Goal: Complete application form

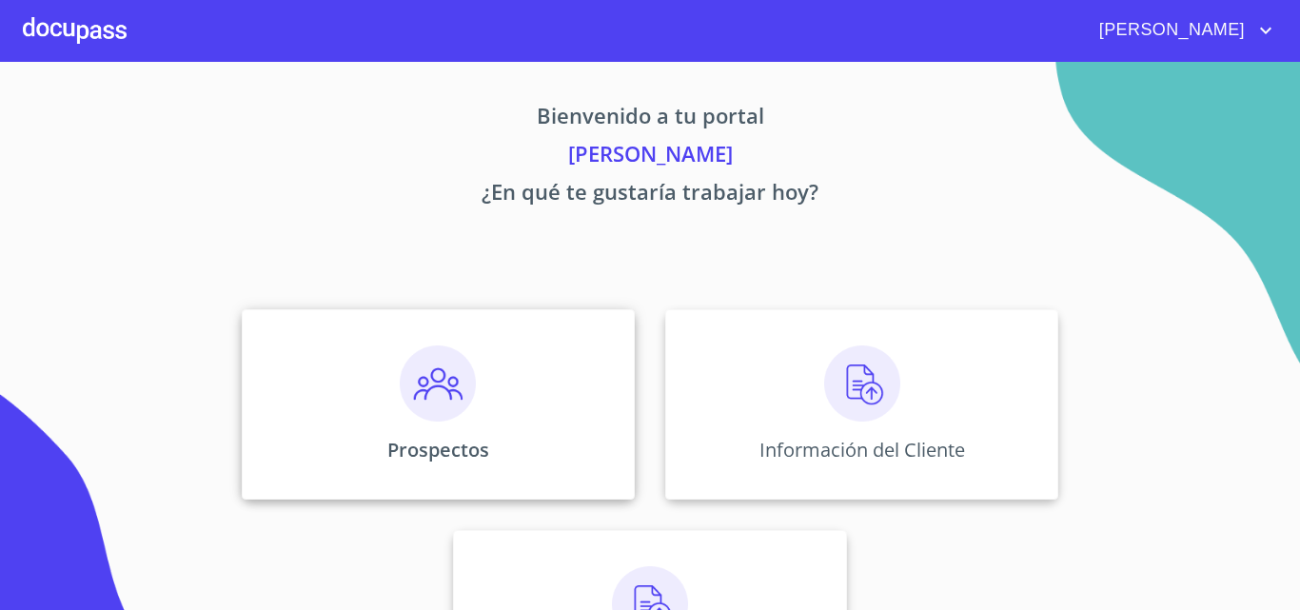
click at [592, 404] on div "Prospectos" at bounding box center [438, 404] width 393 height 190
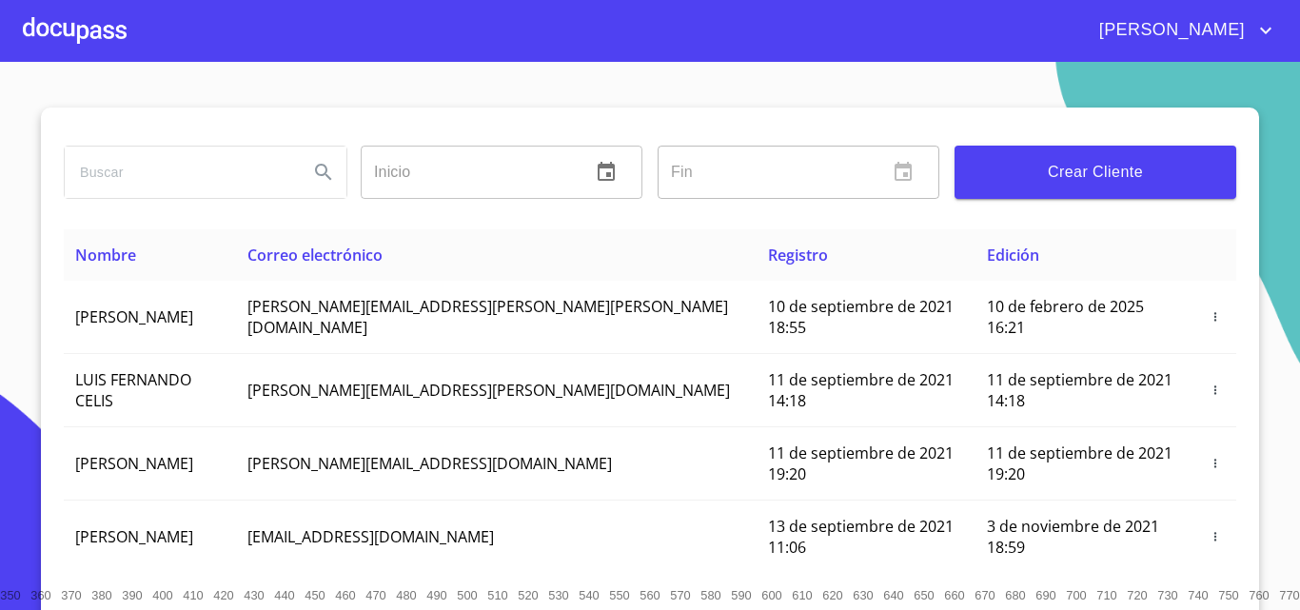
click at [1113, 170] on span "Crear Cliente" at bounding box center [1095, 172] width 251 height 27
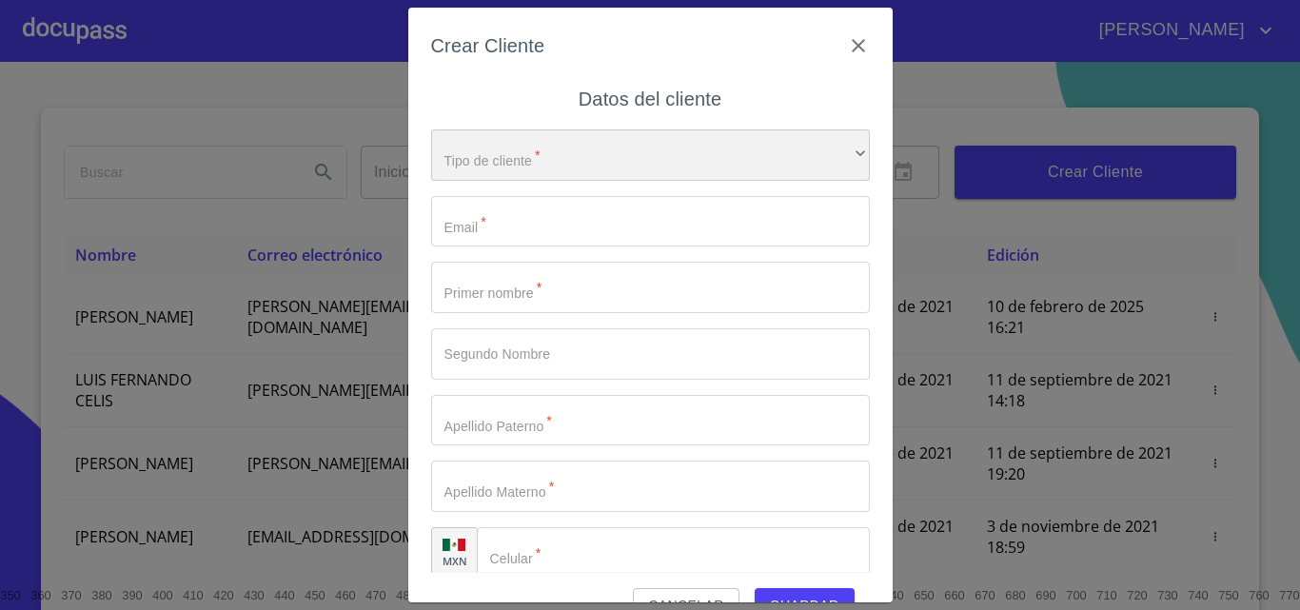
click at [824, 152] on div "​" at bounding box center [650, 154] width 439 height 51
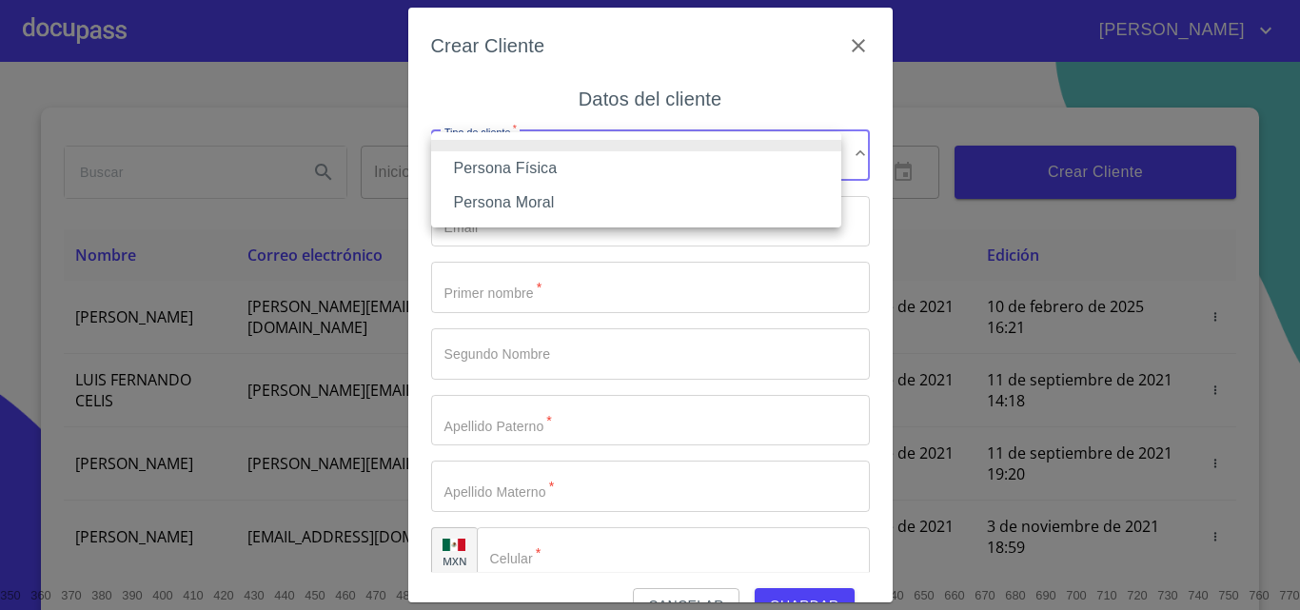
click at [824, 152] on div "Persona Física Persona Moral" at bounding box center [650, 305] width 1300 height 610
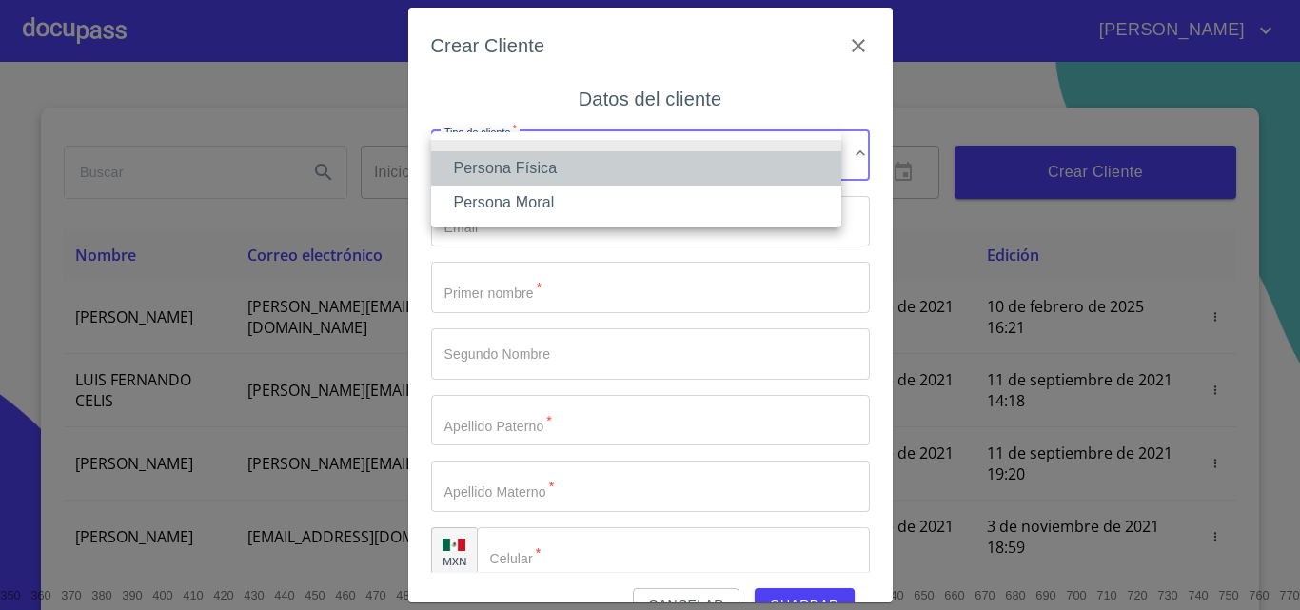
click at [714, 175] on li "Persona Física" at bounding box center [636, 168] width 410 height 34
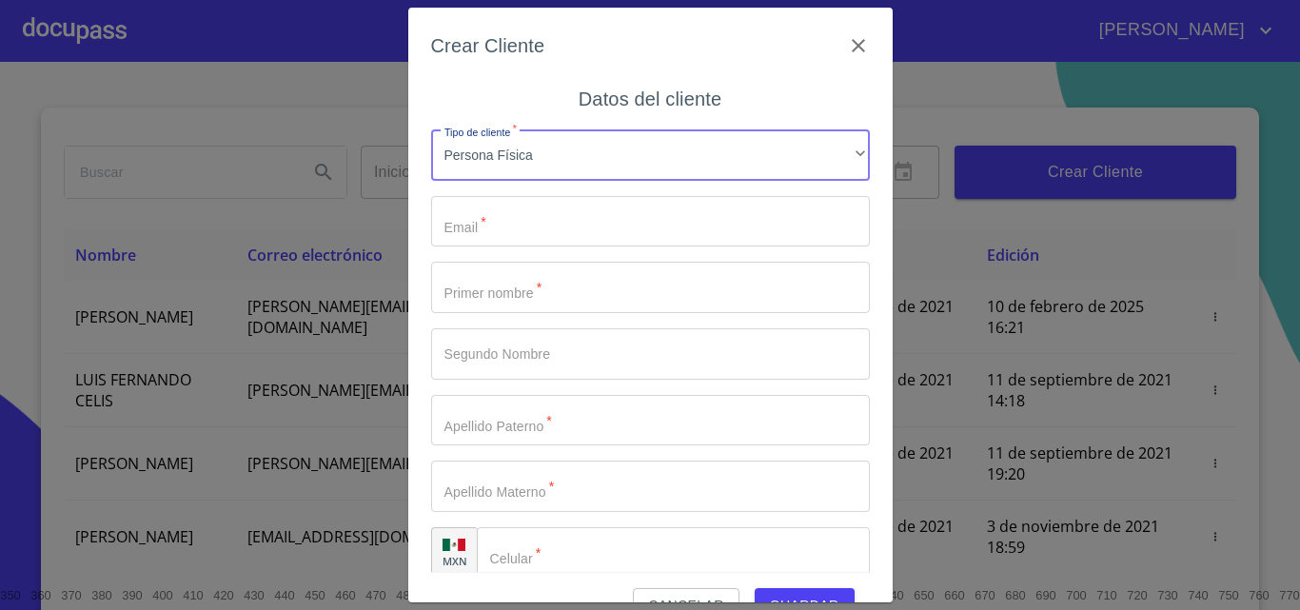
click at [649, 210] on input "Tipo de cliente   *" at bounding box center [650, 221] width 439 height 51
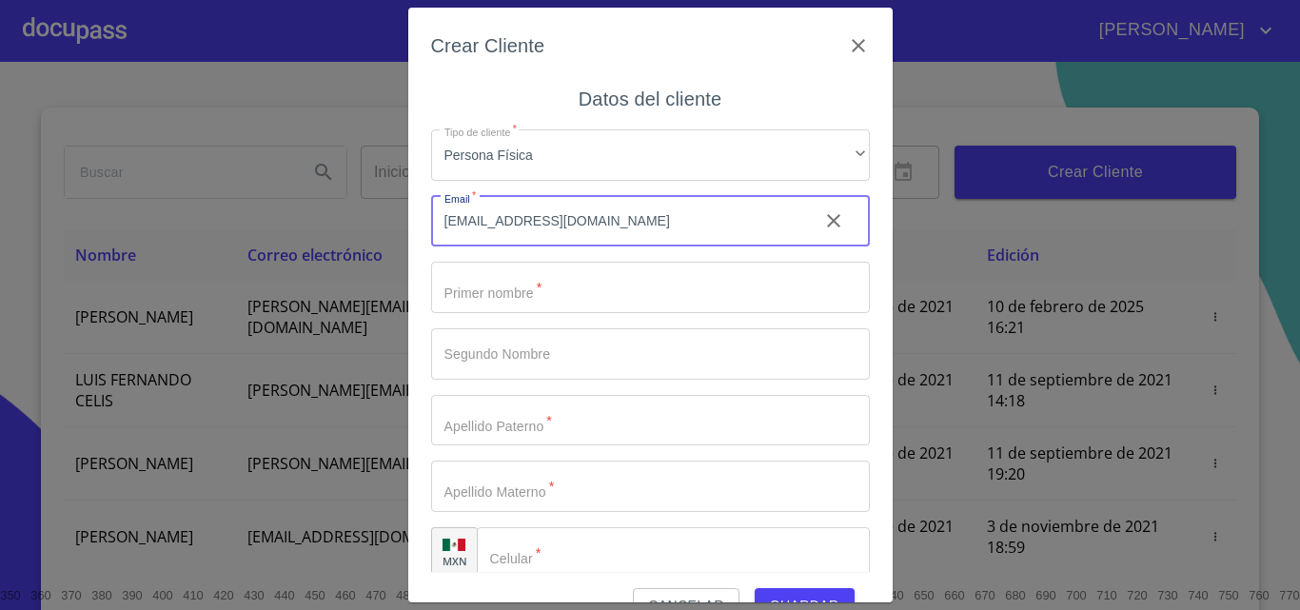
type input "robertomta@hotmail.com"
click at [481, 292] on input "Tipo de cliente   *" at bounding box center [650, 287] width 439 height 51
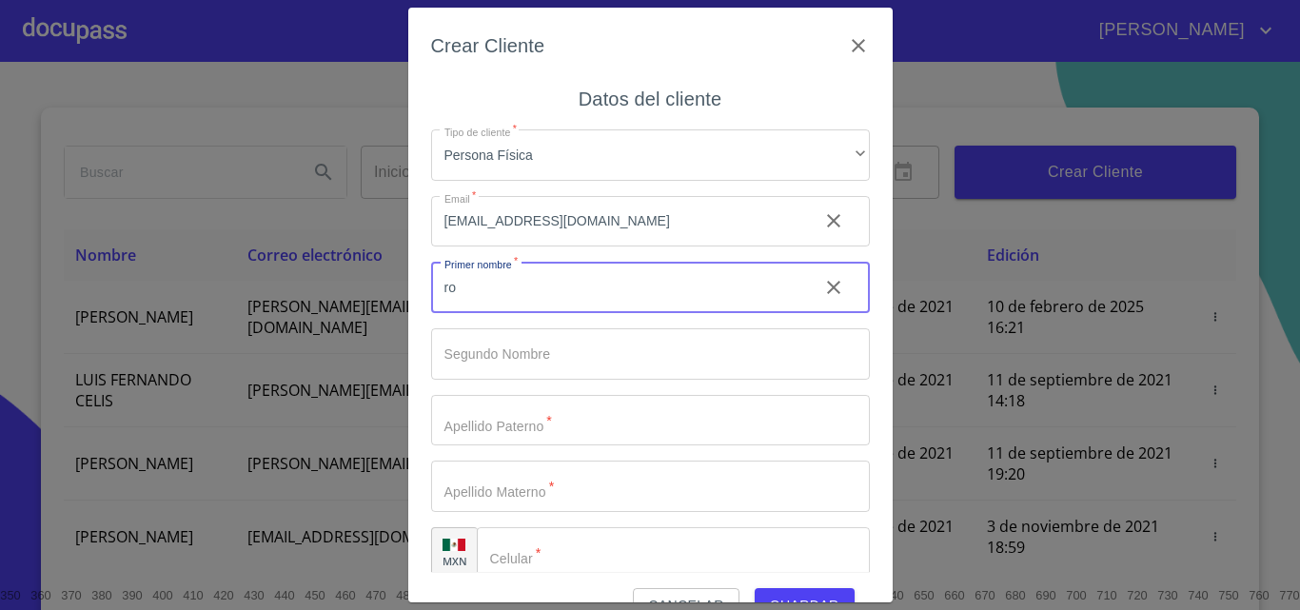
type input "r"
type input "[PERSON_NAME]"
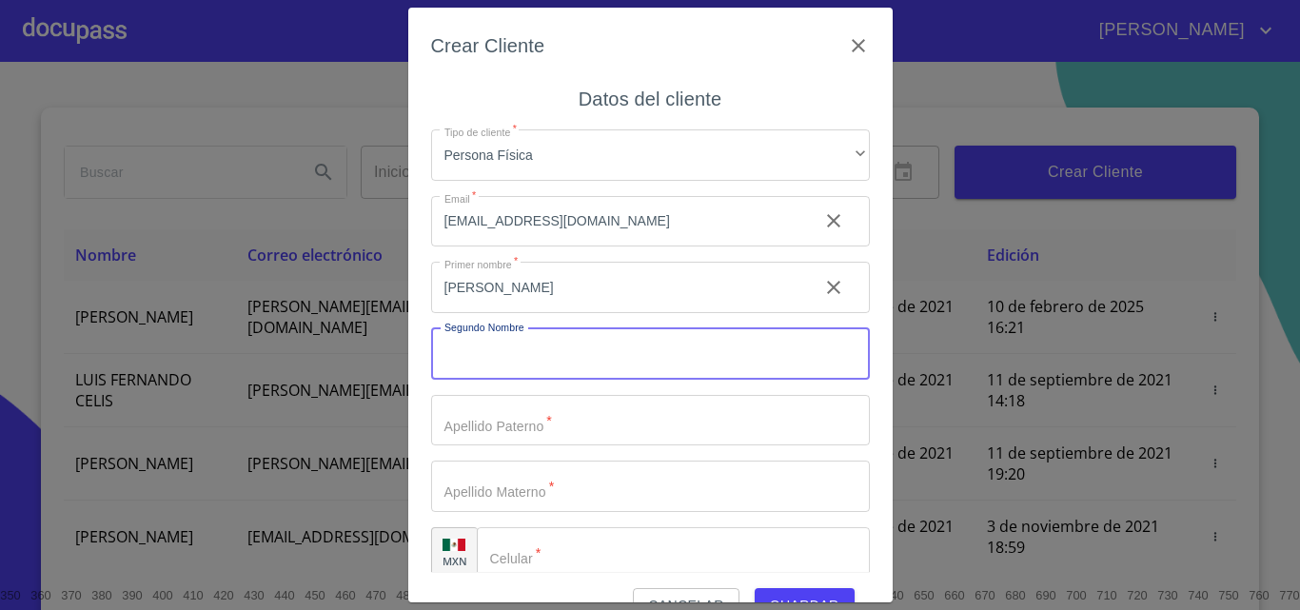
click at [468, 367] on input "Tipo de cliente   *" at bounding box center [650, 353] width 439 height 51
type input "[PERSON_NAME]"
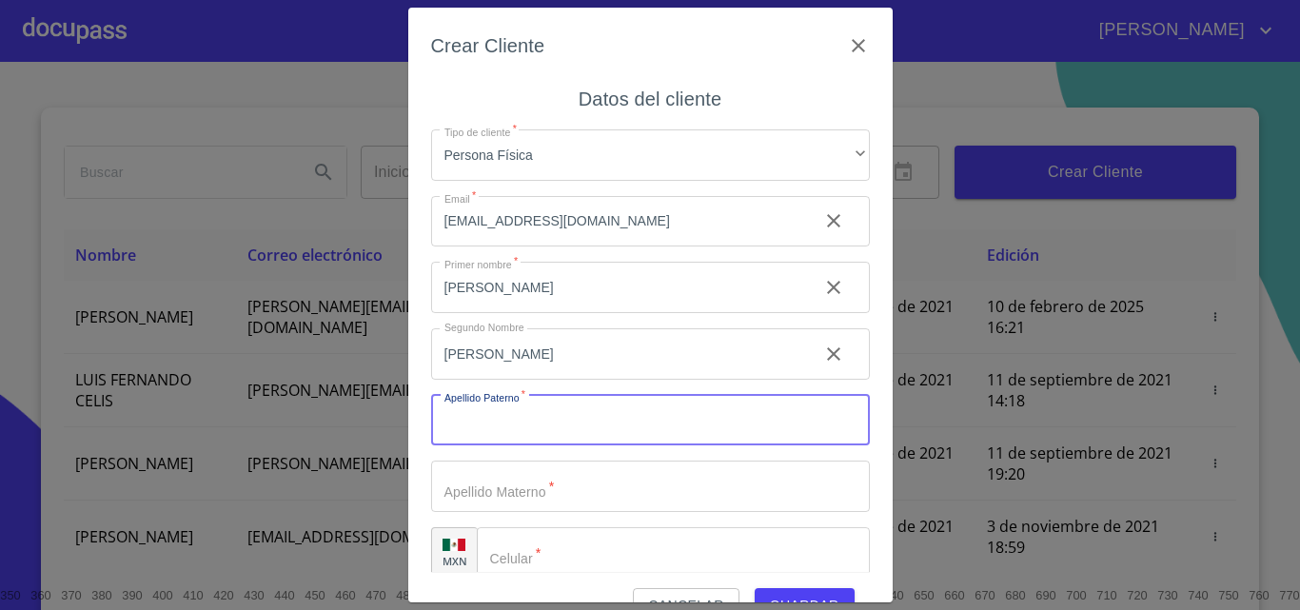
click at [488, 409] on input "Tipo de cliente   *" at bounding box center [650, 420] width 439 height 51
type input "TOVAR"
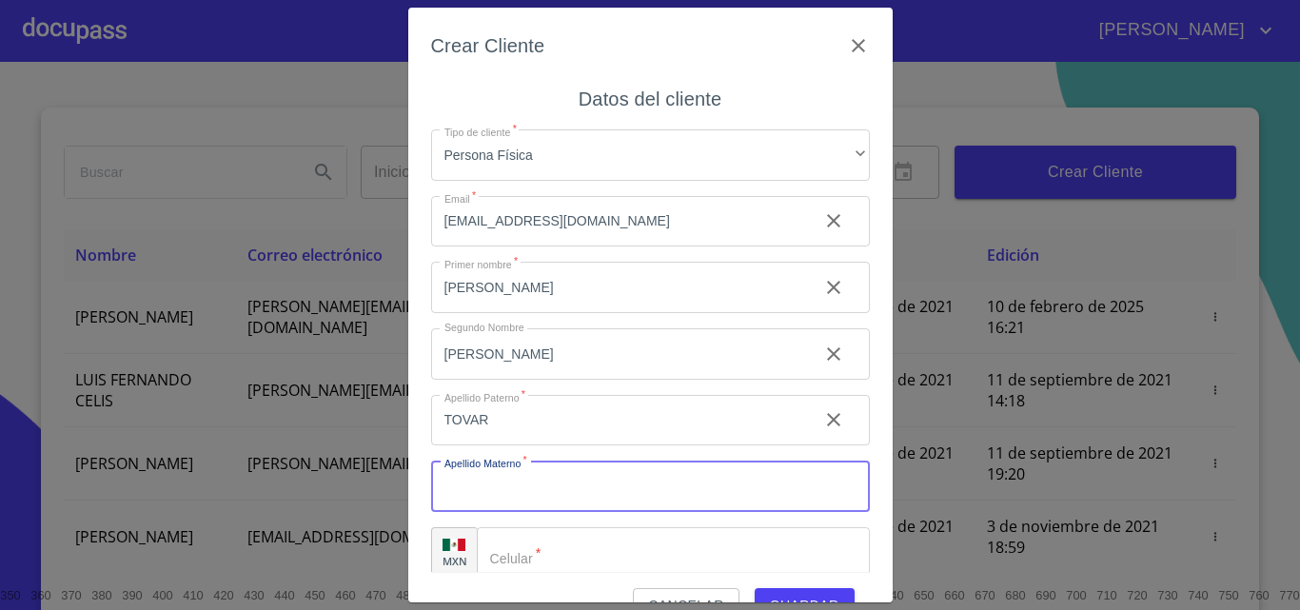
click at [503, 497] on input "Tipo de cliente   *" at bounding box center [650, 486] width 439 height 51
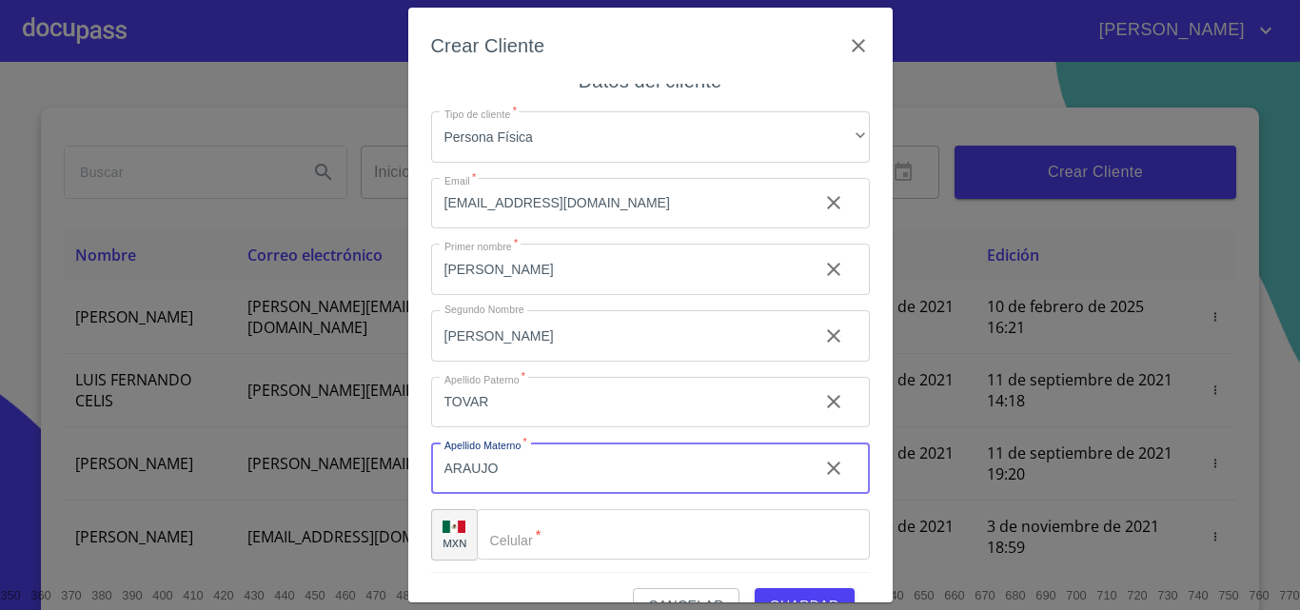
scroll to position [22, 0]
type input "ARAUJO"
click at [555, 544] on input "Tipo de cliente   *" at bounding box center [673, 530] width 393 height 51
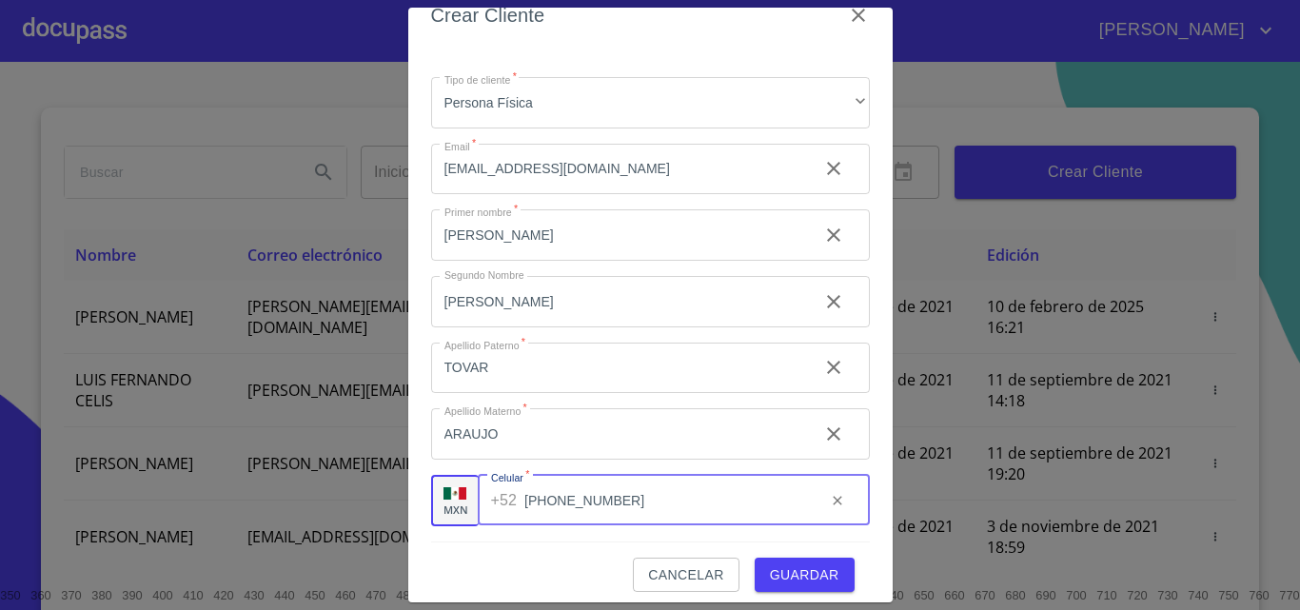
scroll to position [43, 0]
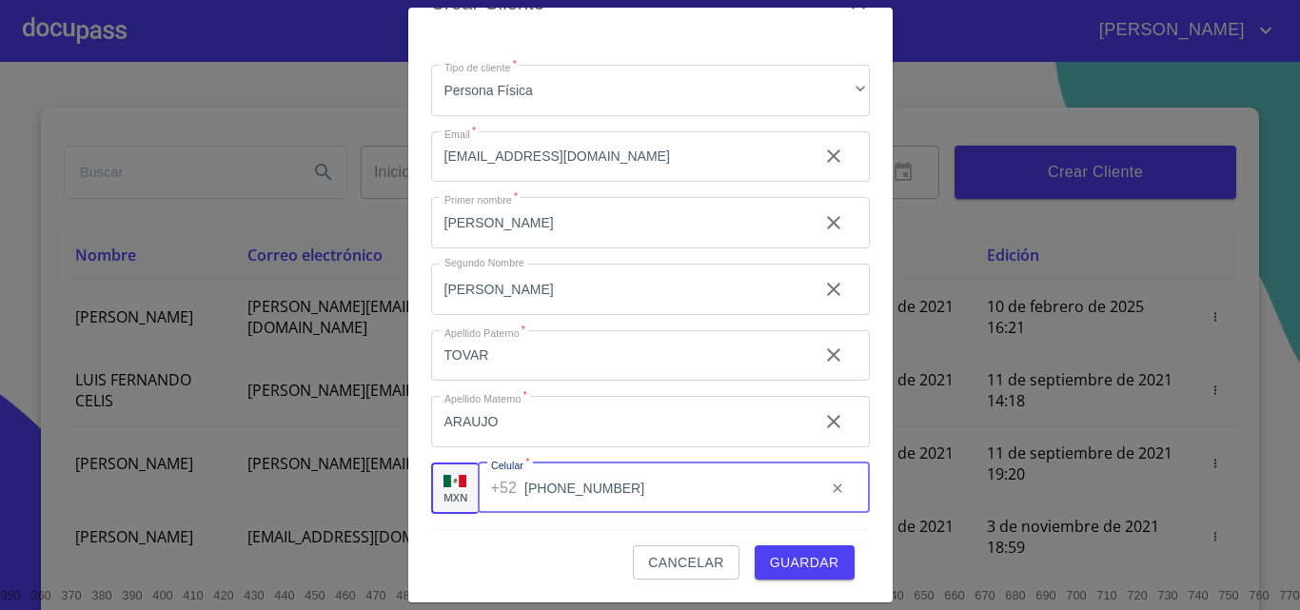
type input "[PHONE_NUMBER]"
click at [782, 560] on span "Guardar" at bounding box center [804, 563] width 69 height 24
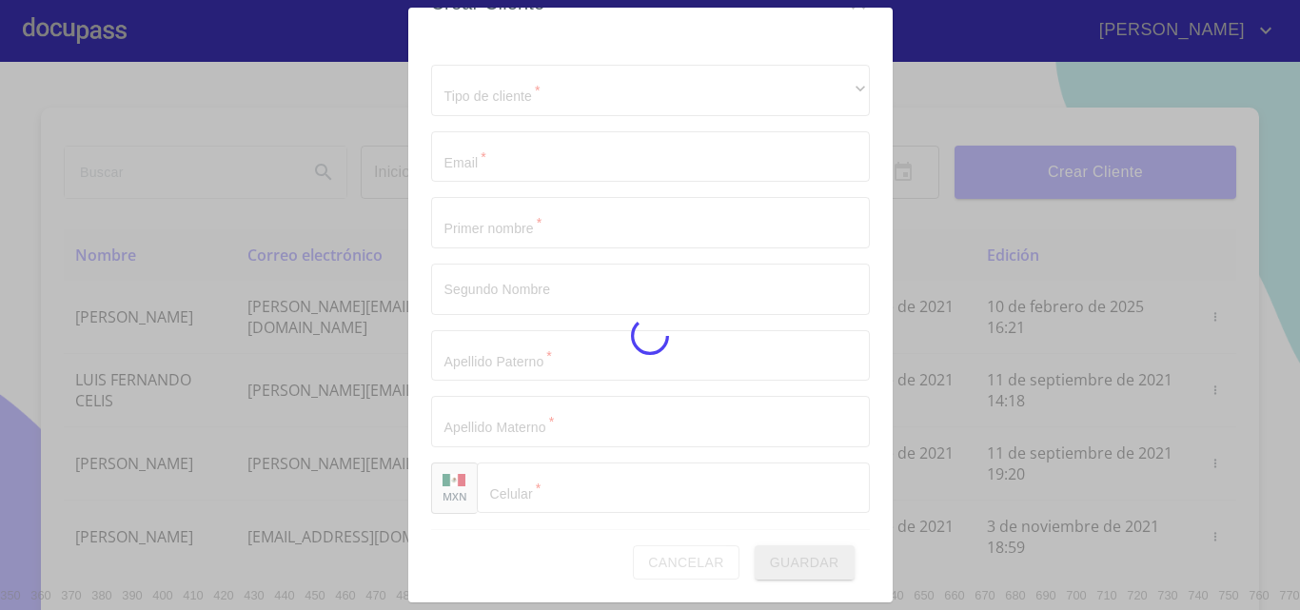
click at [782, 560] on div at bounding box center [650, 336] width 1300 height 548
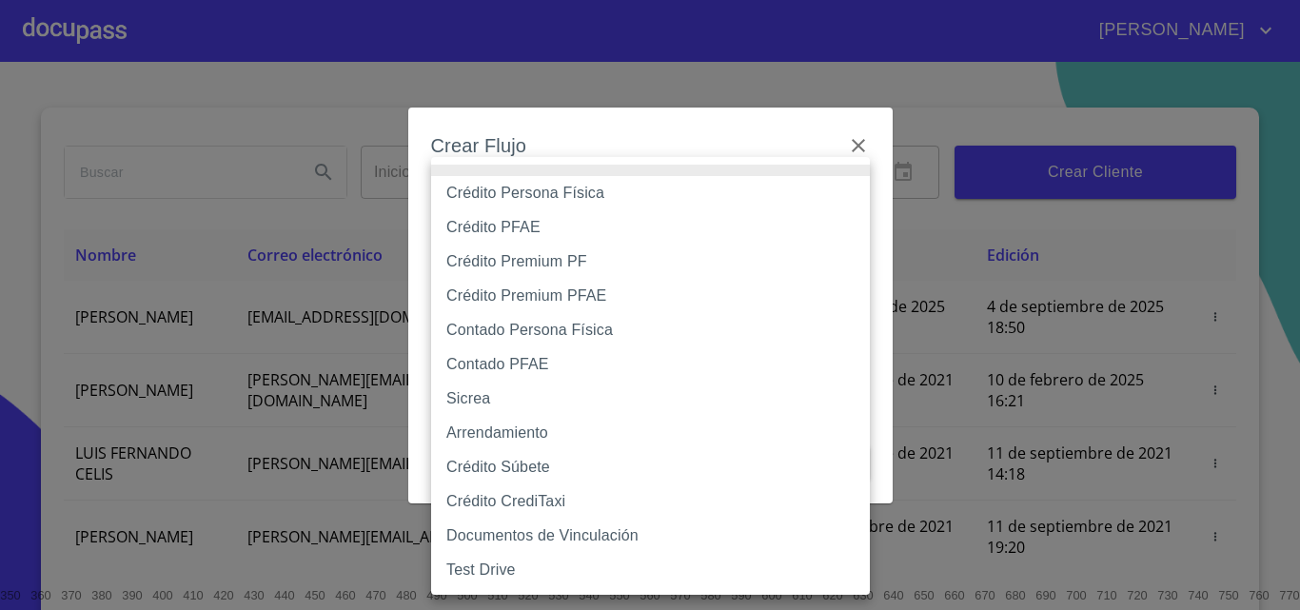
click at [593, 201] on body "MARIO JAVIER Inicio ​ Fin ​ Crear Cliente Nombre Correo electrónico Registro Ed…" at bounding box center [650, 305] width 1300 height 610
click at [611, 200] on li "Crédito Persona Física" at bounding box center [650, 193] width 439 height 34
type input "6009fb3c7d1714eb8809aa97"
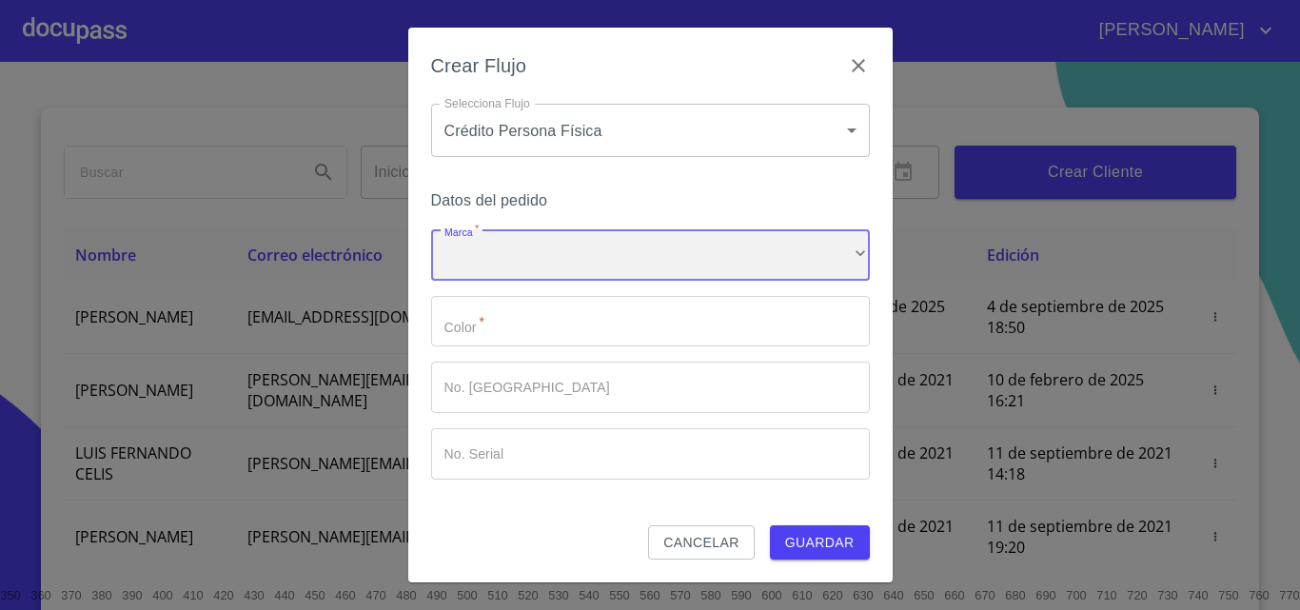
click at [613, 246] on div "​" at bounding box center [650, 254] width 439 height 51
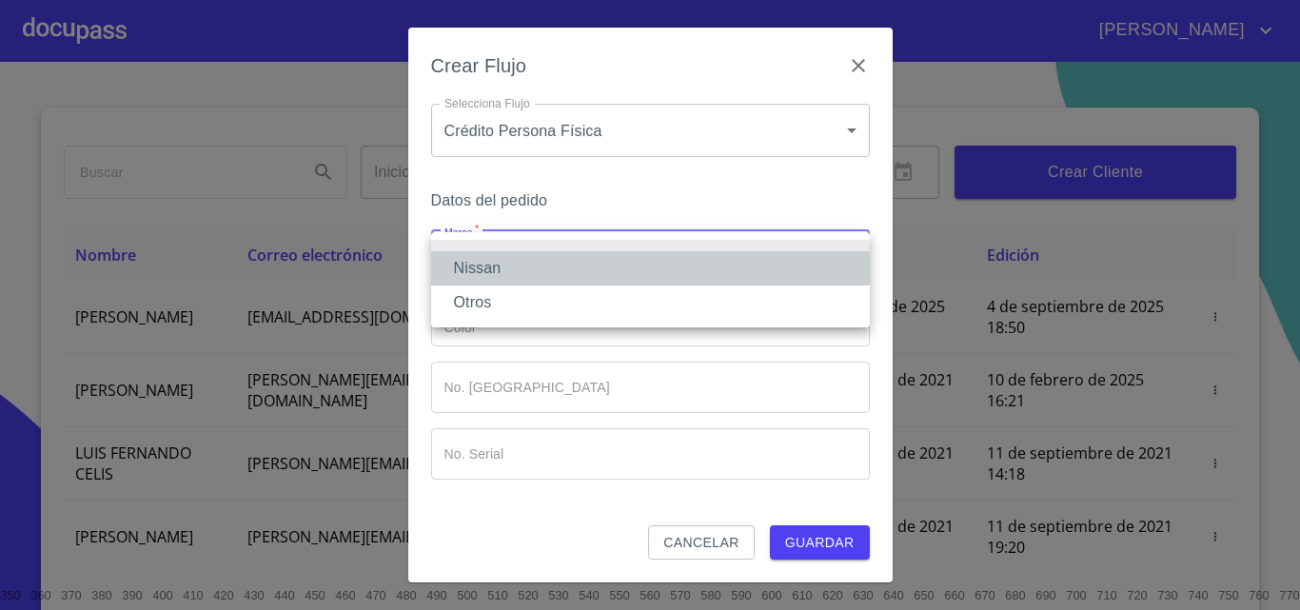
click at [604, 269] on li "Nissan" at bounding box center [650, 268] width 439 height 34
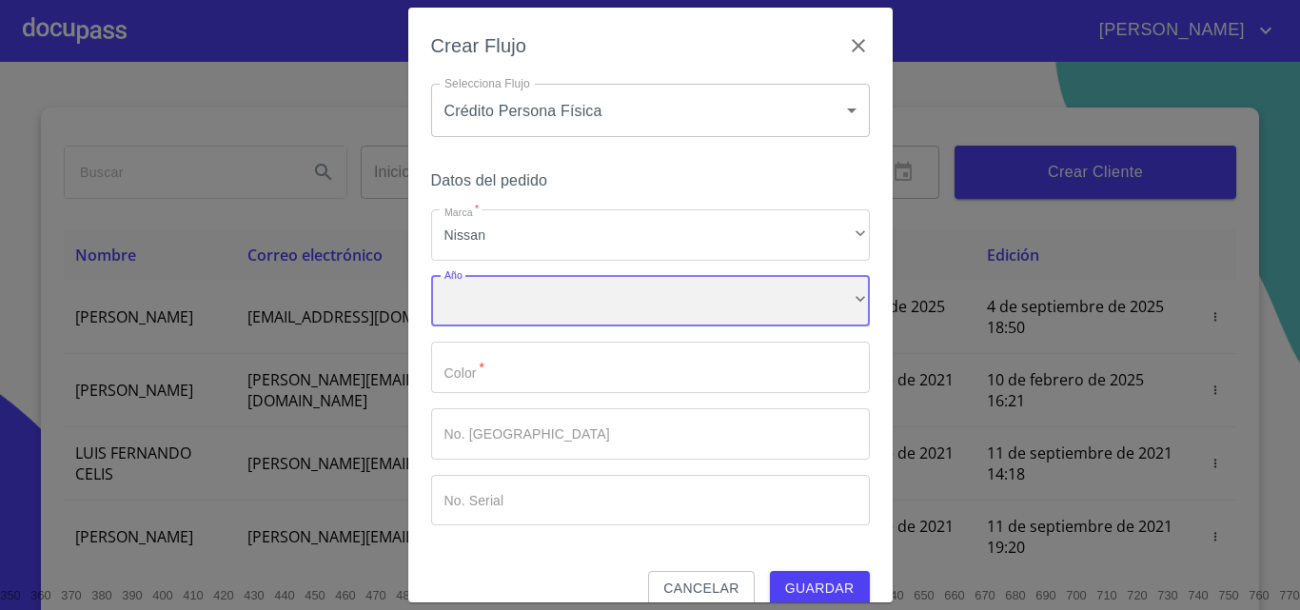
click at [583, 296] on div "​" at bounding box center [650, 301] width 439 height 51
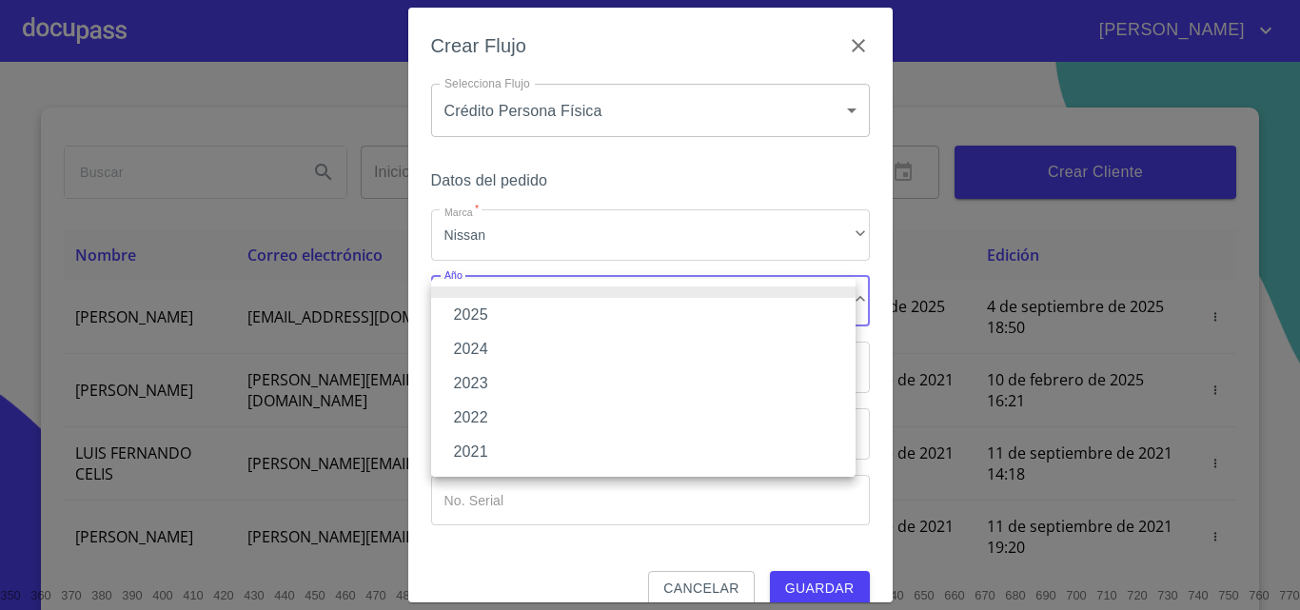
click at [579, 332] on li "2024" at bounding box center [643, 349] width 424 height 34
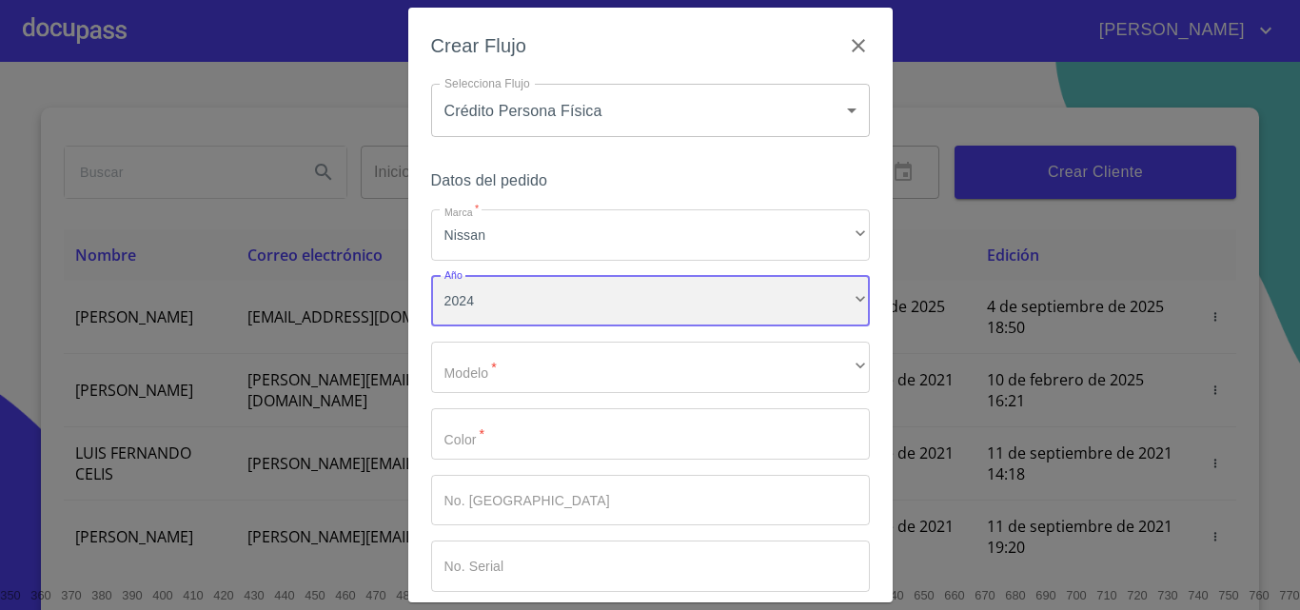
click at [580, 304] on div "2024" at bounding box center [650, 301] width 439 height 51
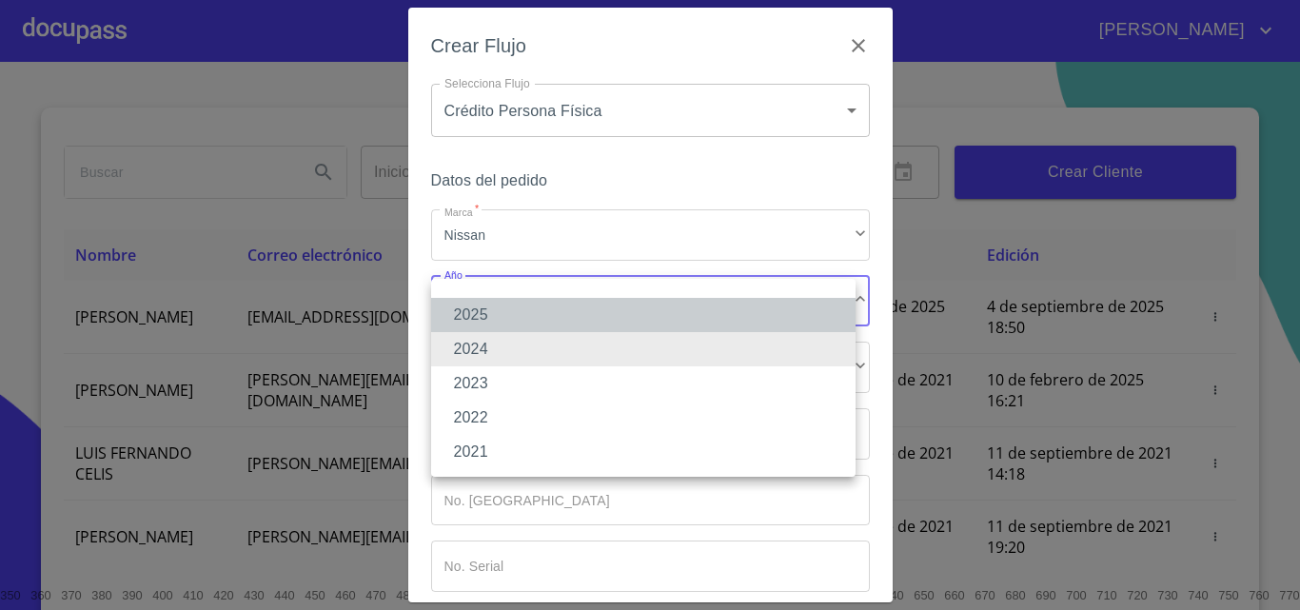
click at [573, 309] on li "2025" at bounding box center [643, 315] width 424 height 34
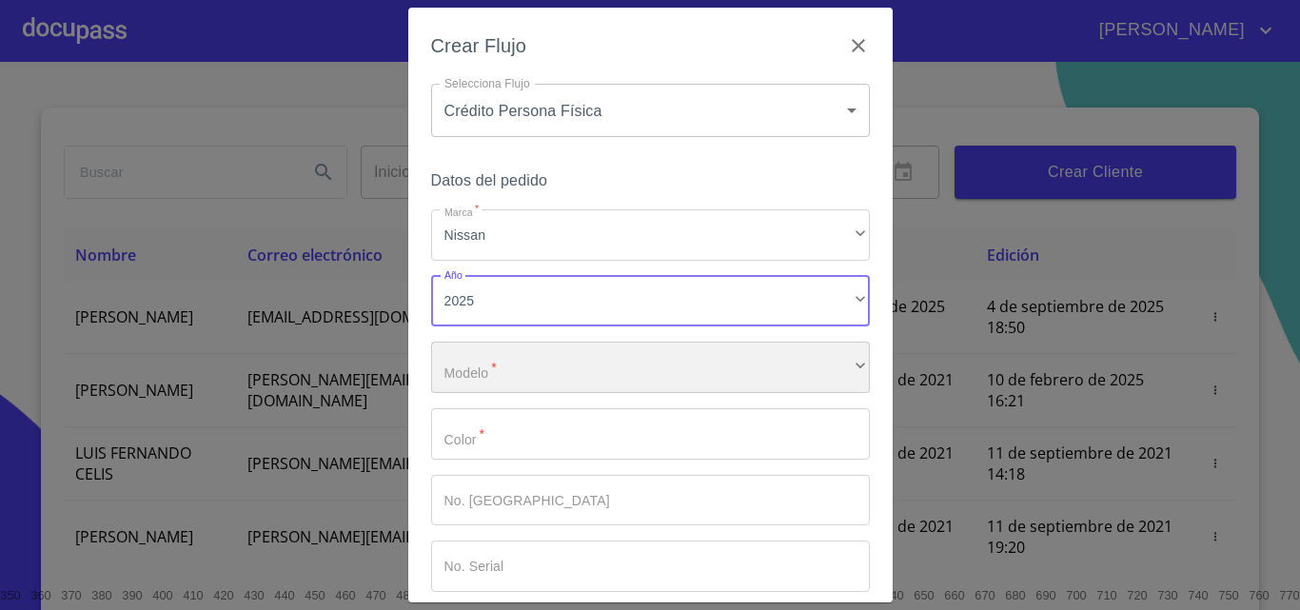
click at [555, 355] on div "​" at bounding box center [650, 367] width 439 height 51
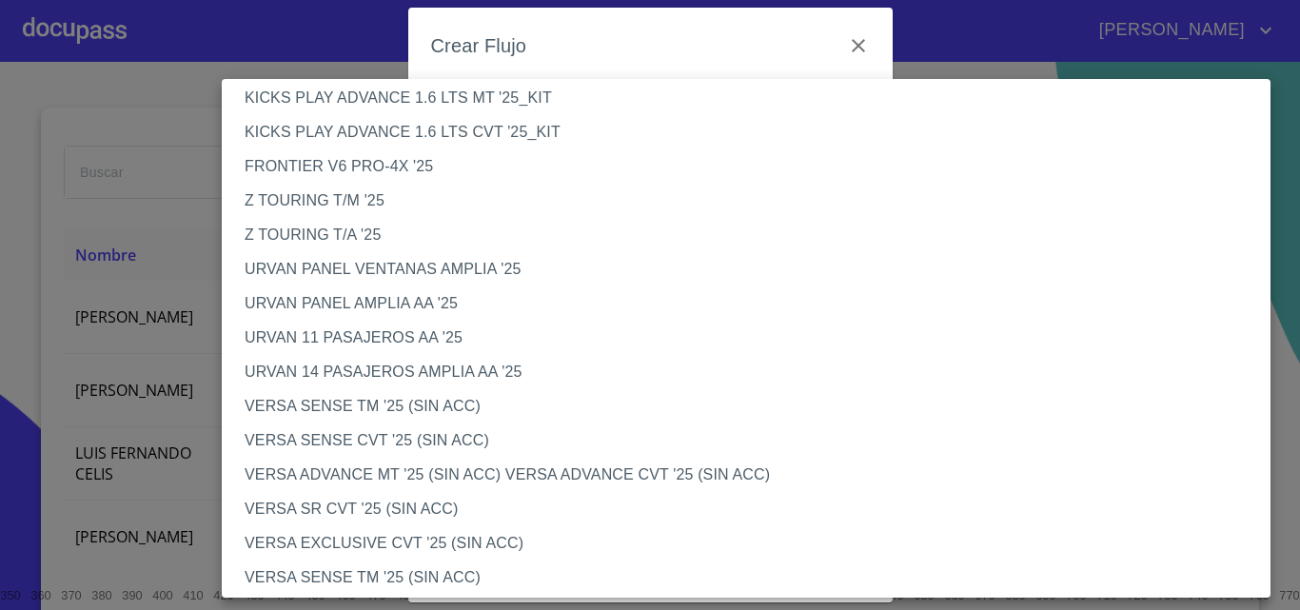
scroll to position [571, 0]
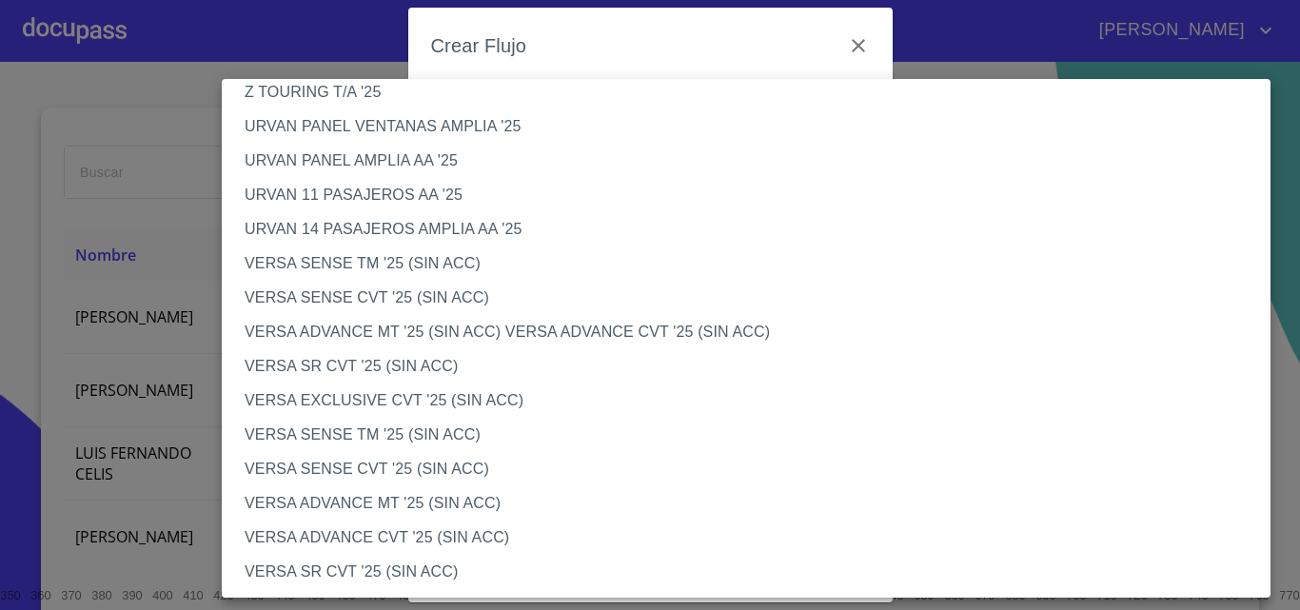
click at [426, 287] on li "VERSA SENSE CVT '25 (SIN ACC)" at bounding box center [753, 298] width 1063 height 34
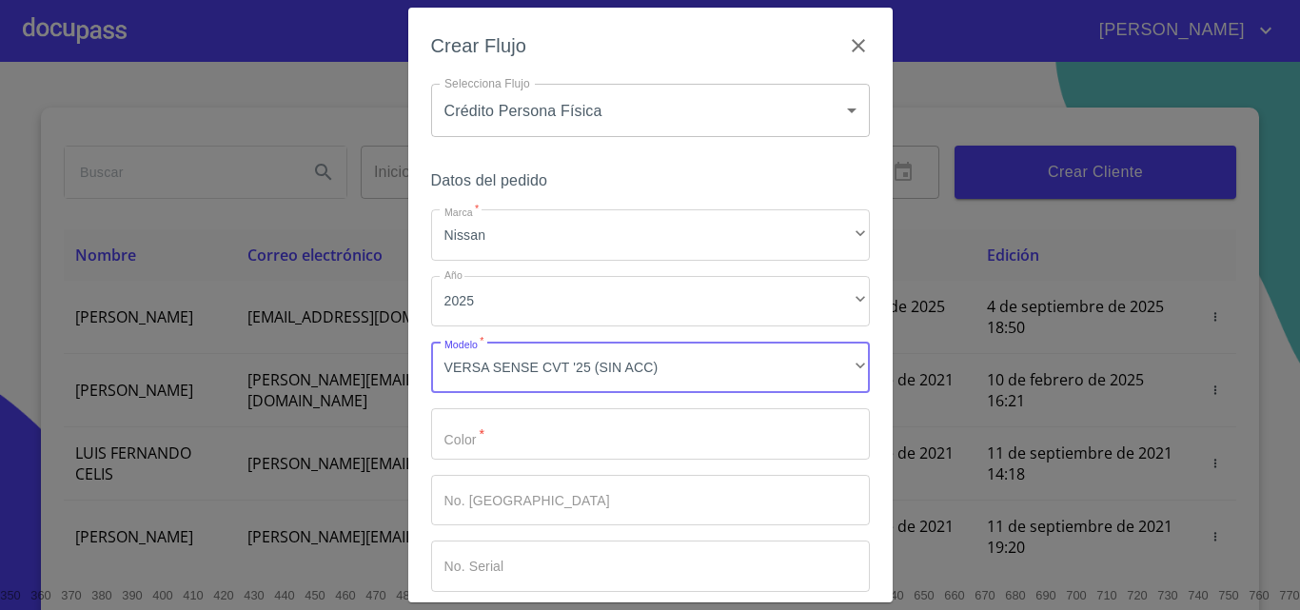
click at [511, 447] on input "Marca   *" at bounding box center [650, 433] width 439 height 51
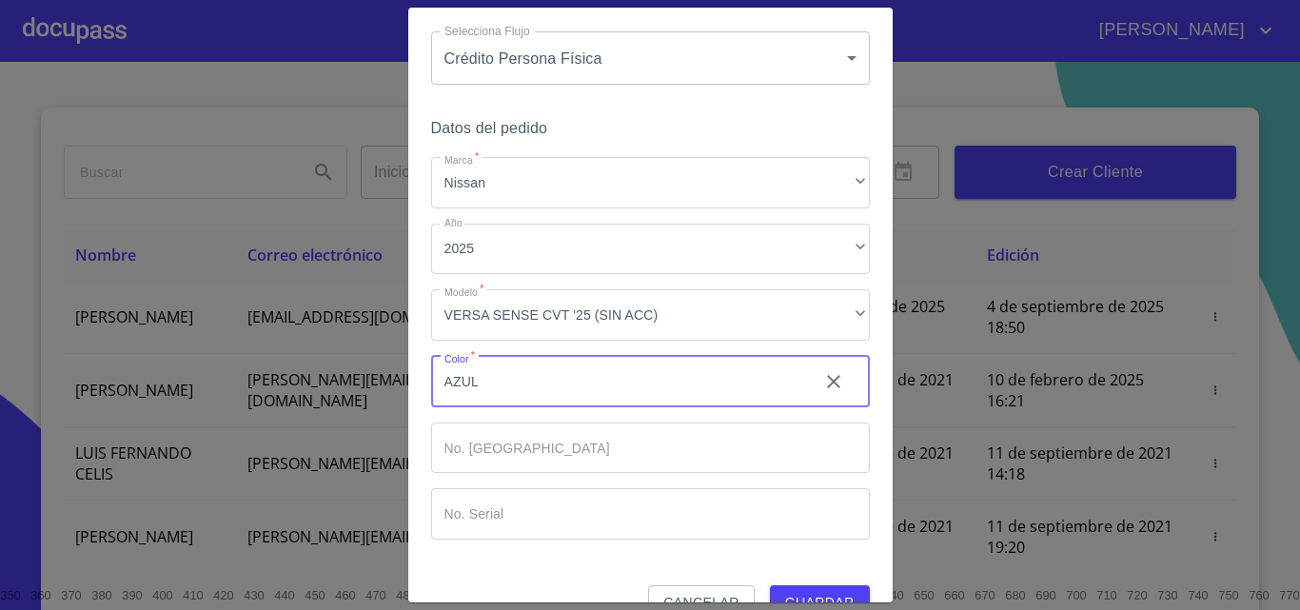
scroll to position [92, 0]
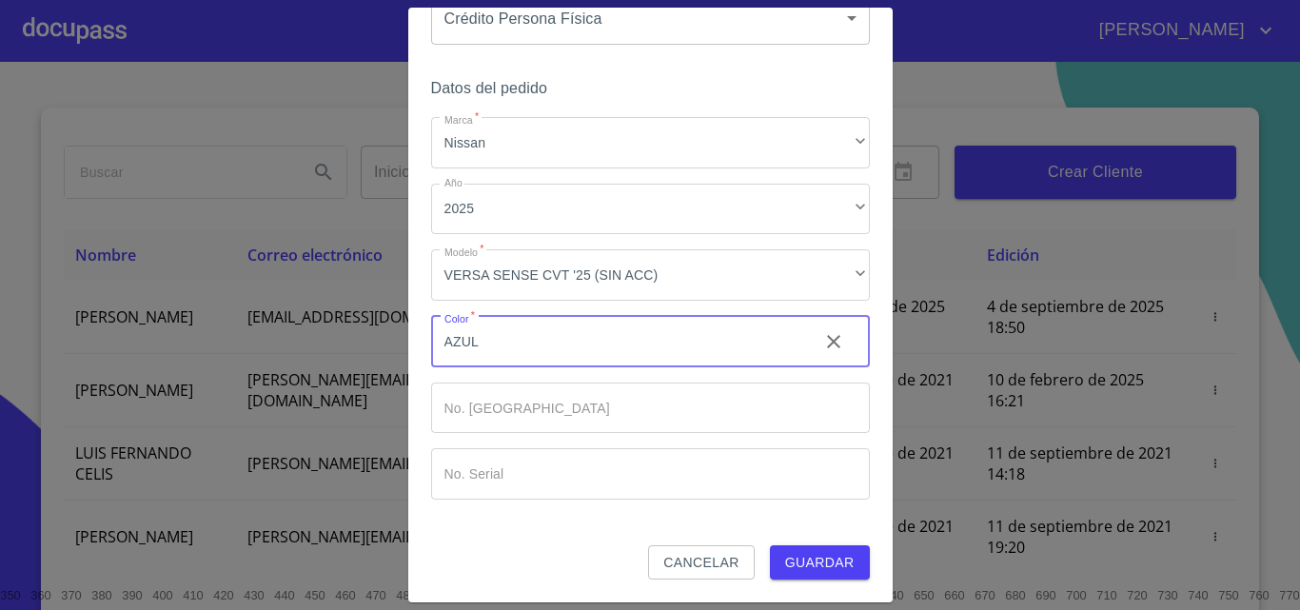
type input "AZUL"
click at [785, 562] on span "Guardar" at bounding box center [819, 563] width 69 height 24
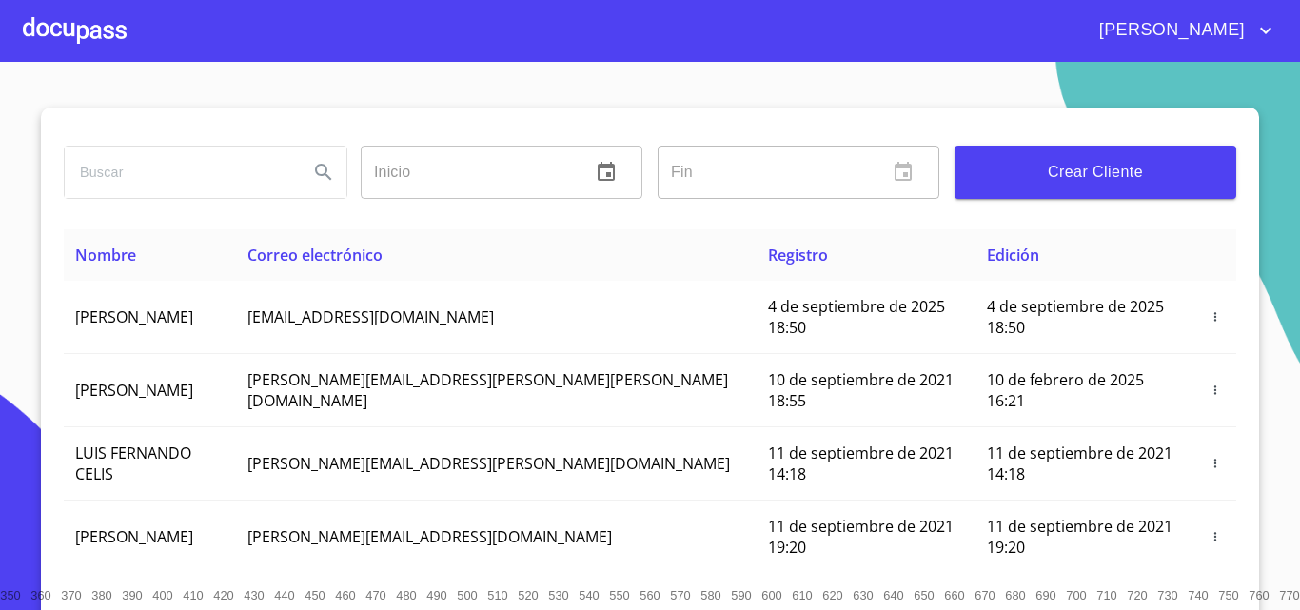
click at [80, 18] on div at bounding box center [75, 30] width 104 height 61
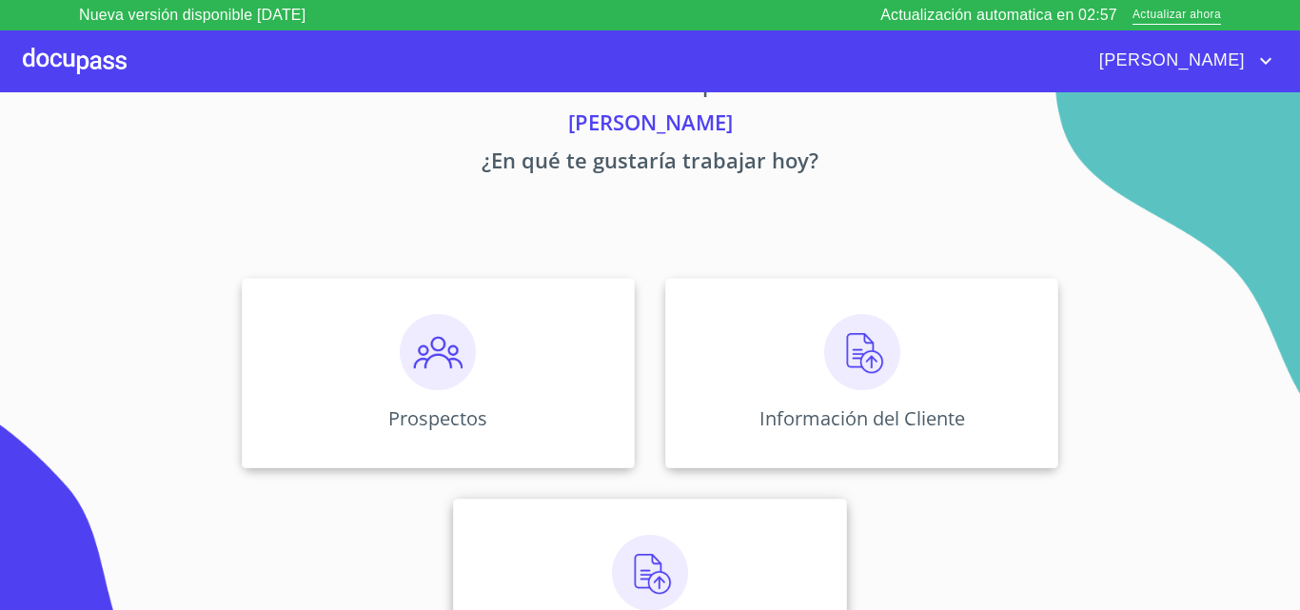
scroll to position [95, 0]
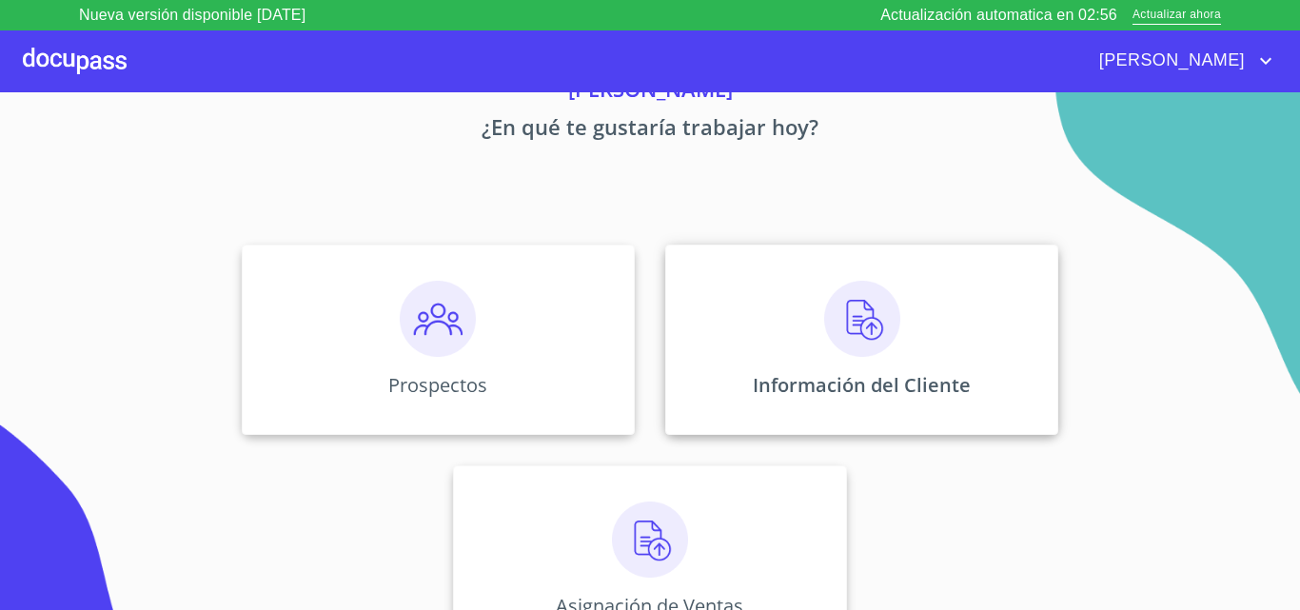
click at [759, 346] on div "Información del Cliente" at bounding box center [861, 340] width 393 height 190
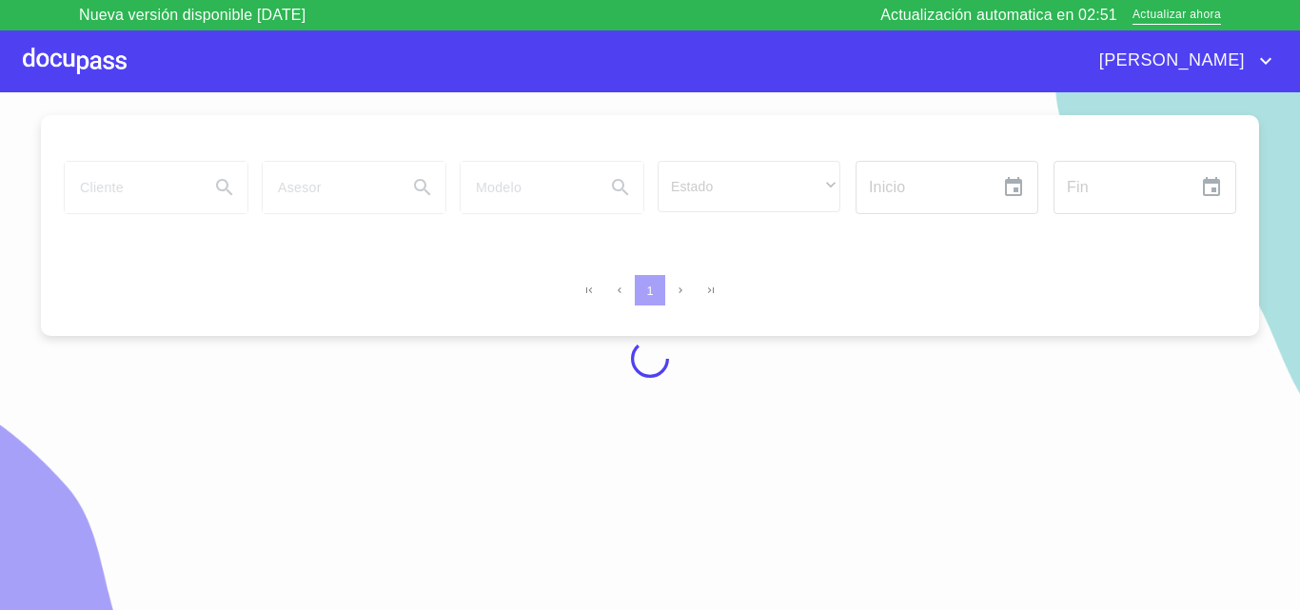
scroll to position [16, 0]
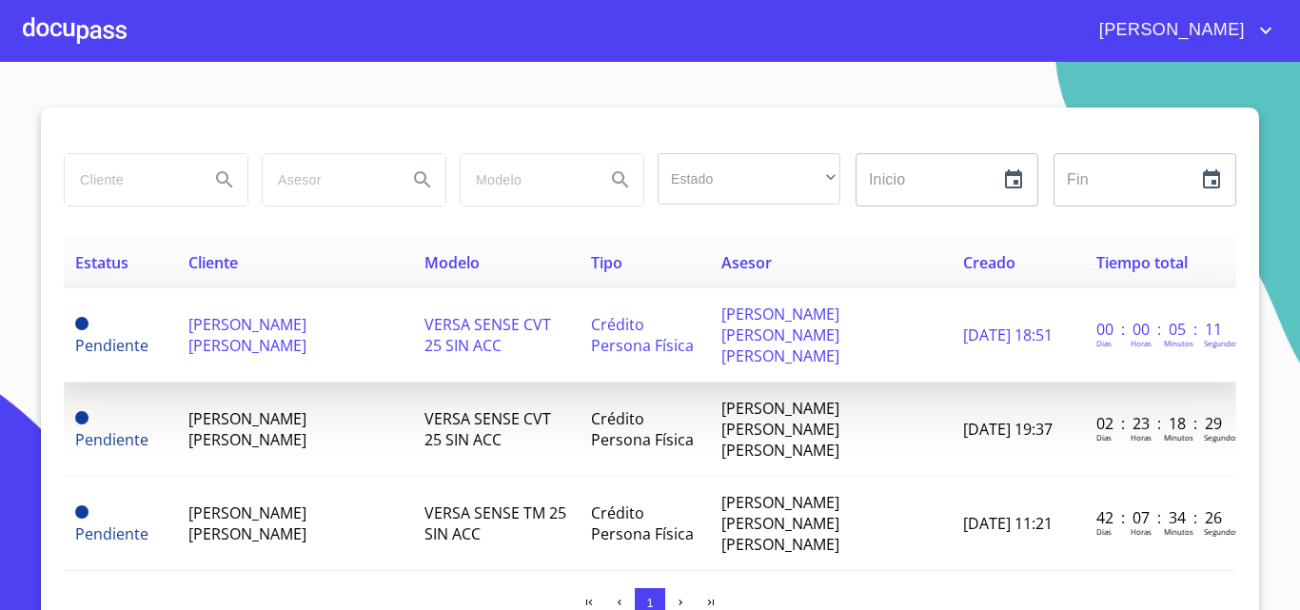
click at [383, 316] on td "[PERSON_NAME] [PERSON_NAME]" at bounding box center [295, 335] width 236 height 94
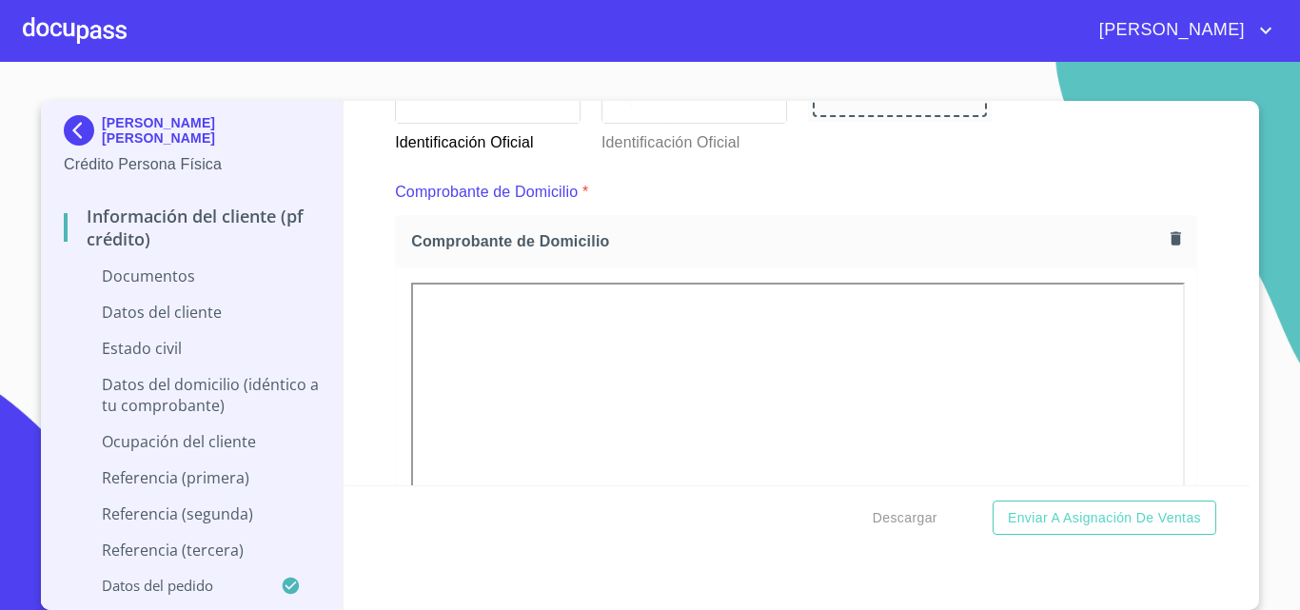
scroll to position [952, 0]
click at [1170, 247] on icon "button" at bounding box center [1175, 242] width 10 height 13
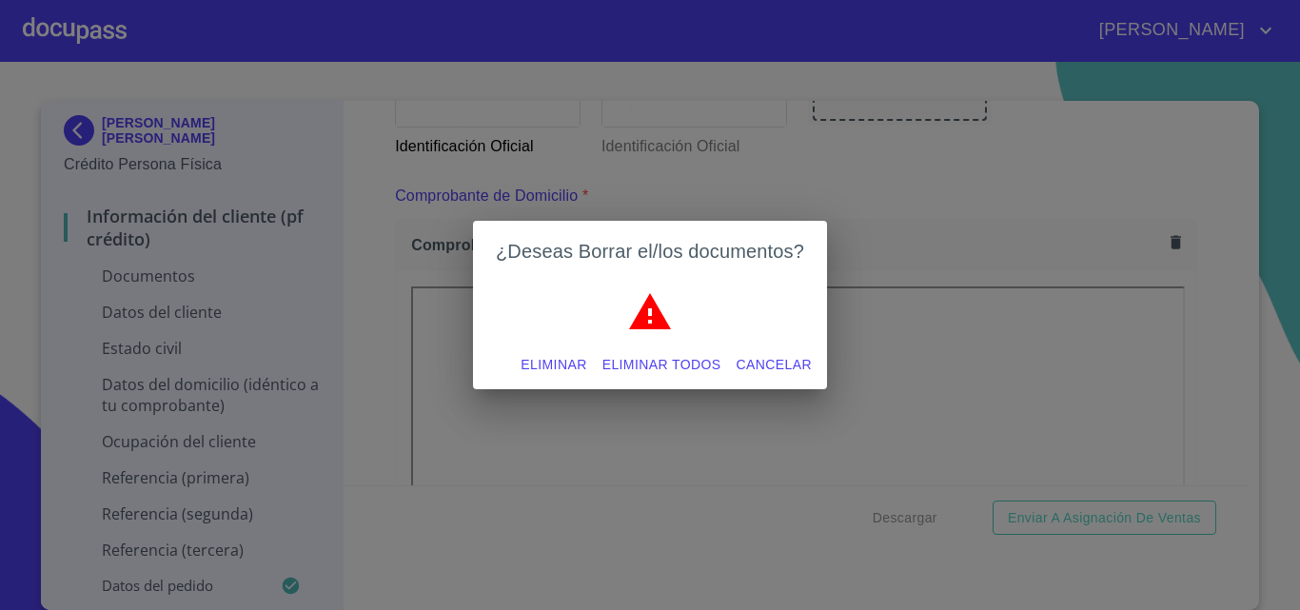
click at [560, 354] on span "Eliminar" at bounding box center [554, 365] width 66 height 24
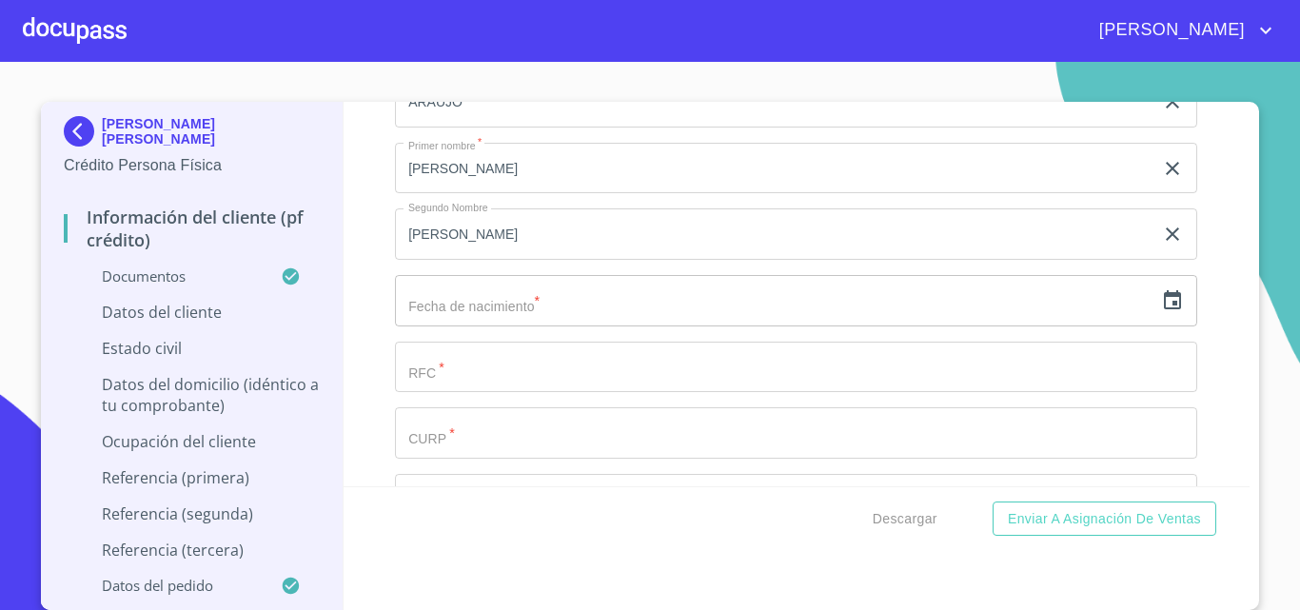
scroll to position [4663, 0]
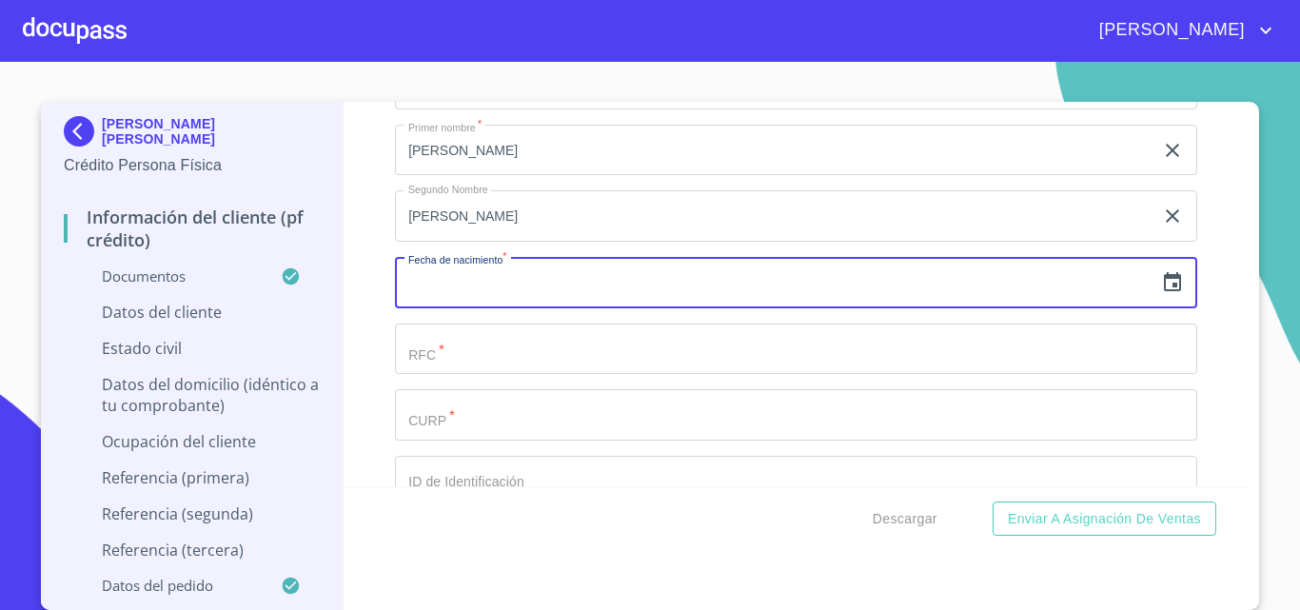
click at [455, 308] on input "text" at bounding box center [774, 282] width 758 height 51
type input "1_"
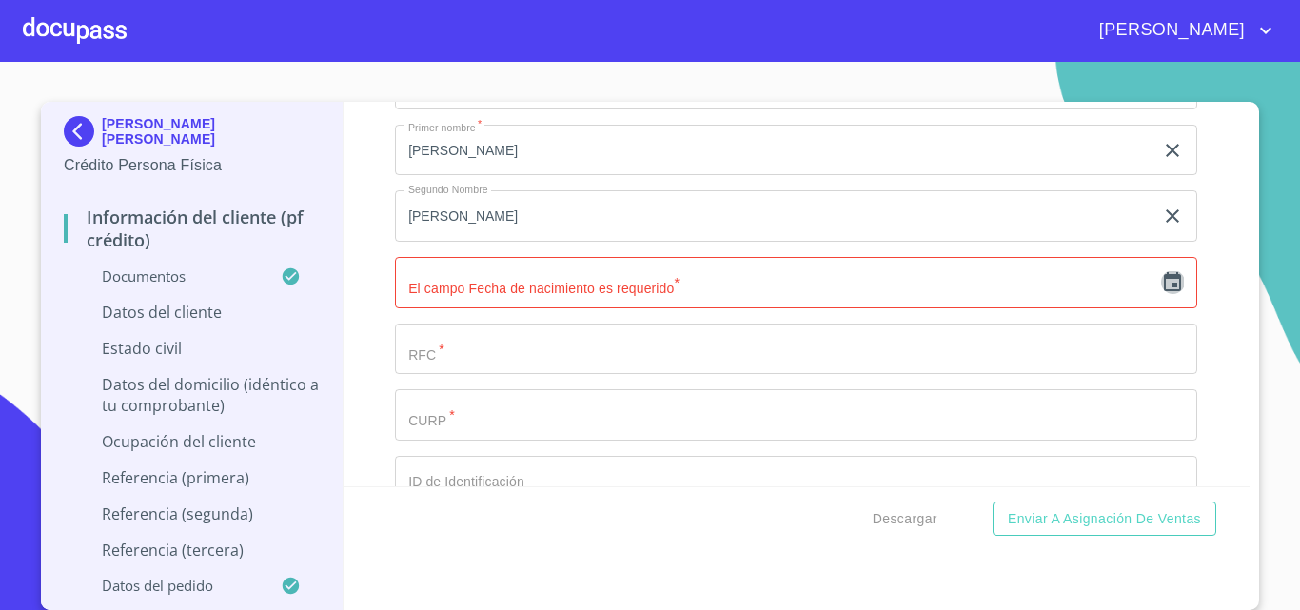
click at [1164, 291] on icon "button" at bounding box center [1172, 281] width 17 height 19
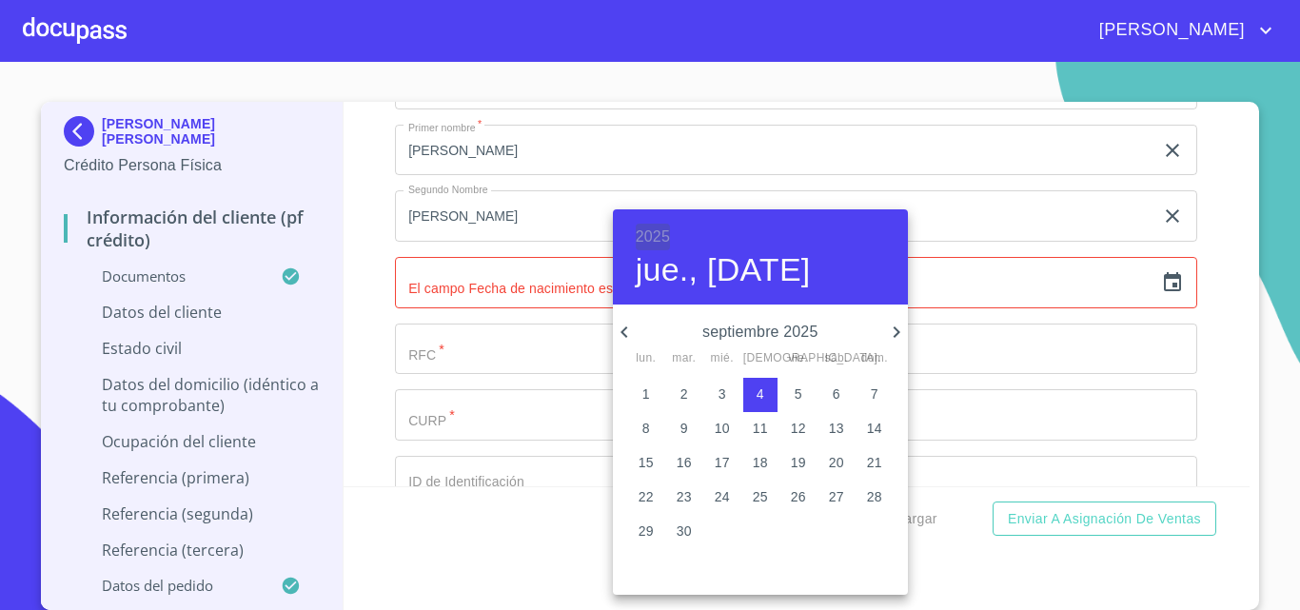
click at [668, 231] on h6 "2025" at bounding box center [653, 237] width 34 height 27
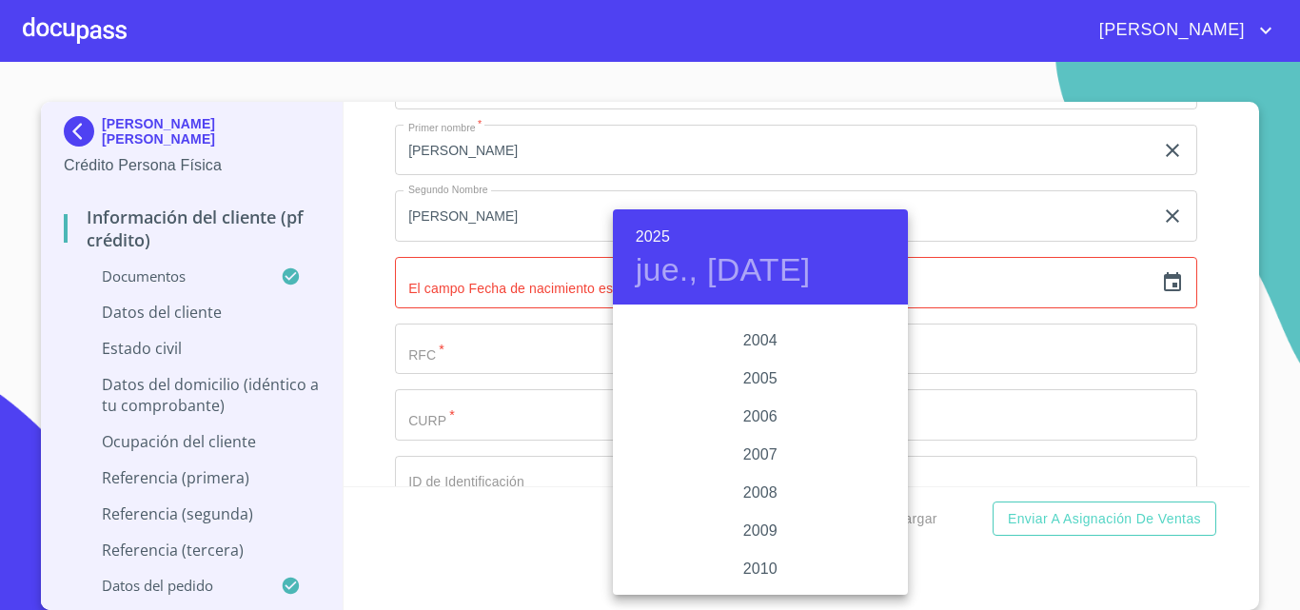
scroll to position [2708, 0]
click at [882, 391] on div "1998" at bounding box center [760, 397] width 295 height 38
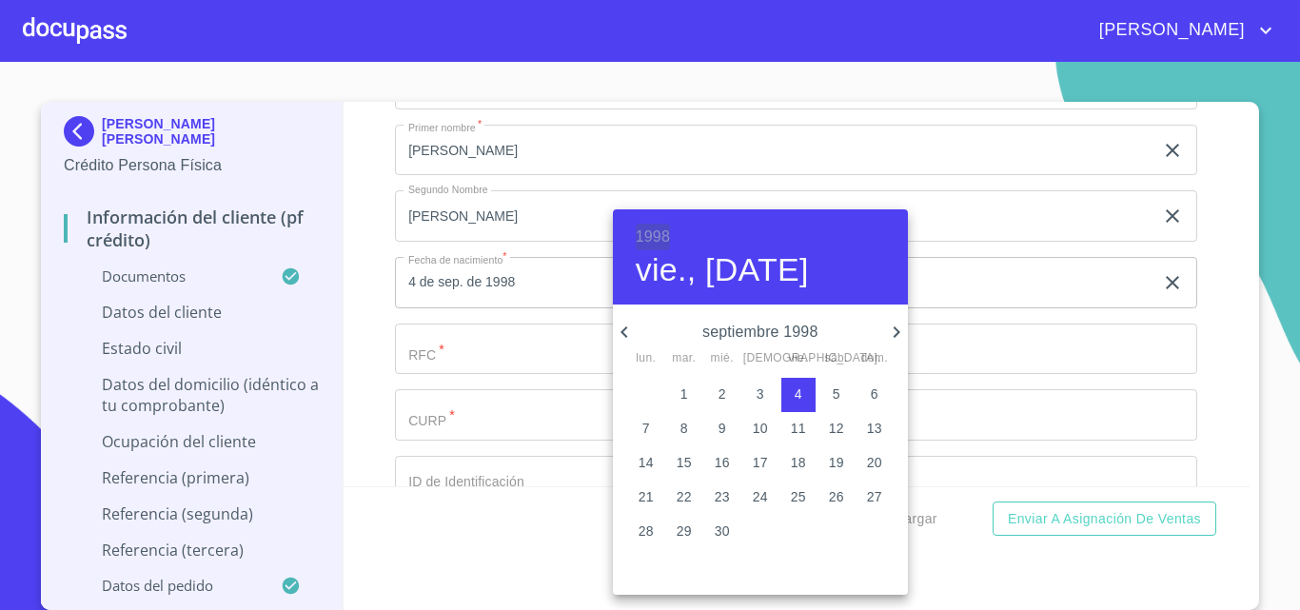
click at [667, 238] on h6 "1998" at bounding box center [653, 237] width 34 height 27
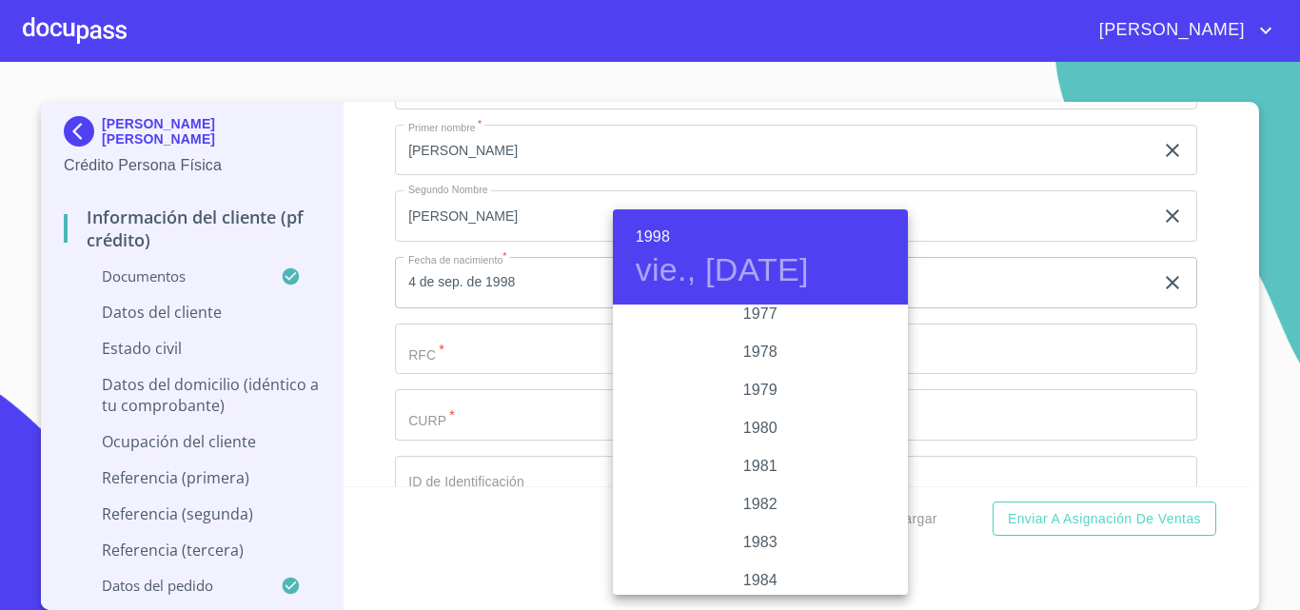
scroll to position [2276, 0]
click at [740, 409] on div "1987" at bounding box center [760, 410] width 295 height 38
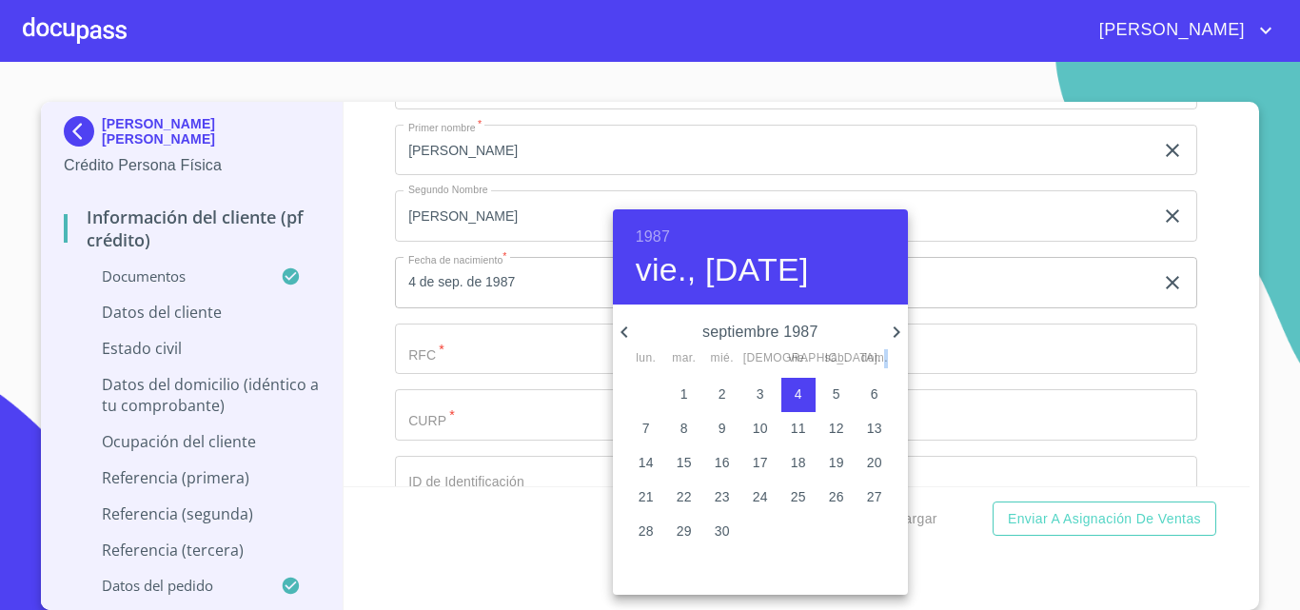
click at [741, 409] on div "3" at bounding box center [760, 395] width 38 height 34
click at [629, 330] on icon "button" at bounding box center [624, 332] width 23 height 23
click at [760, 427] on p "11" at bounding box center [760, 428] width 15 height 19
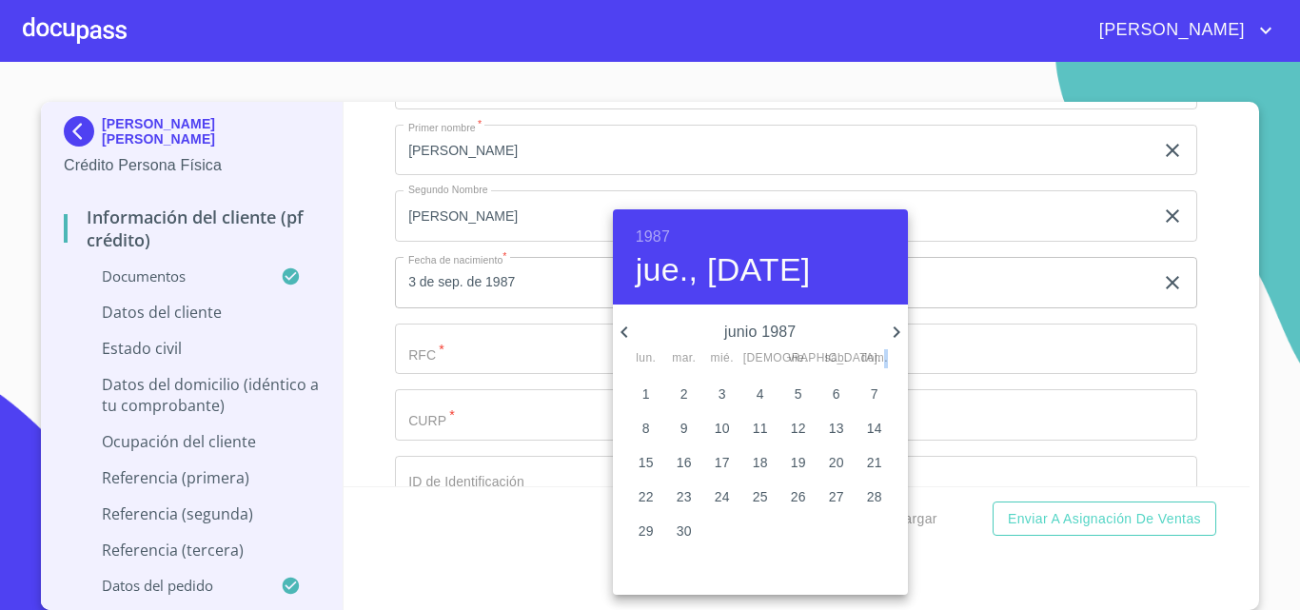
type input "11 de jun. de 1987"
click at [1025, 345] on div at bounding box center [650, 305] width 1300 height 610
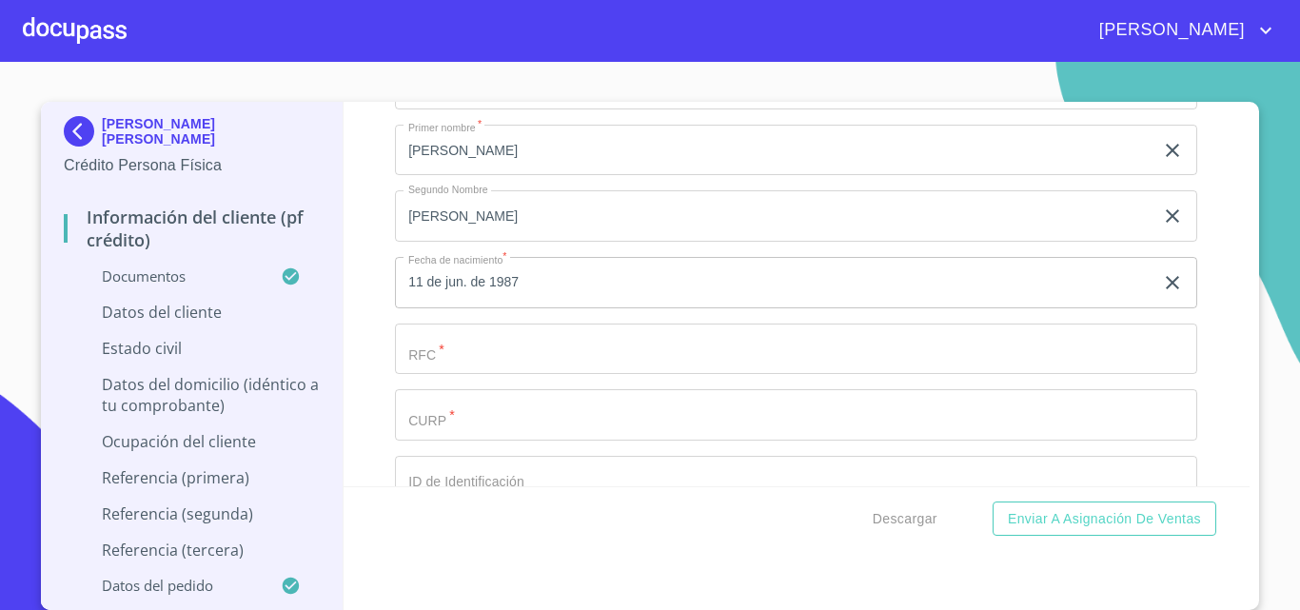
click at [791, 342] on div "[PERSON_NAME]   * [PERSON_NAME] ​ Apellido Materno   * [PERSON_NAME] ​ Primer n…" at bounding box center [796, 382] width 802 height 811
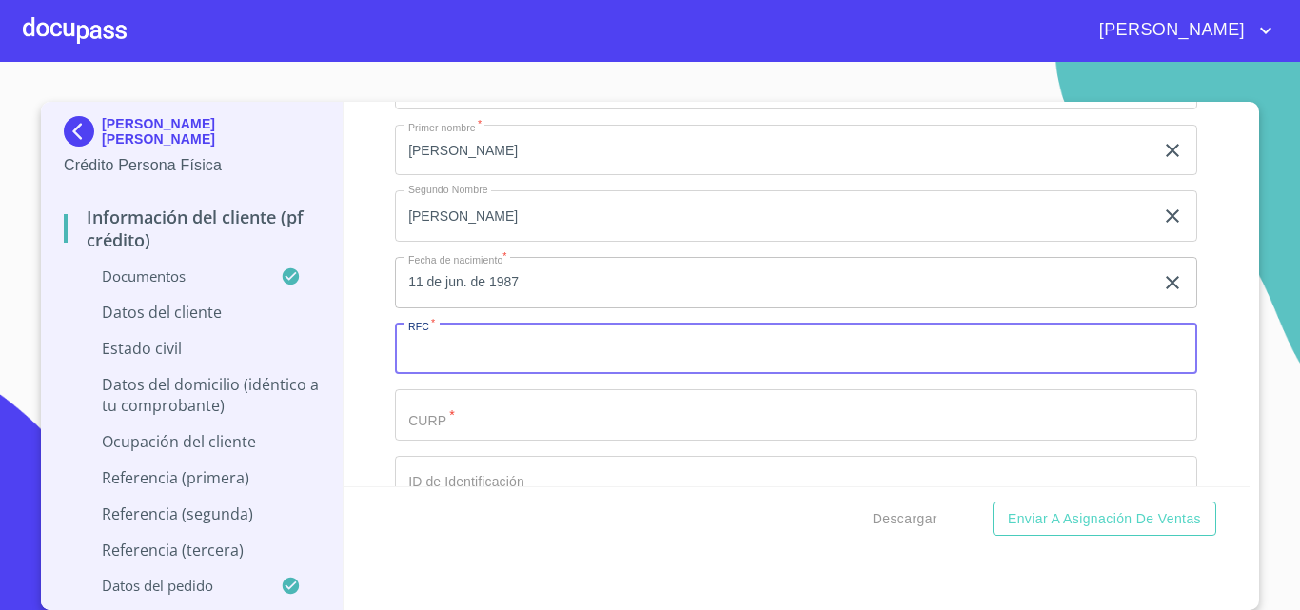
click at [786, 355] on input "Documento de identificación.   *" at bounding box center [796, 349] width 802 height 51
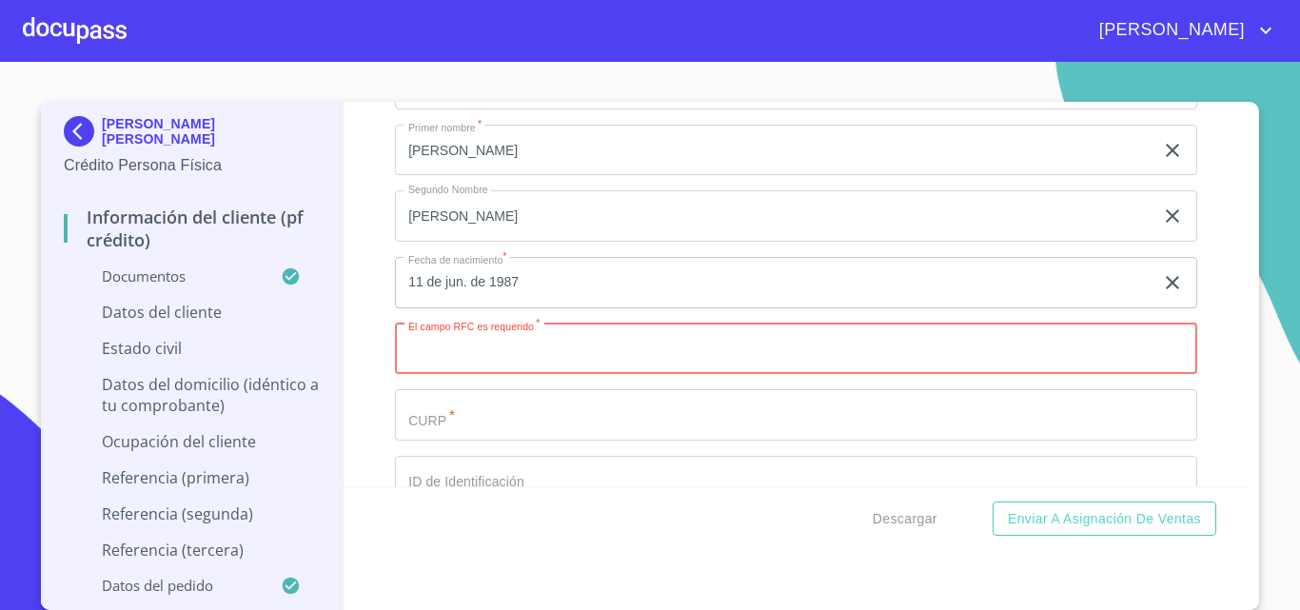
paste input "TOAR870611PX9"
type input "TOAR870611PX9"
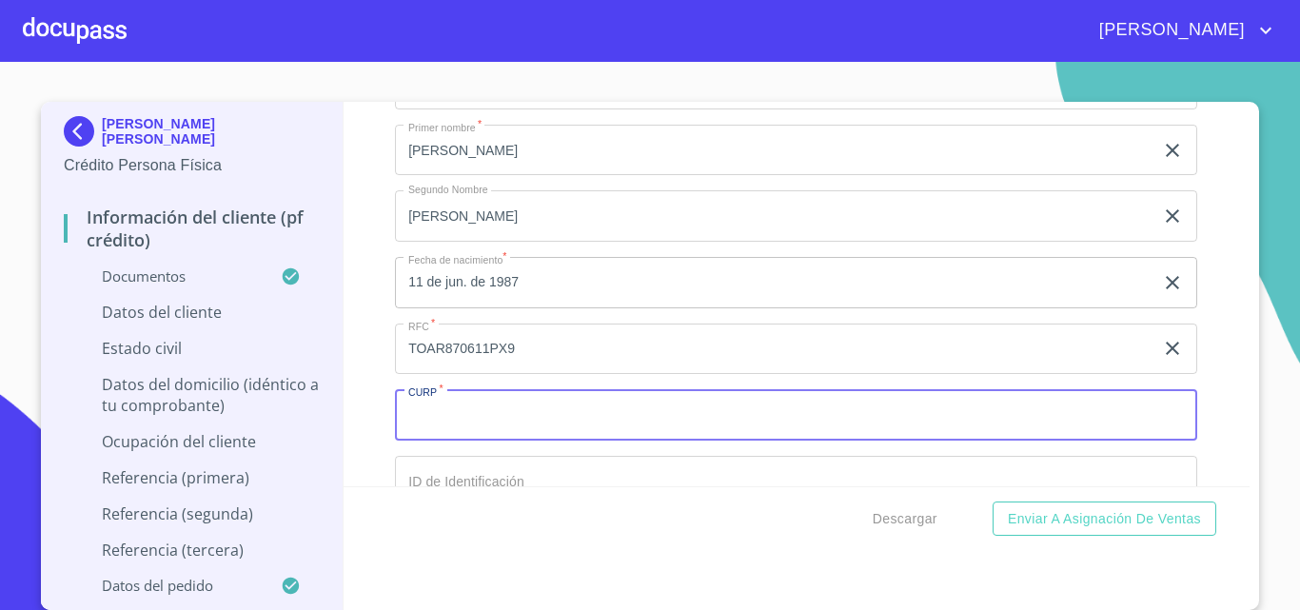
paste input "TOAR870611HJCVRB01"
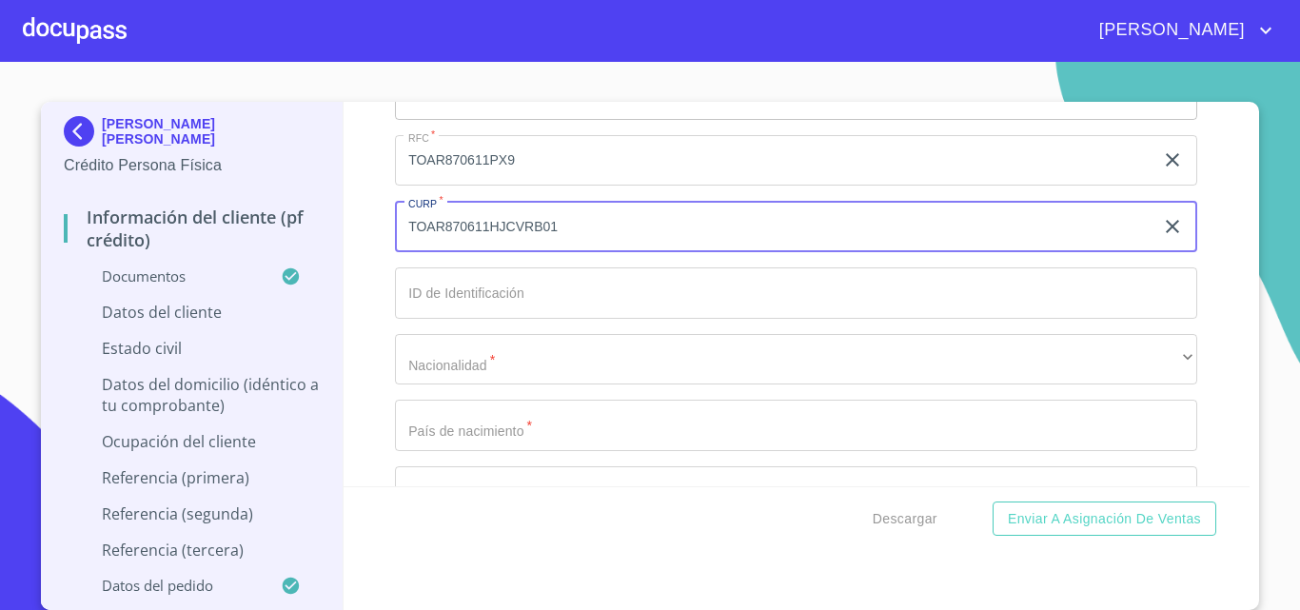
scroll to position [4853, 0]
type input "TOAR870611HJCVRB01"
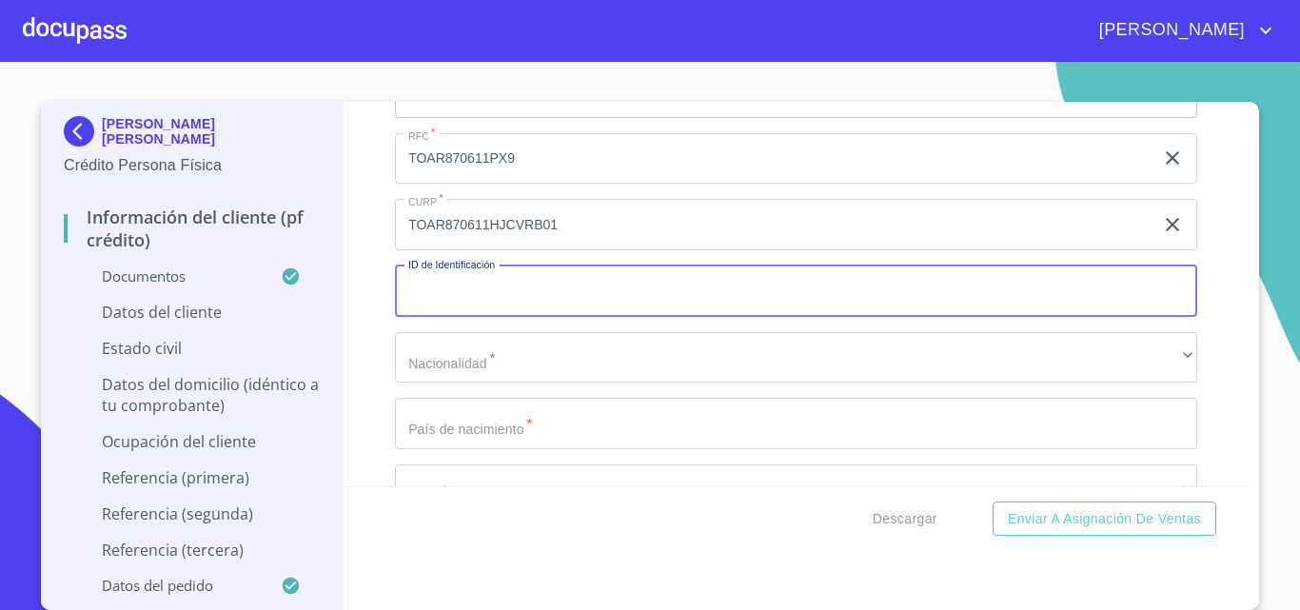
click at [487, 317] on input "Documento de identificación.   *" at bounding box center [796, 290] width 802 height 51
type input "2694072493148"
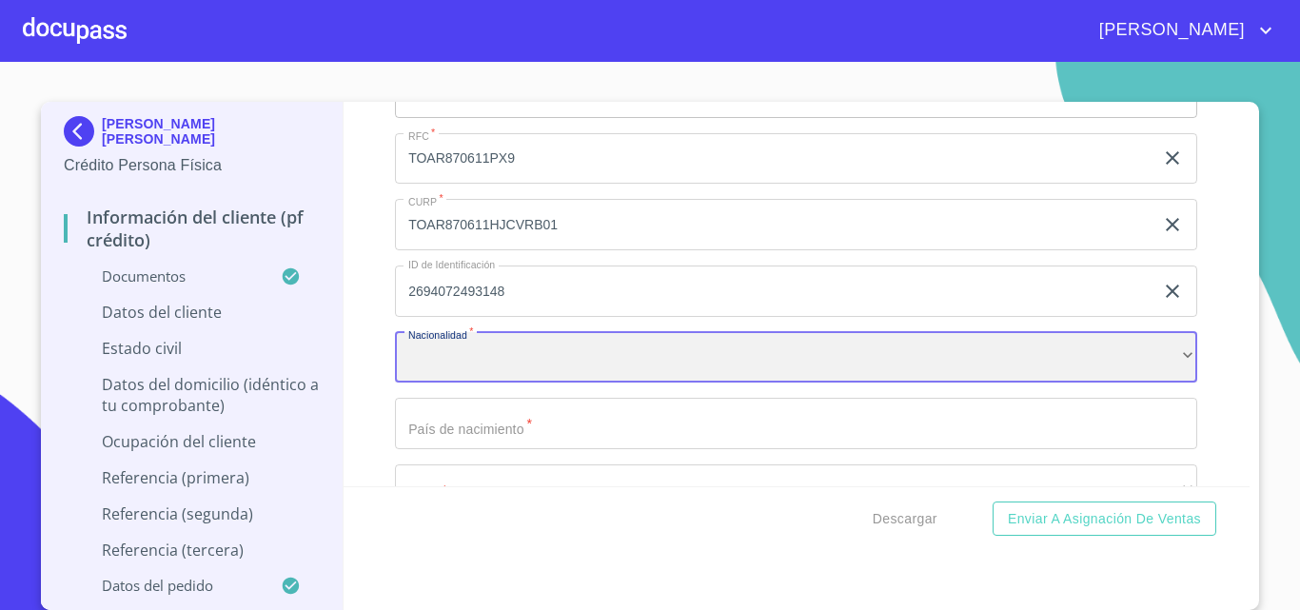
click at [501, 379] on div "​" at bounding box center [796, 357] width 802 height 51
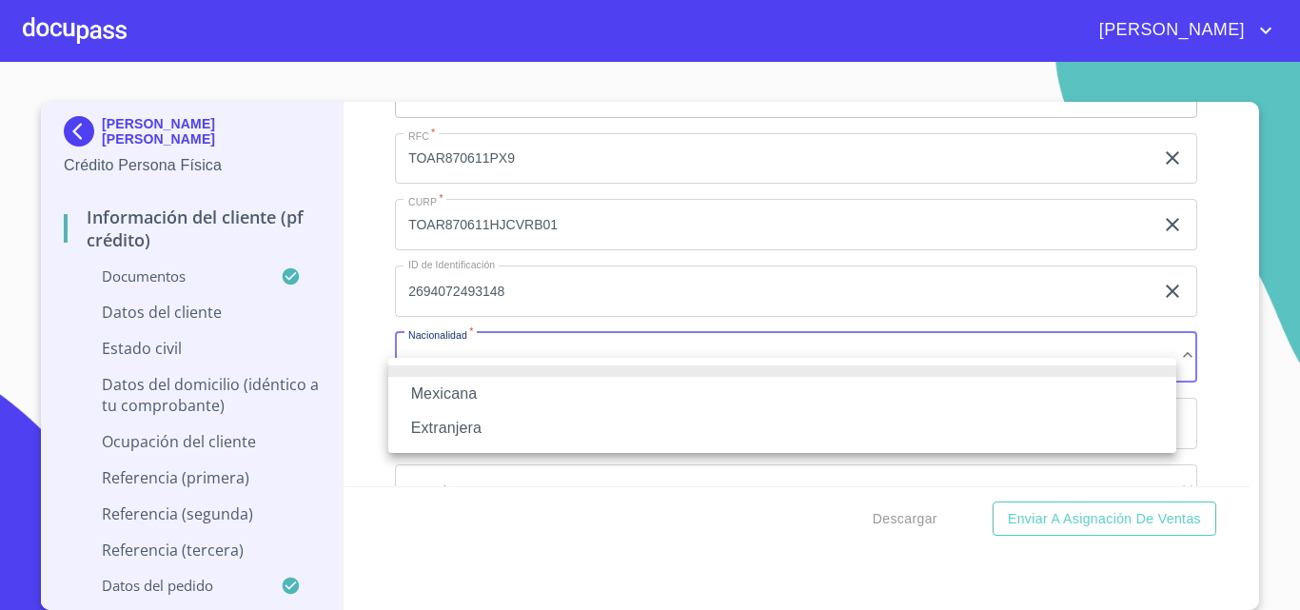
click at [499, 386] on li "Mexicana" at bounding box center [782, 394] width 788 height 34
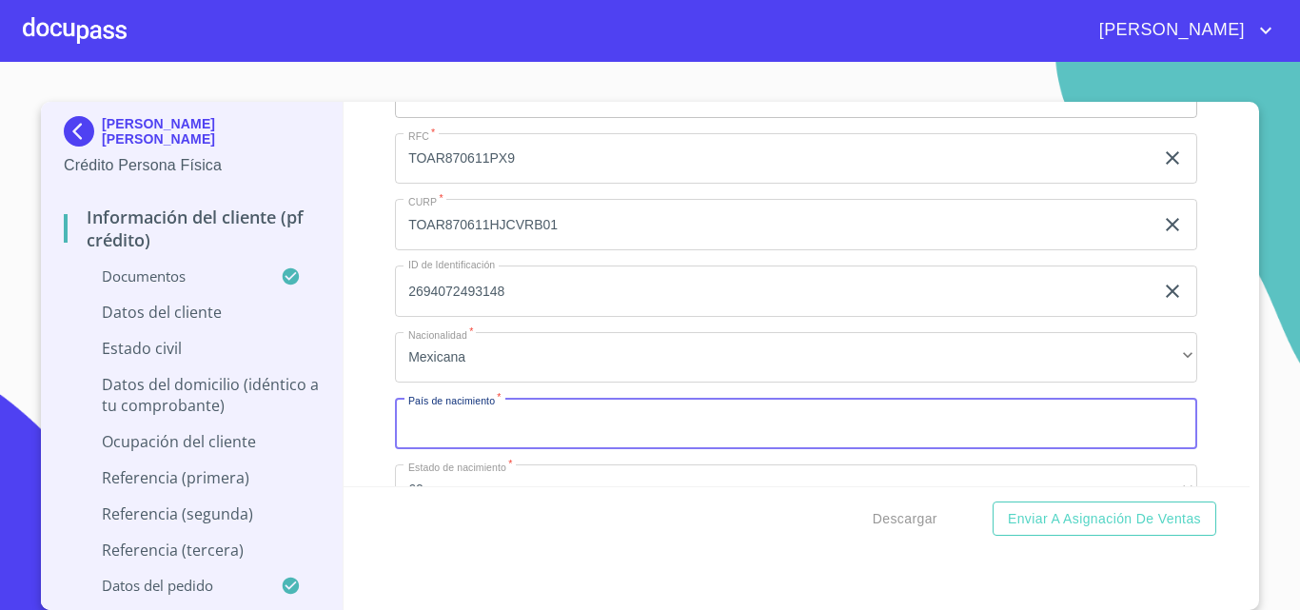
click at [475, 449] on input "Documento de identificación.   *" at bounding box center [796, 423] width 802 height 51
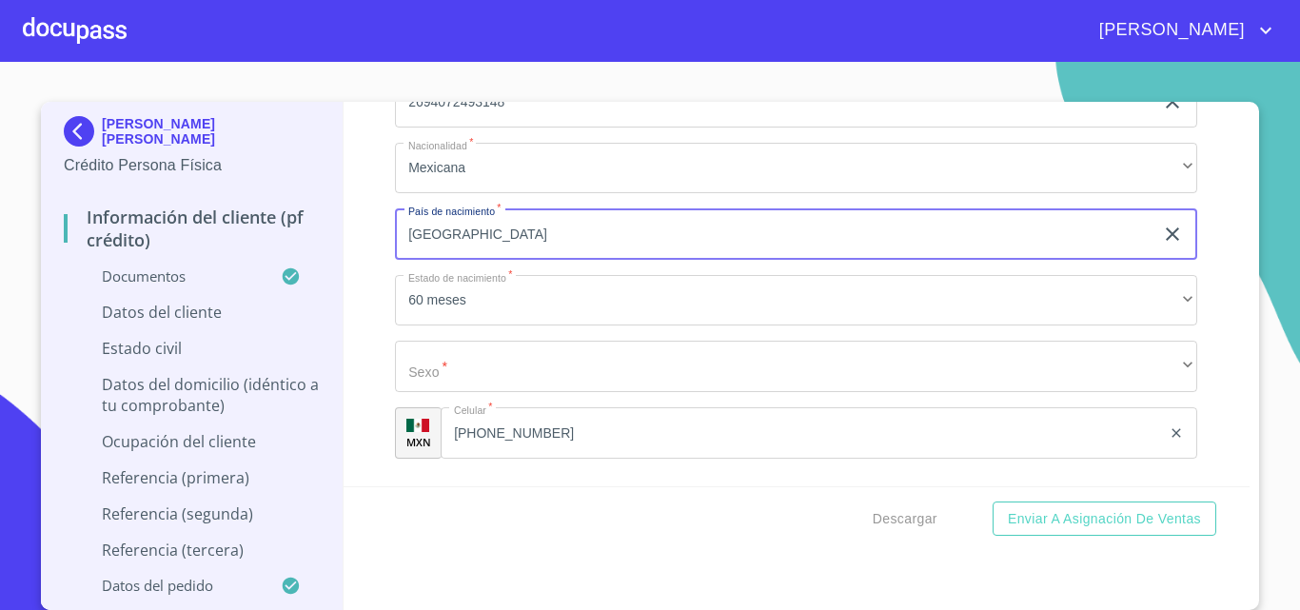
scroll to position [5043, 0]
type input "[GEOGRAPHIC_DATA]"
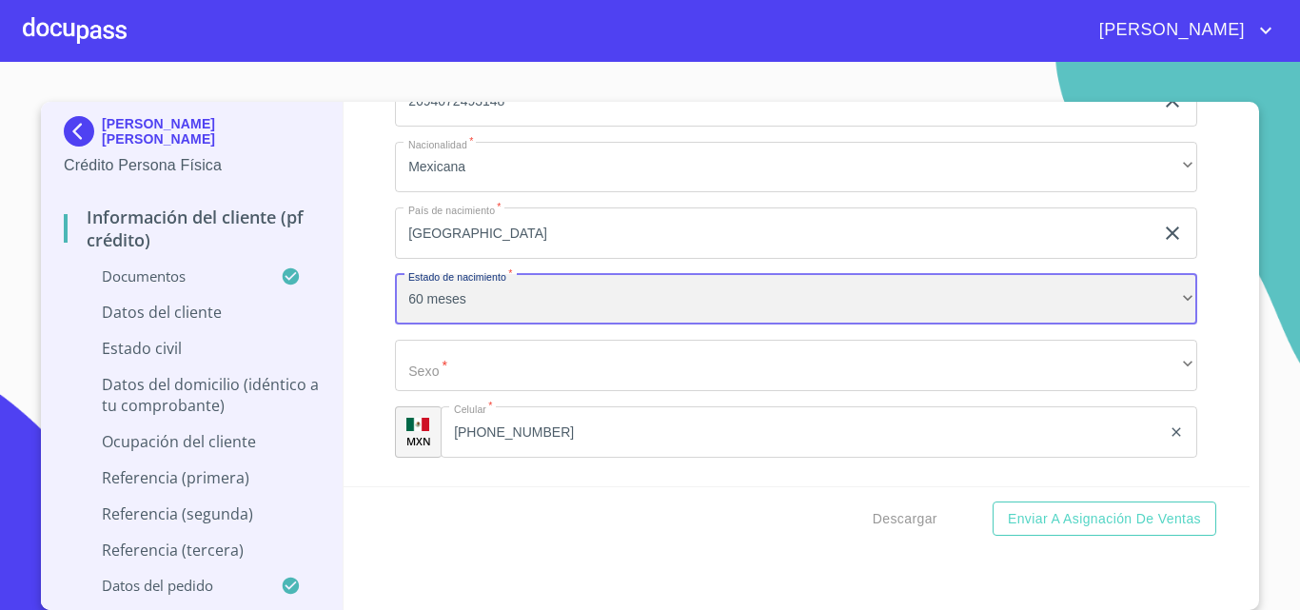
click at [697, 325] on div "60 meses" at bounding box center [796, 299] width 802 height 51
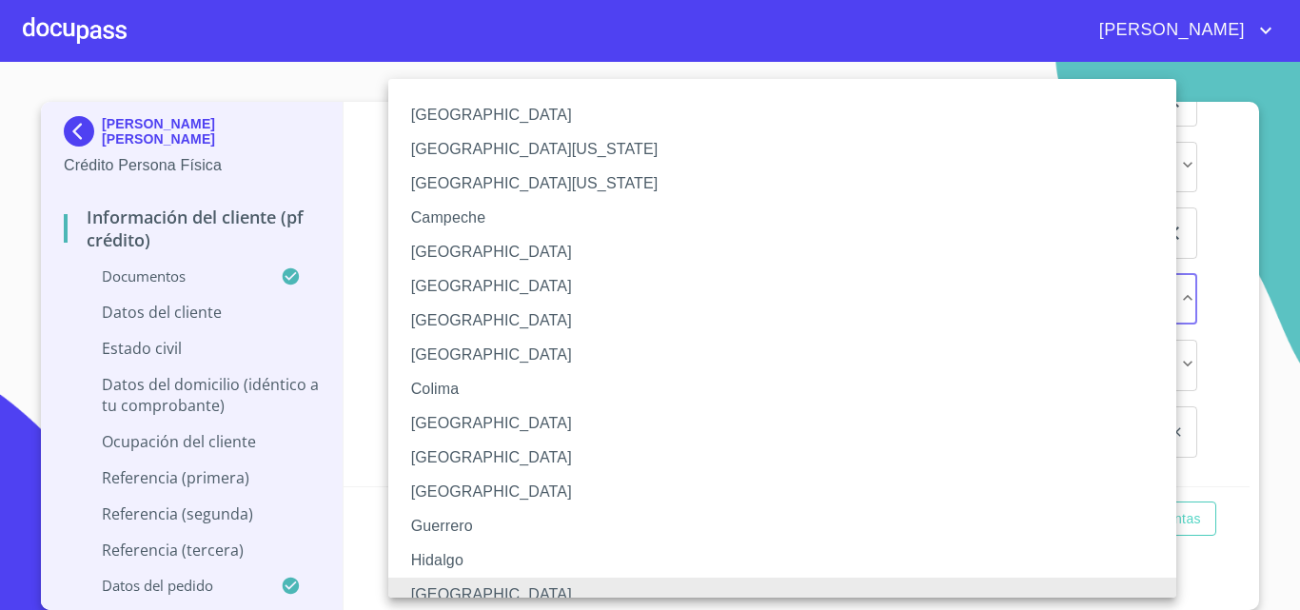
scroll to position [14, 0]
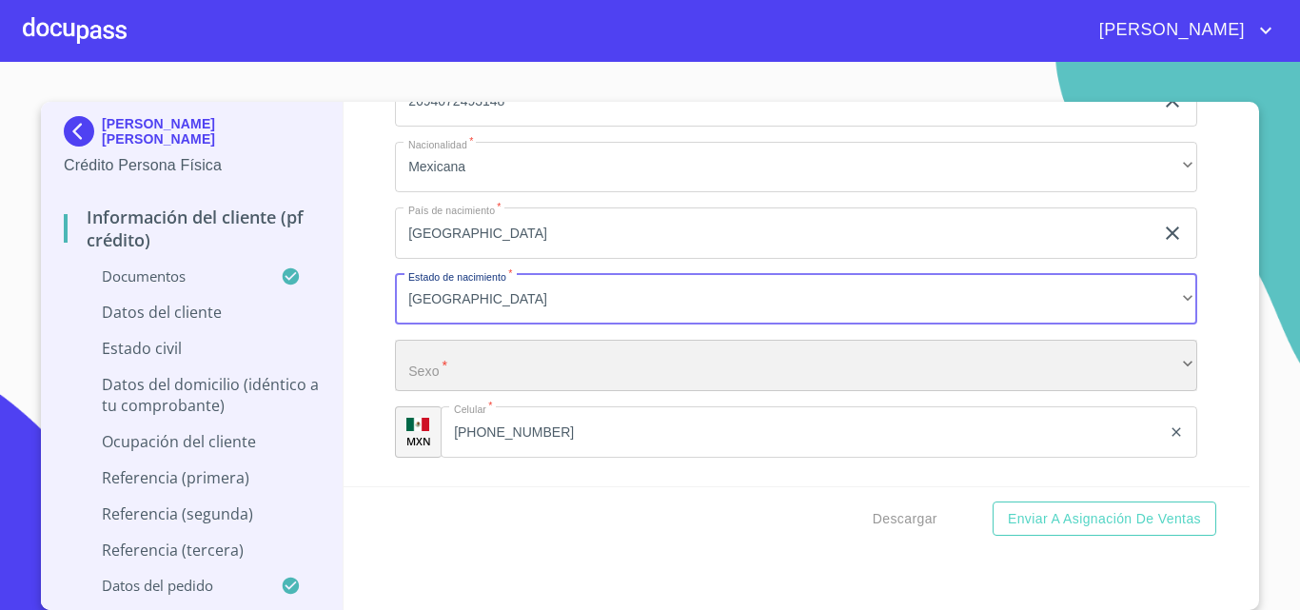
click at [545, 391] on div "​" at bounding box center [796, 365] width 802 height 51
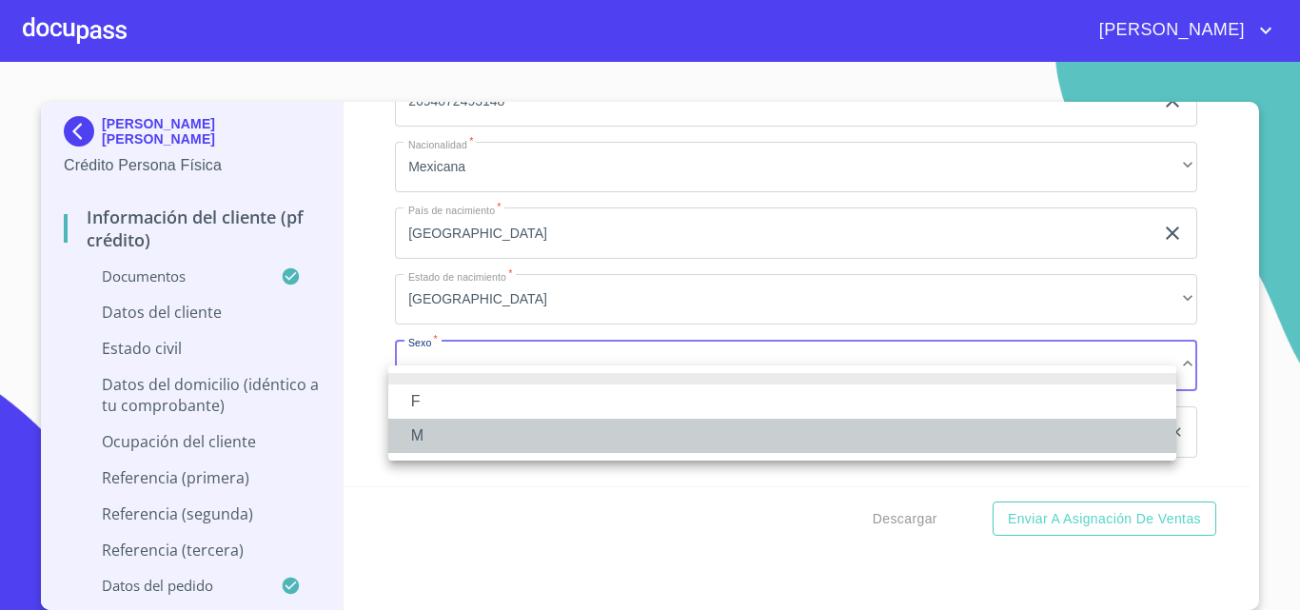
click at [500, 428] on li "M" at bounding box center [782, 436] width 788 height 34
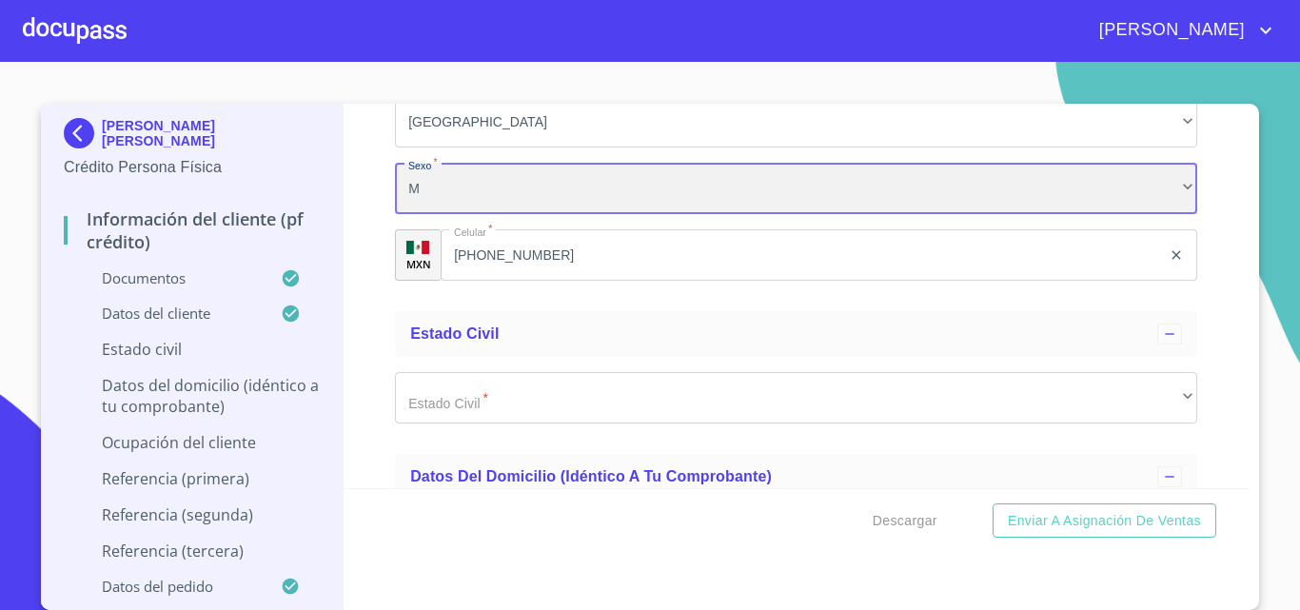
scroll to position [5234, 0]
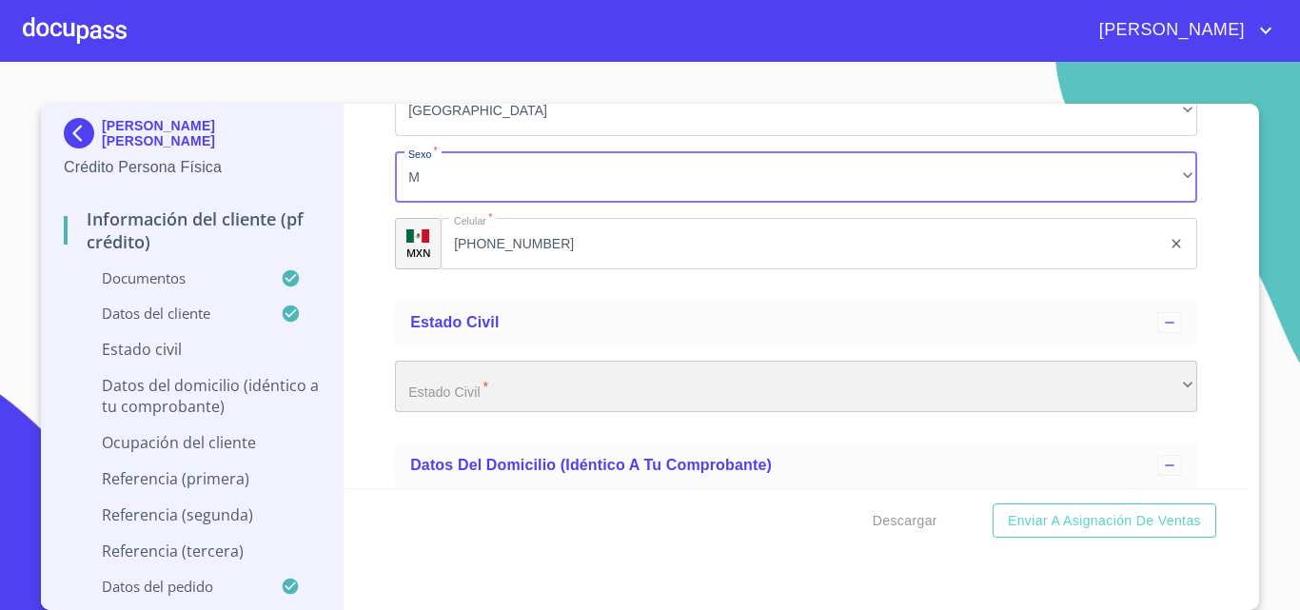
click at [568, 395] on div "​" at bounding box center [796, 386] width 802 height 51
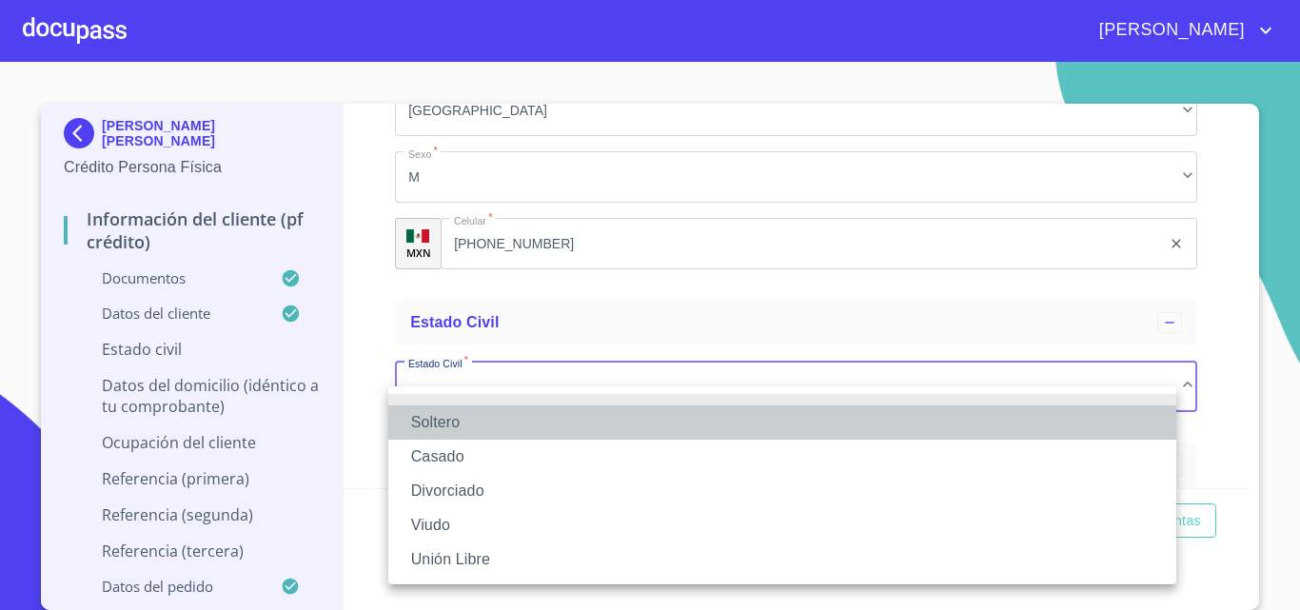
click at [534, 417] on li "Soltero" at bounding box center [782, 422] width 788 height 34
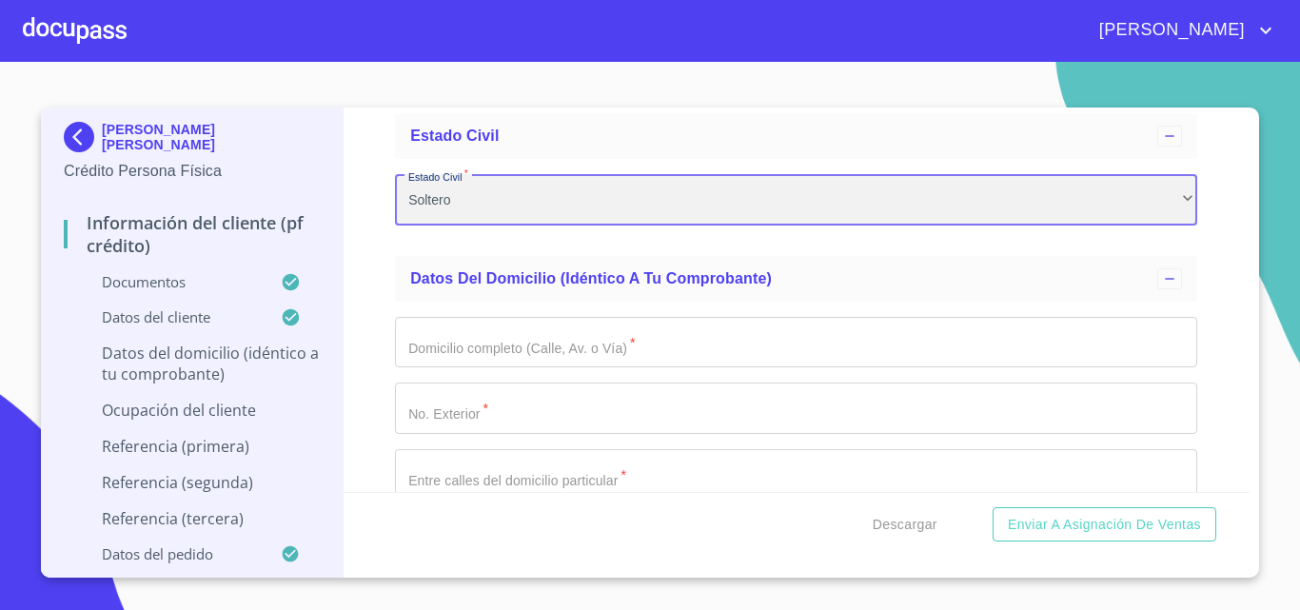
scroll to position [0, 0]
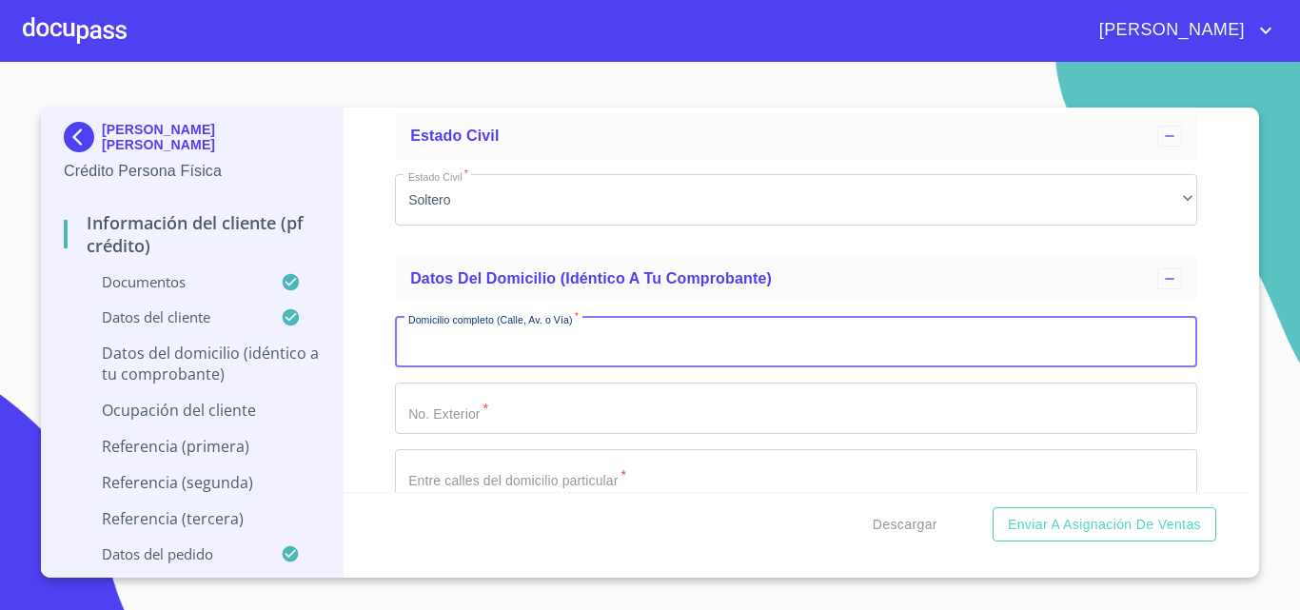
click at [544, 356] on input "Documento de identificación.   *" at bounding box center [796, 342] width 802 height 51
type input "STA CATALINA"
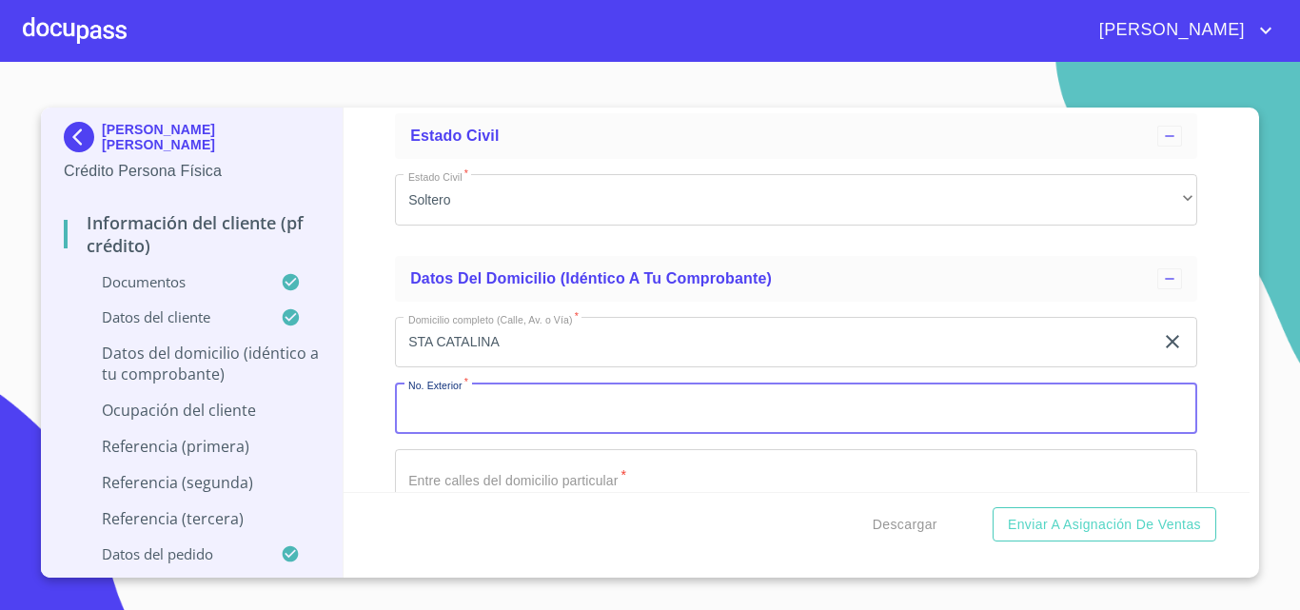
click at [560, 422] on input "Documento de identificación.   *" at bounding box center [796, 408] width 802 height 51
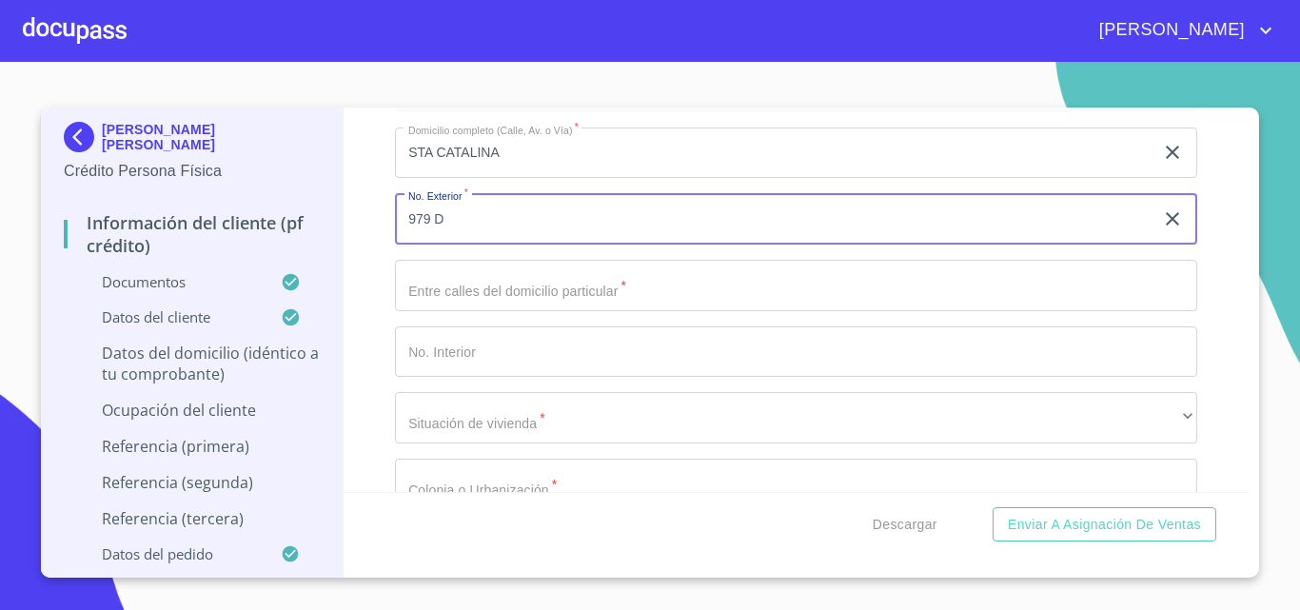
scroll to position [5614, 0]
type input "979 D 1"
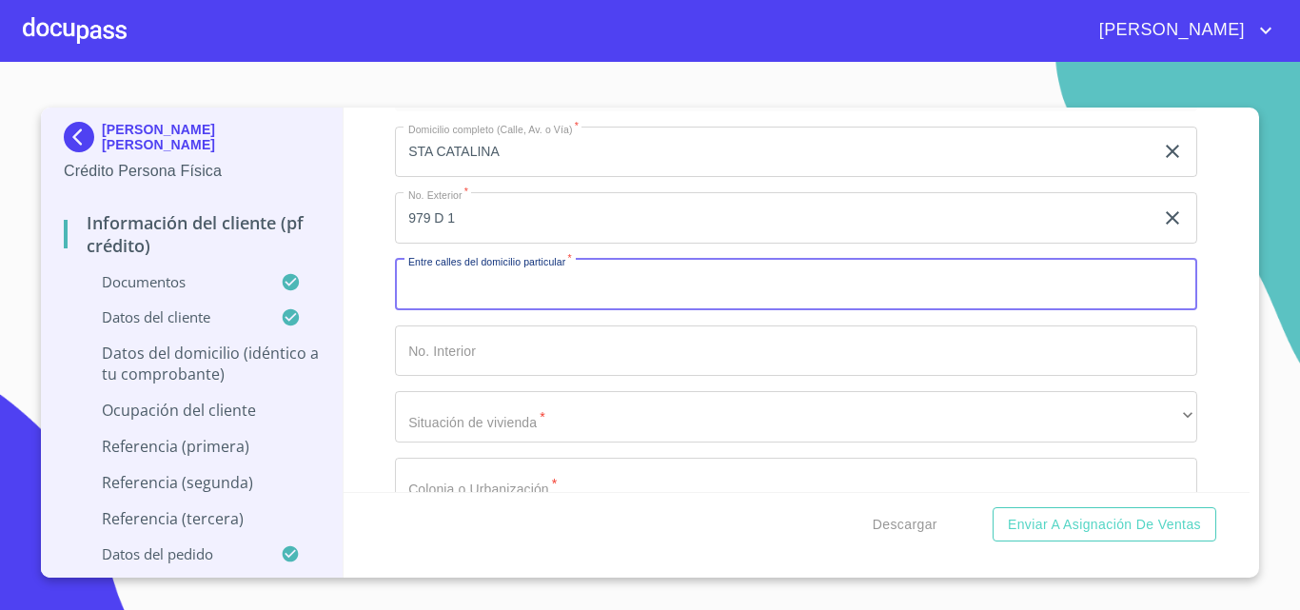
click at [588, 310] on input "Documento de identificación.   *" at bounding box center [796, 284] width 802 height 51
type input "[DATE][PERSON_NAME]"
click at [555, 377] on input "Documento de identificación.   *" at bounding box center [796, 350] width 802 height 51
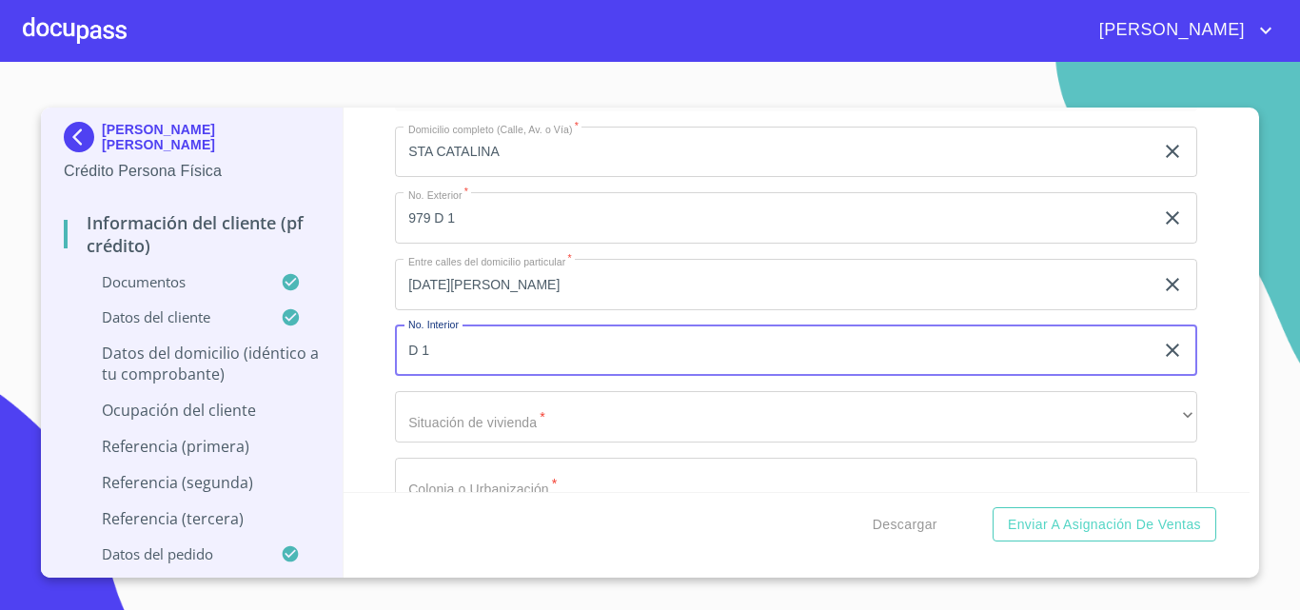
type input "D 1"
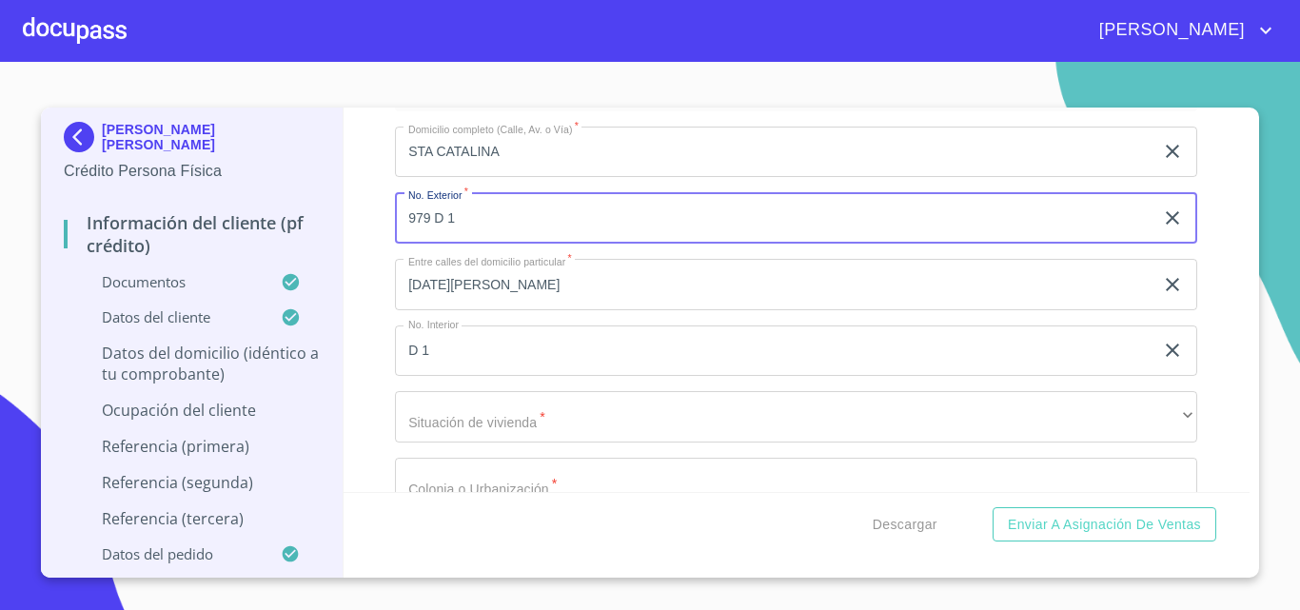
click at [548, 239] on input "979 D 1" at bounding box center [774, 217] width 758 height 51
type input "979"
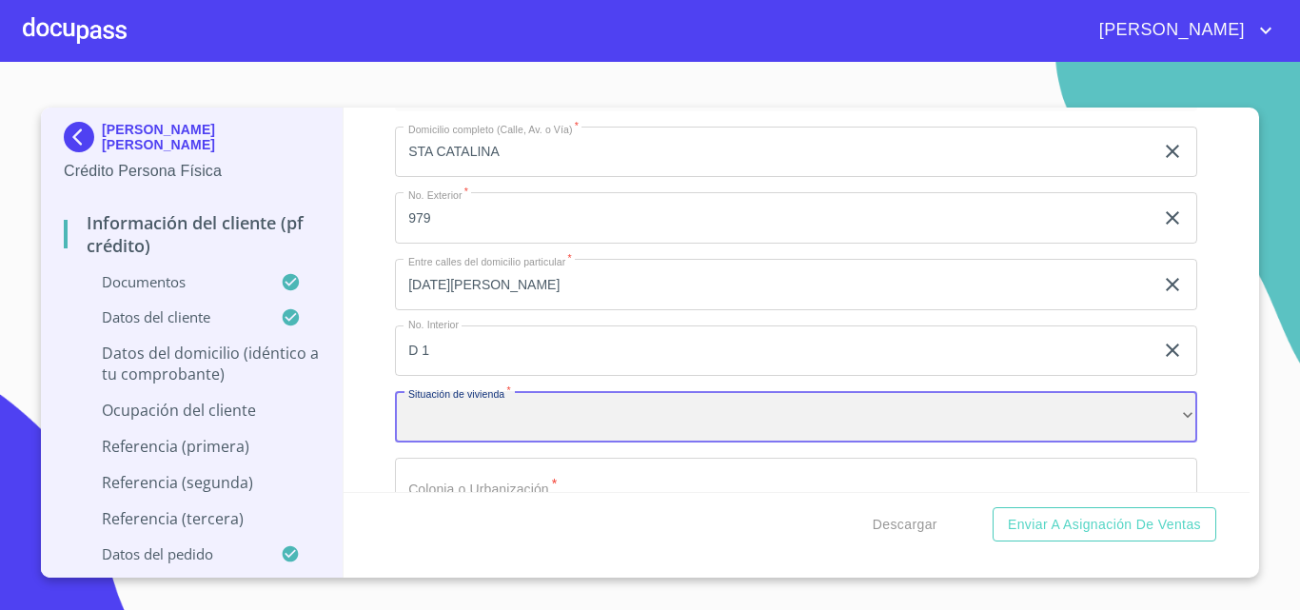
click at [533, 442] on div "​" at bounding box center [796, 416] width 802 height 51
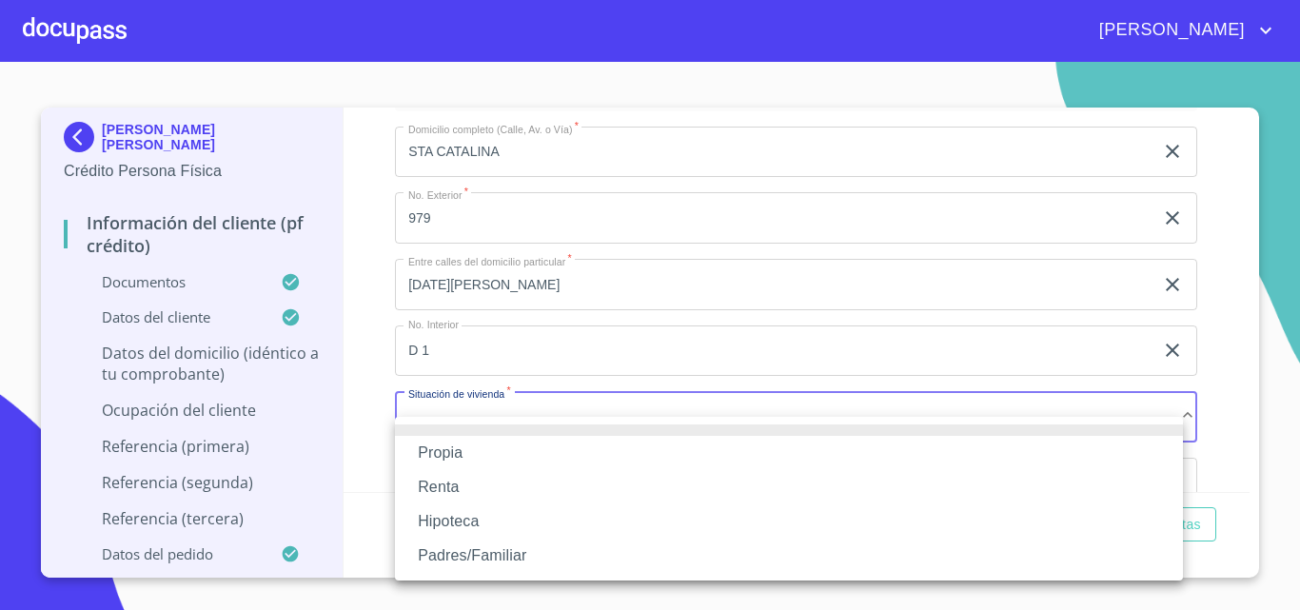
click at [530, 455] on li "Propia" at bounding box center [789, 453] width 788 height 34
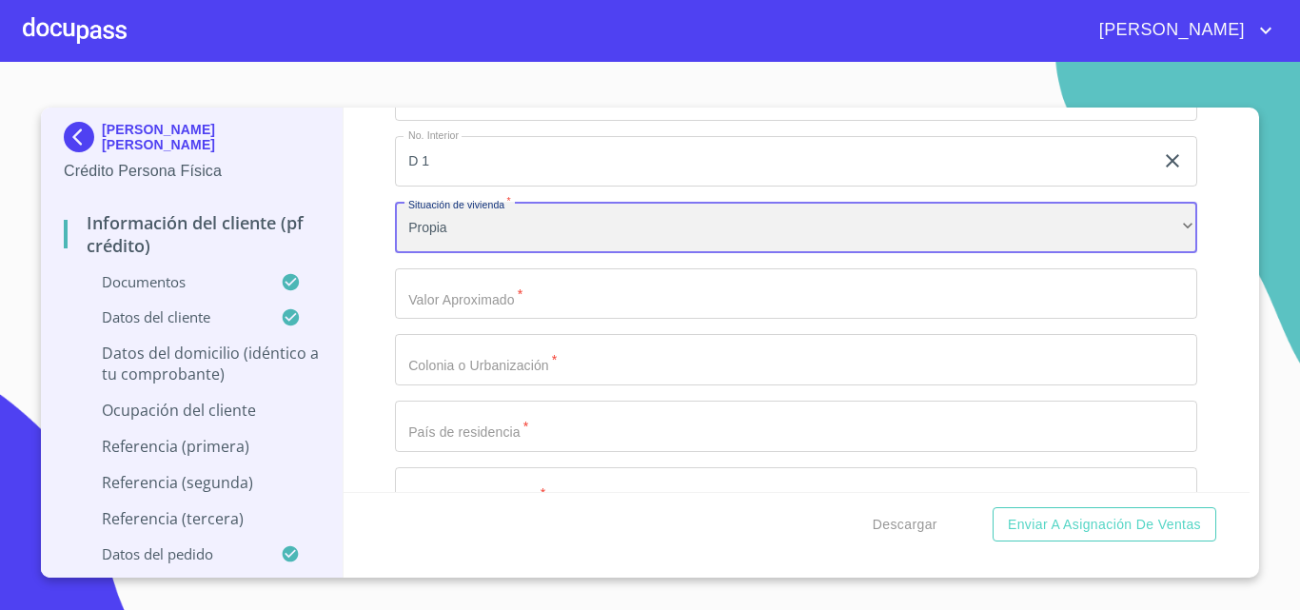
scroll to position [5805, 0]
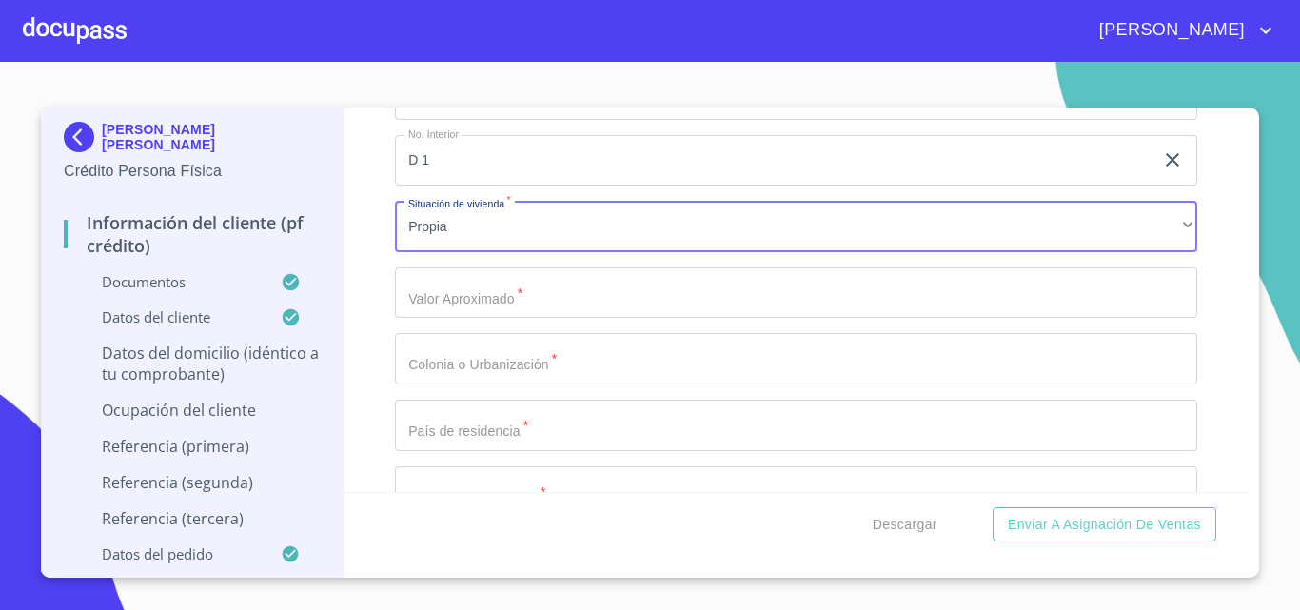
click at [495, 319] on input "Documento de identificación.   *" at bounding box center [796, 292] width 802 height 51
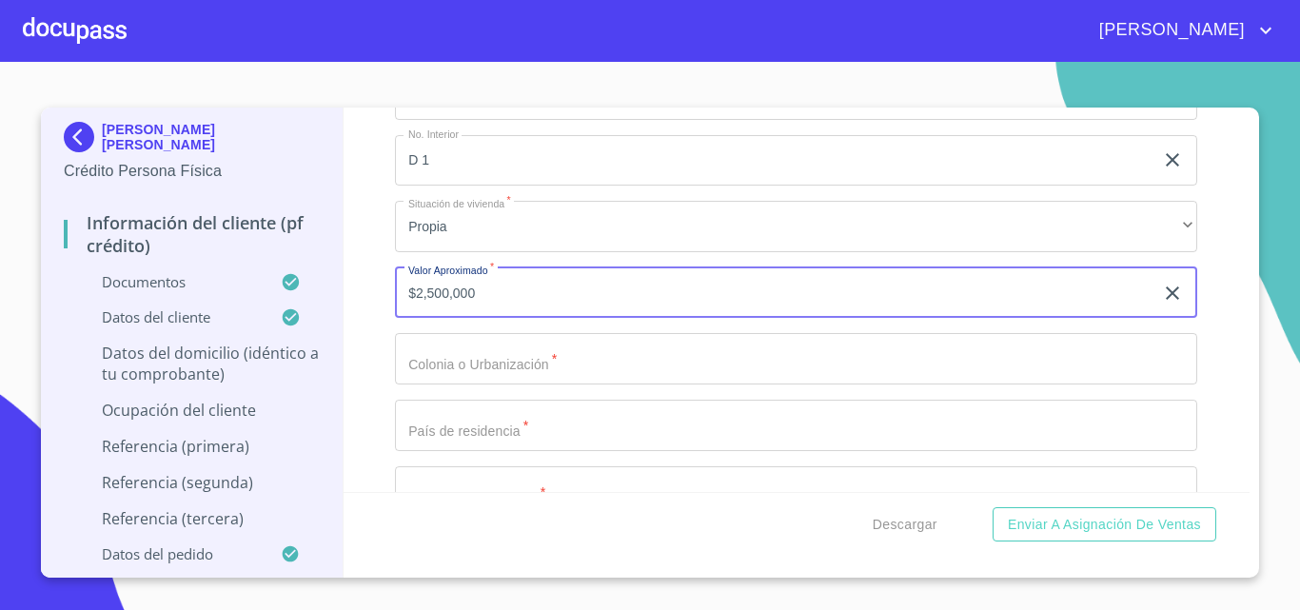
type input "$2,500,000"
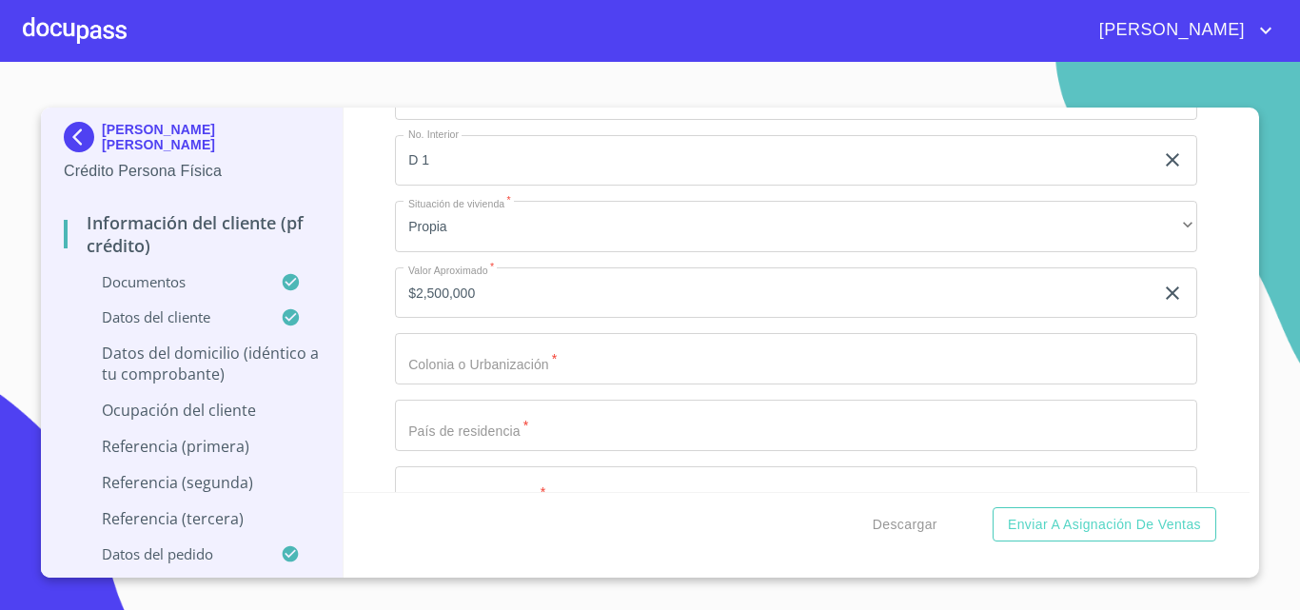
click at [506, 409] on div "Domicilio completo (Calle, Av. o Vía)   * STA CATALINA ​ No. Exterior   * 979 …" at bounding box center [796, 326] width 802 height 811
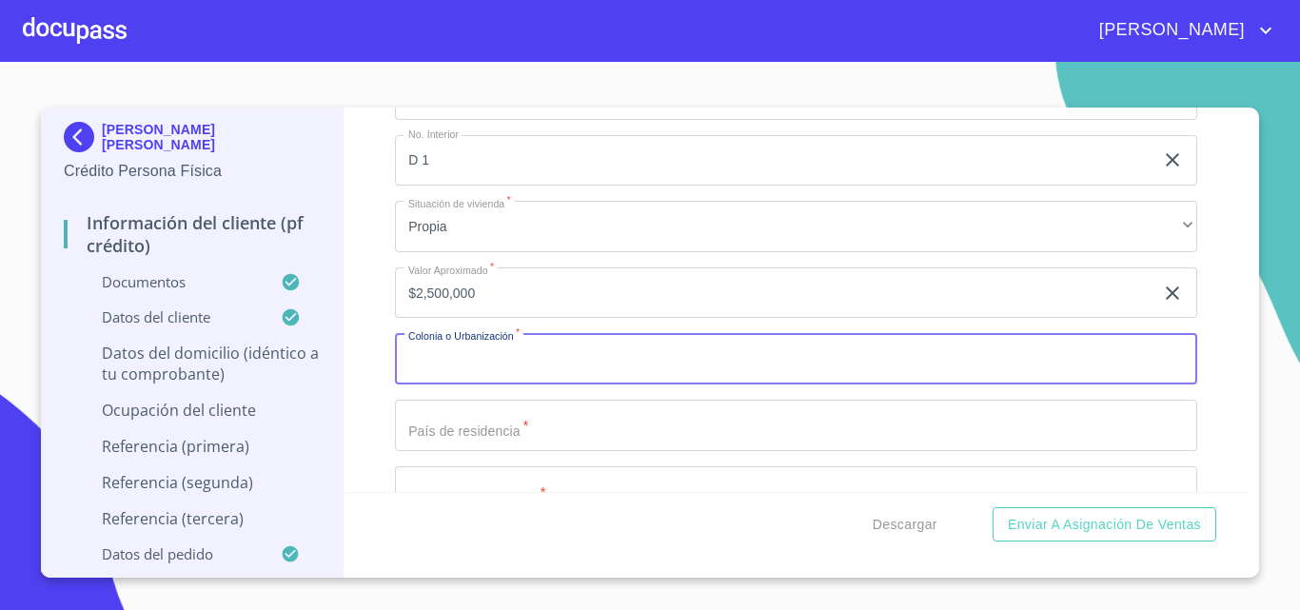
click at [505, 384] on input "Documento de identificación.   *" at bounding box center [796, 358] width 802 height 51
type input "TEPEYAC CASINOC.P.45047"
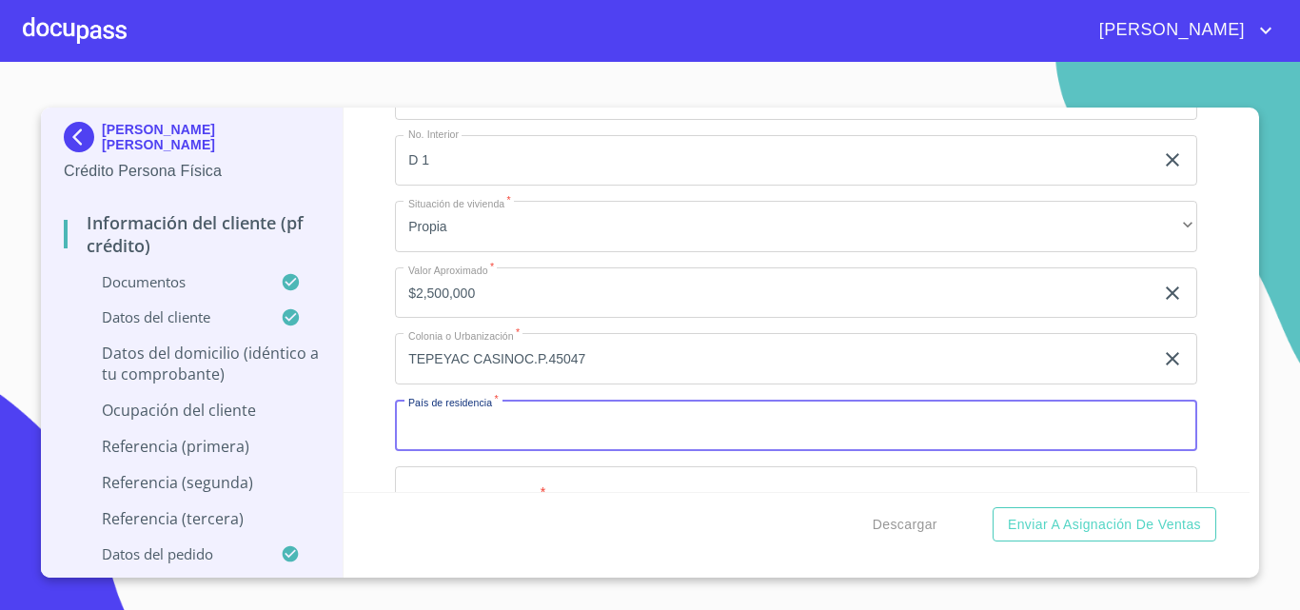
click at [529, 437] on input "Documento de identificación.   *" at bounding box center [796, 425] width 802 height 51
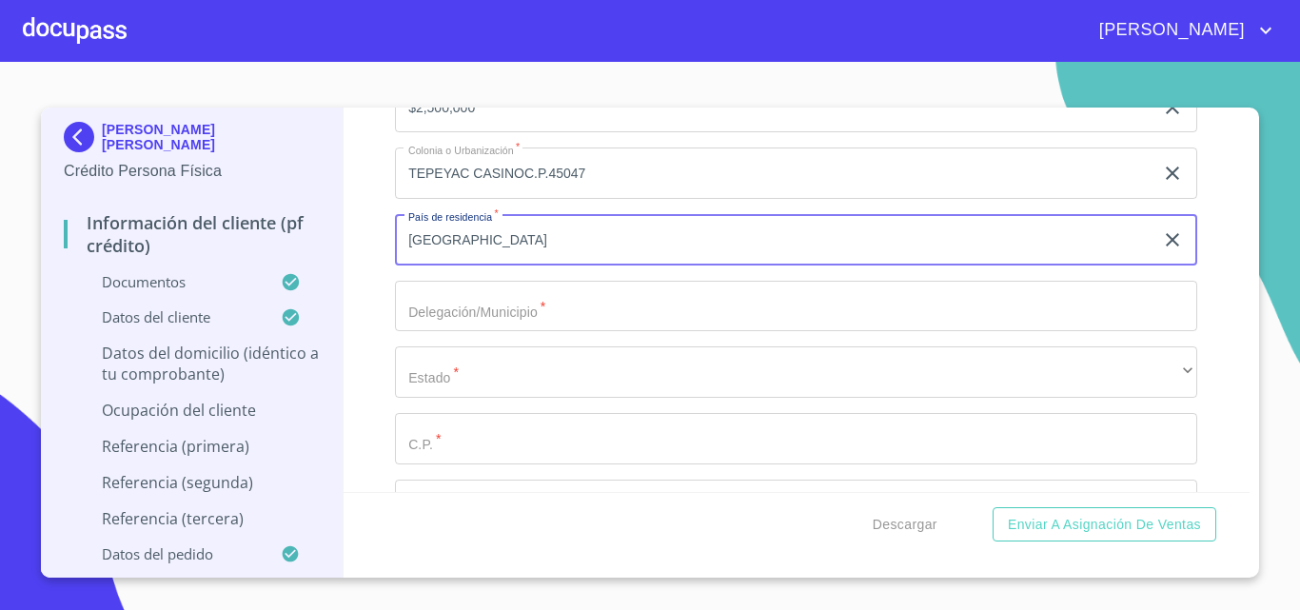
scroll to position [5900, 0]
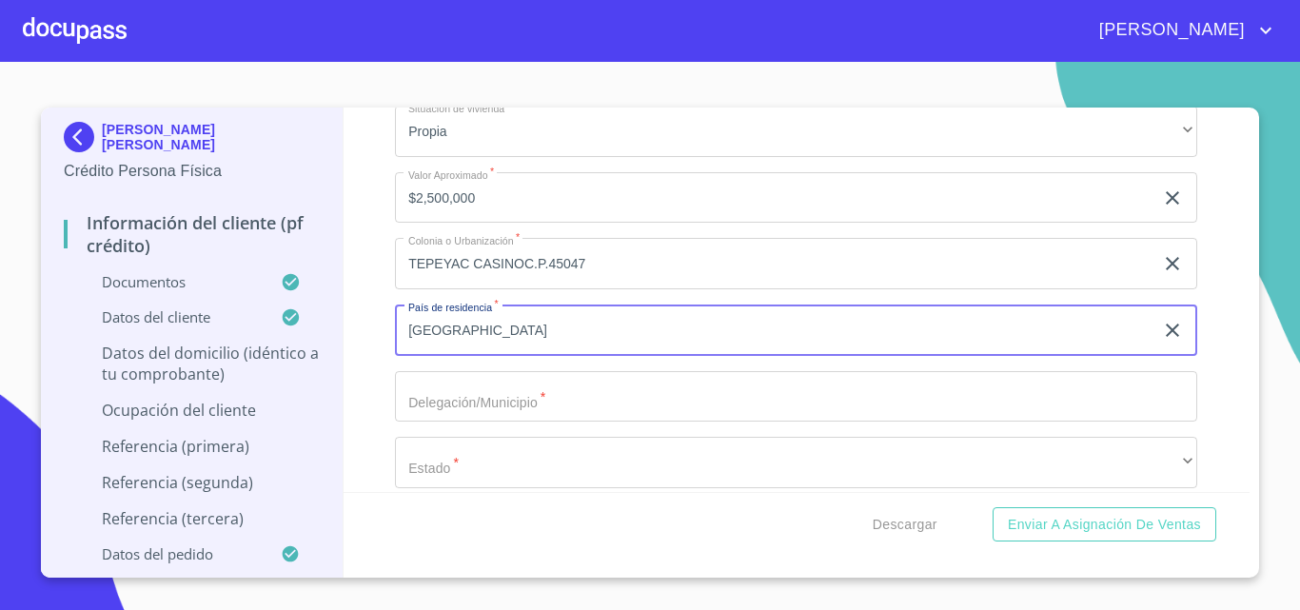
type input "[GEOGRAPHIC_DATA]"
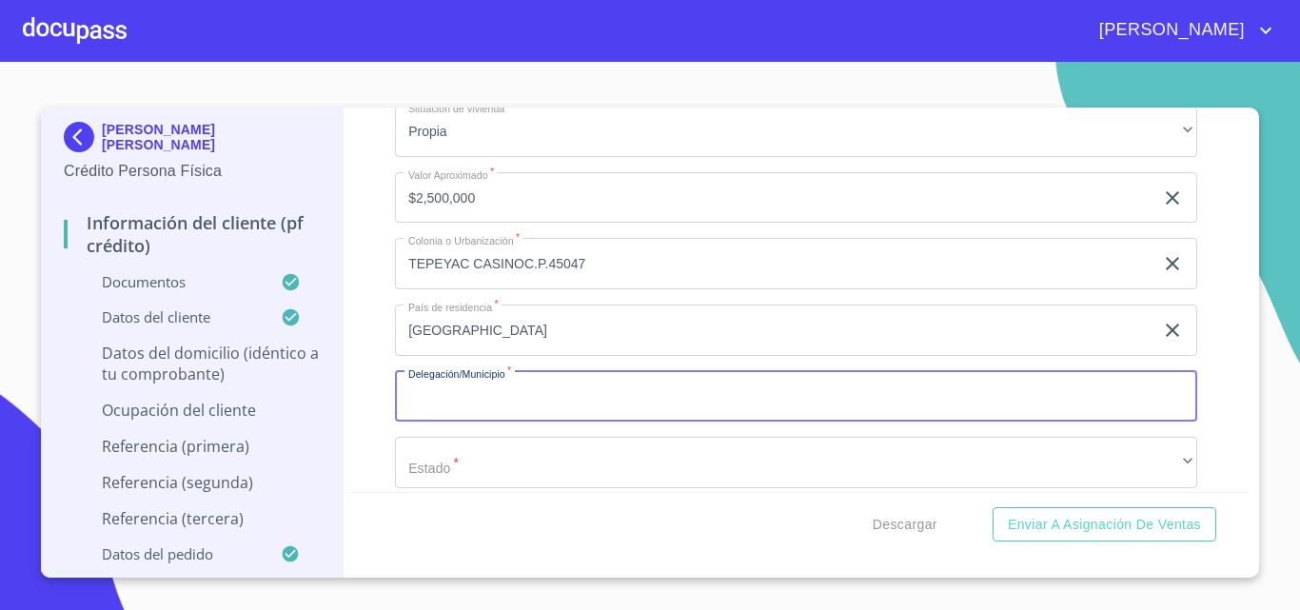
click at [481, 422] on input "Documento de identificación.   *" at bounding box center [796, 396] width 802 height 51
type input "G"
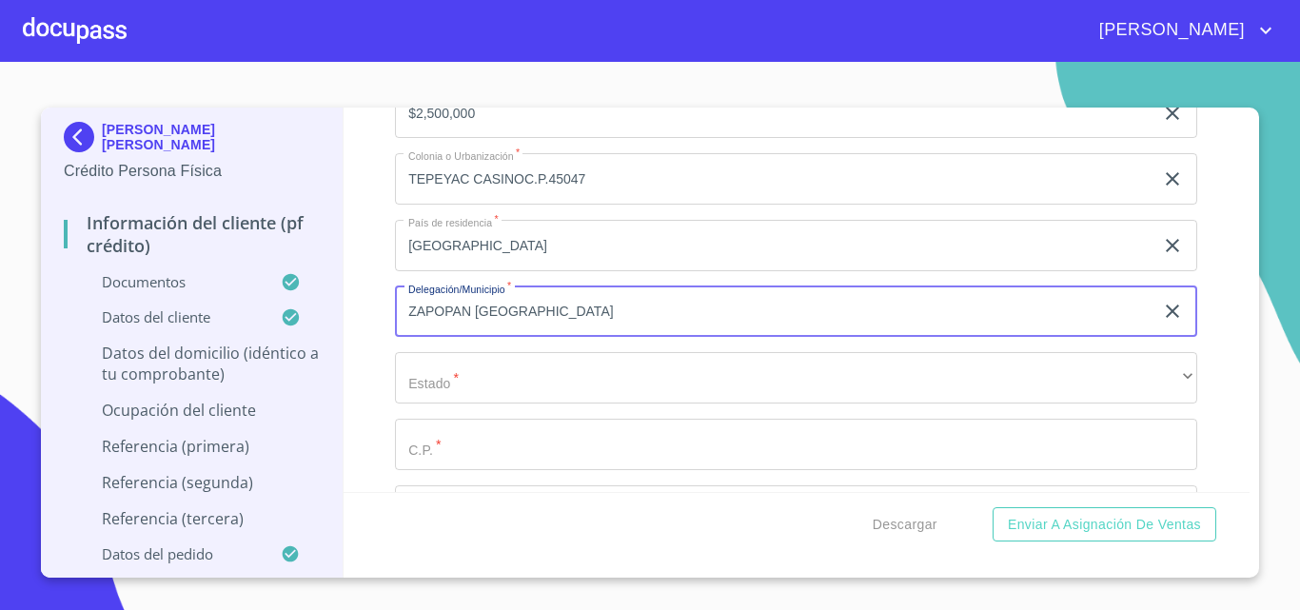
scroll to position [6090, 0]
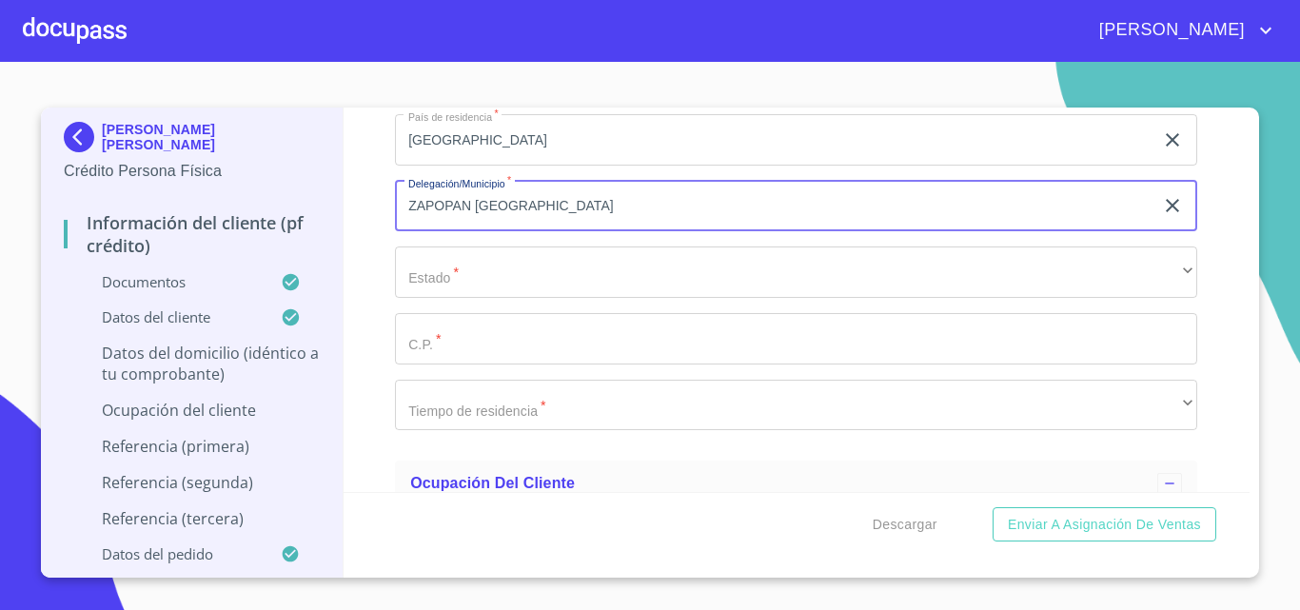
type input "ZAPOPAN [GEOGRAPHIC_DATA]"
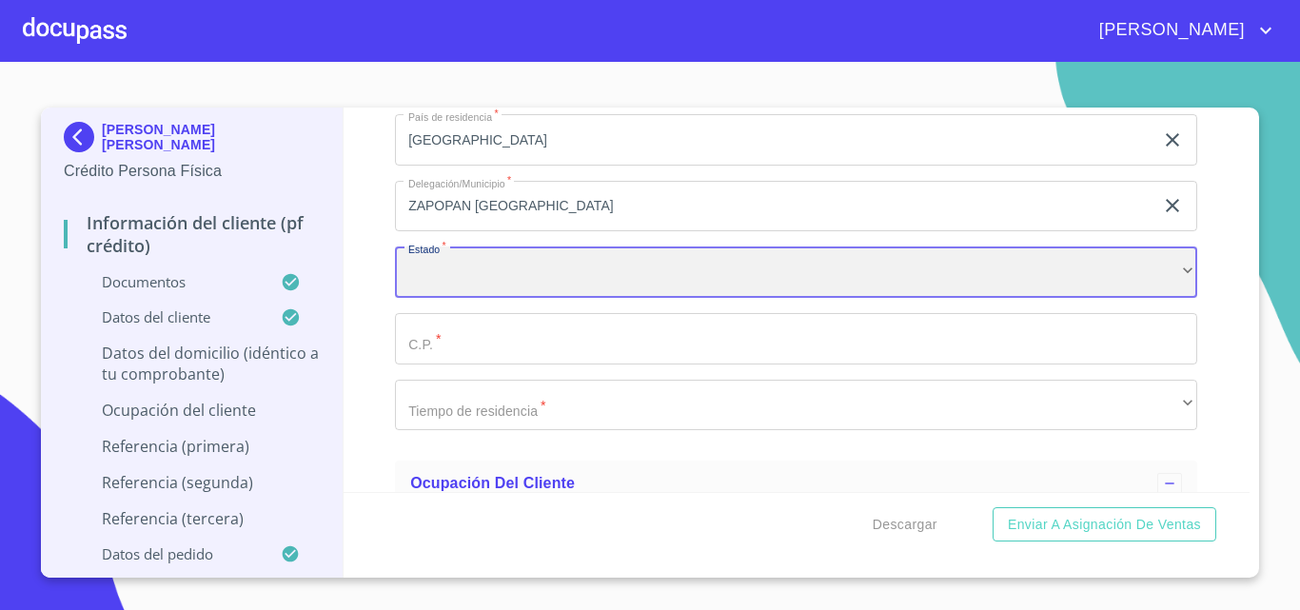
click at [494, 298] on div "​" at bounding box center [796, 271] width 802 height 51
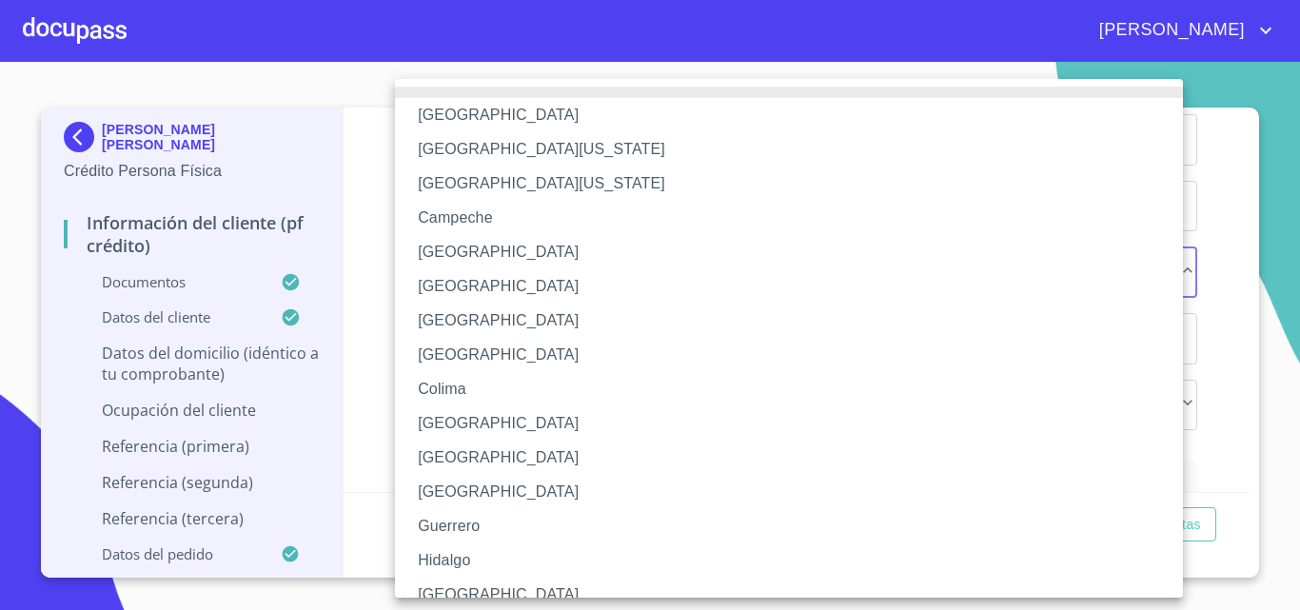
click at [450, 582] on li "[GEOGRAPHIC_DATA]" at bounding box center [796, 595] width 802 height 34
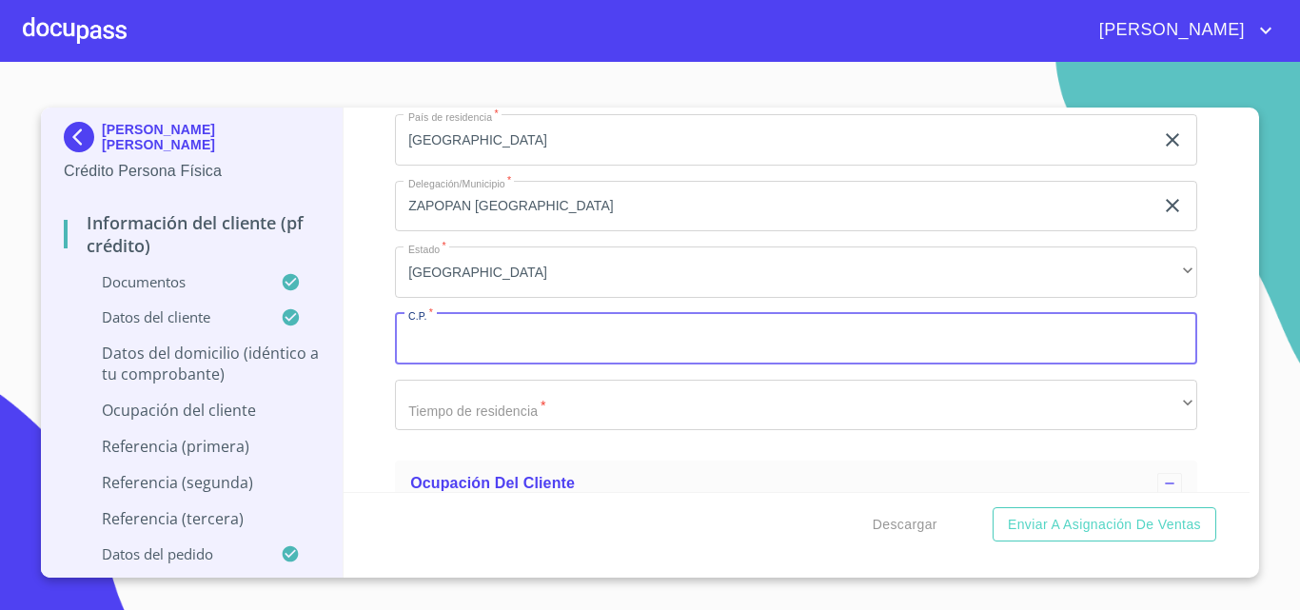
click at [459, 364] on input "Documento de identificación.   *" at bounding box center [796, 338] width 802 height 51
type input "45047"
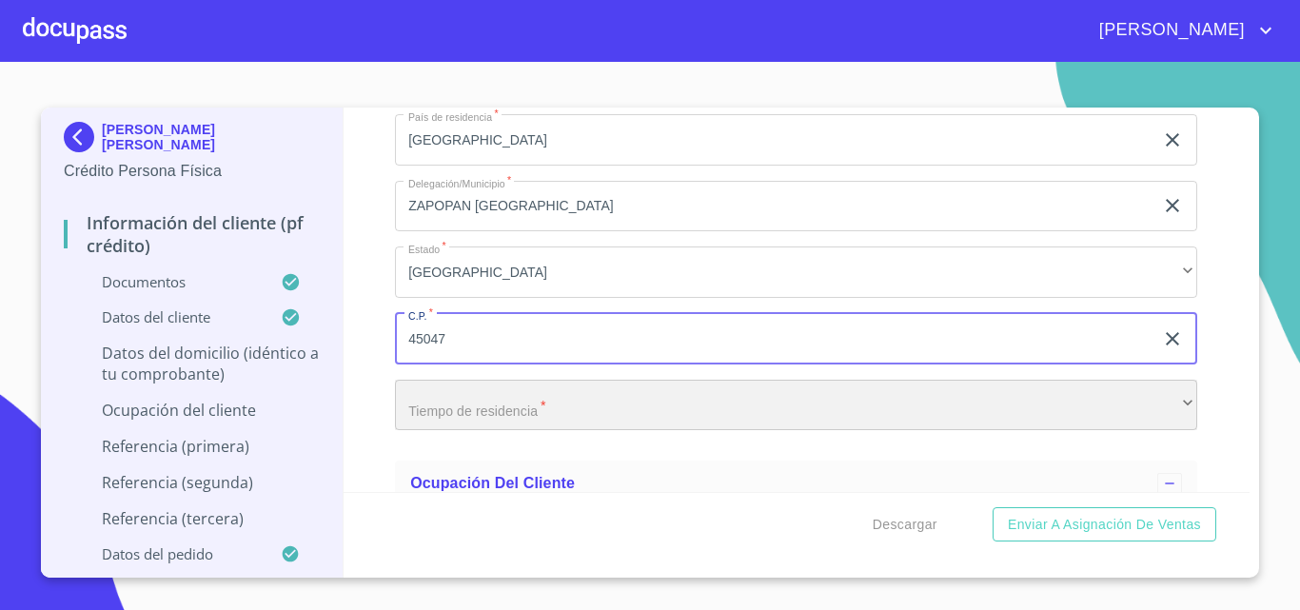
click at [454, 431] on div "​" at bounding box center [796, 405] width 802 height 51
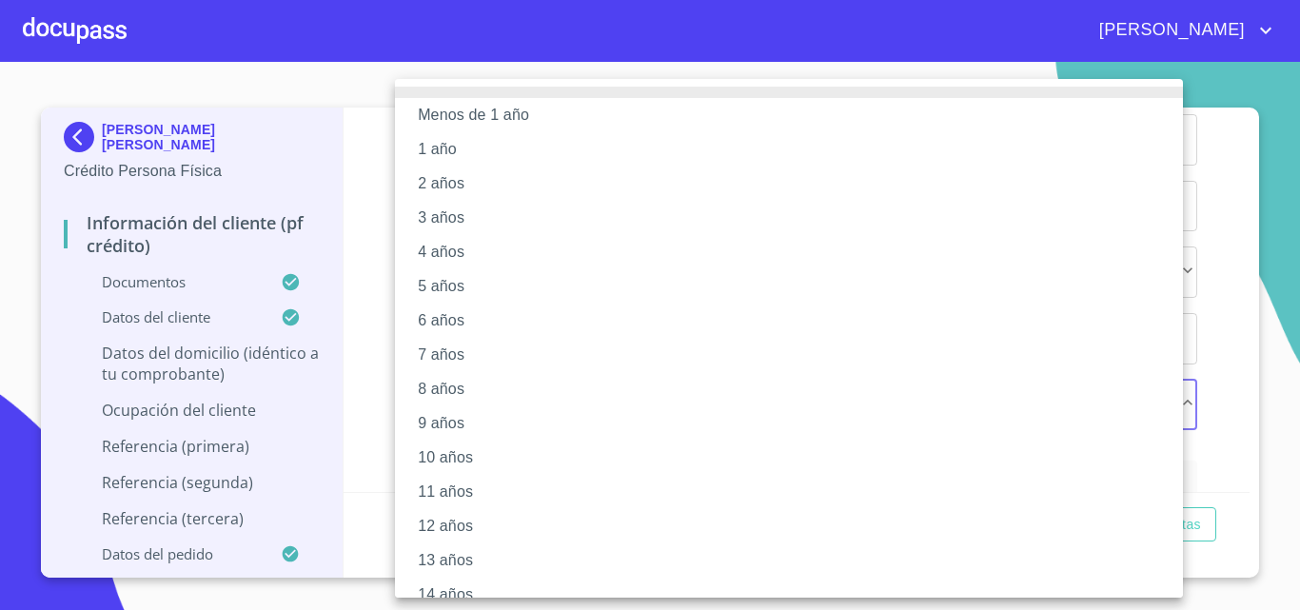
click at [464, 206] on li "3 años" at bounding box center [796, 218] width 802 height 34
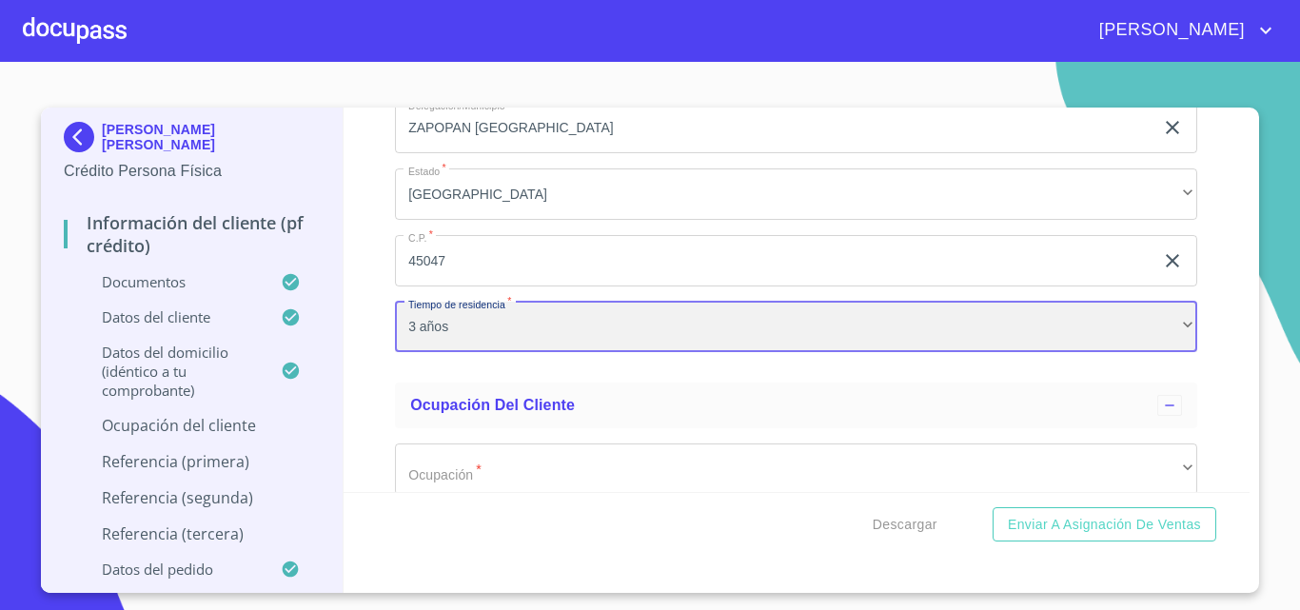
scroll to position [6280, 0]
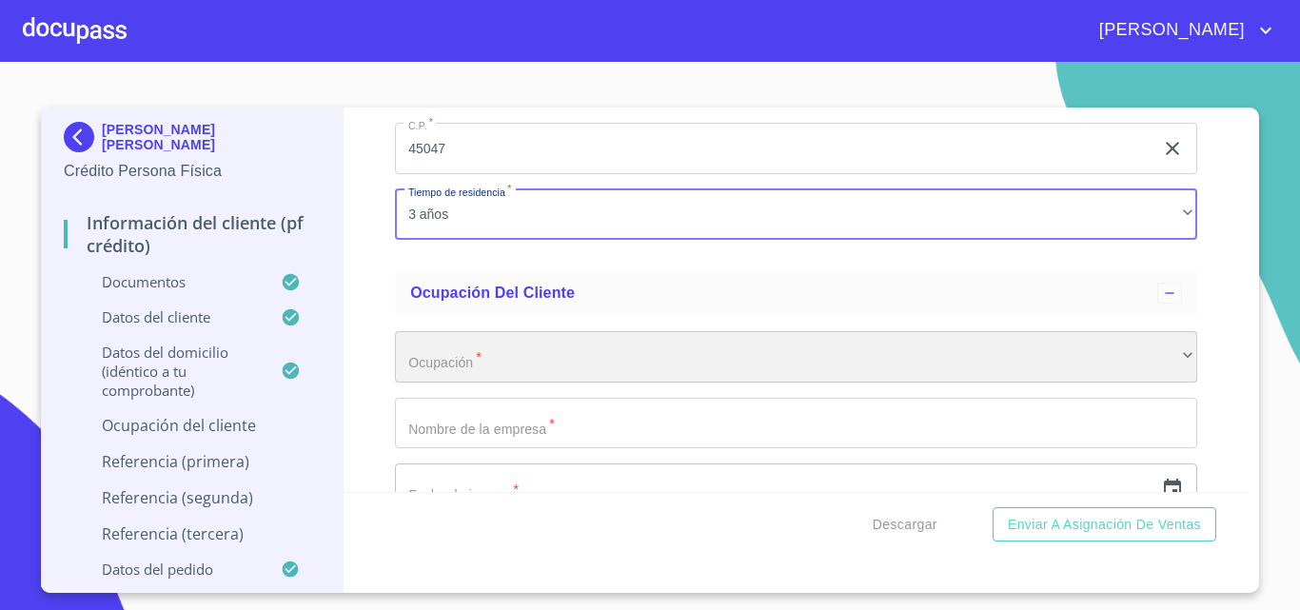
click at [503, 378] on div "​" at bounding box center [796, 356] width 802 height 51
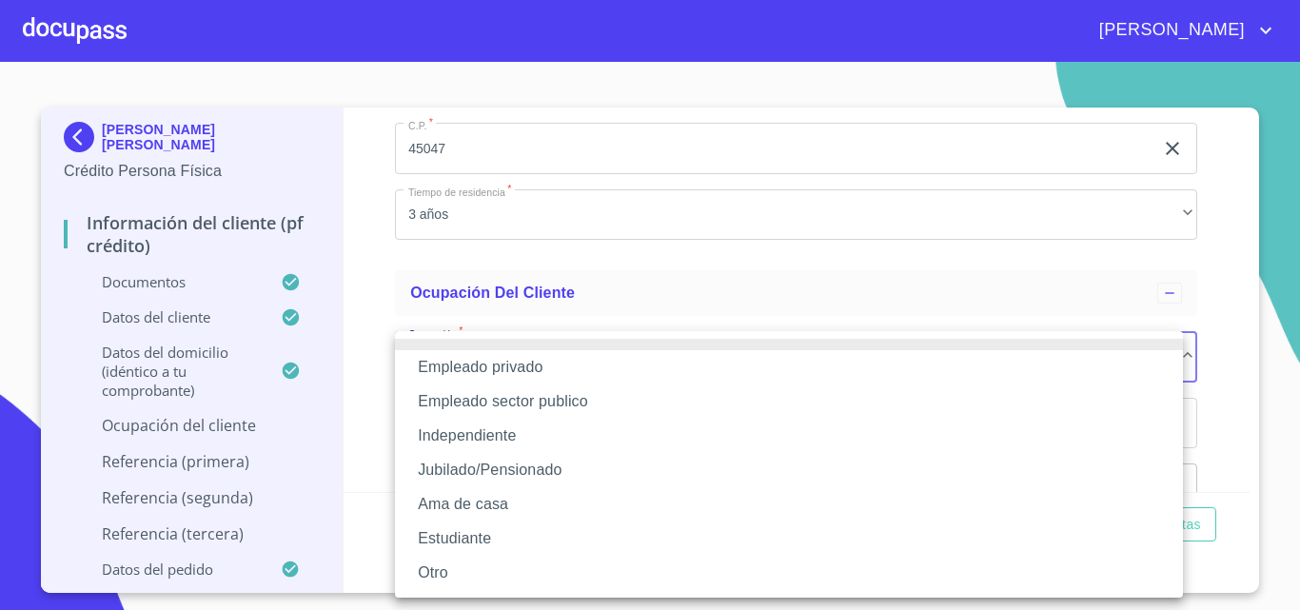
click at [501, 366] on li "Empleado privado" at bounding box center [789, 367] width 788 height 34
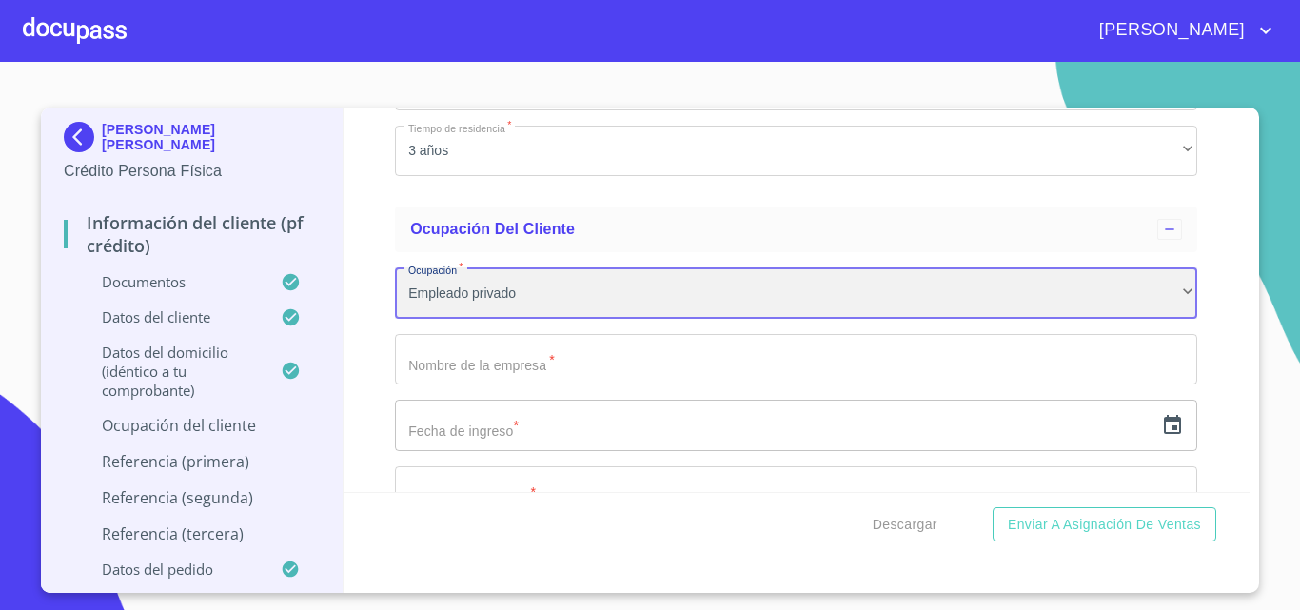
scroll to position [6375, 0]
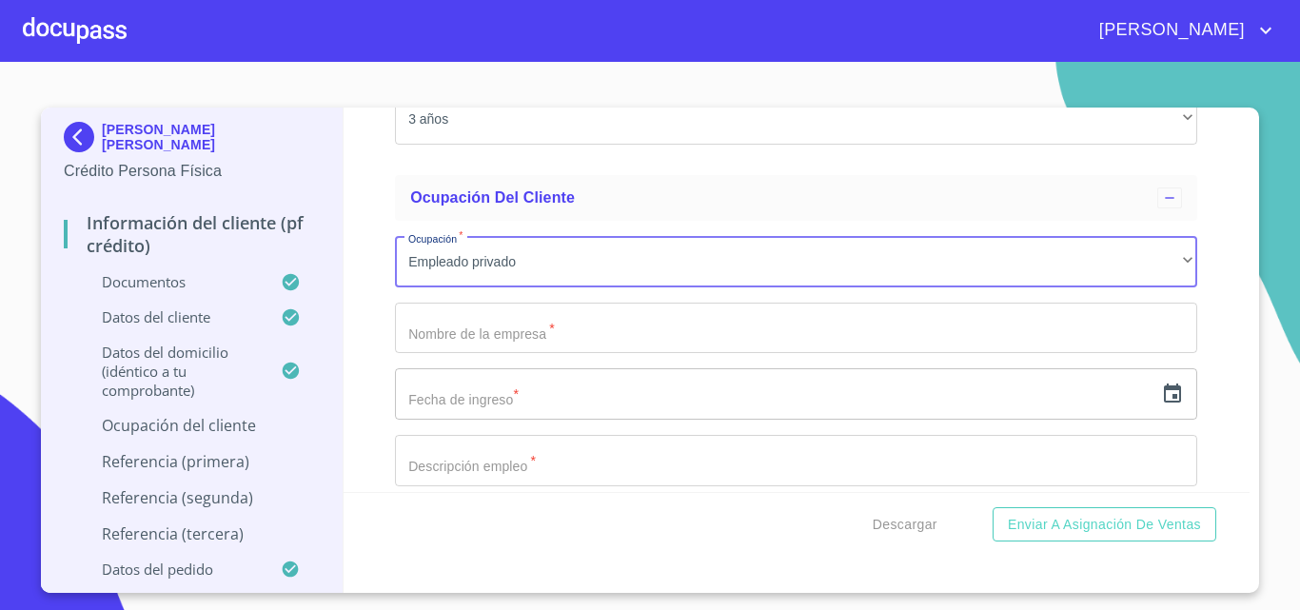
click at [478, 354] on input "Documento de identificación.   *" at bounding box center [796, 328] width 802 height 51
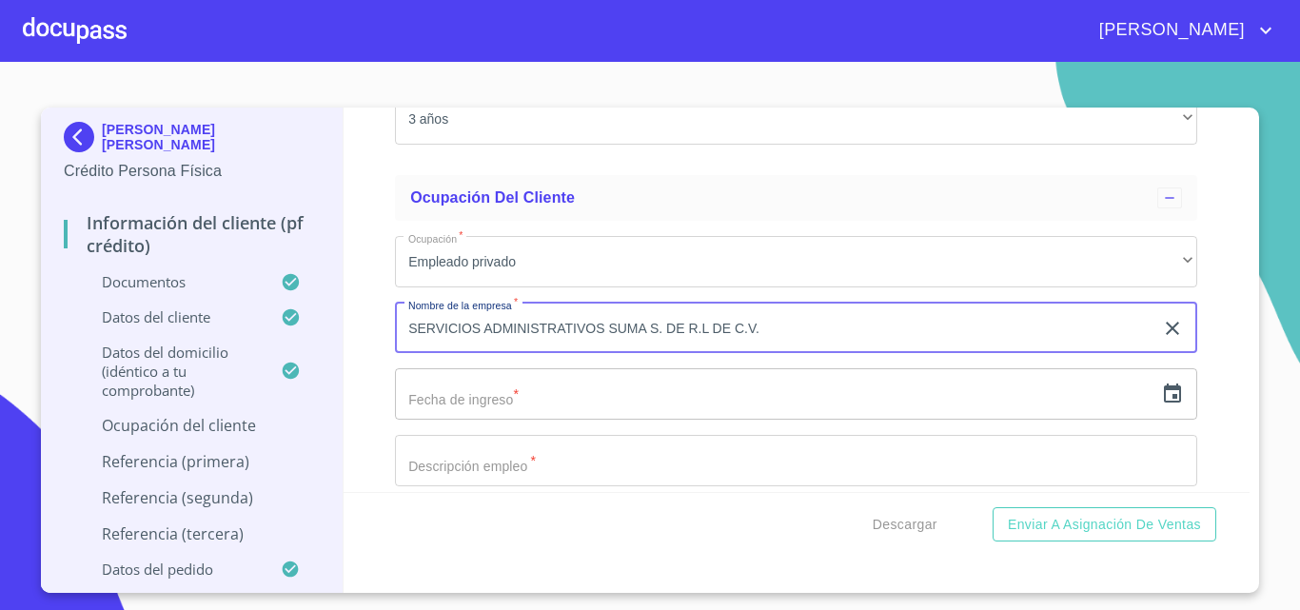
type input "SERVICIOS ADMINISTRATIVOS SUMA S. DE R.L DE C.V."
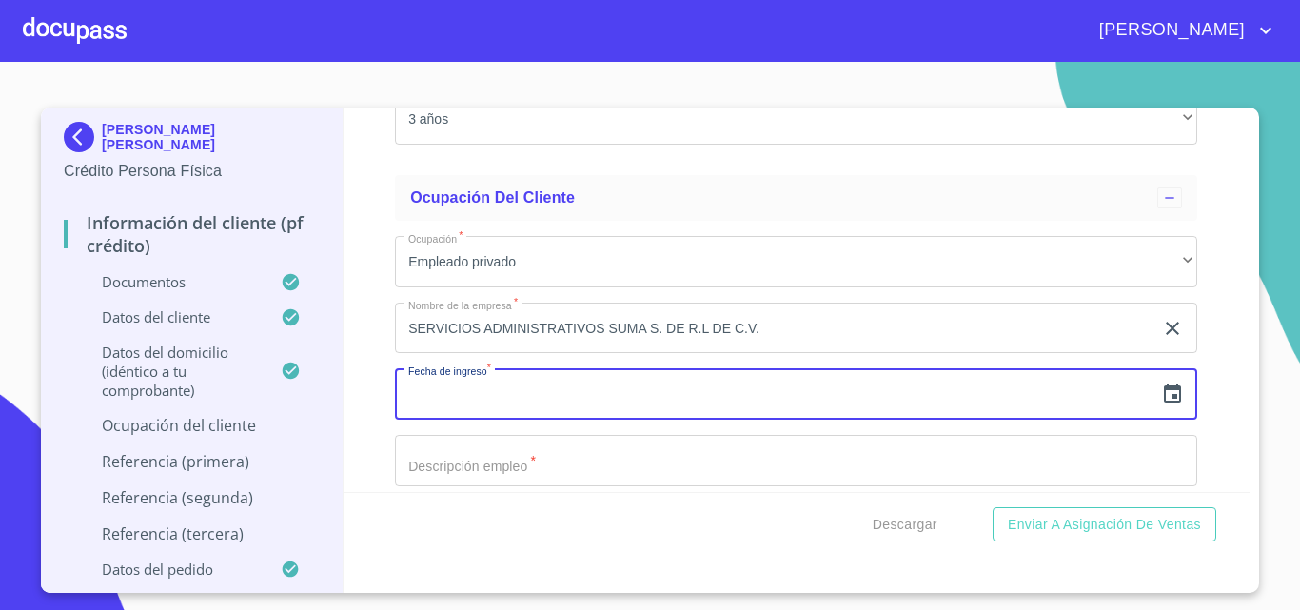
click at [505, 420] on input "text" at bounding box center [774, 393] width 758 height 51
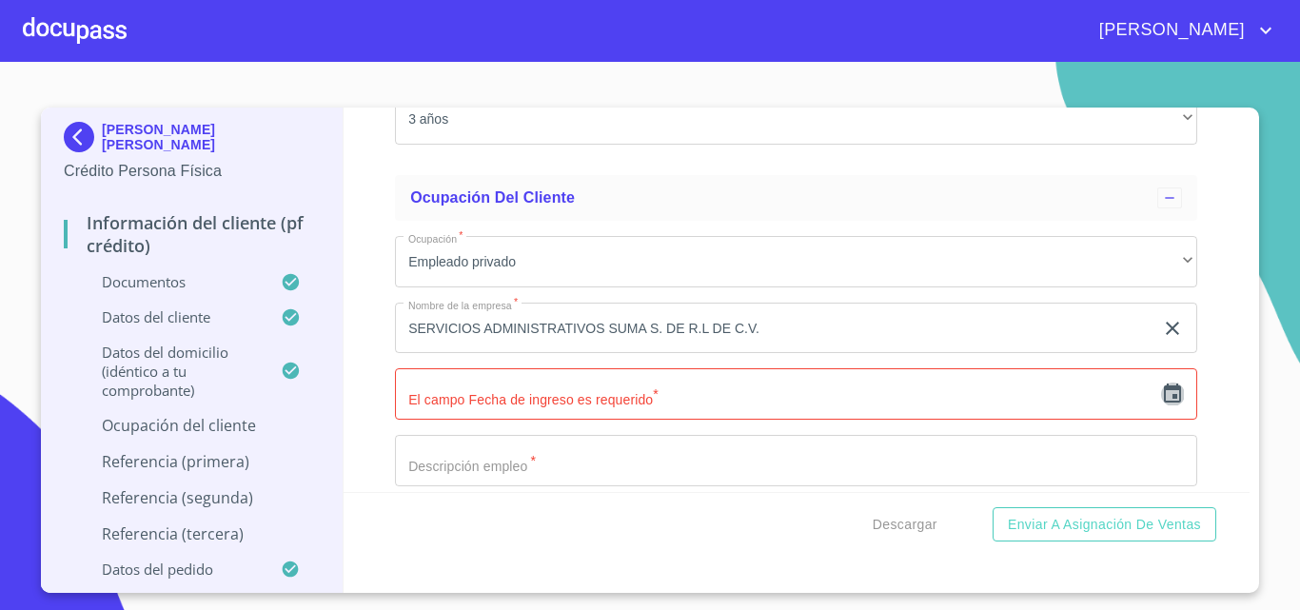
click at [1166, 403] on icon "button" at bounding box center [1172, 392] width 17 height 19
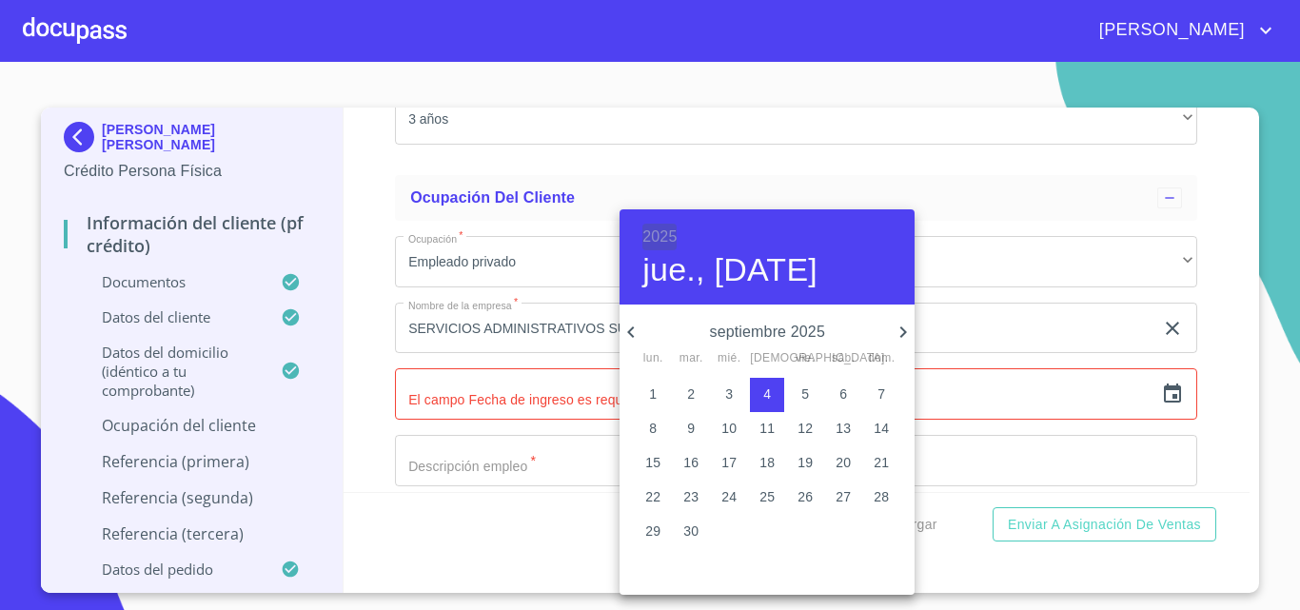
click at [644, 241] on h6 "2025" at bounding box center [659, 237] width 34 height 27
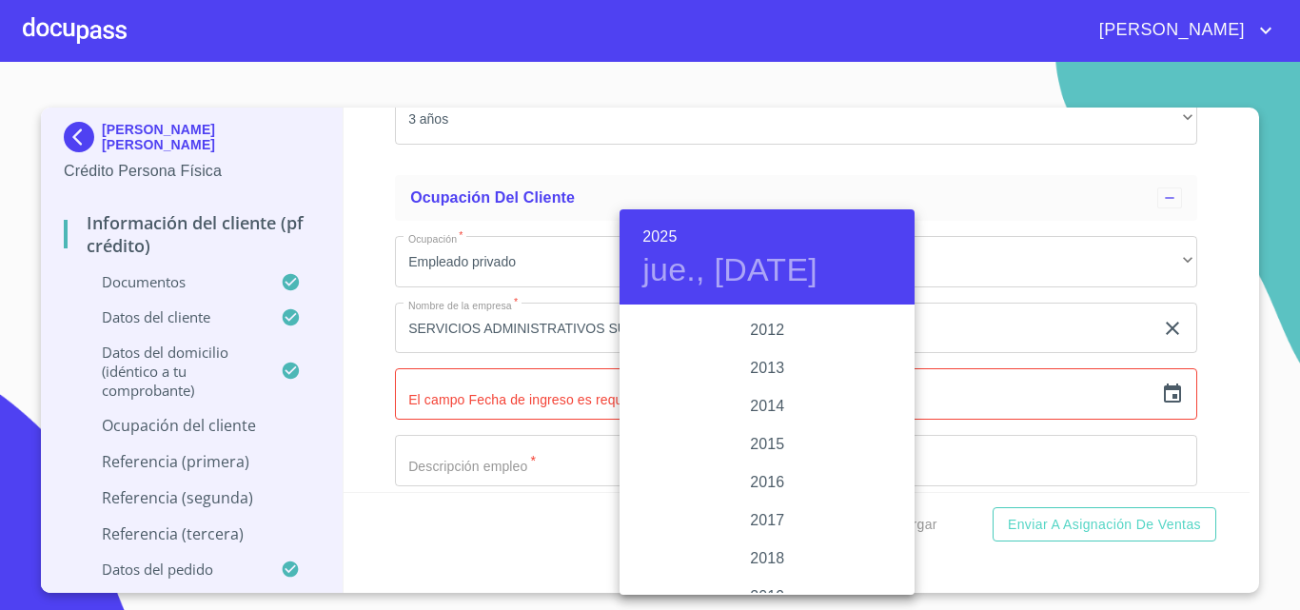
scroll to position [3311, 0]
click at [766, 400] on div "2014" at bounding box center [766, 402] width 295 height 38
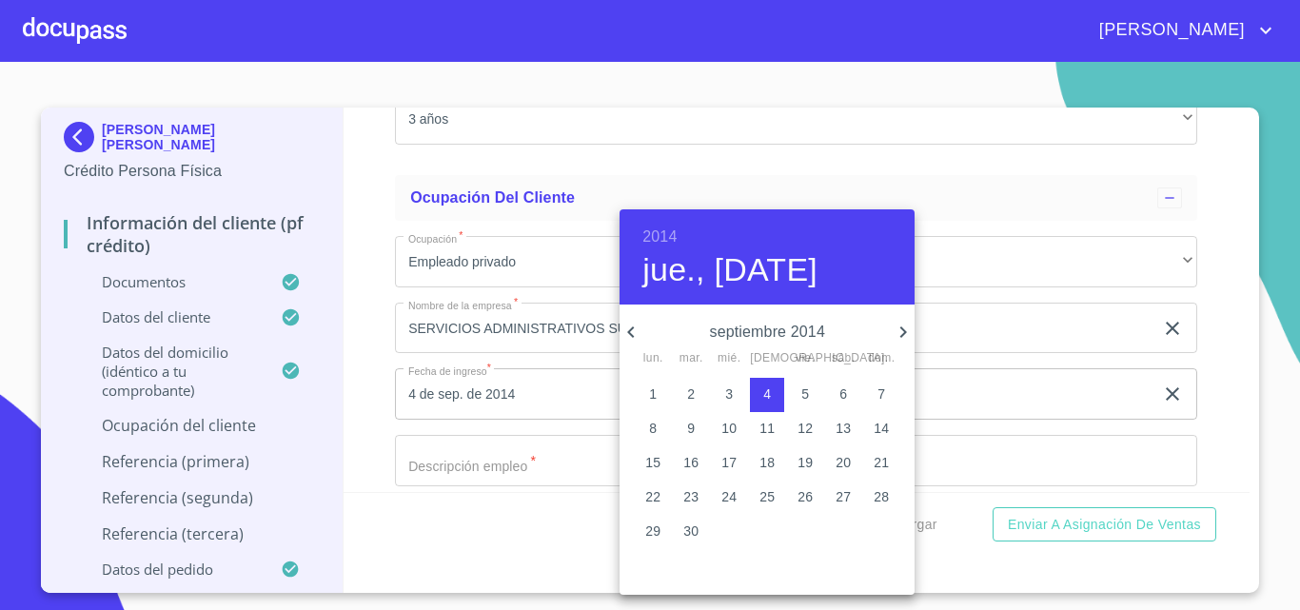
click at [895, 328] on icon "button" at bounding box center [903, 332] width 23 height 23
click at [622, 327] on icon "button" at bounding box center [630, 332] width 23 height 23
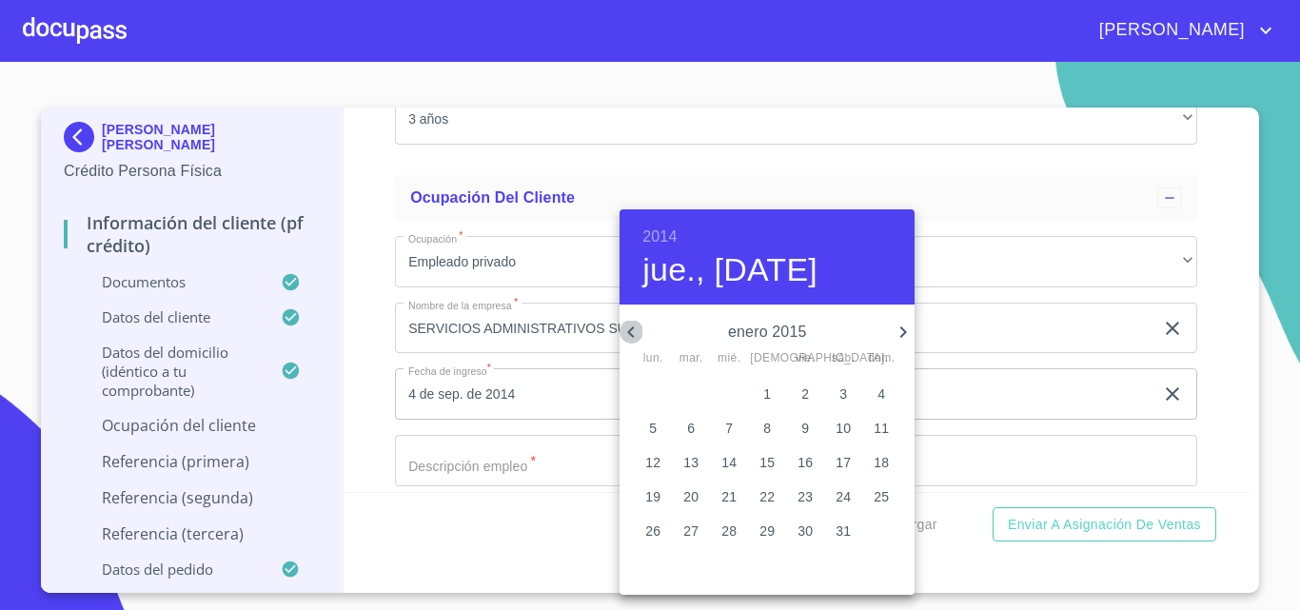
click at [622, 327] on icon "button" at bounding box center [630, 332] width 23 height 23
click at [652, 427] on p "3" at bounding box center [653, 428] width 8 height 19
type input "3 de nov. de 2014"
click at [1001, 375] on div at bounding box center [650, 305] width 1300 height 610
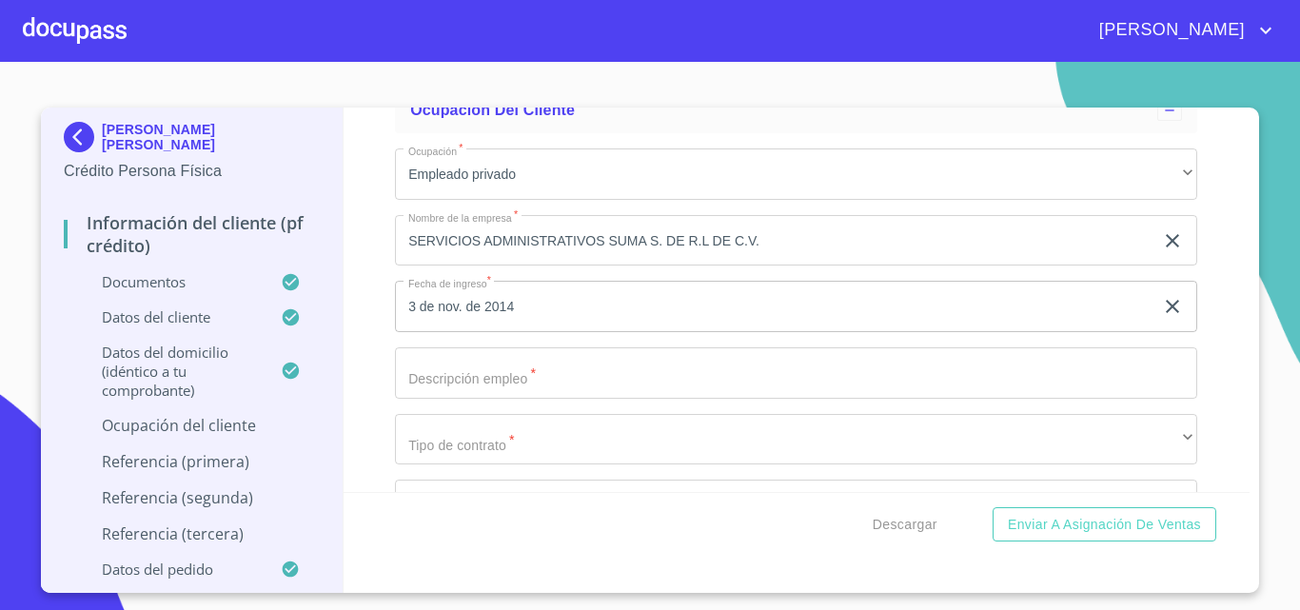
scroll to position [6566, 0]
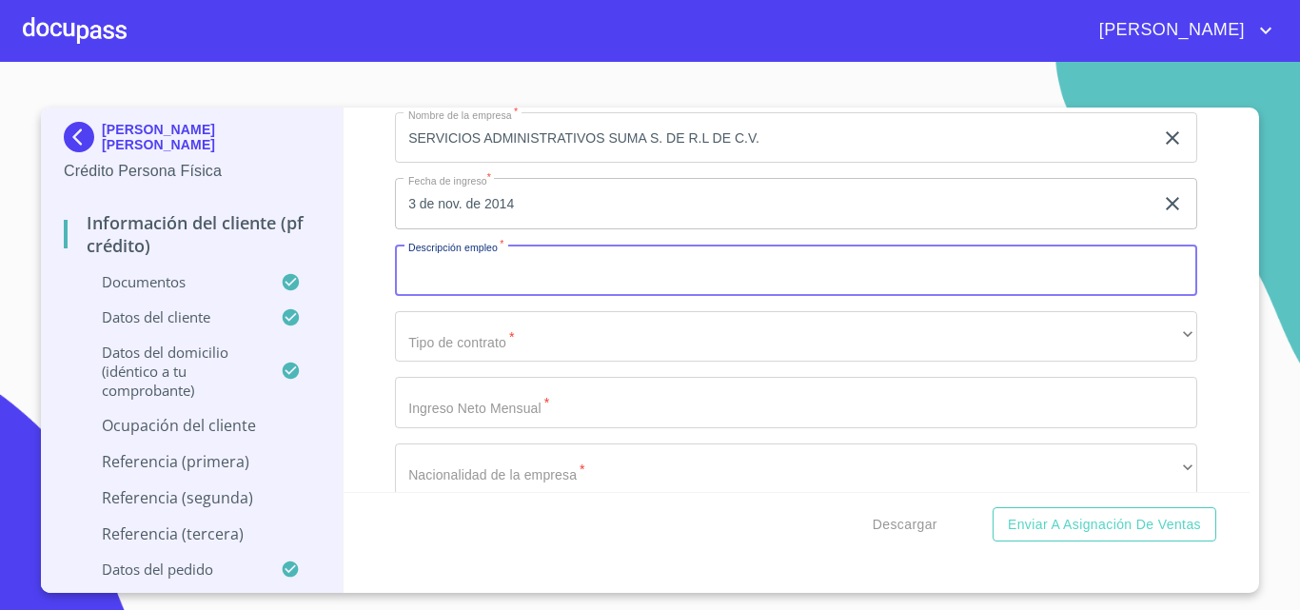
click at [481, 296] on input "Documento de identificación.   *" at bounding box center [796, 270] width 802 height 51
type input "COORD GESTION DE SERVICIO"
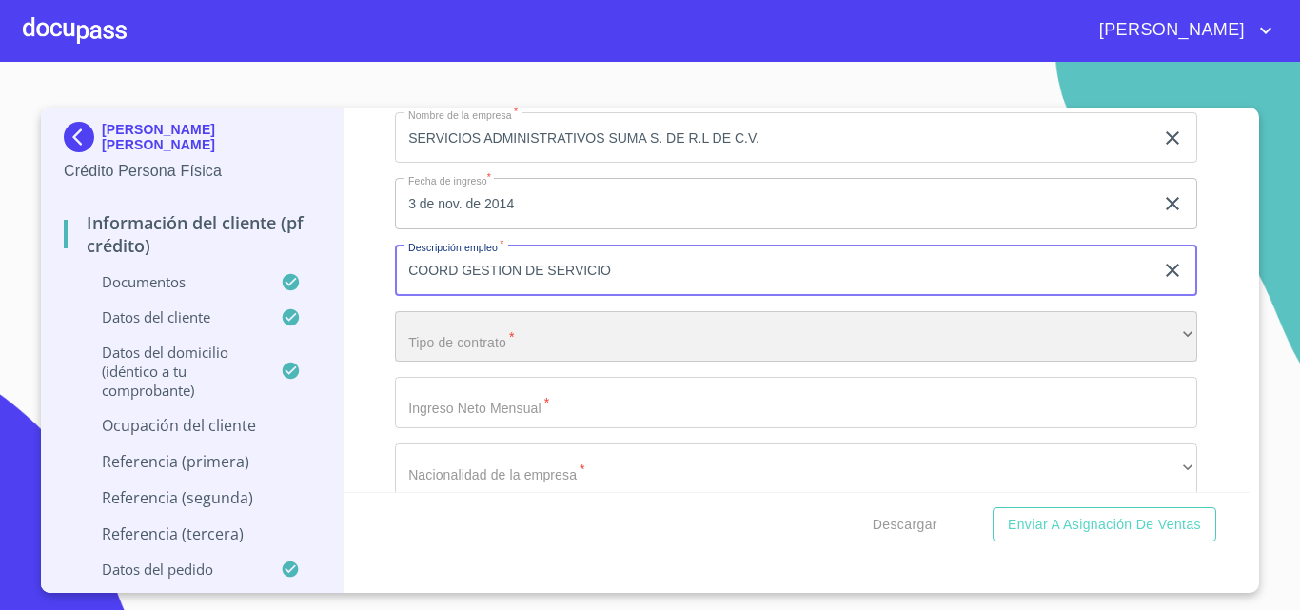
click at [465, 363] on div "​" at bounding box center [796, 336] width 802 height 51
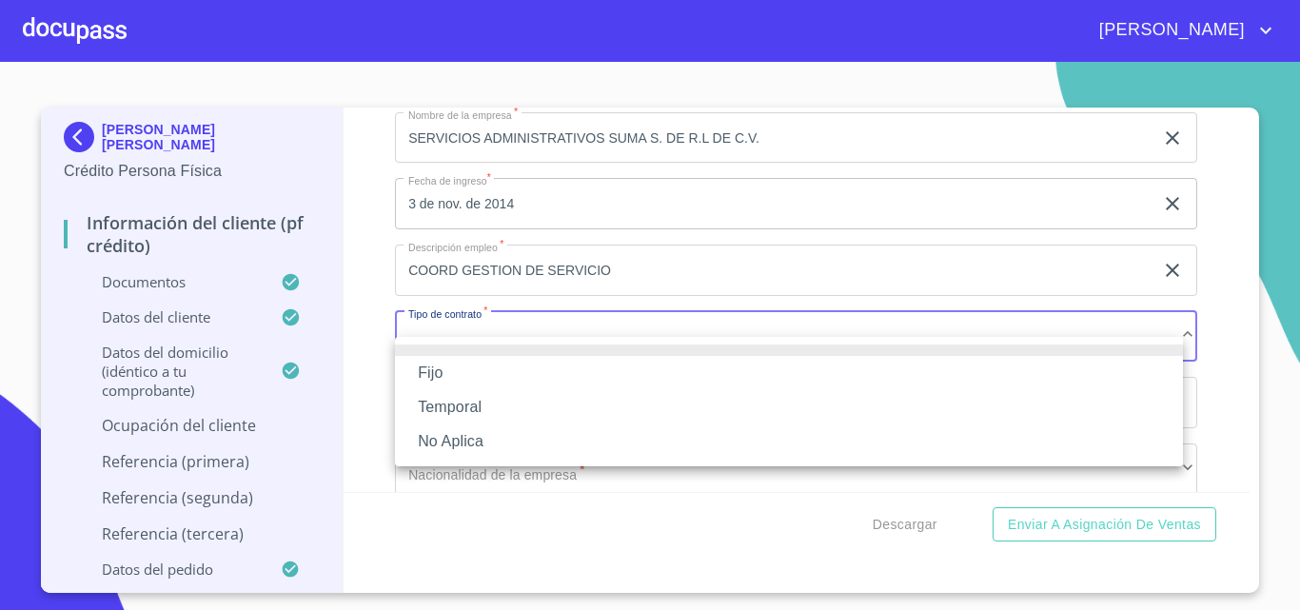
click at [447, 382] on li "Fijo" at bounding box center [789, 373] width 788 height 34
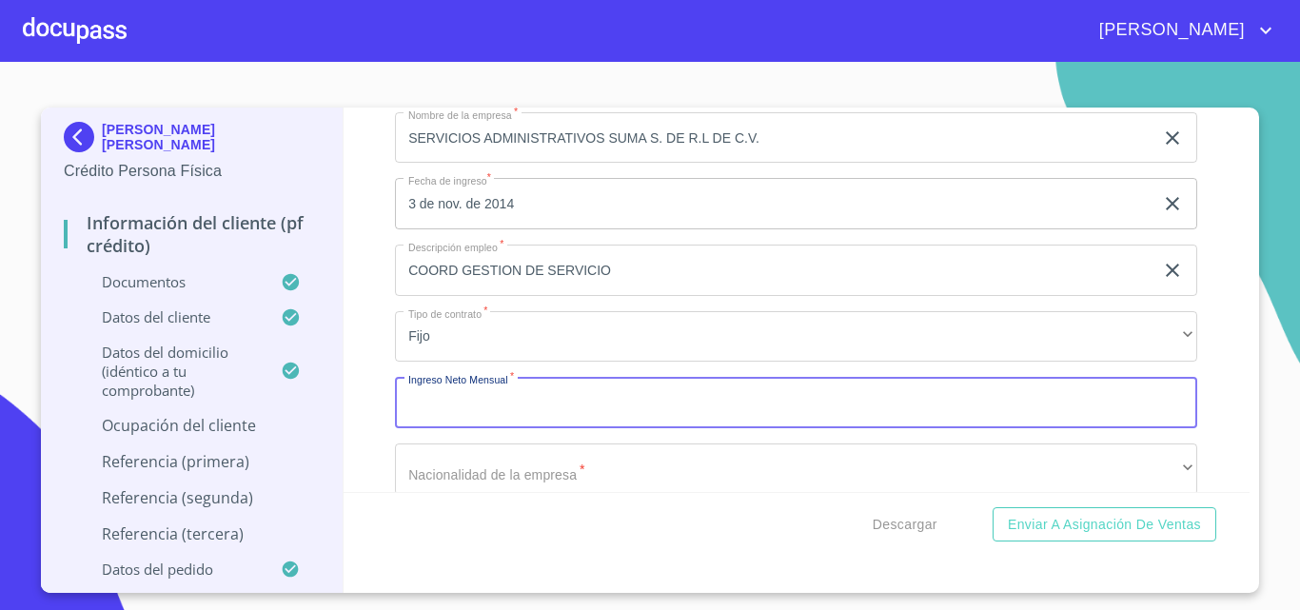
click at [445, 420] on input "Documento de identificación.   *" at bounding box center [796, 402] width 802 height 51
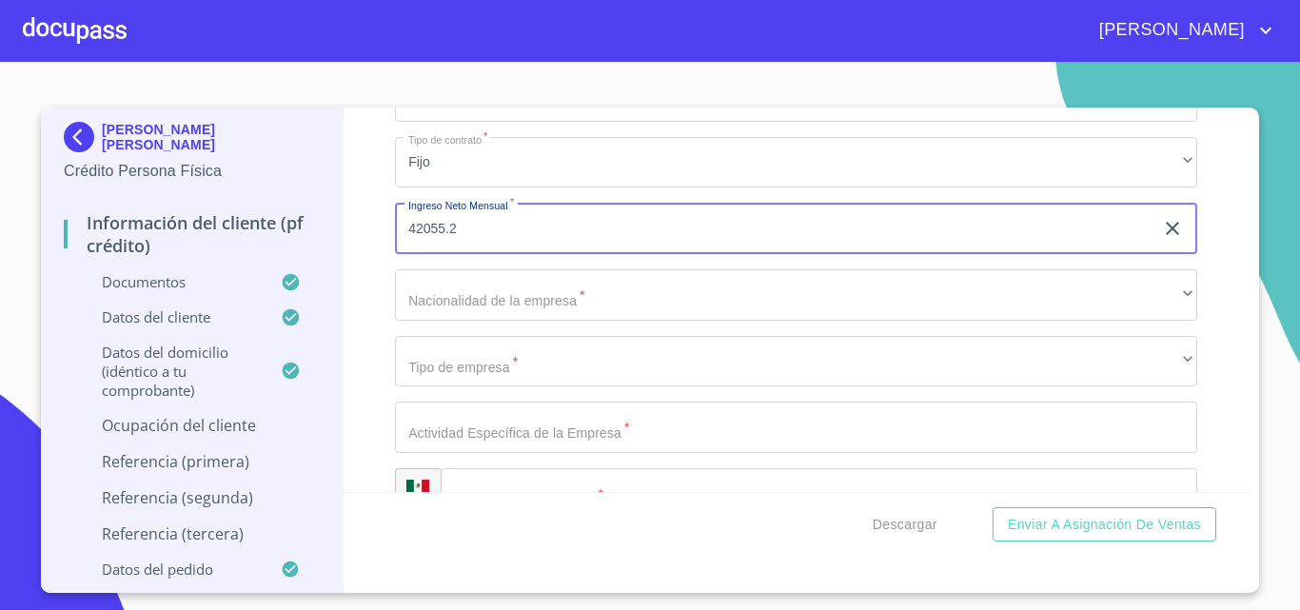
scroll to position [6756, 0]
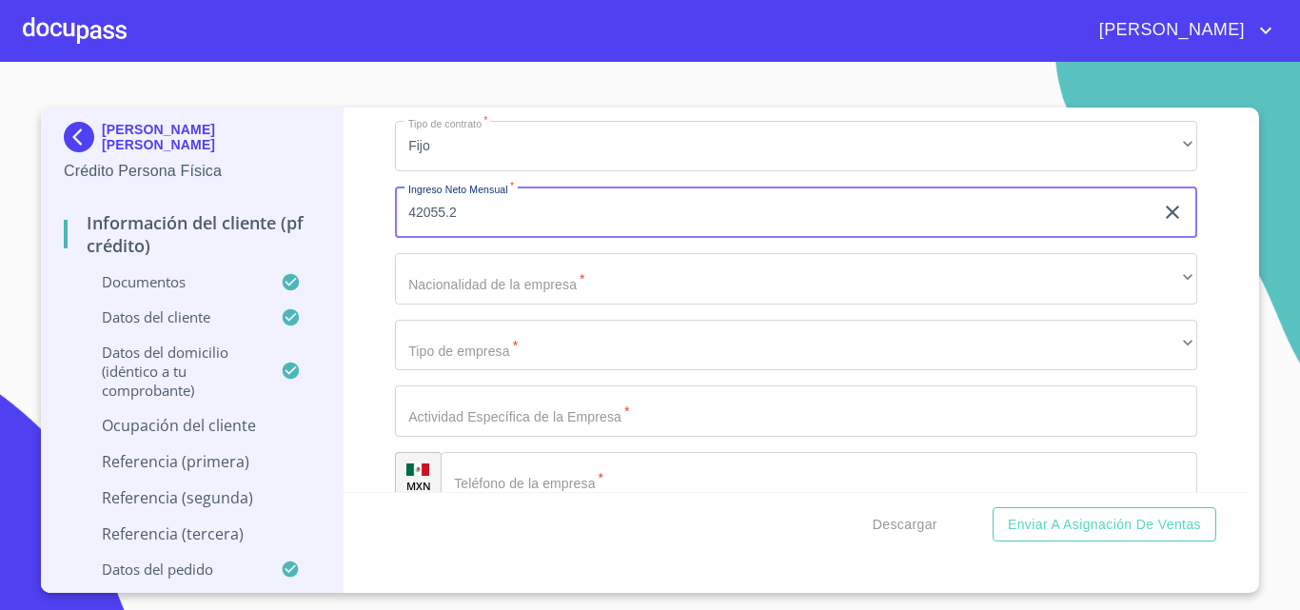
type input "42055.2"
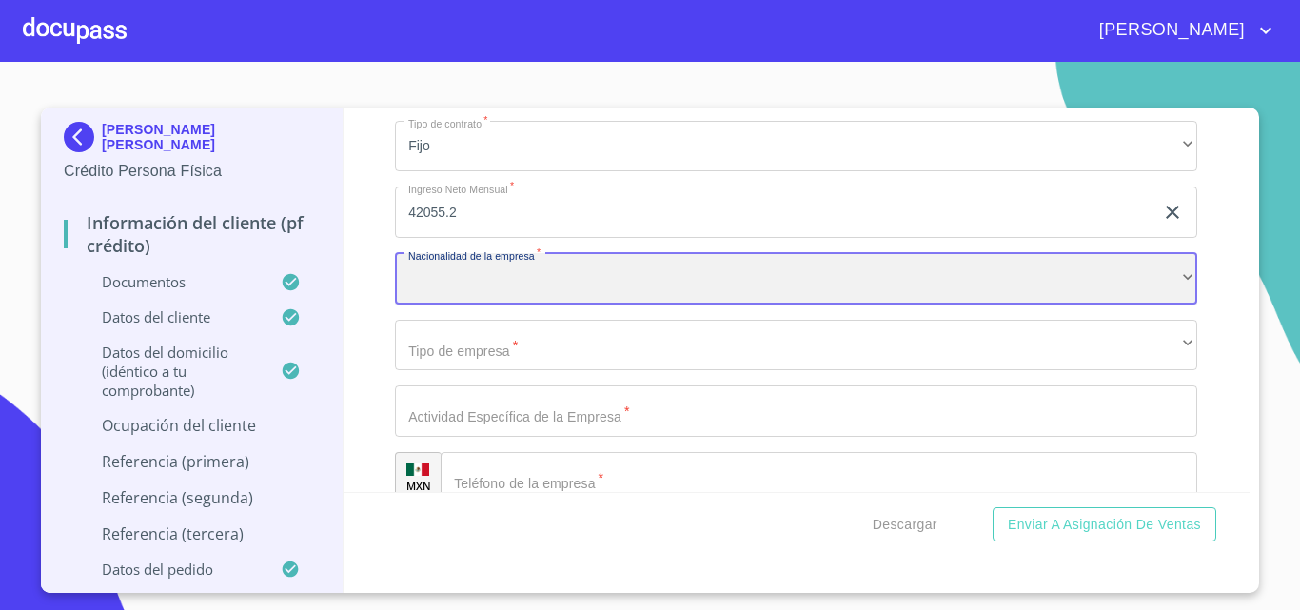
click at [517, 304] on div "​" at bounding box center [796, 278] width 802 height 51
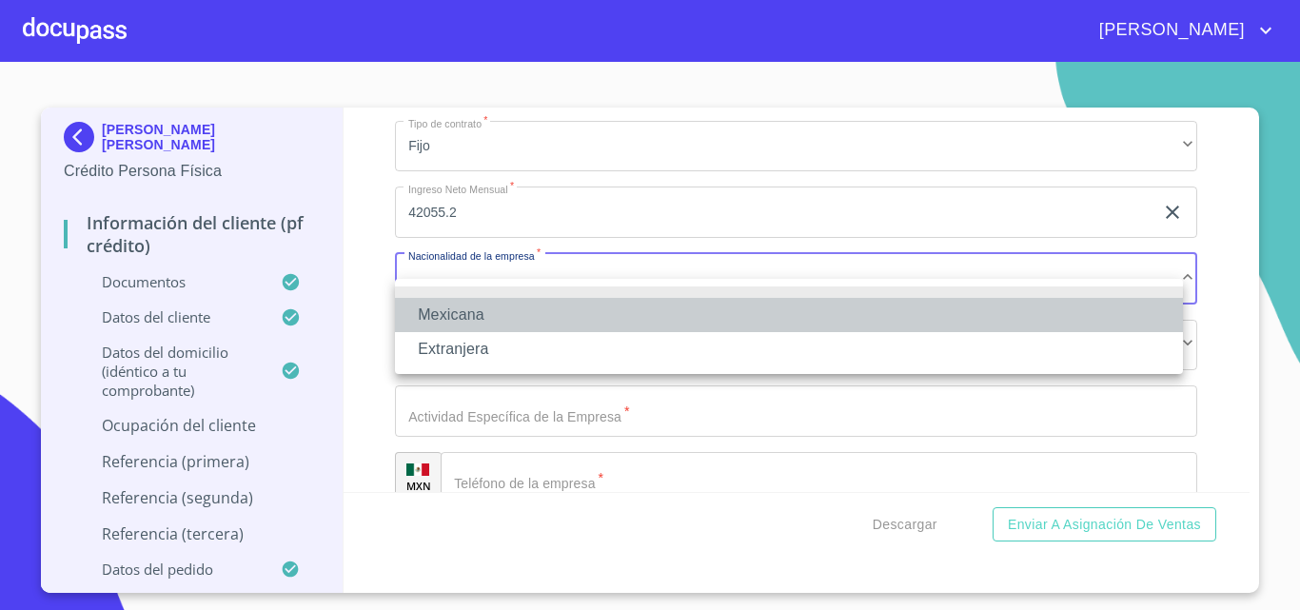
click at [517, 311] on li "Mexicana" at bounding box center [789, 315] width 788 height 34
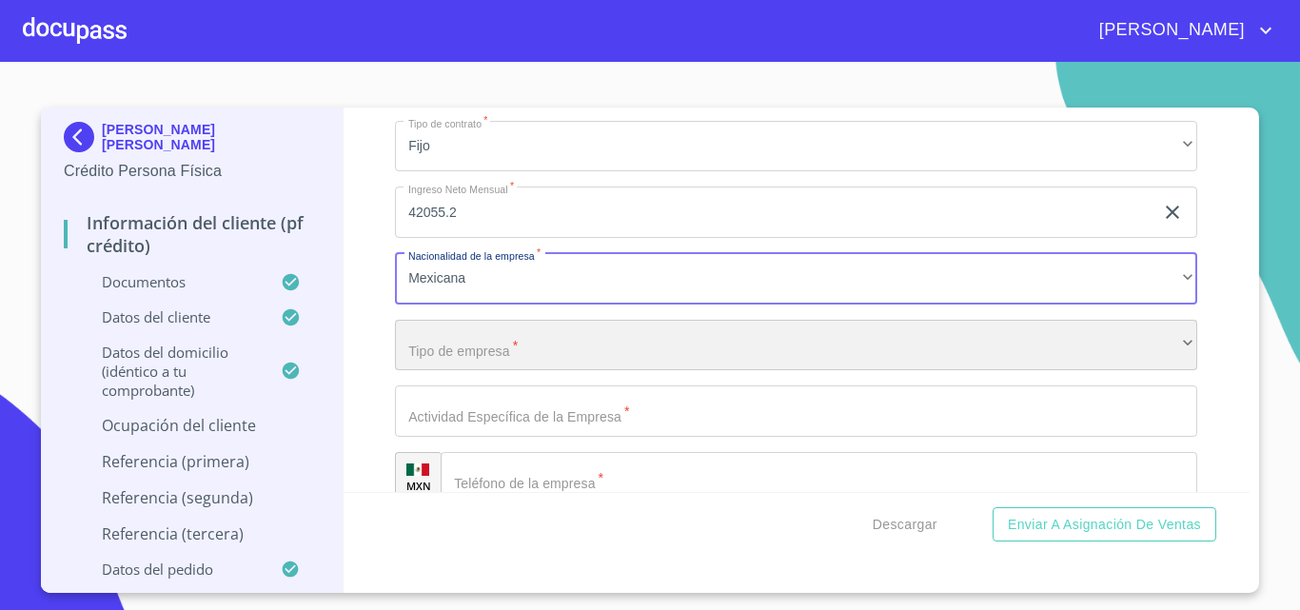
click at [485, 370] on div "​" at bounding box center [796, 345] width 802 height 51
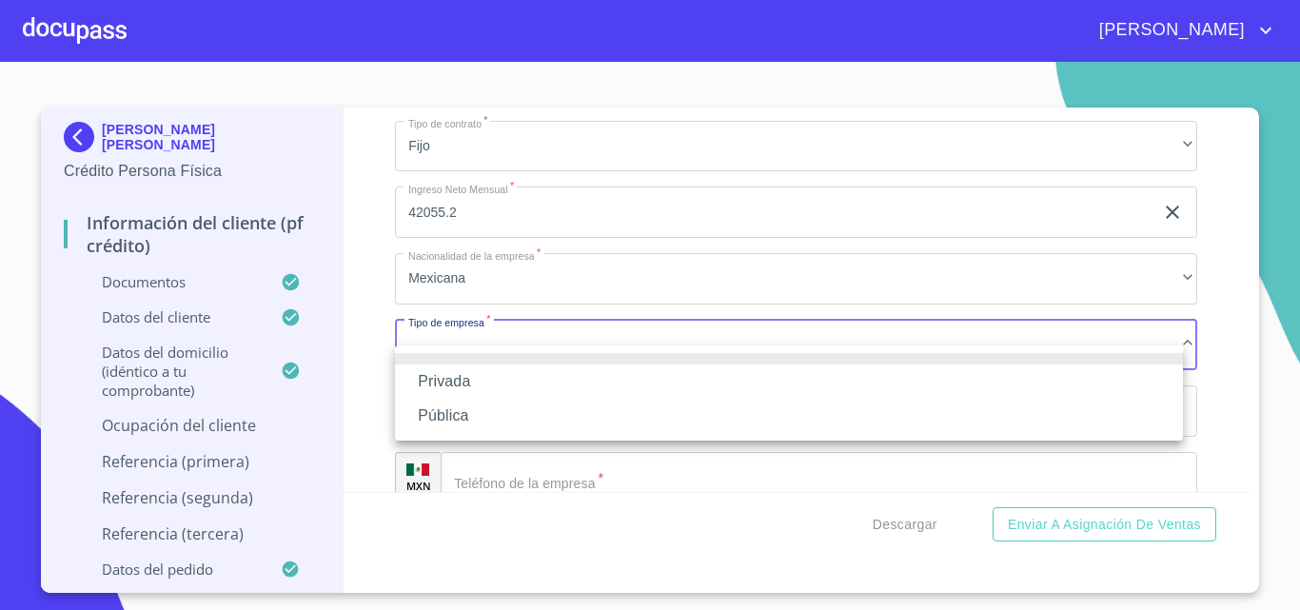
click at [483, 380] on li "Privada" at bounding box center [789, 381] width 788 height 34
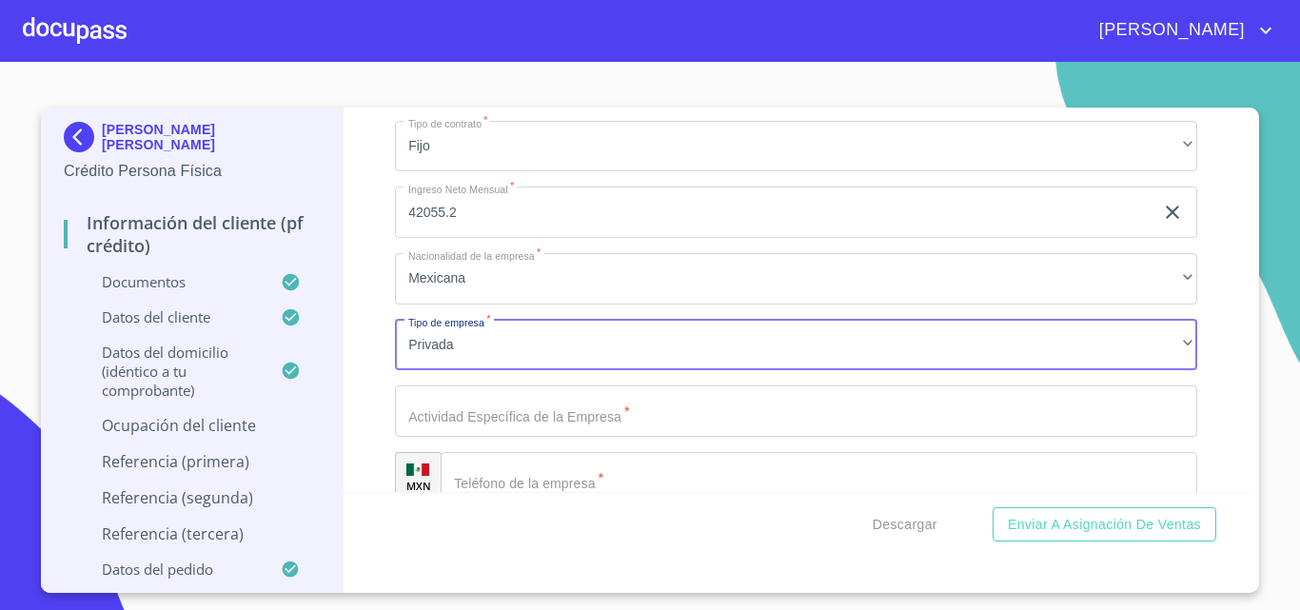
click at [471, 431] on input "Documento de identificación.   *" at bounding box center [796, 410] width 802 height 51
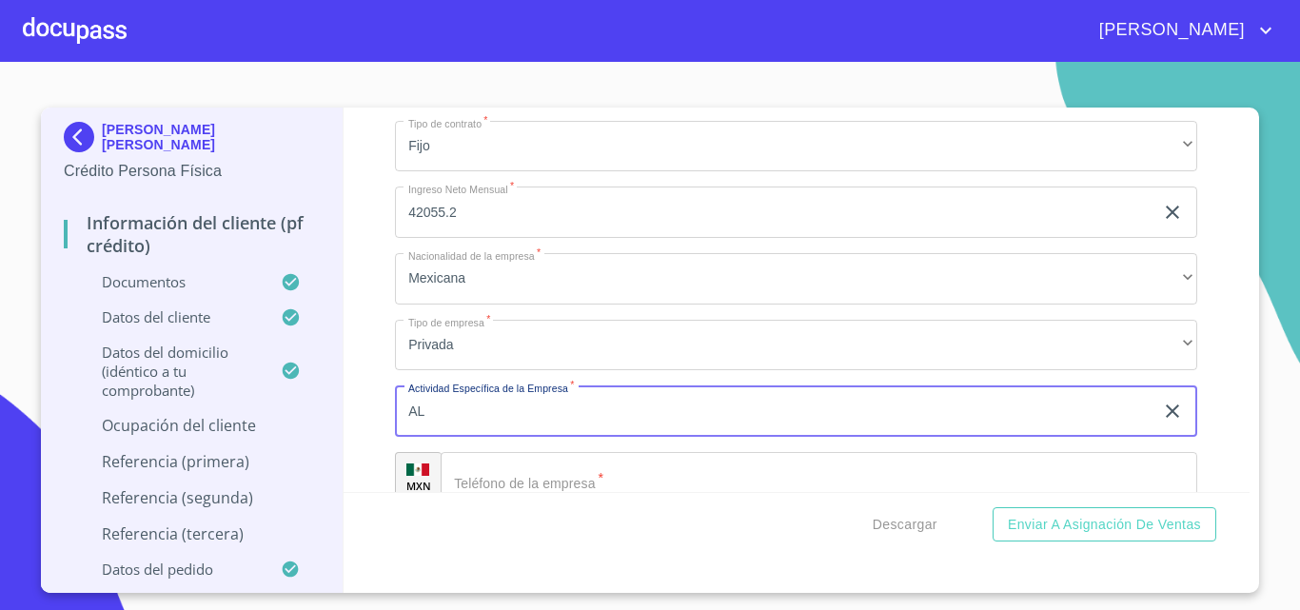
type input "A"
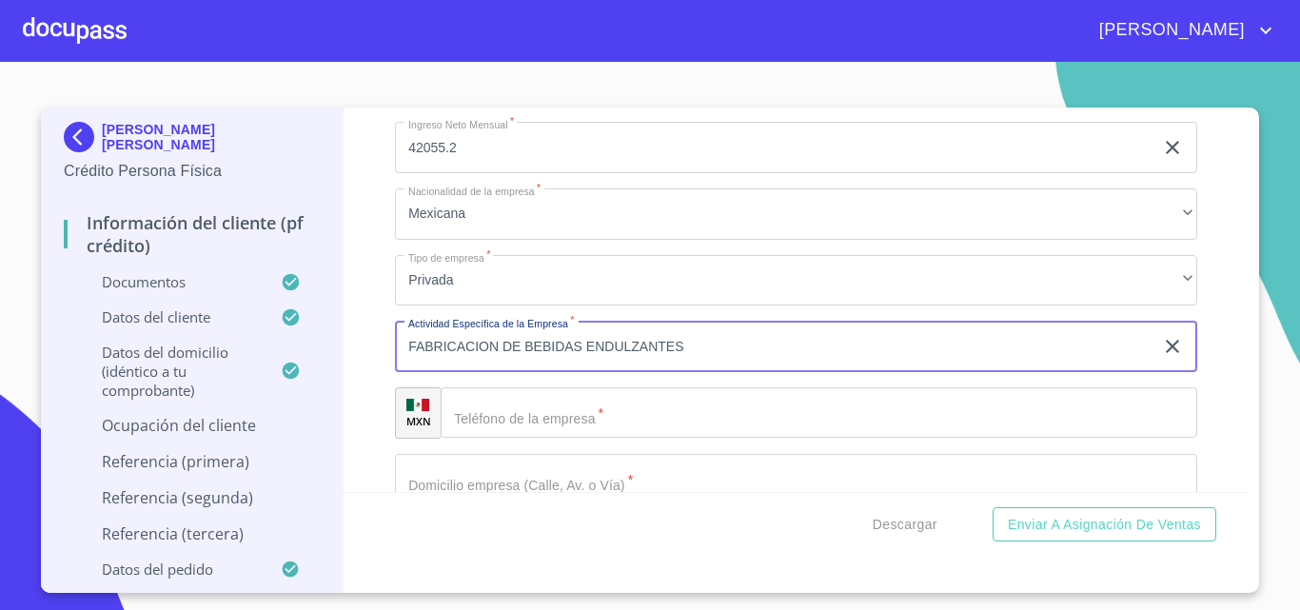
scroll to position [6851, 0]
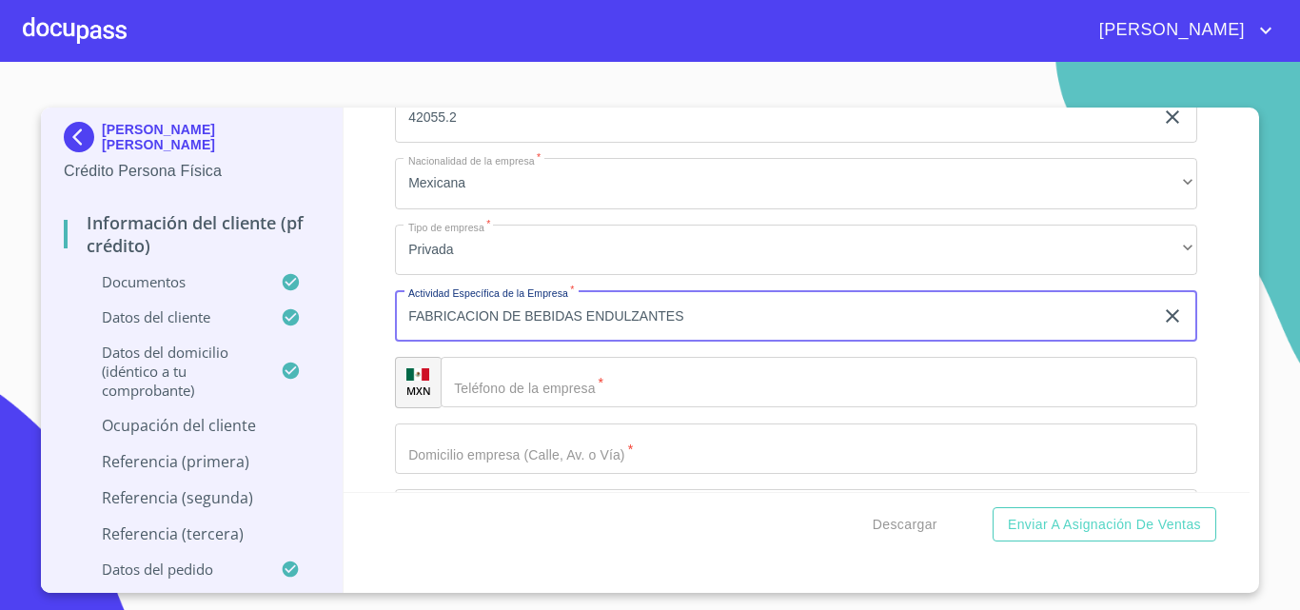
type input "FABRICACION DE BEBIDAS ENDULZANTES"
click at [599, 388] on input "Documento de identificación.   *" at bounding box center [819, 382] width 756 height 51
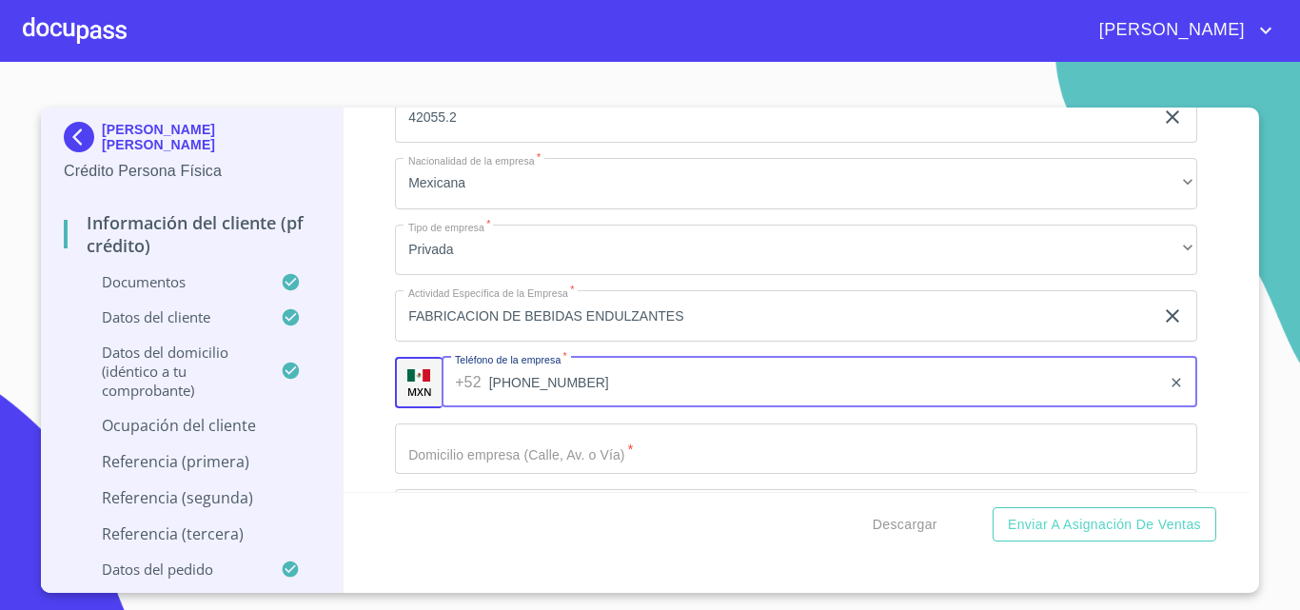
type input "[PHONE_NUMBER]"
click at [521, 475] on input "Documento de identificación.   *" at bounding box center [796, 448] width 802 height 51
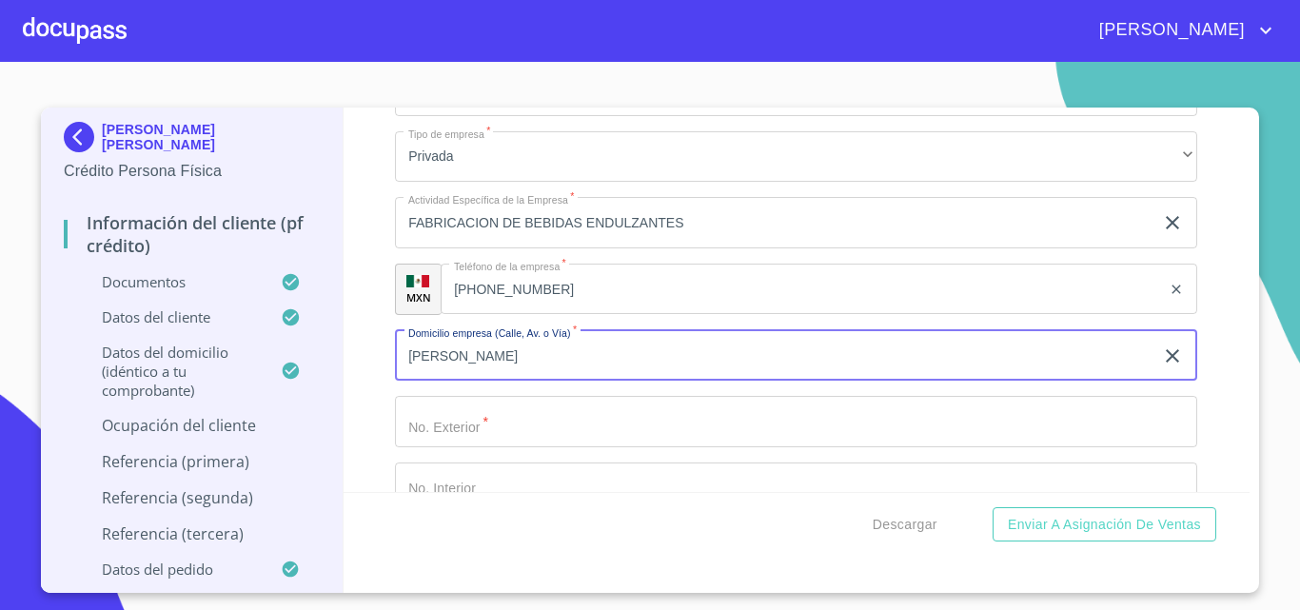
scroll to position [6946, 0]
type input "[PERSON_NAME]"
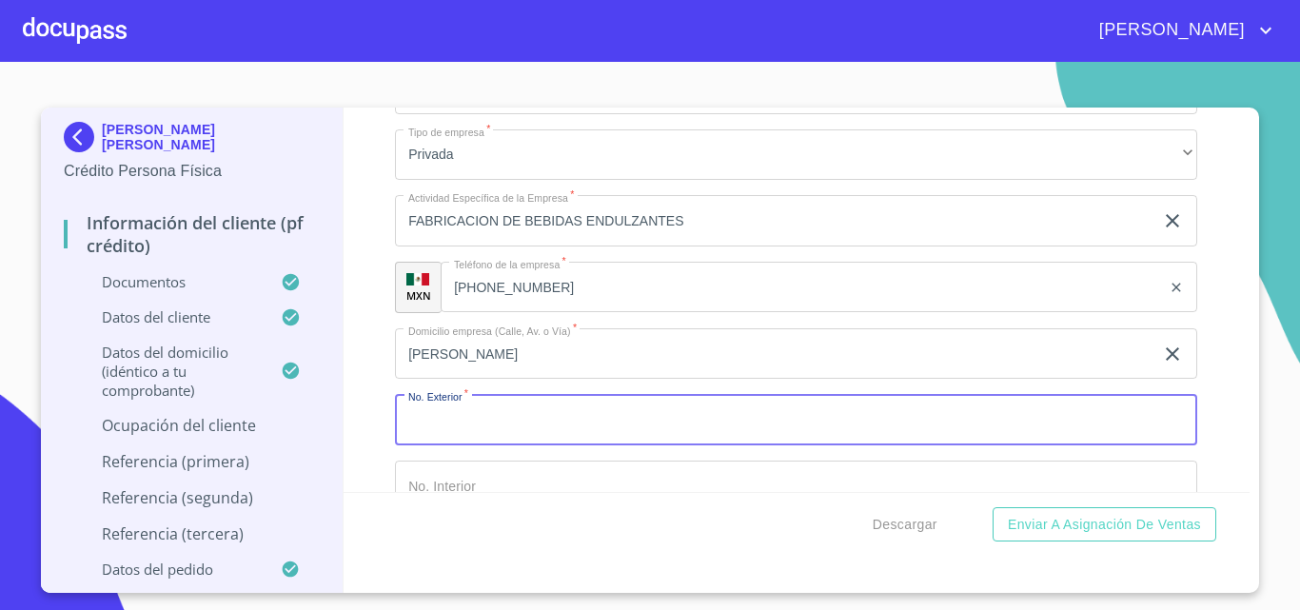
click at [509, 429] on input "Documento de identificación.   *" at bounding box center [796, 419] width 802 height 51
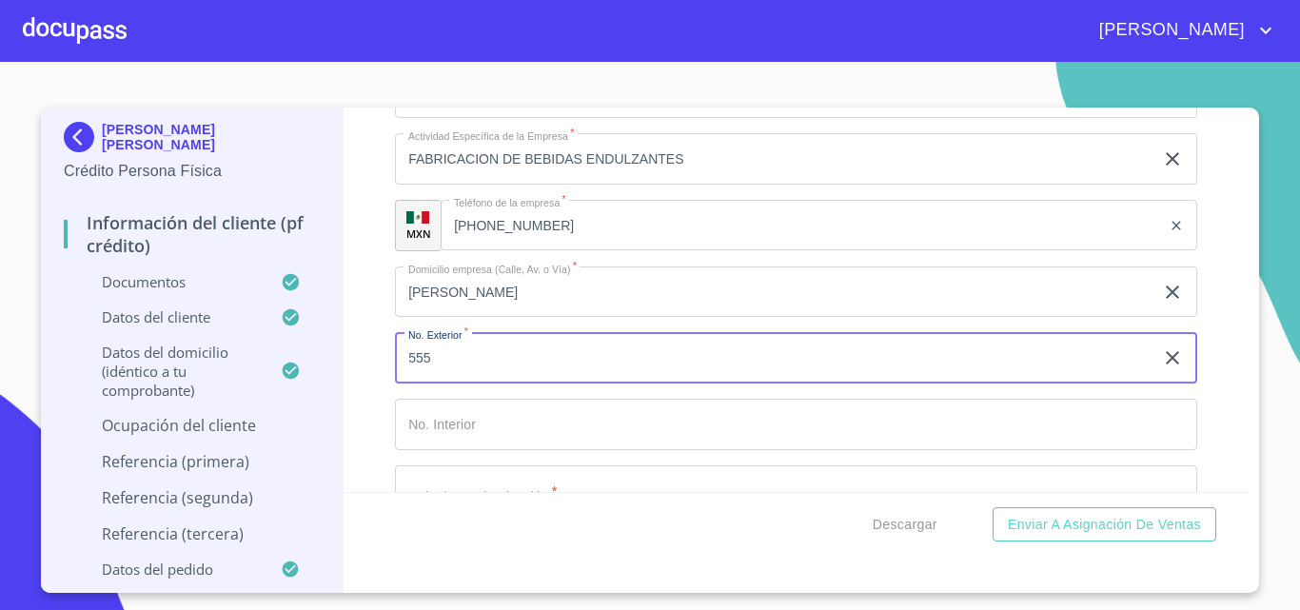
scroll to position [7042, 0]
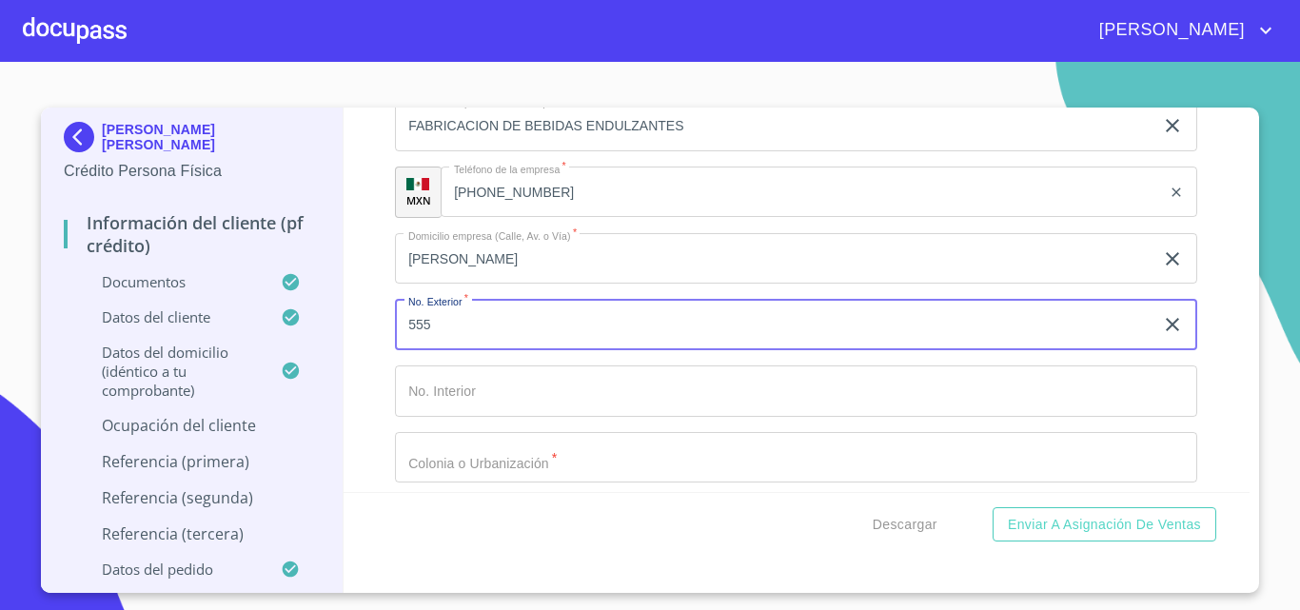
type input "555"
click at [509, 417] on input "Documento de identificación.   *" at bounding box center [796, 390] width 802 height 51
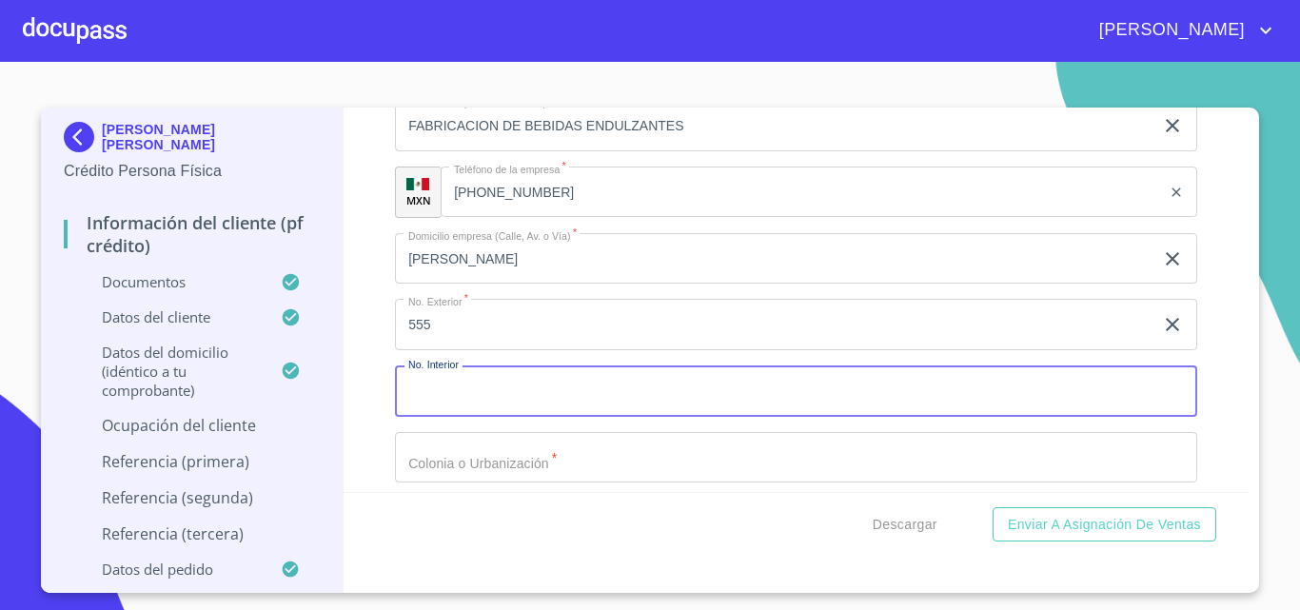
scroll to position [7232, 0]
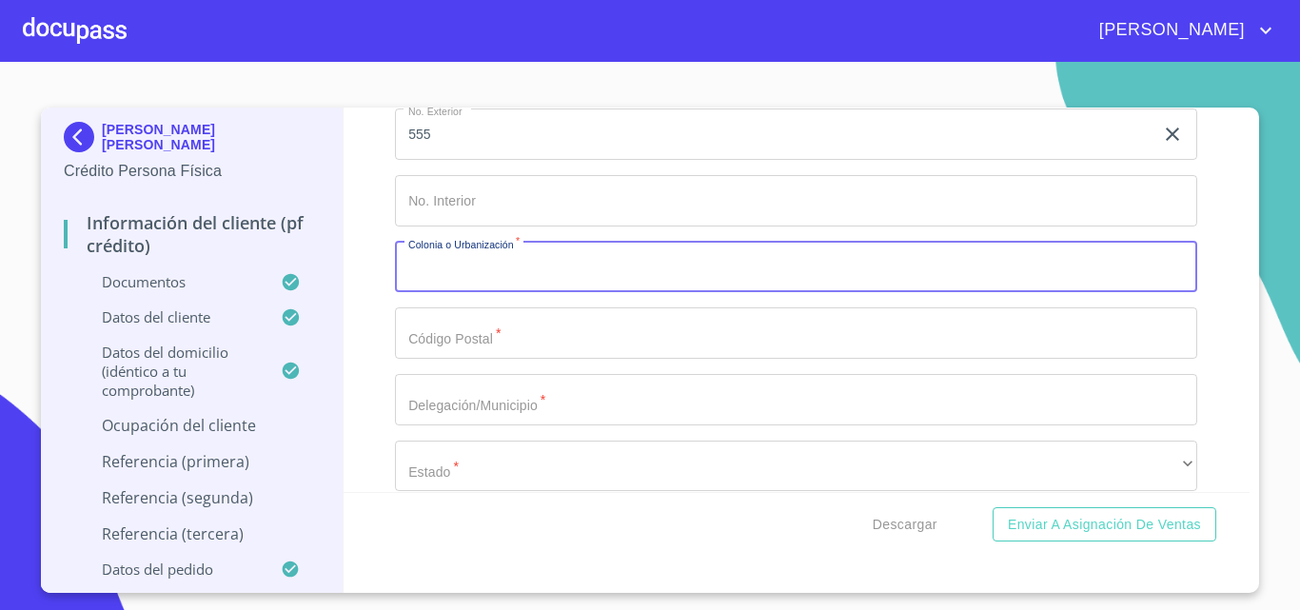
click at [482, 293] on input "Documento de identificación.   *" at bounding box center [796, 267] width 802 height 51
type input "LOMA BLANCA"
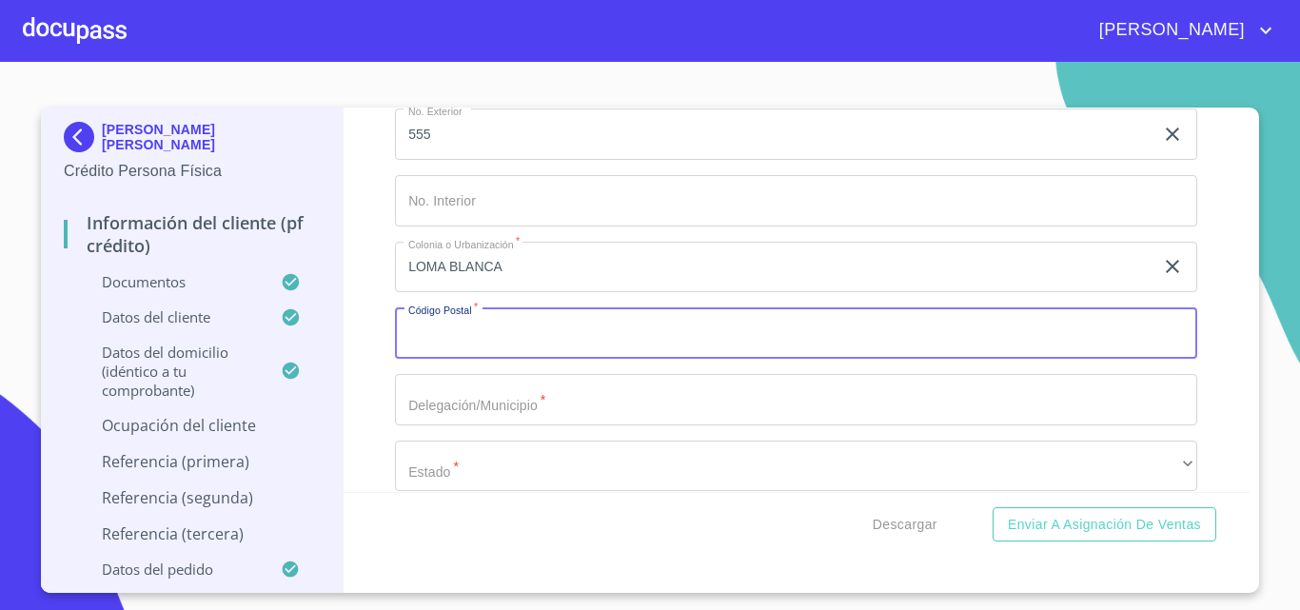
click at [542, 359] on input "Documento de identificación.   *" at bounding box center [796, 332] width 802 height 51
type input "45100"
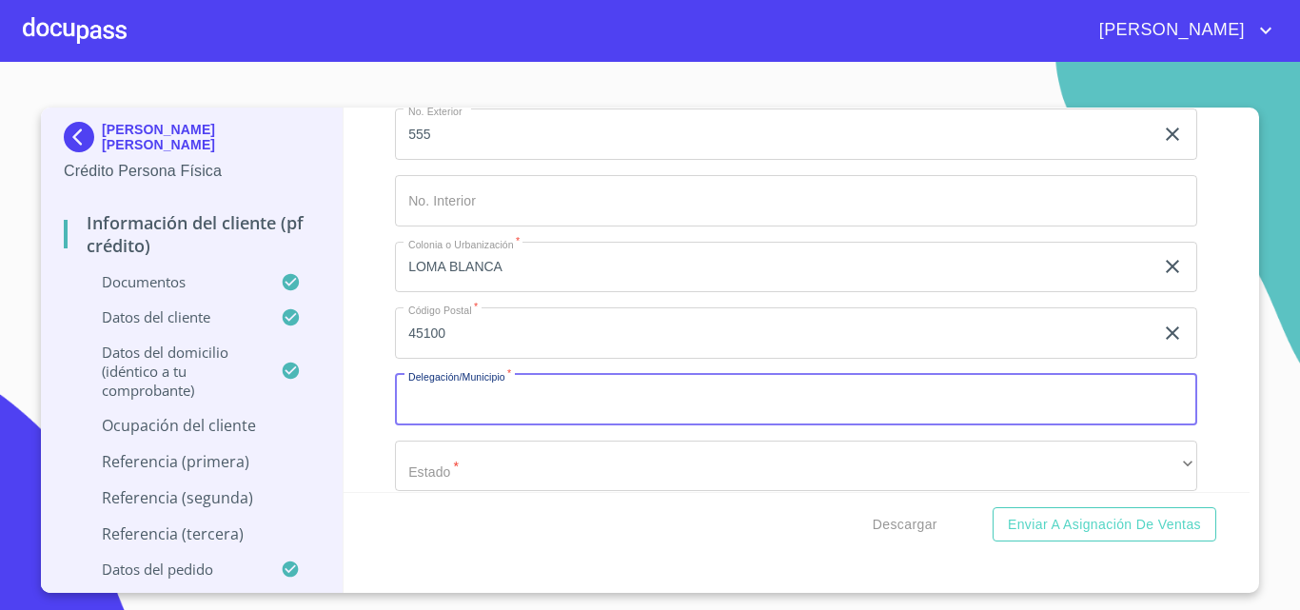
click at [525, 417] on input "Documento de identificación.   *" at bounding box center [796, 399] width 802 height 51
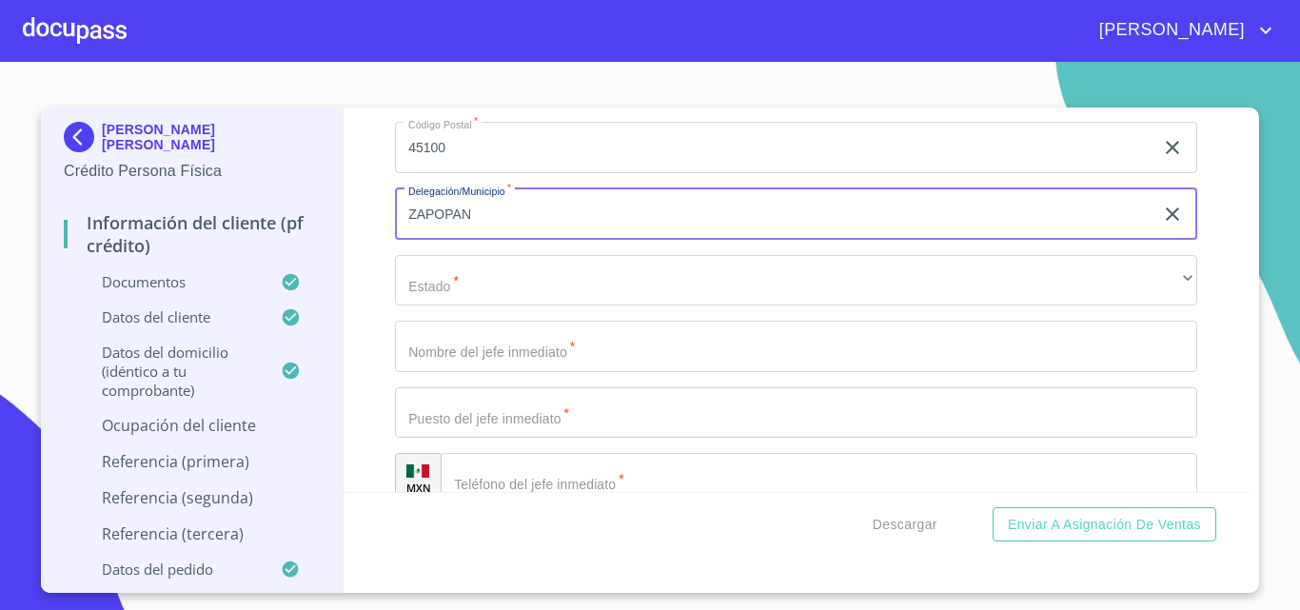
scroll to position [7422, 0]
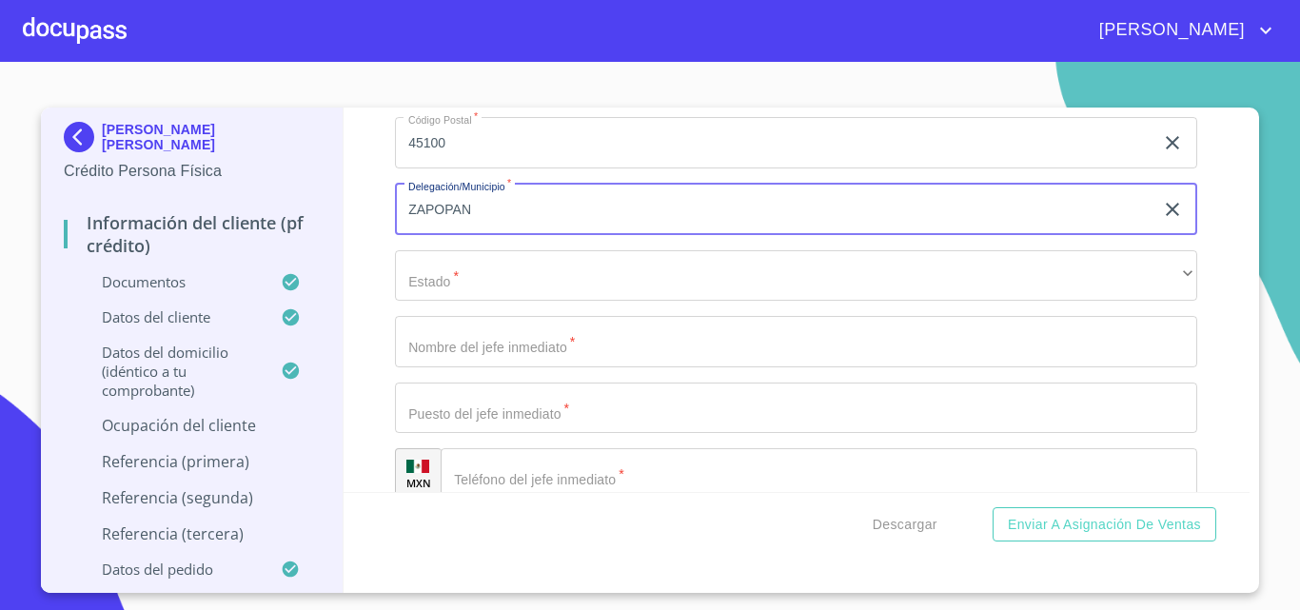
type input "ZAPOPAN"
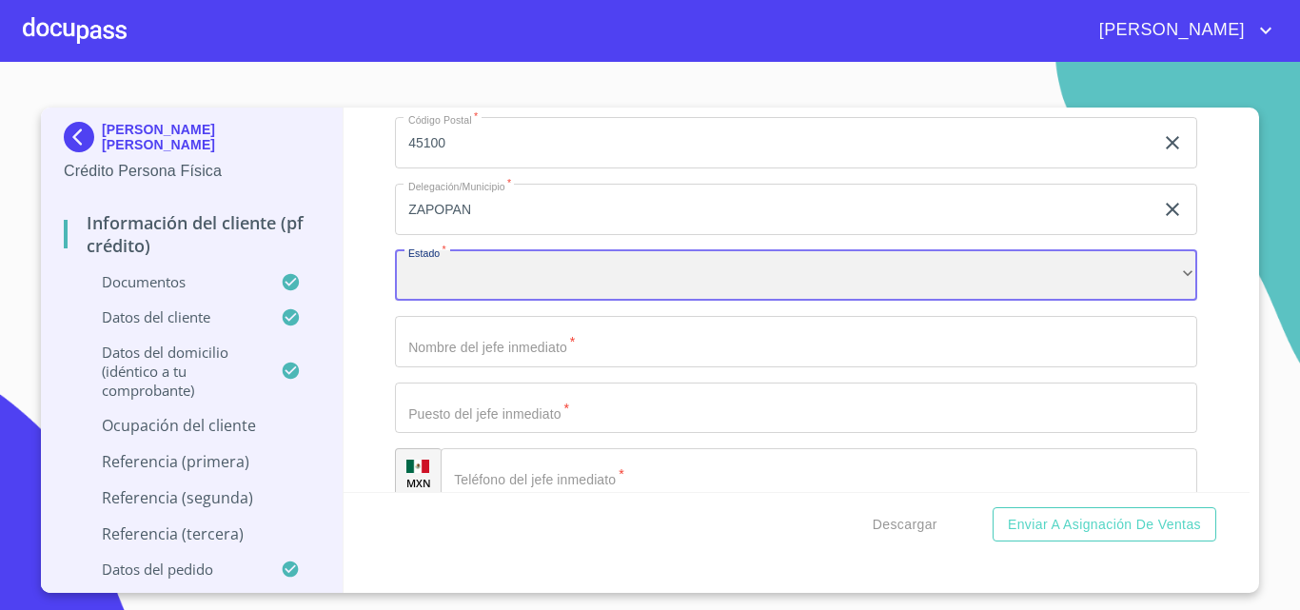
click at [523, 302] on div "​" at bounding box center [796, 275] width 802 height 51
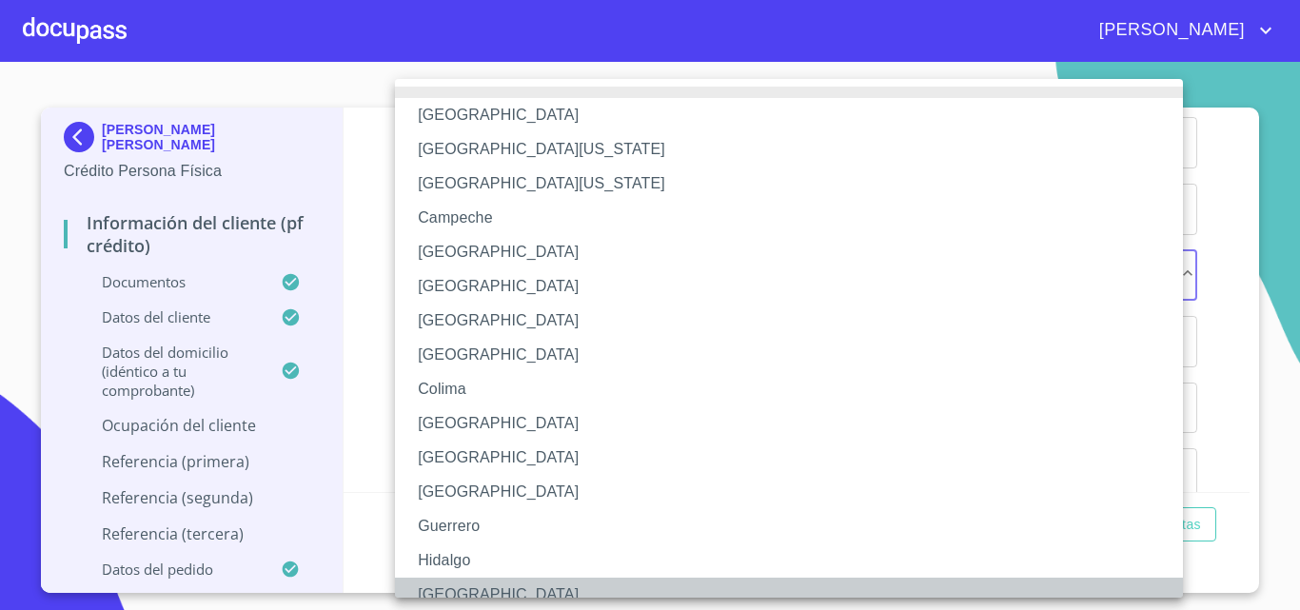
click at [497, 580] on li "[GEOGRAPHIC_DATA]" at bounding box center [796, 595] width 802 height 34
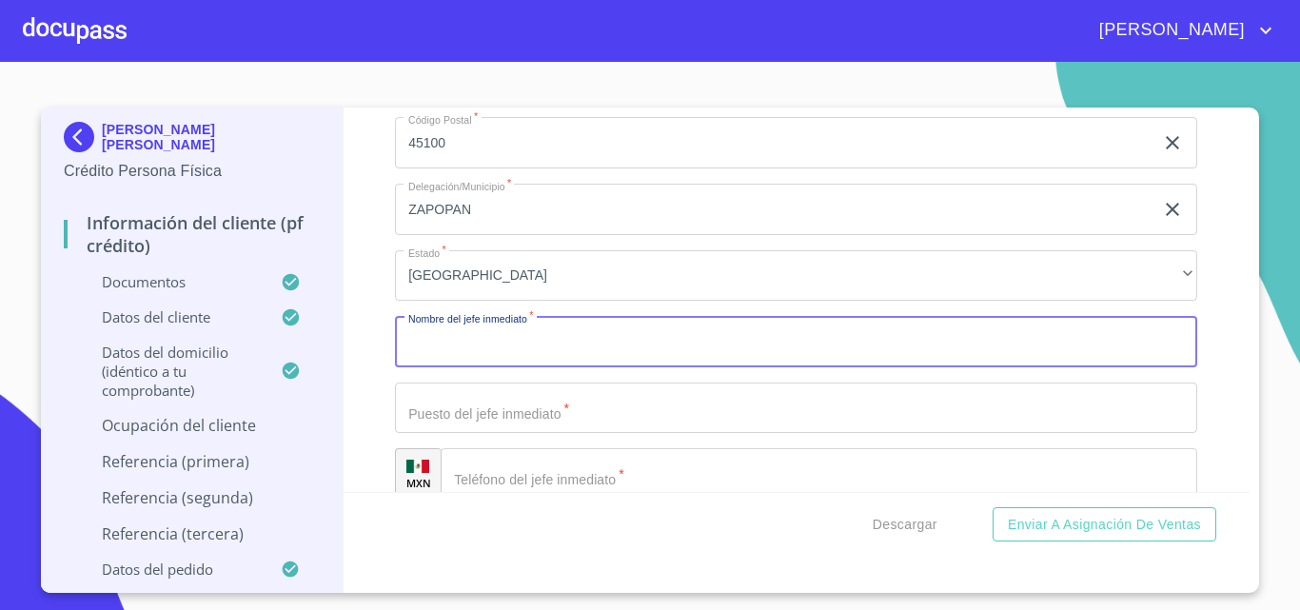
click at [481, 367] on input "Documento de identificación.   *" at bounding box center [796, 341] width 802 height 51
type input "[PERSON_NAME] [PERSON_NAME]"
click at [536, 434] on input "Documento de identificación.   *" at bounding box center [796, 408] width 802 height 51
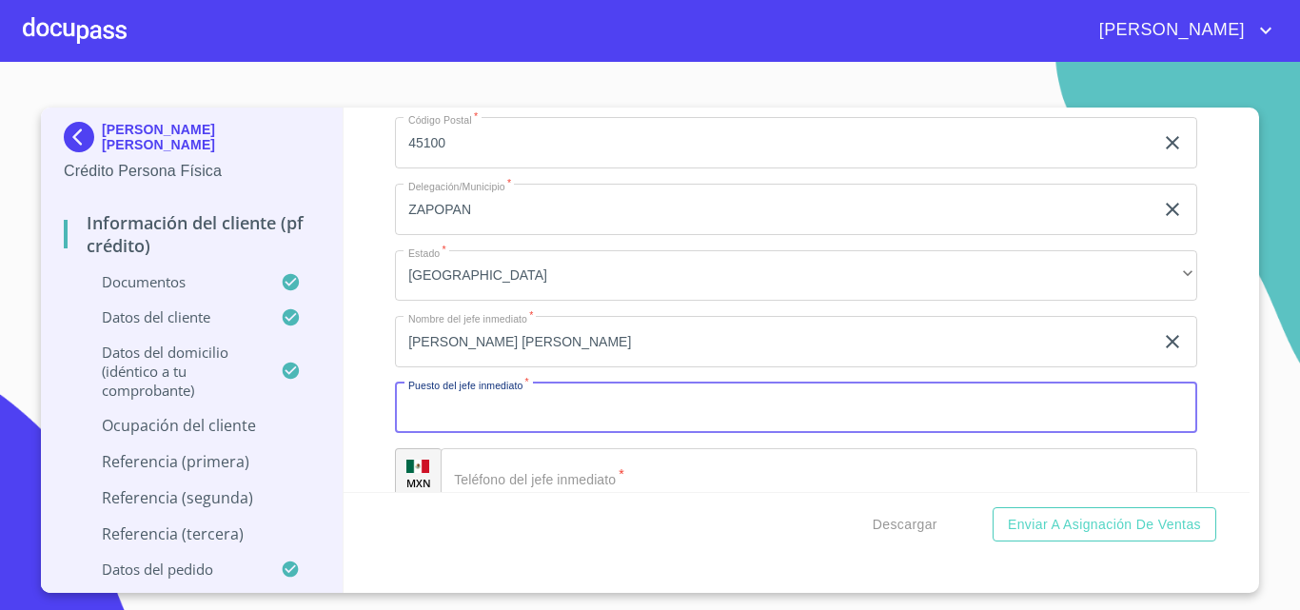
click at [536, 434] on input "Documento de identificación.   *" at bounding box center [796, 408] width 802 height 51
type input "J"
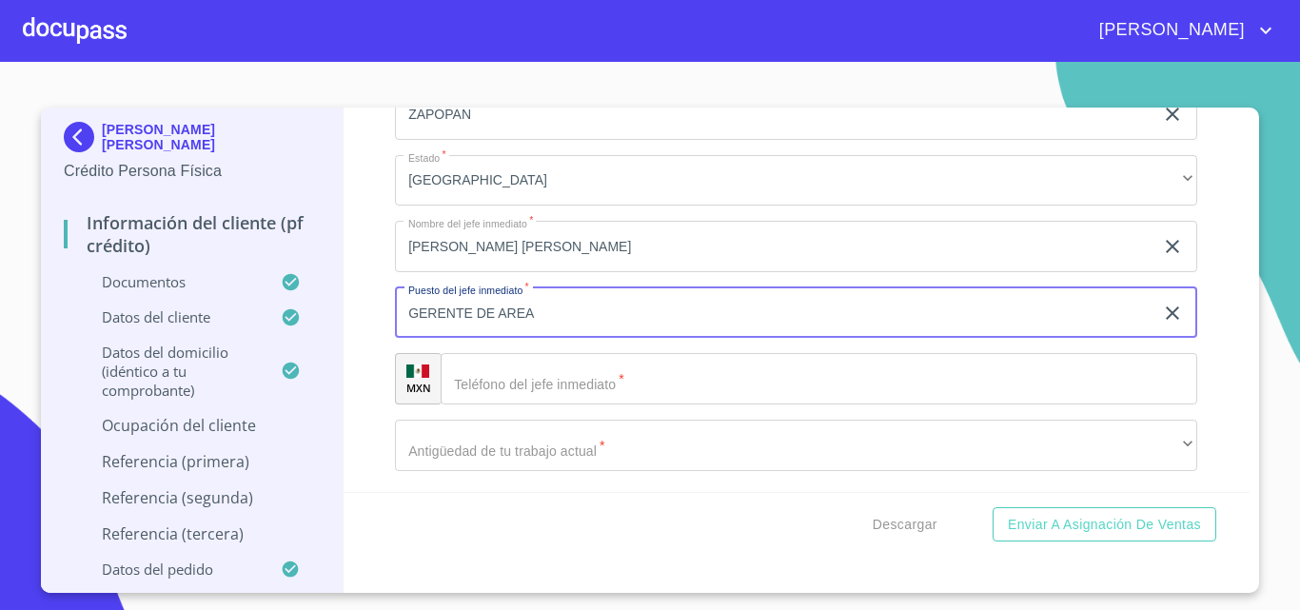
type input "GERENTE DE AREA"
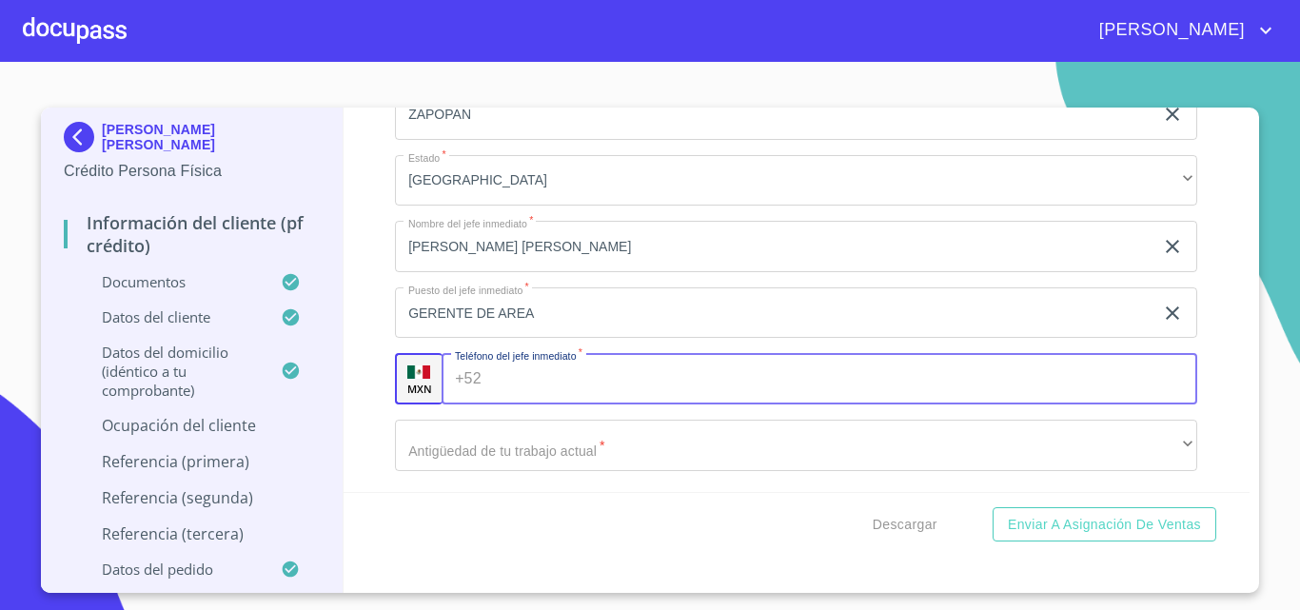
click at [542, 396] on input "Documento de identificación.   *" at bounding box center [843, 378] width 709 height 51
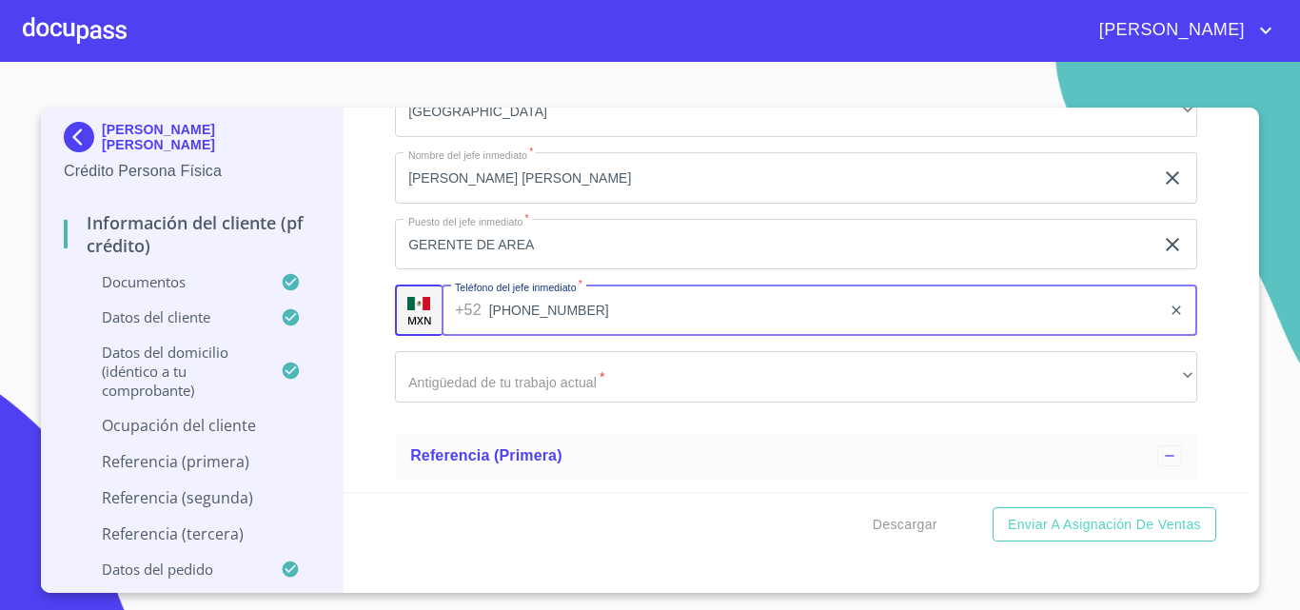
scroll to position [7612, 0]
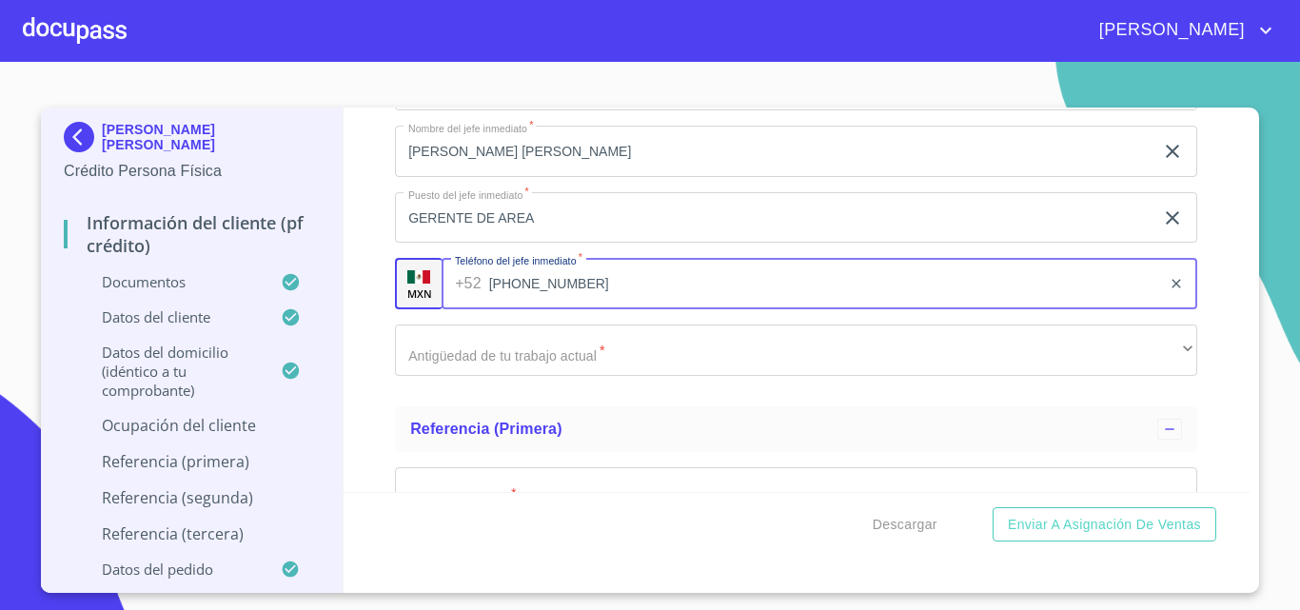
type input "[PHONE_NUMBER]"
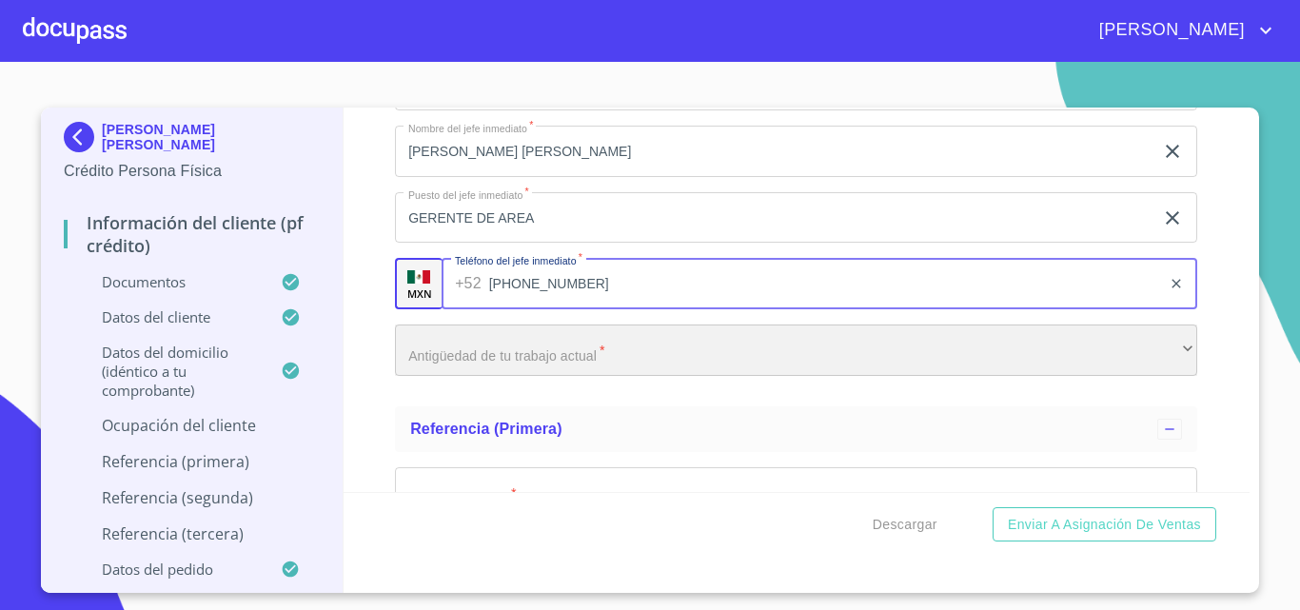
click at [627, 362] on div "​" at bounding box center [796, 349] width 802 height 51
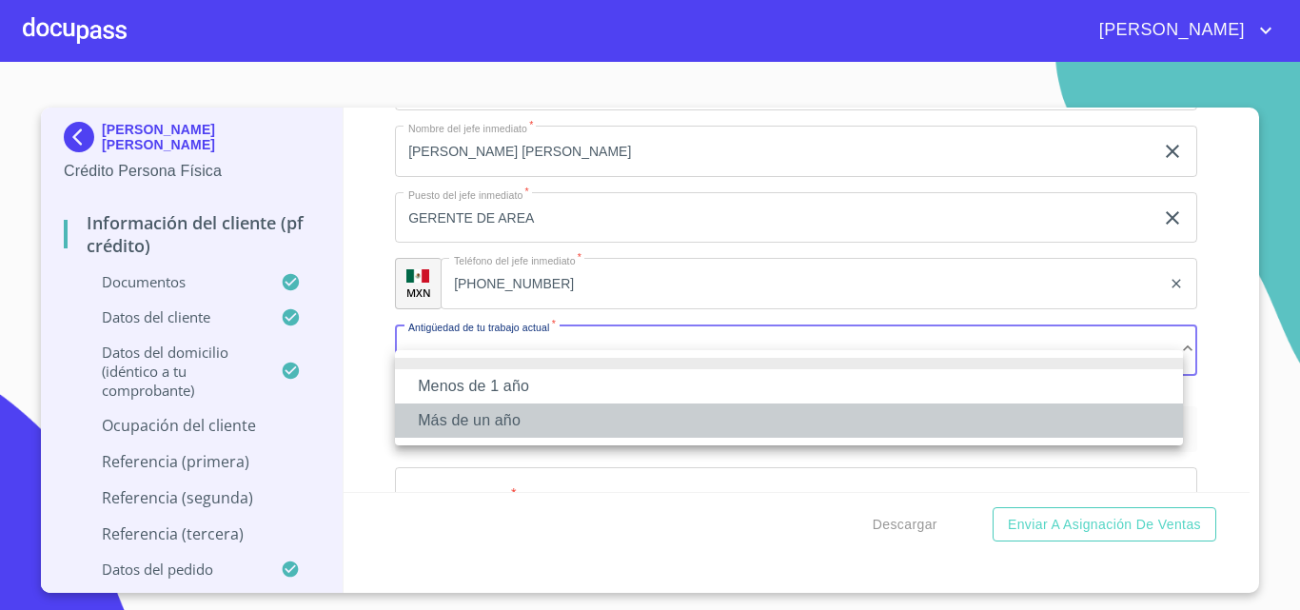
click at [591, 414] on li "Más de un año" at bounding box center [789, 420] width 788 height 34
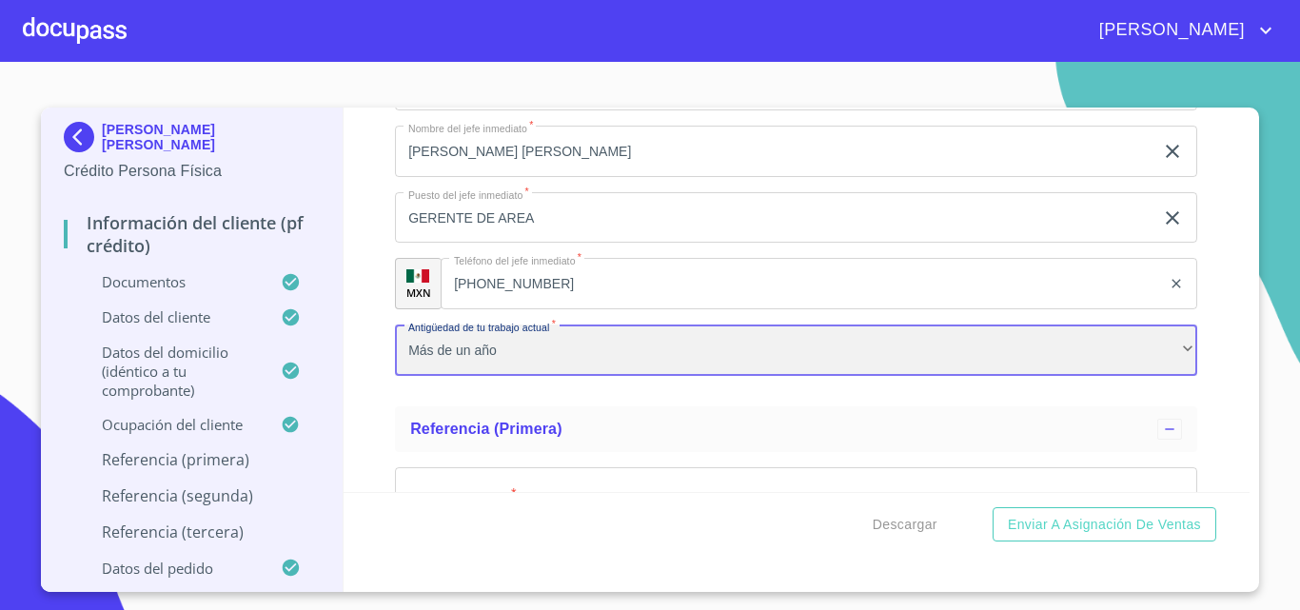
scroll to position [7803, 0]
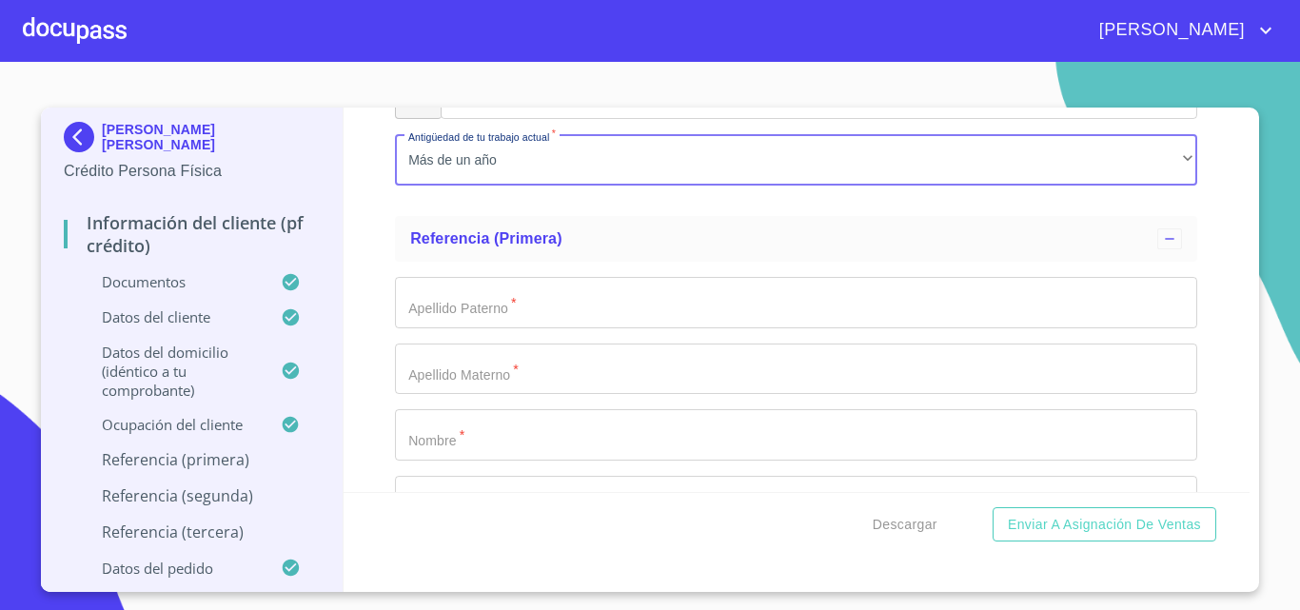
click at [561, 321] on input "Documento de identificación.   *" at bounding box center [796, 302] width 802 height 51
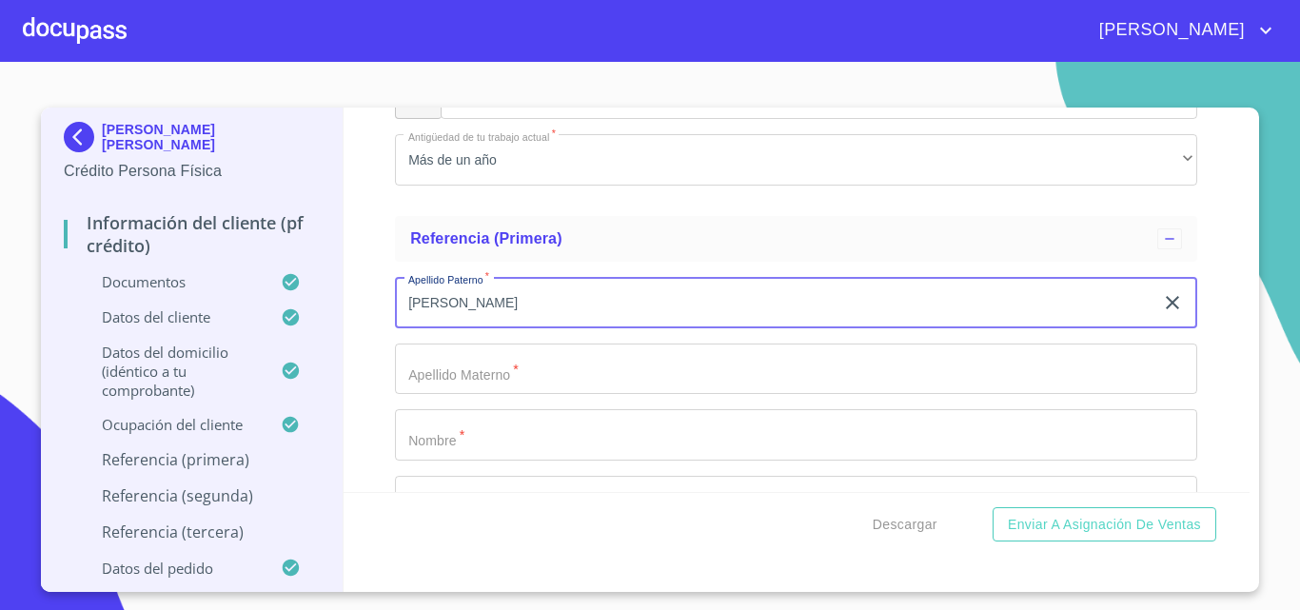
type input "[PERSON_NAME]"
click at [539, 395] on input "Documento de identificación.   *" at bounding box center [796, 369] width 802 height 51
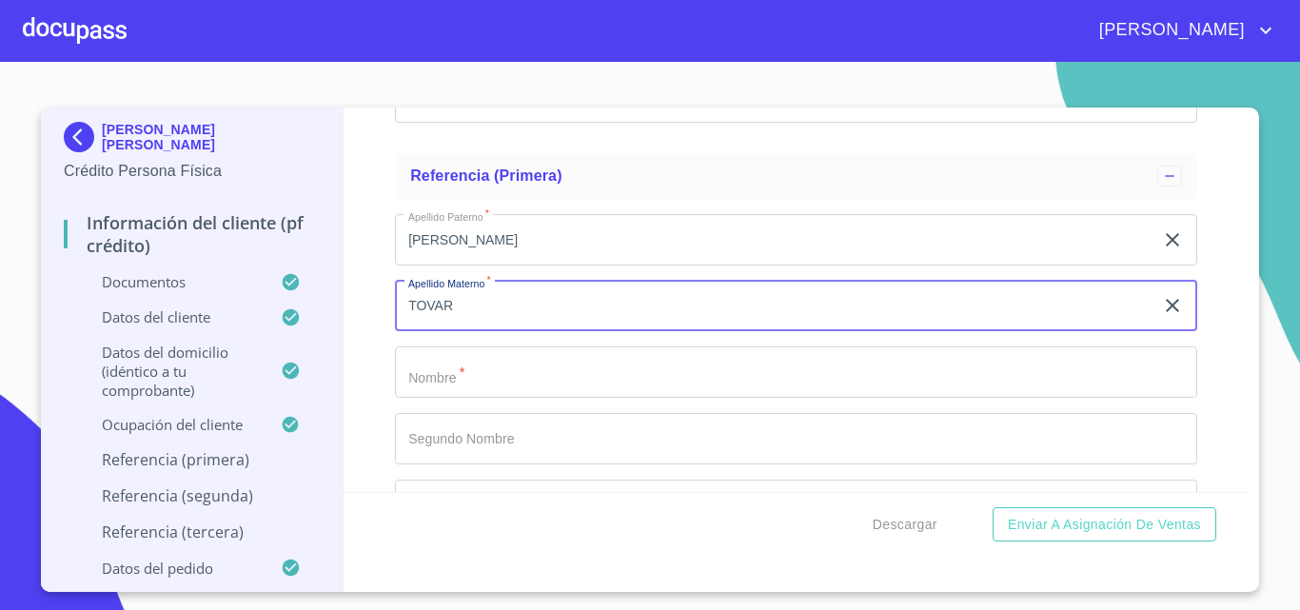
scroll to position [7898, 0]
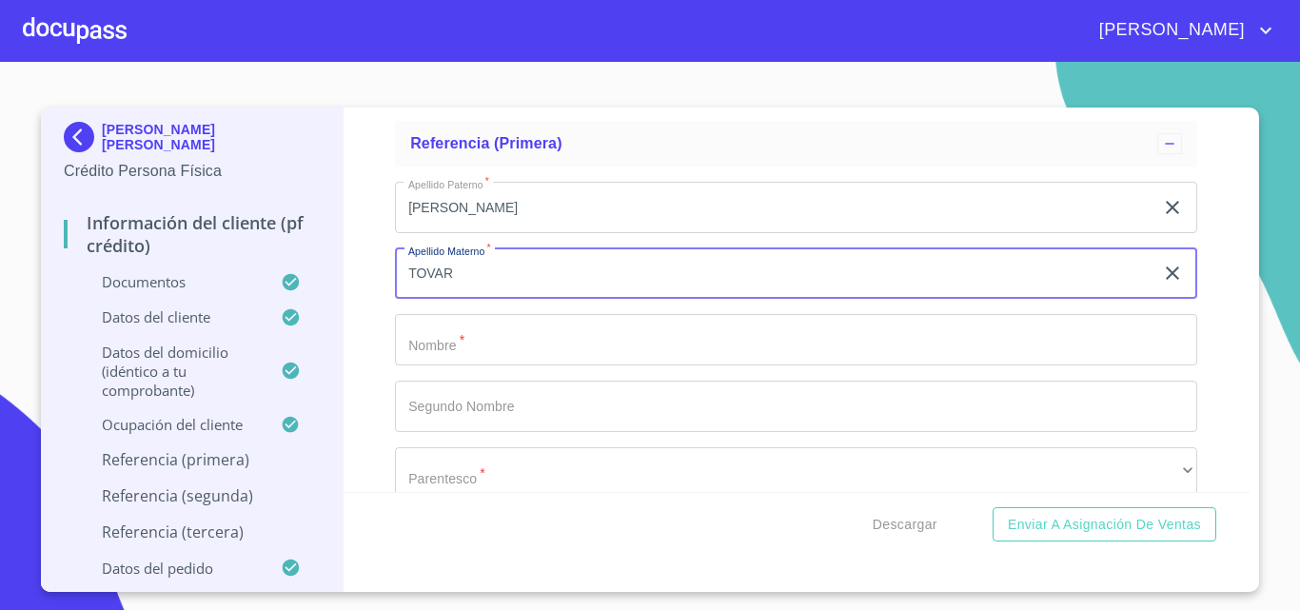
click at [569, 233] on input "[PERSON_NAME]" at bounding box center [774, 207] width 758 height 51
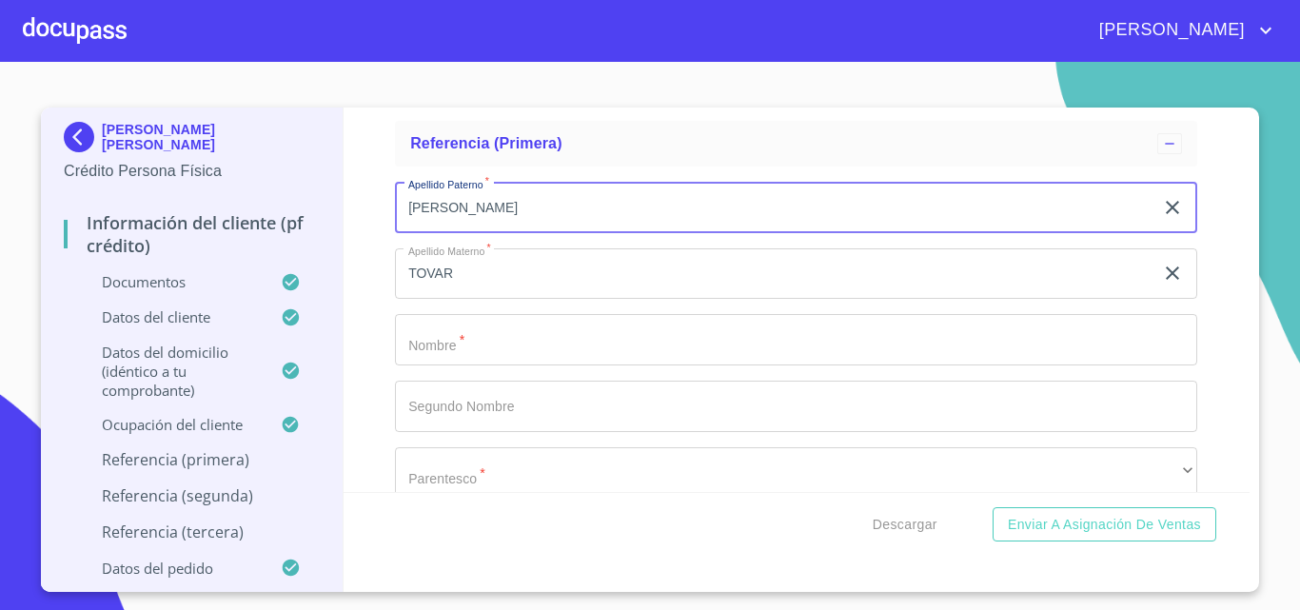
click at [524, 297] on input "TOVAR" at bounding box center [774, 273] width 758 height 51
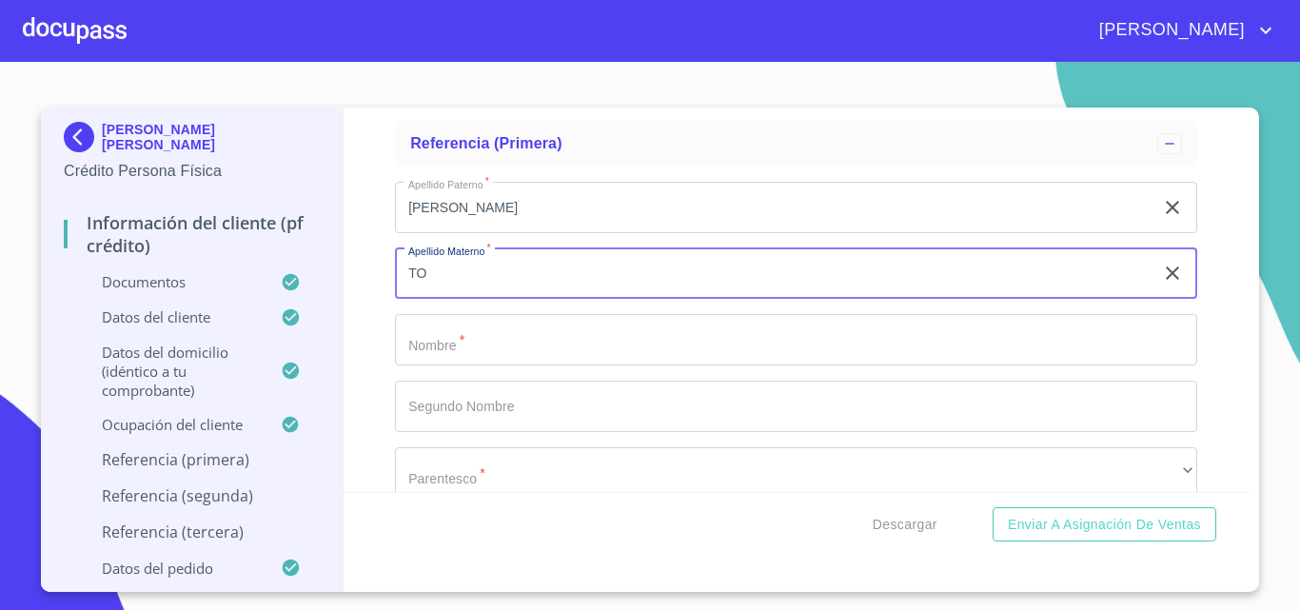
type input "T"
click at [577, 225] on input "[PERSON_NAME]" at bounding box center [774, 207] width 758 height 51
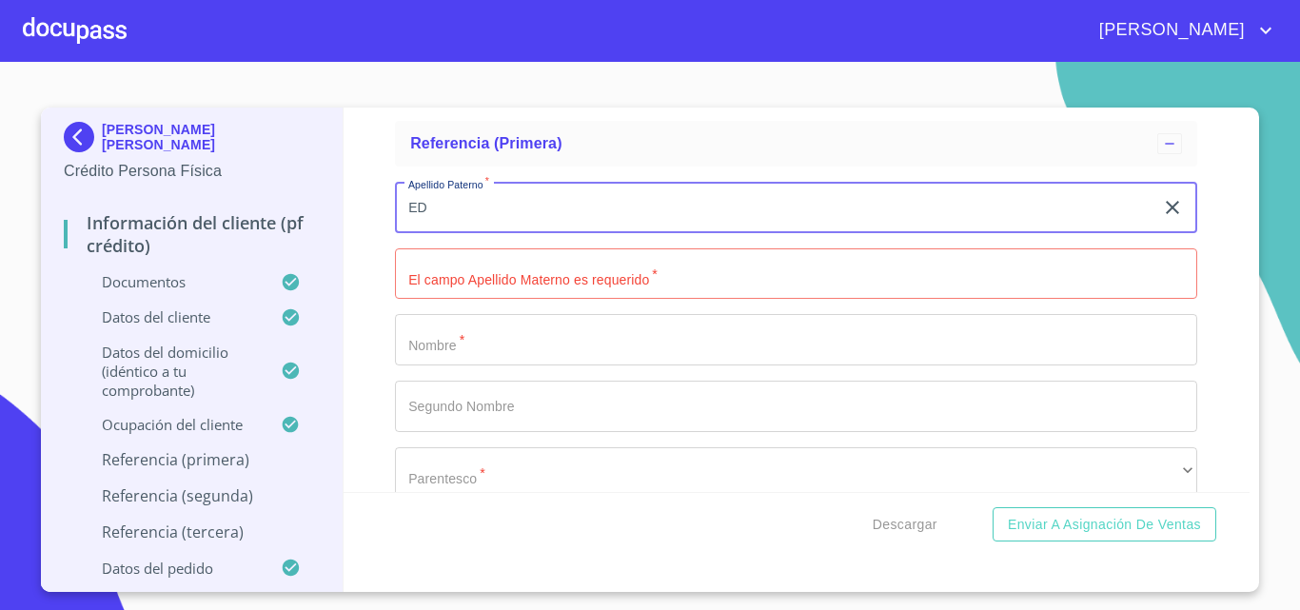
type input "E"
type input "TOVAR"
click at [572, 300] on input "Documento de identificación.   *" at bounding box center [796, 273] width 802 height 51
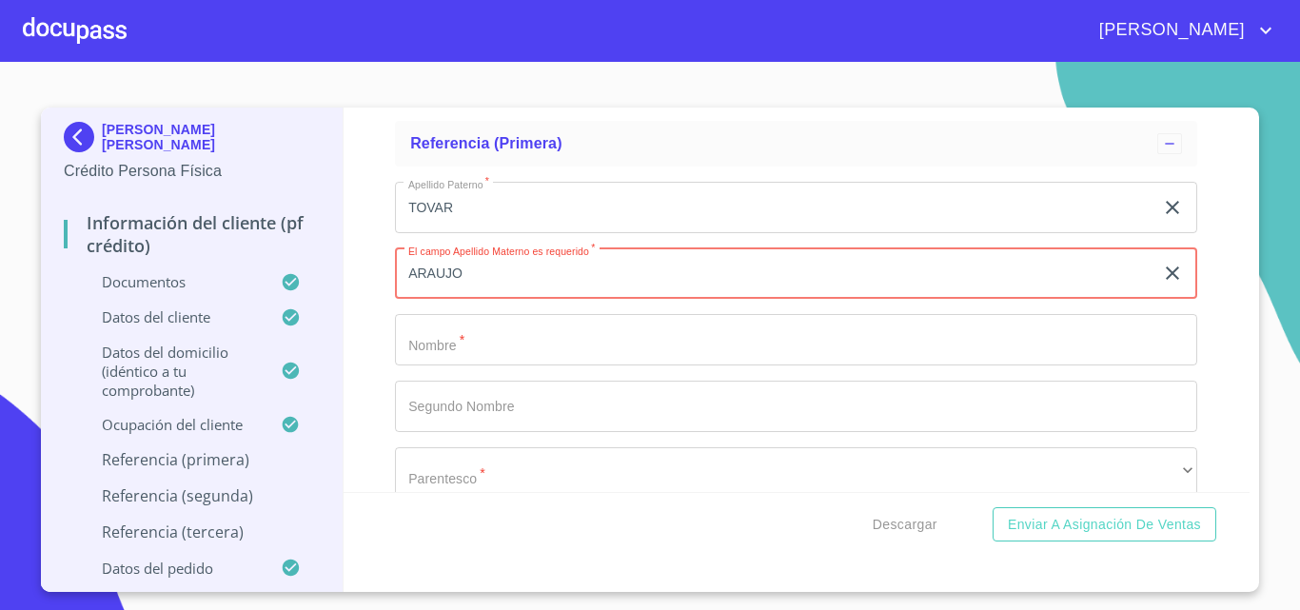
type input "ARAUJO"
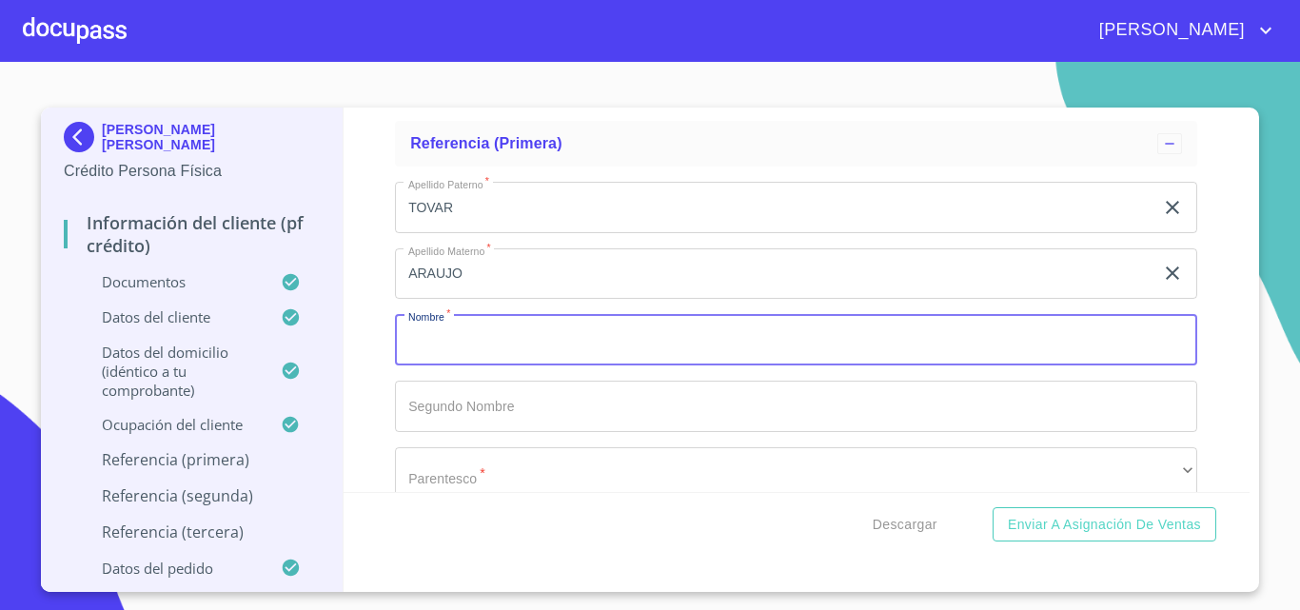
click at [571, 344] on input "Documento de identificación.   *" at bounding box center [796, 339] width 802 height 51
click at [531, 432] on input "Documento de identificación.   *" at bounding box center [796, 406] width 802 height 51
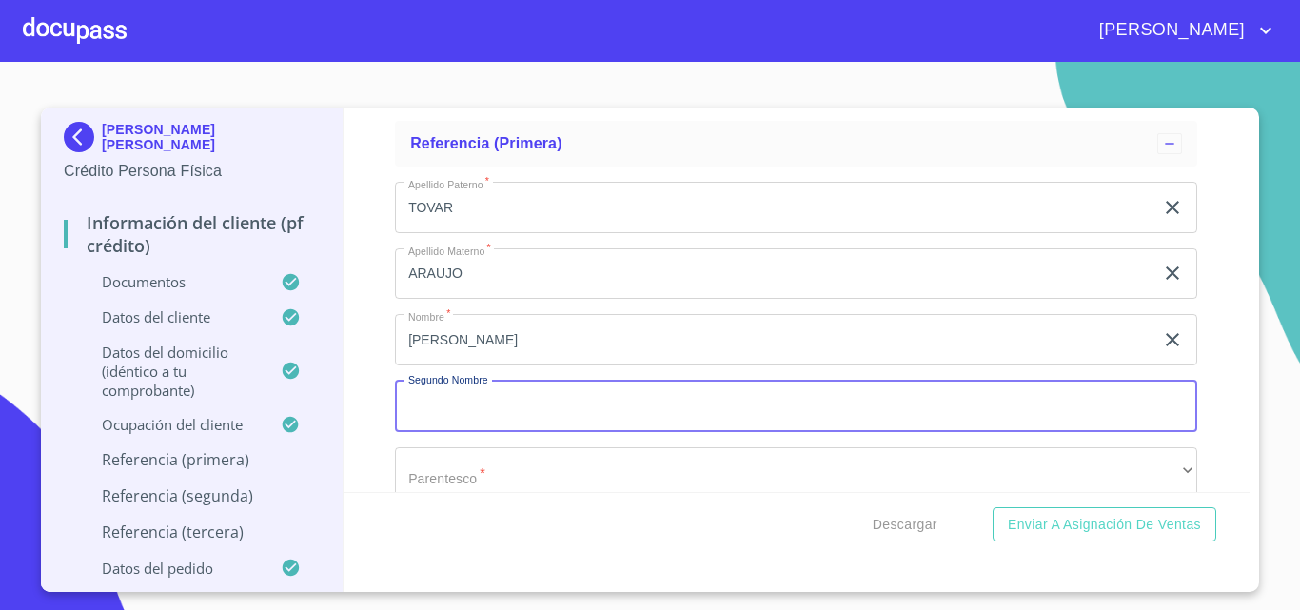
click at [591, 347] on input "[PERSON_NAME]" at bounding box center [774, 339] width 758 height 51
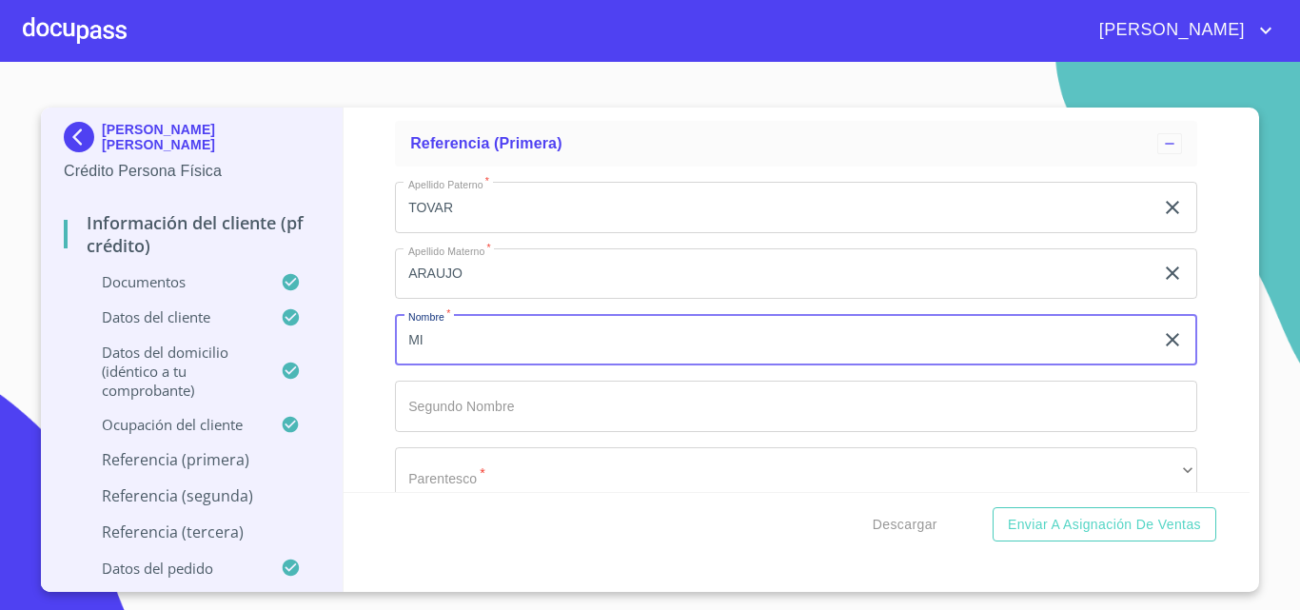
type input "M"
type input "[PERSON_NAME]"
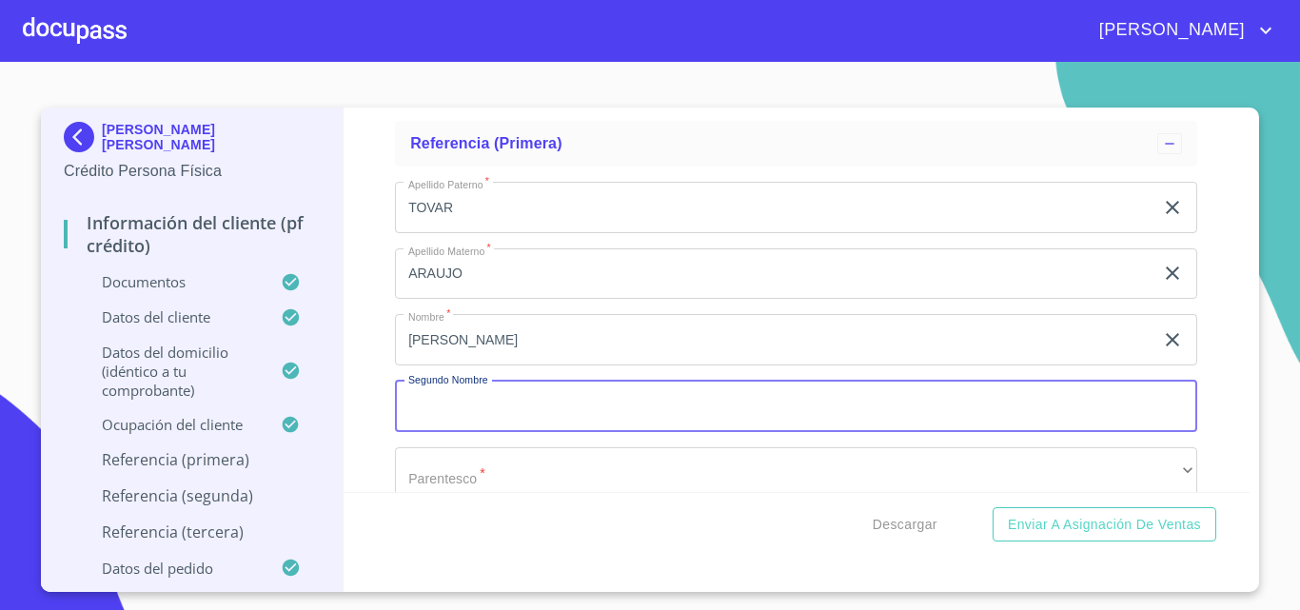
click at [565, 429] on input "Documento de identificación.   *" at bounding box center [796, 406] width 802 height 51
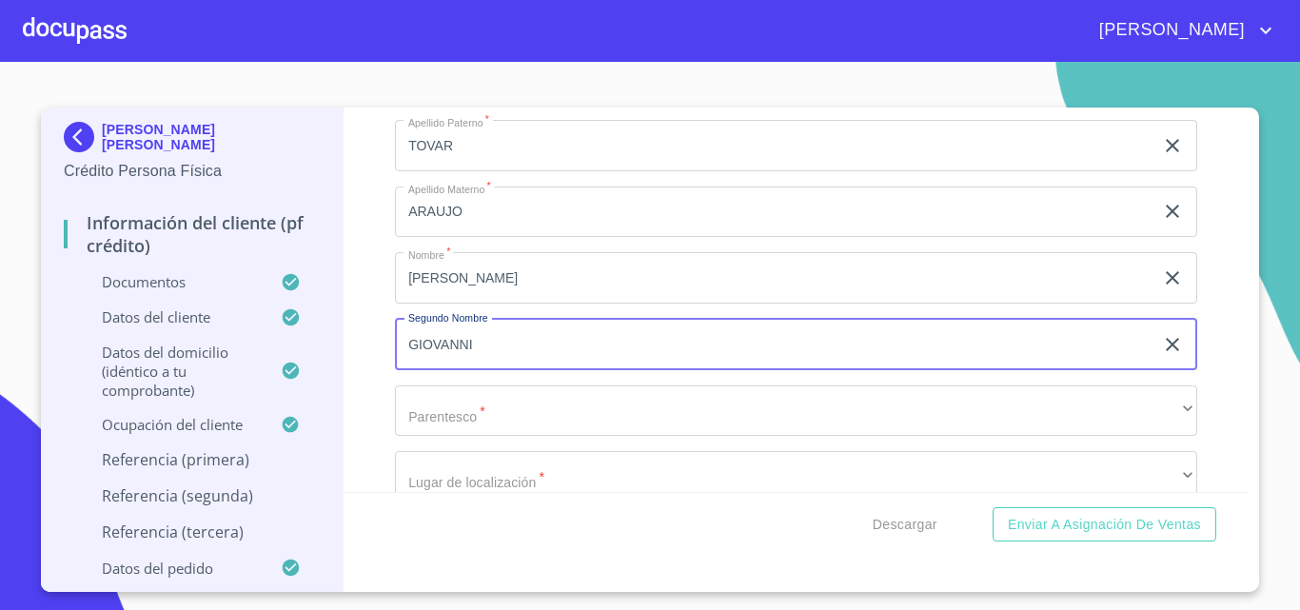
scroll to position [7993, 0]
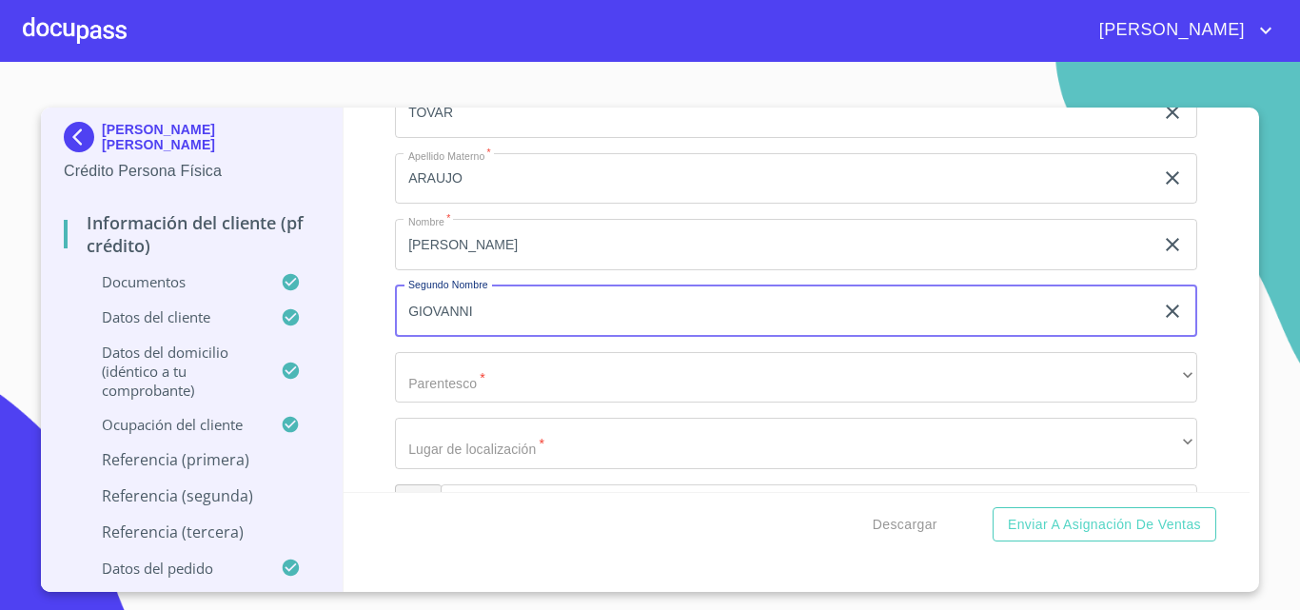
type input "GIOVANNI"
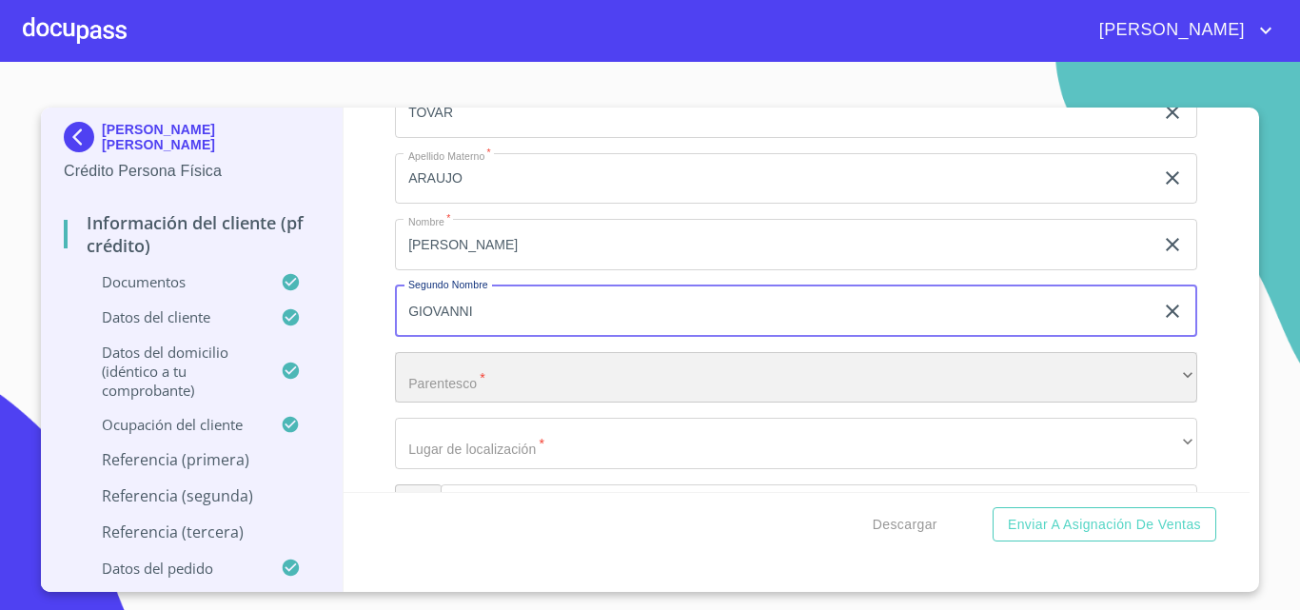
click at [537, 403] on div "​" at bounding box center [796, 377] width 802 height 51
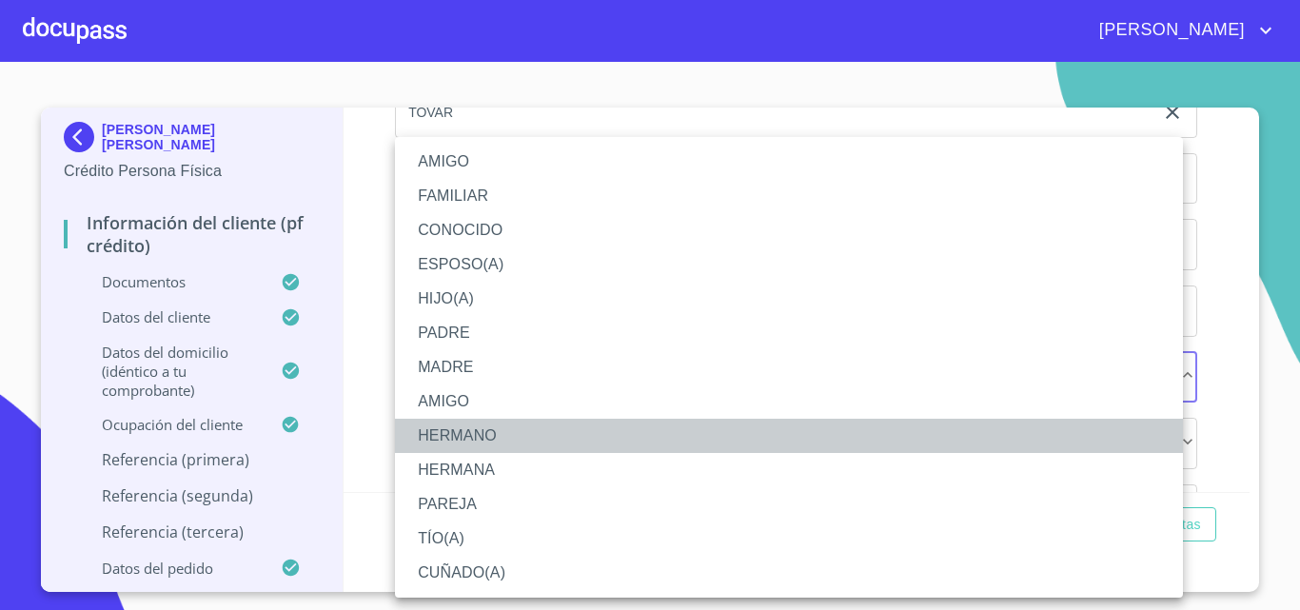
click at [465, 438] on li "HERMANO" at bounding box center [789, 436] width 788 height 34
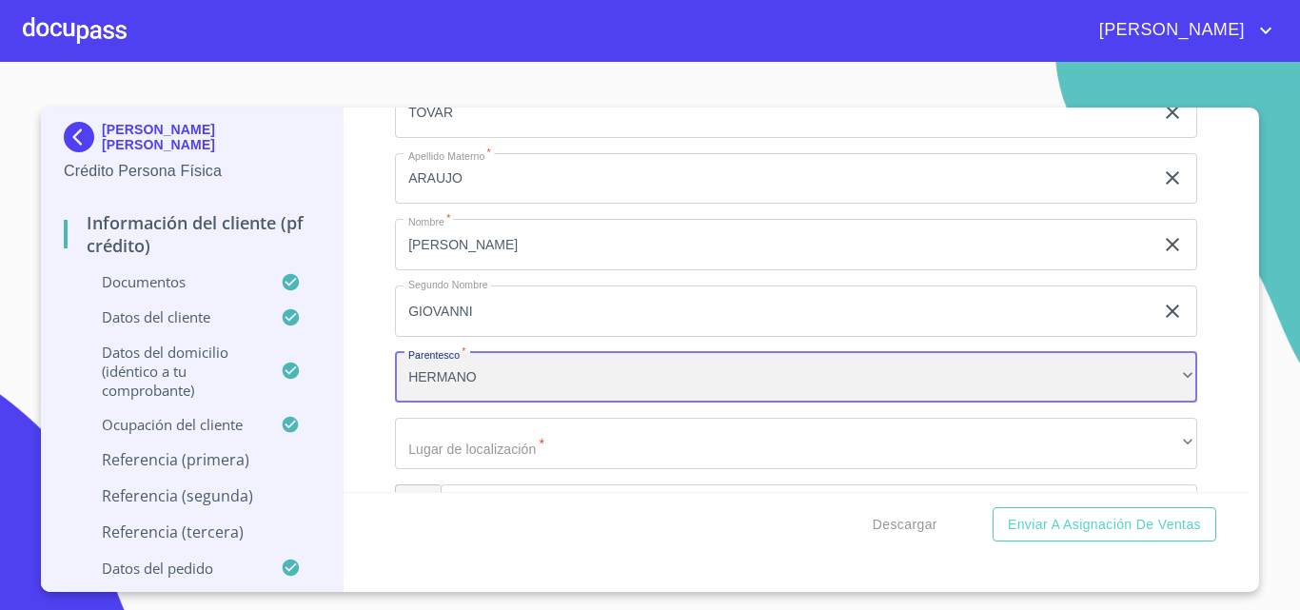
scroll to position [8088, 0]
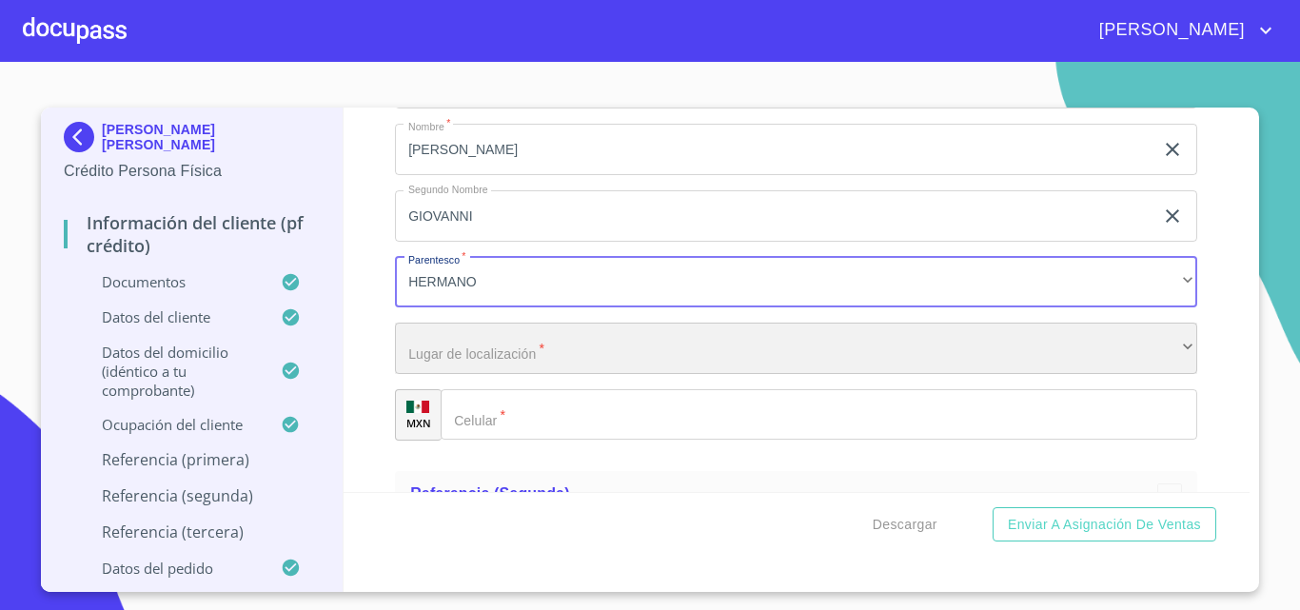
click at [489, 374] on div "​" at bounding box center [796, 348] width 802 height 51
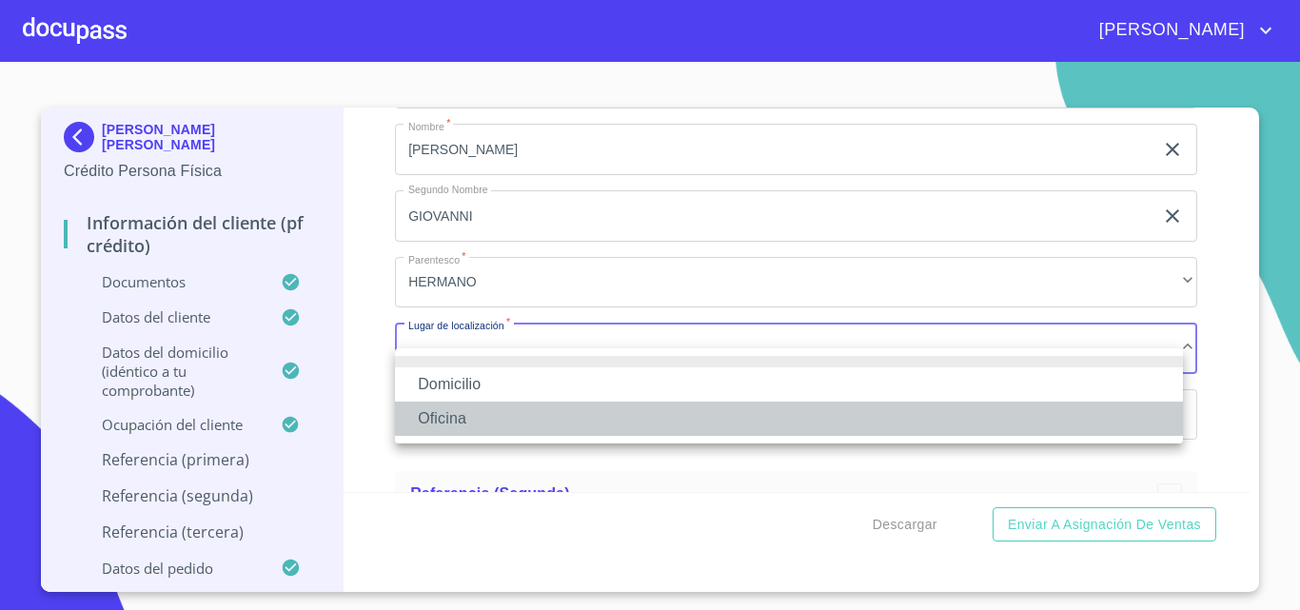
click at [483, 413] on li "Oficina" at bounding box center [789, 419] width 788 height 34
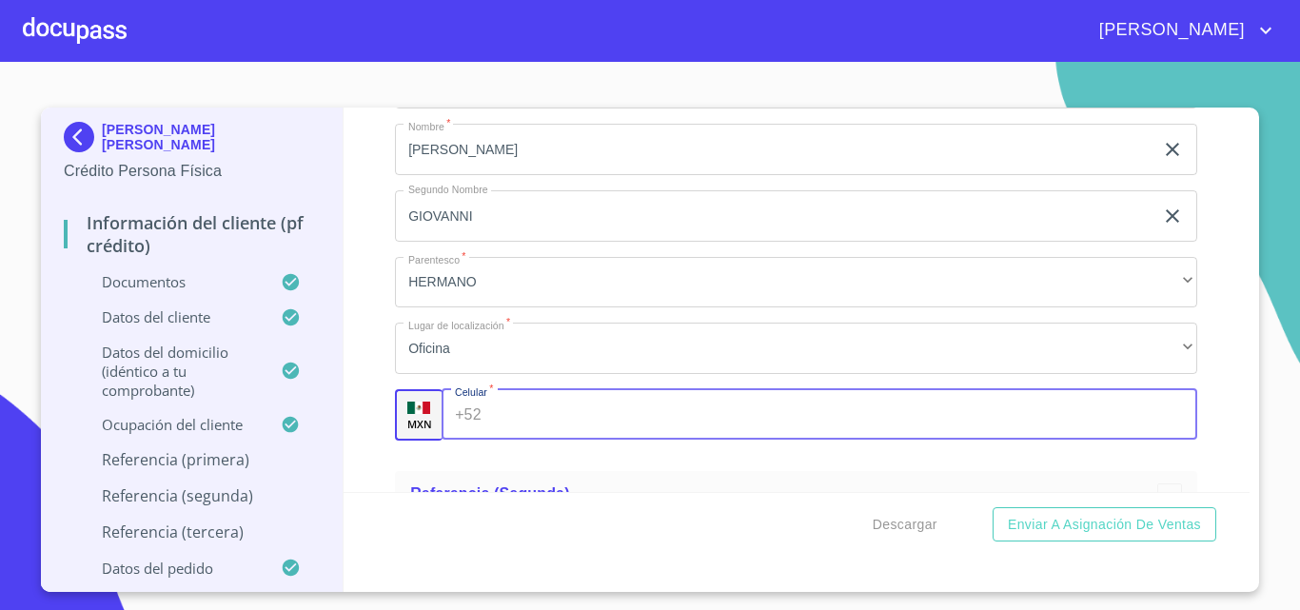
click at [479, 439] on div "+52 ​" at bounding box center [820, 414] width 756 height 51
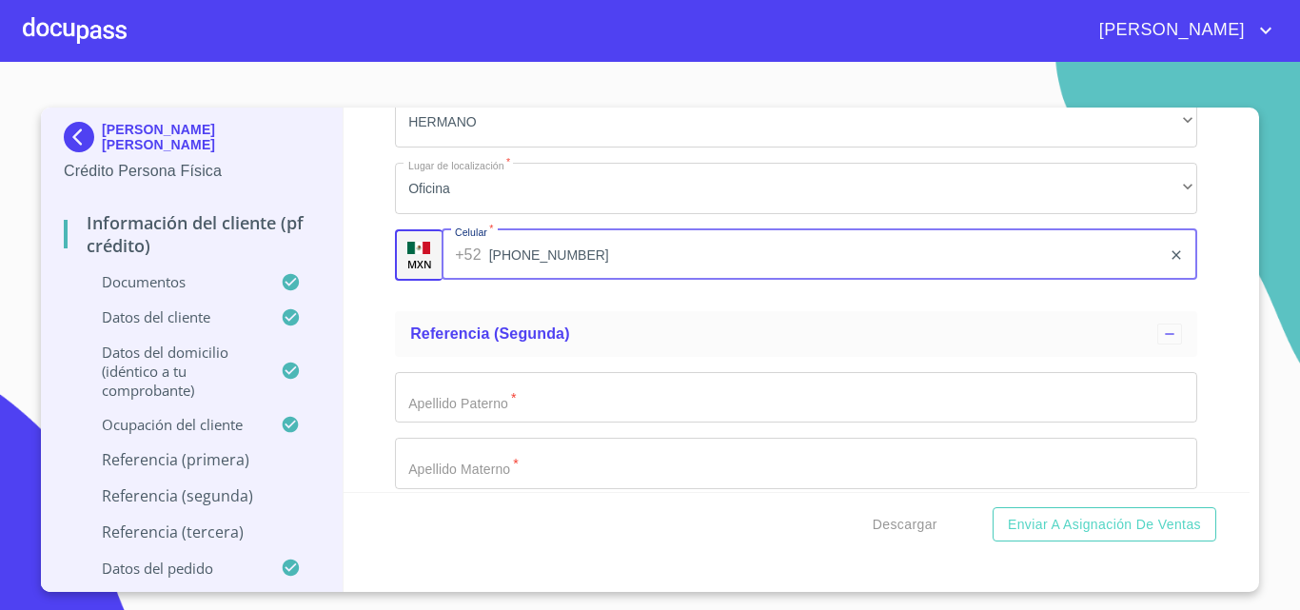
scroll to position [8279, 0]
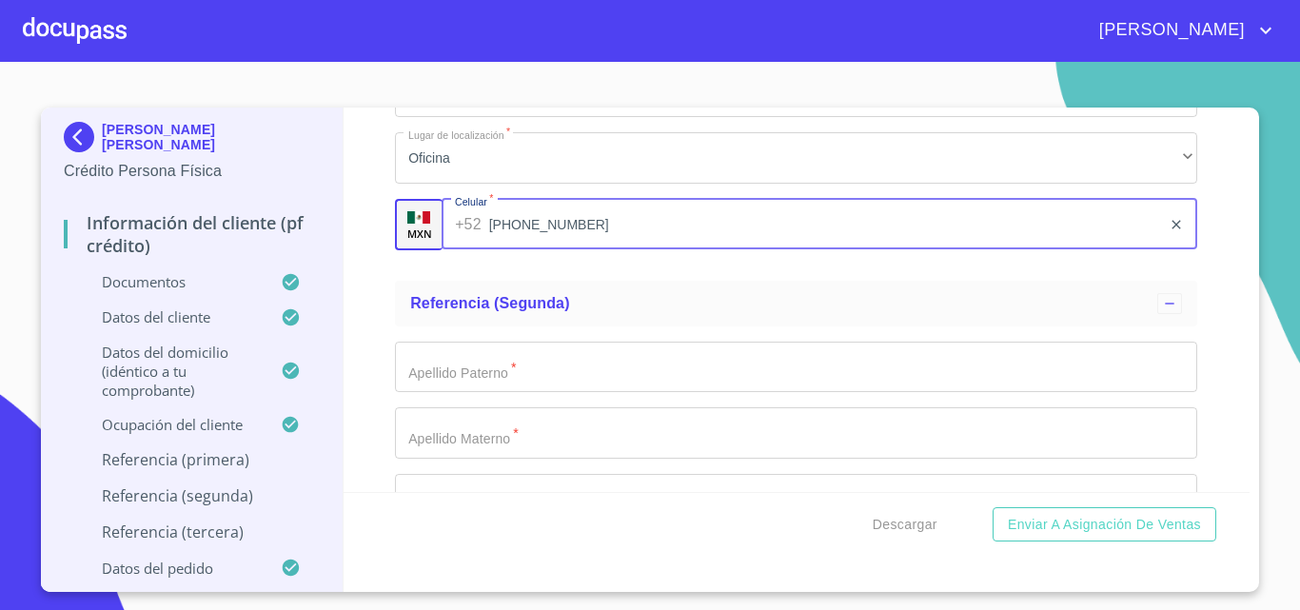
type input "[PHONE_NUMBER]"
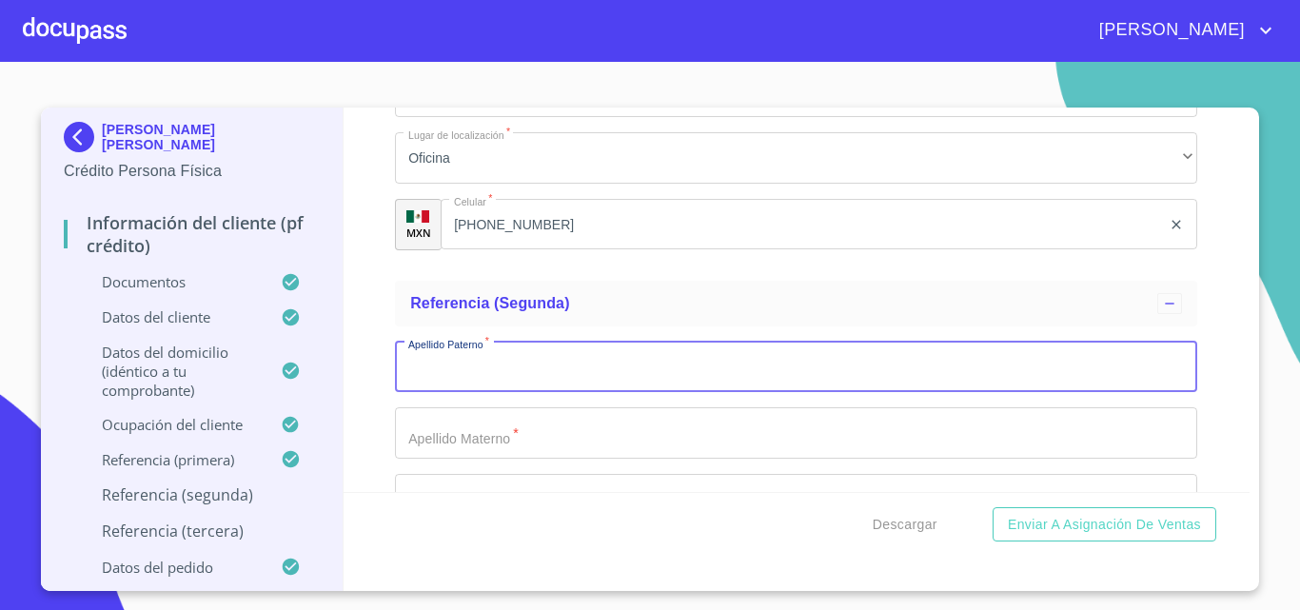
click at [532, 388] on input "Documento de identificación.   *" at bounding box center [796, 367] width 802 height 51
type input "[PERSON_NAME]"
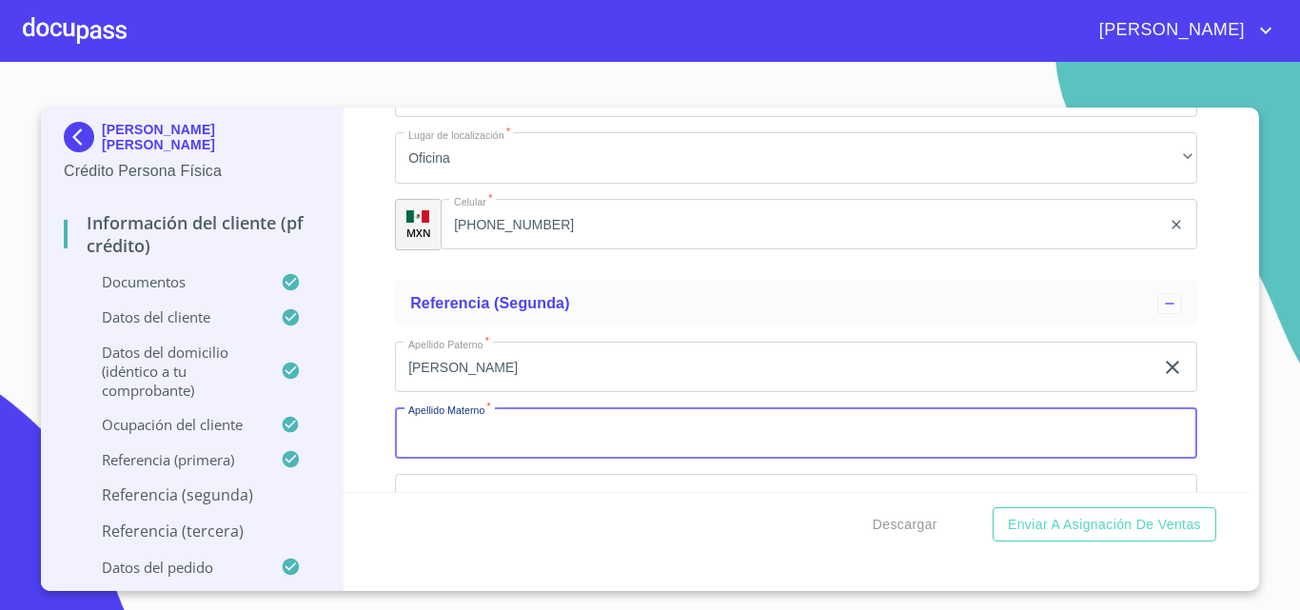
click at [699, 459] on input "Documento de identificación.   *" at bounding box center [796, 432] width 802 height 51
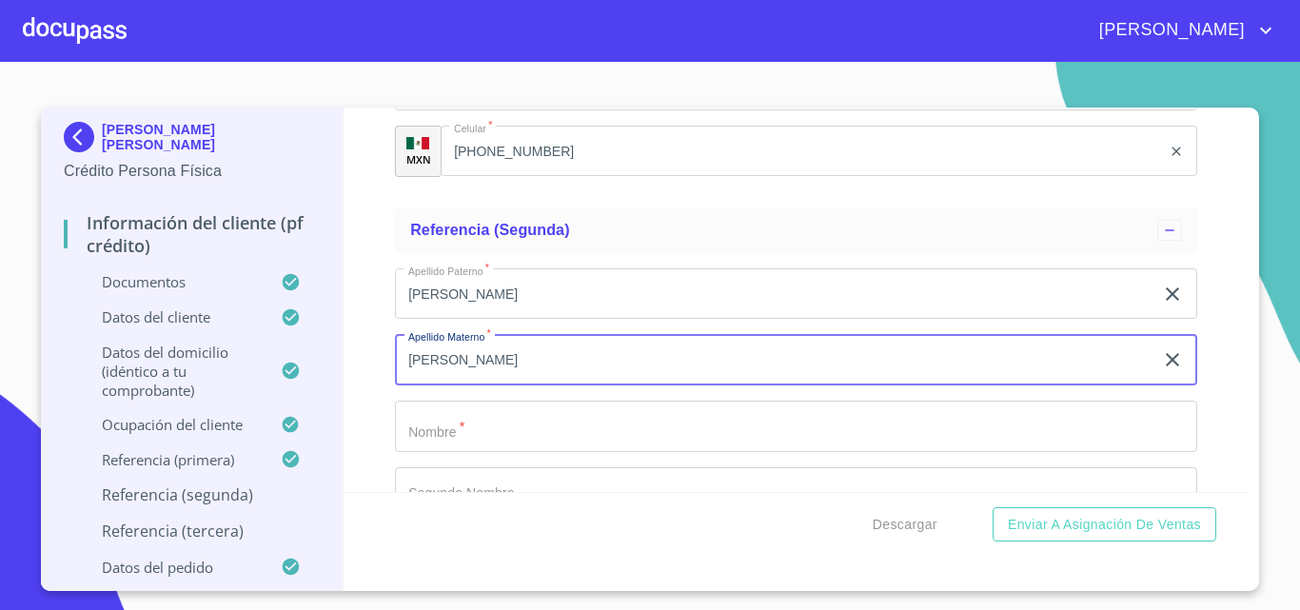
scroll to position [8469, 0]
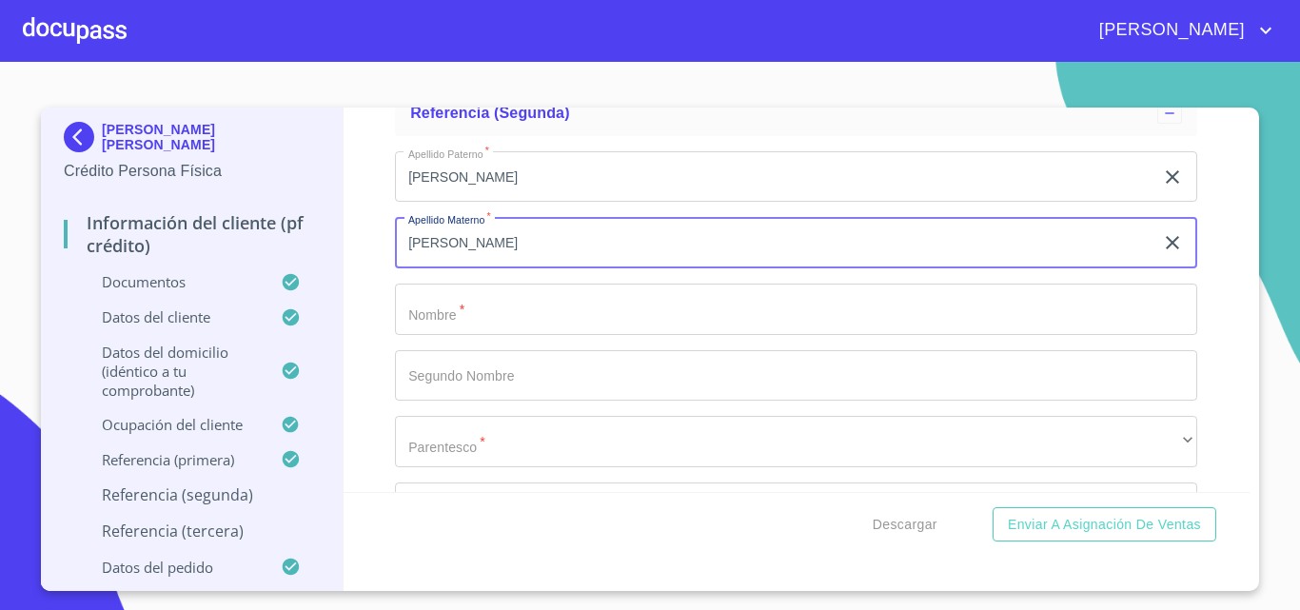
type input "[PERSON_NAME]"
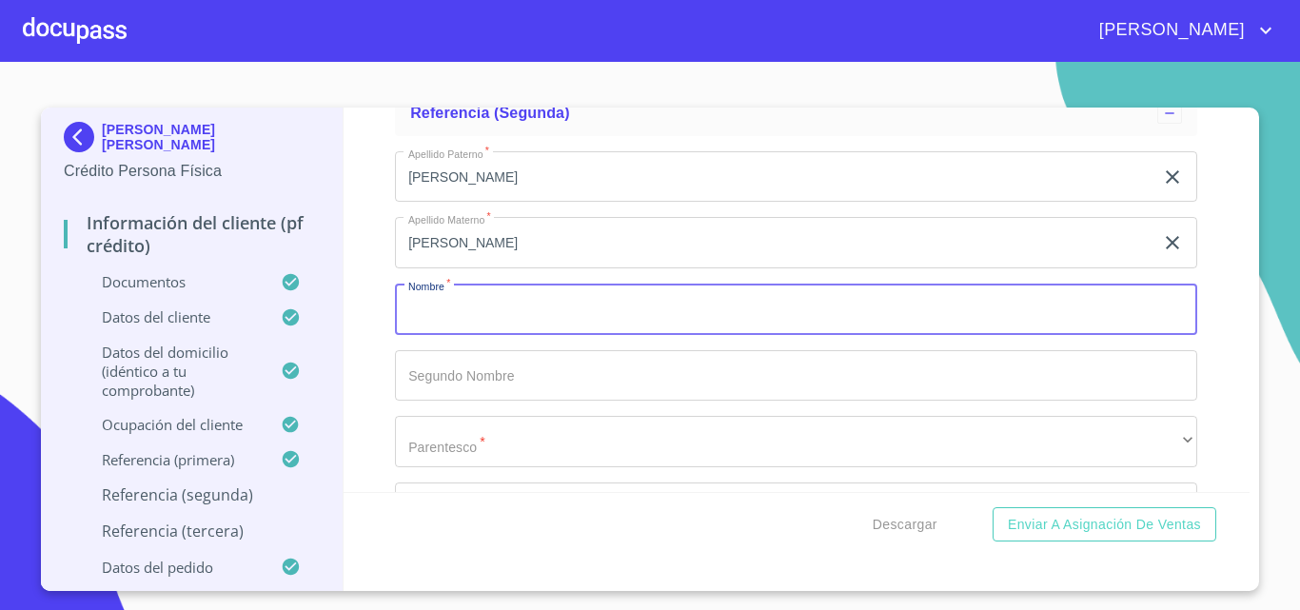
click at [551, 330] on input "Documento de identificación.   *" at bounding box center [796, 309] width 802 height 51
type input "[PERSON_NAME]"
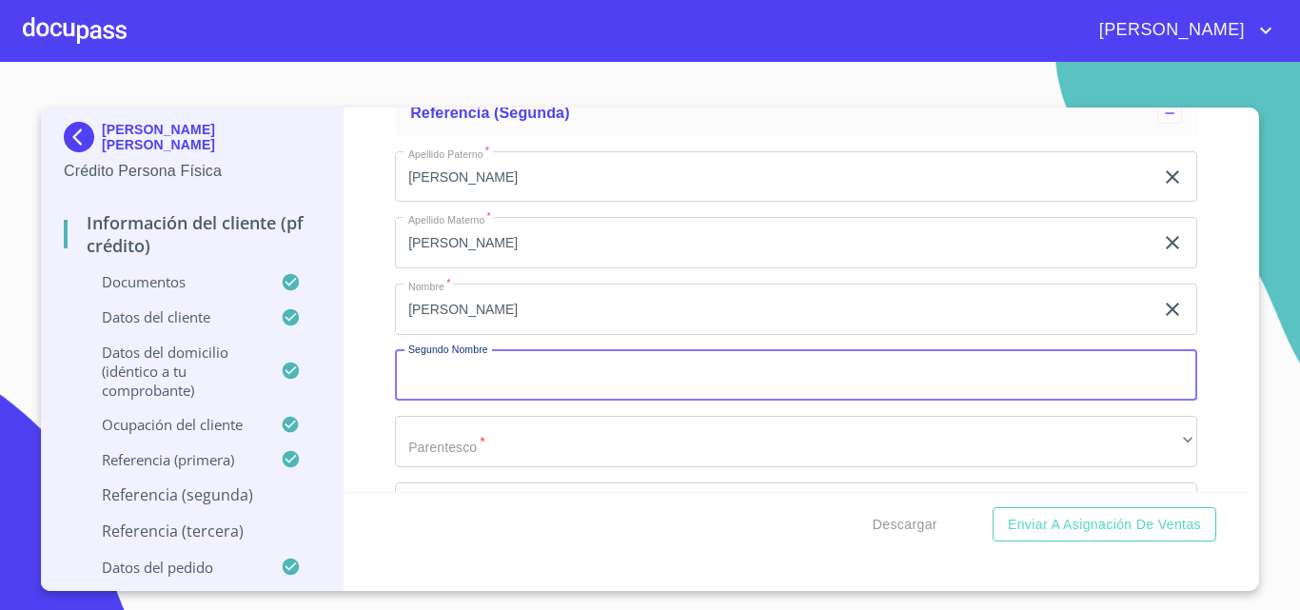
click at [556, 402] on input "Documento de identificación.   *" at bounding box center [796, 375] width 802 height 51
type input "[PERSON_NAME]"
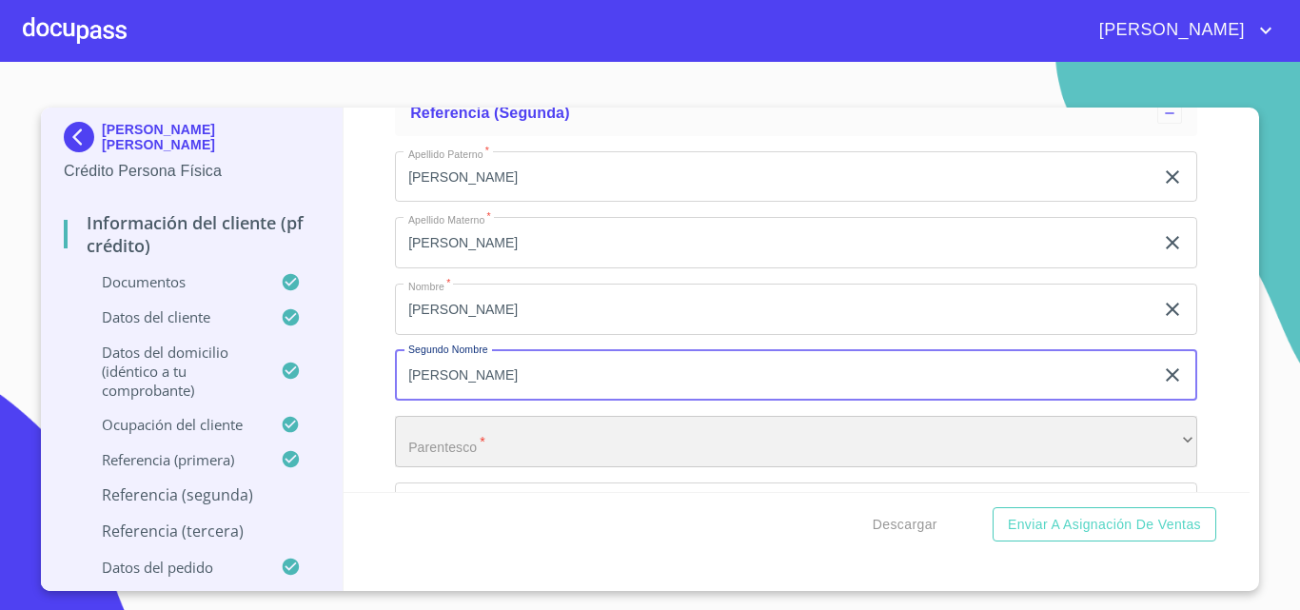
click at [499, 467] on div "​" at bounding box center [796, 441] width 802 height 51
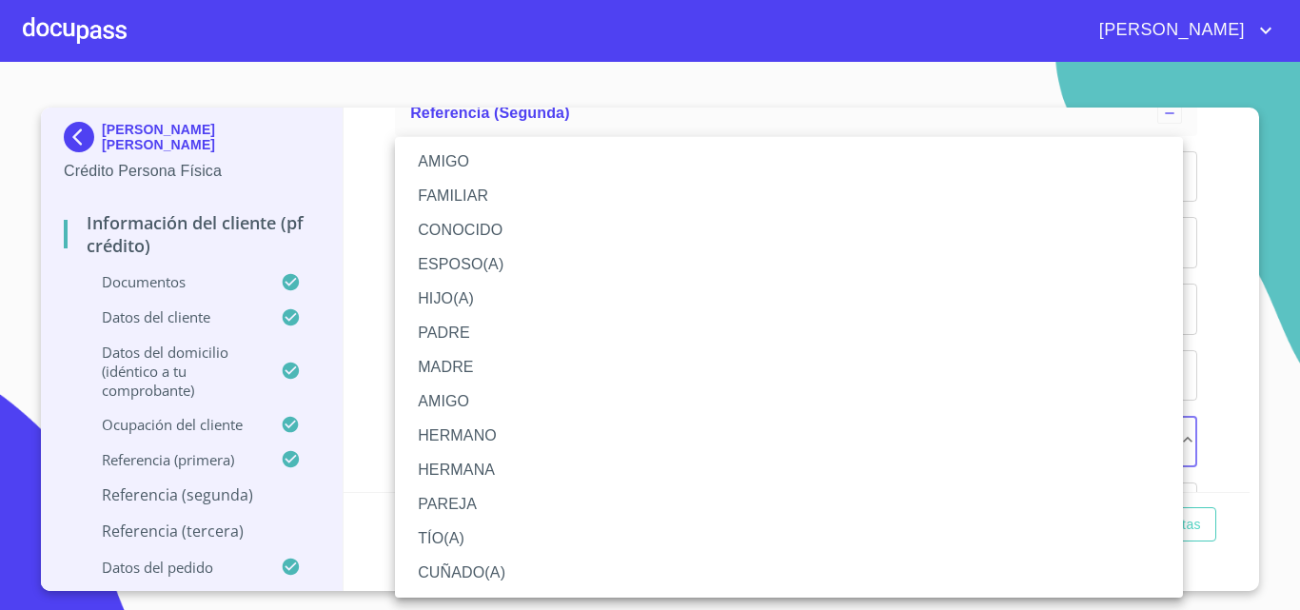
click at [505, 160] on li "AMIGO" at bounding box center [789, 162] width 788 height 34
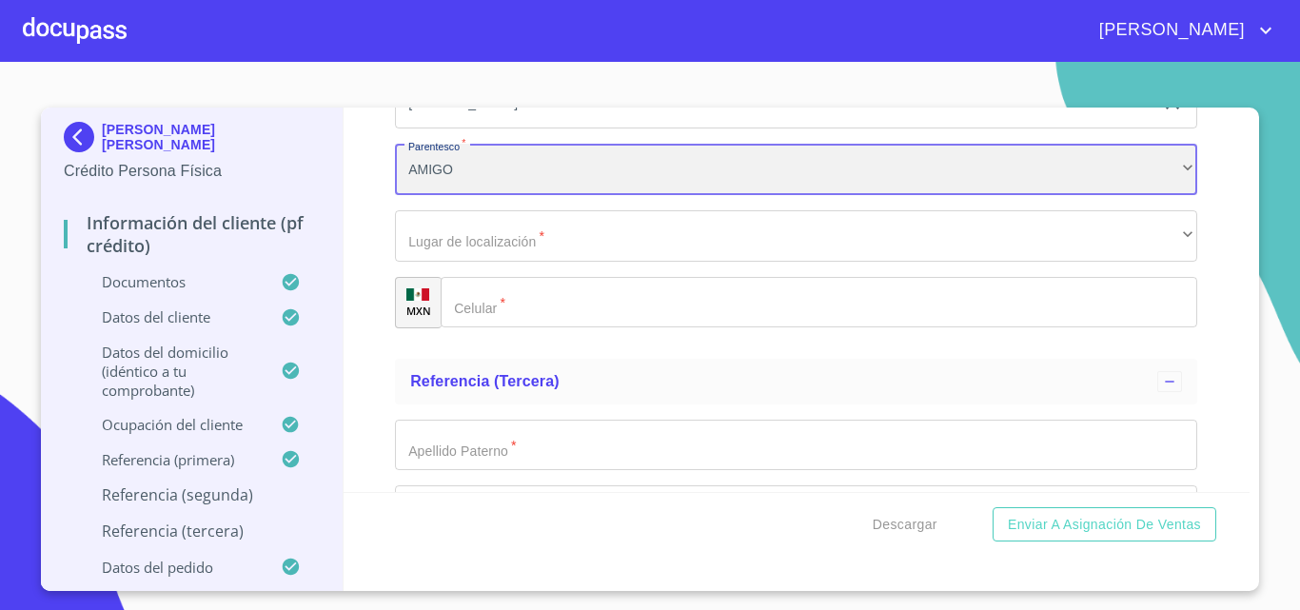
scroll to position [8754, 0]
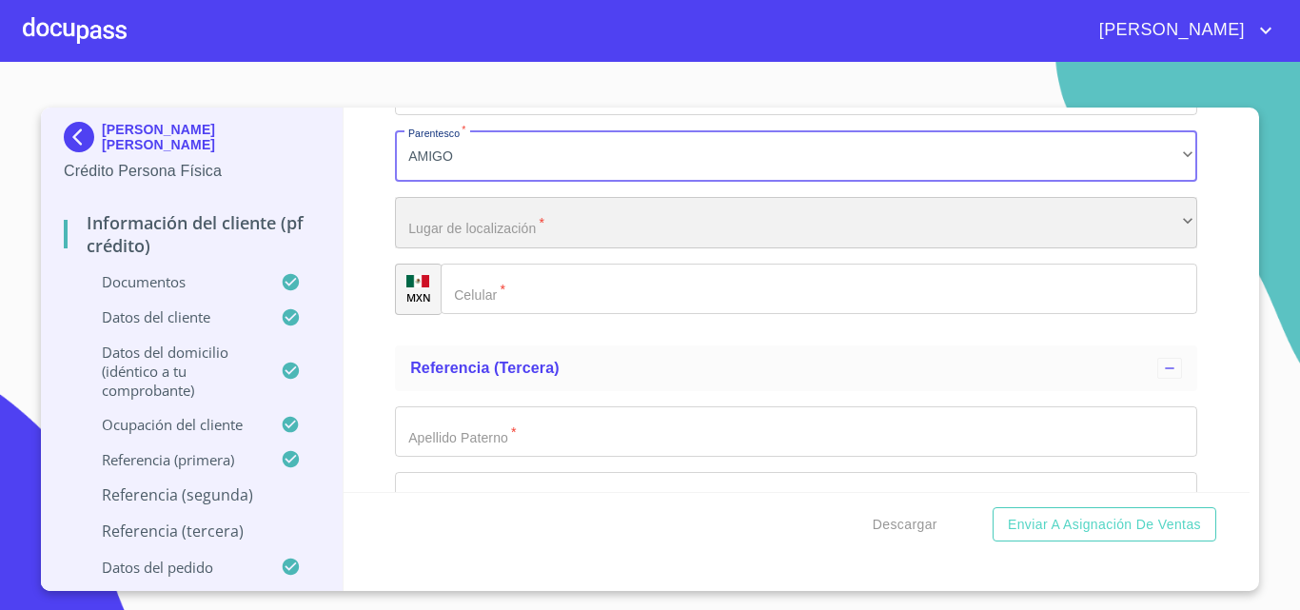
click at [522, 235] on div "​" at bounding box center [796, 222] width 802 height 51
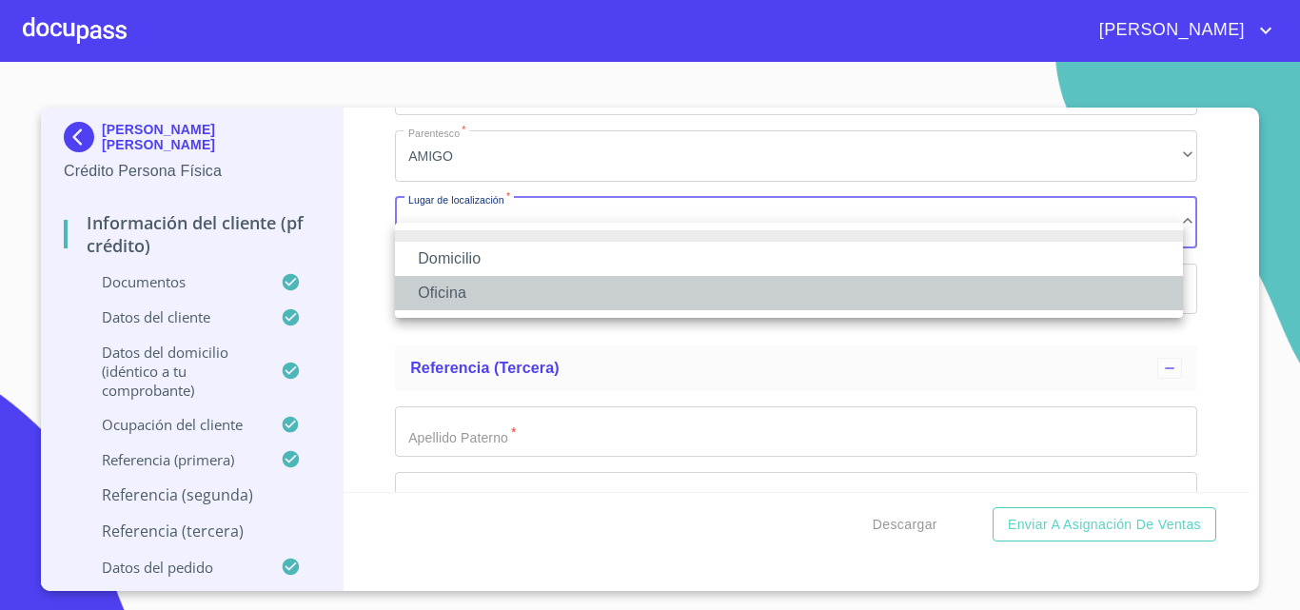
click at [522, 290] on li "Oficina" at bounding box center [789, 293] width 788 height 34
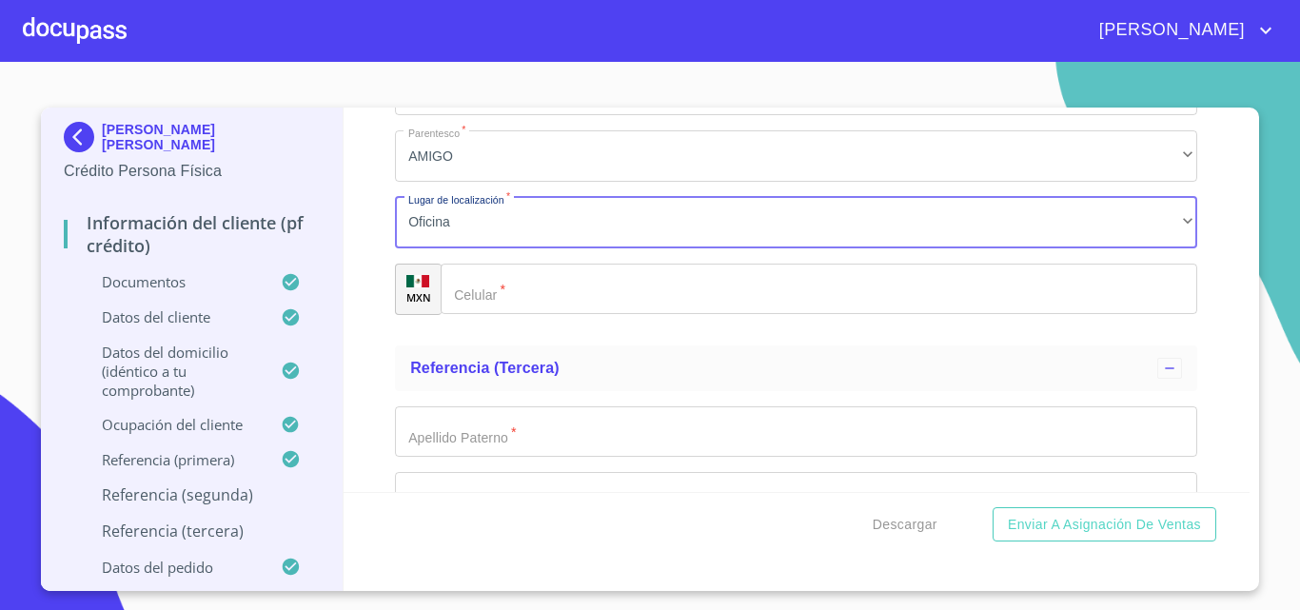
click at [518, 313] on input "Documento de identificación.   *" at bounding box center [819, 289] width 756 height 51
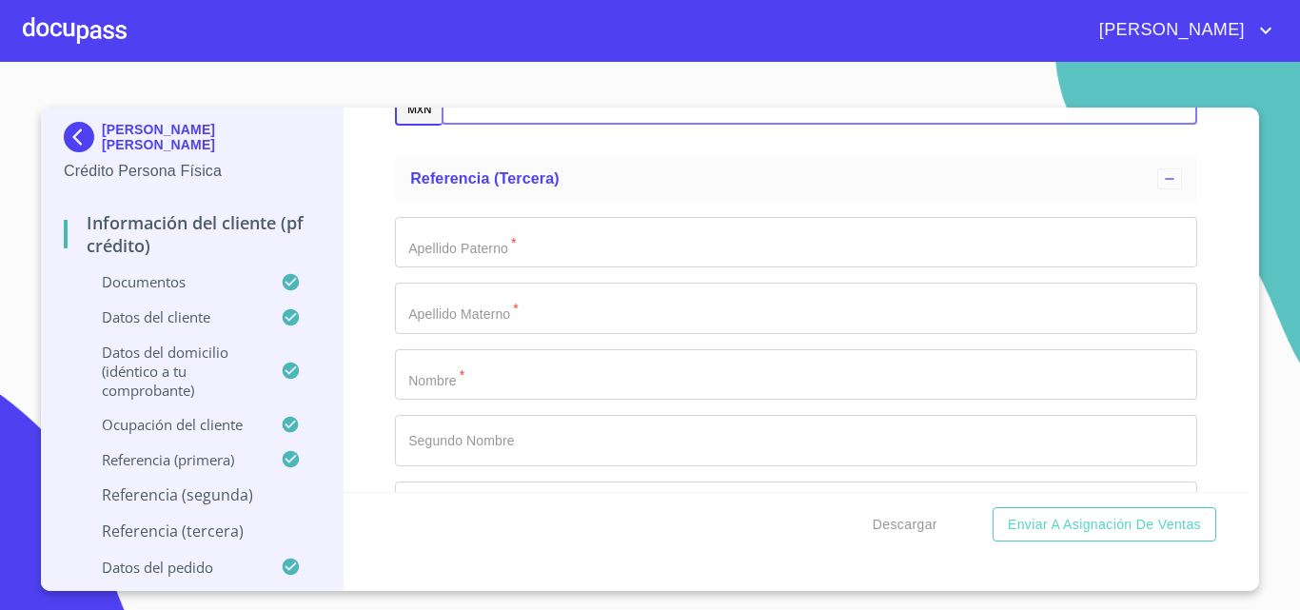
scroll to position [8945, 0]
type input "[PHONE_NUMBER]"
click at [535, 267] on input "Documento de identificación.   *" at bounding box center [796, 241] width 802 height 51
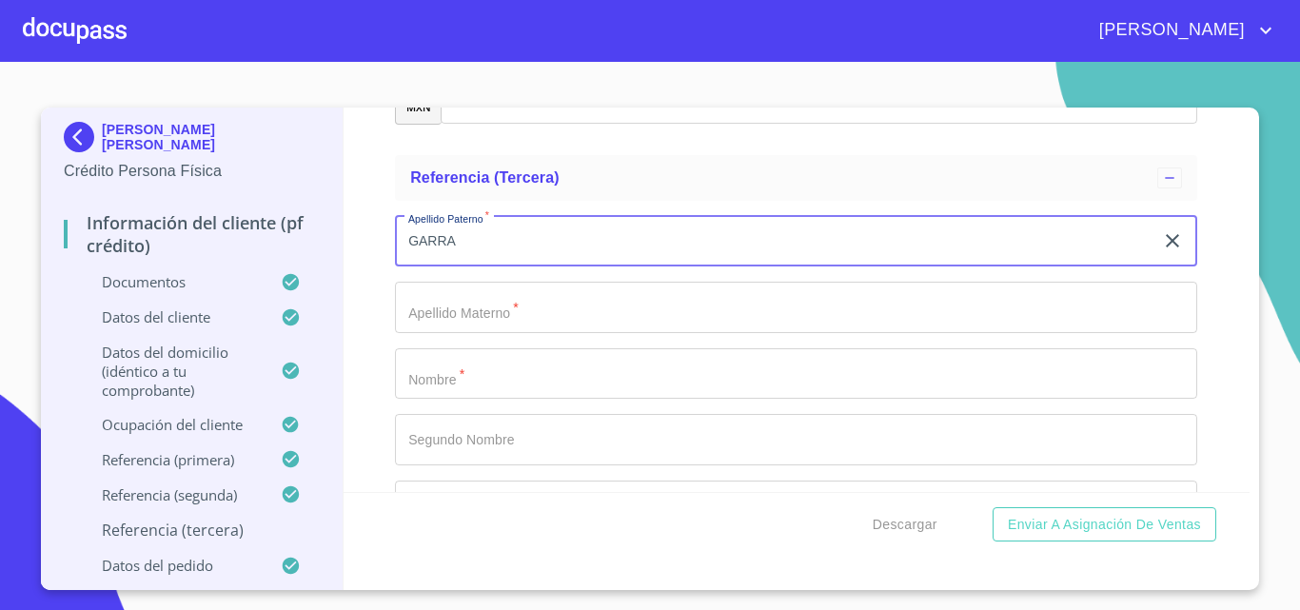
click at [505, 333] on input "Documento de identificación.   *" at bounding box center [796, 307] width 802 height 51
click at [523, 246] on input "GARRA" at bounding box center [774, 241] width 758 height 51
type input "[PERSON_NAME]"
click at [512, 333] on input "Documento de identificación.   *" at bounding box center [796, 307] width 802 height 51
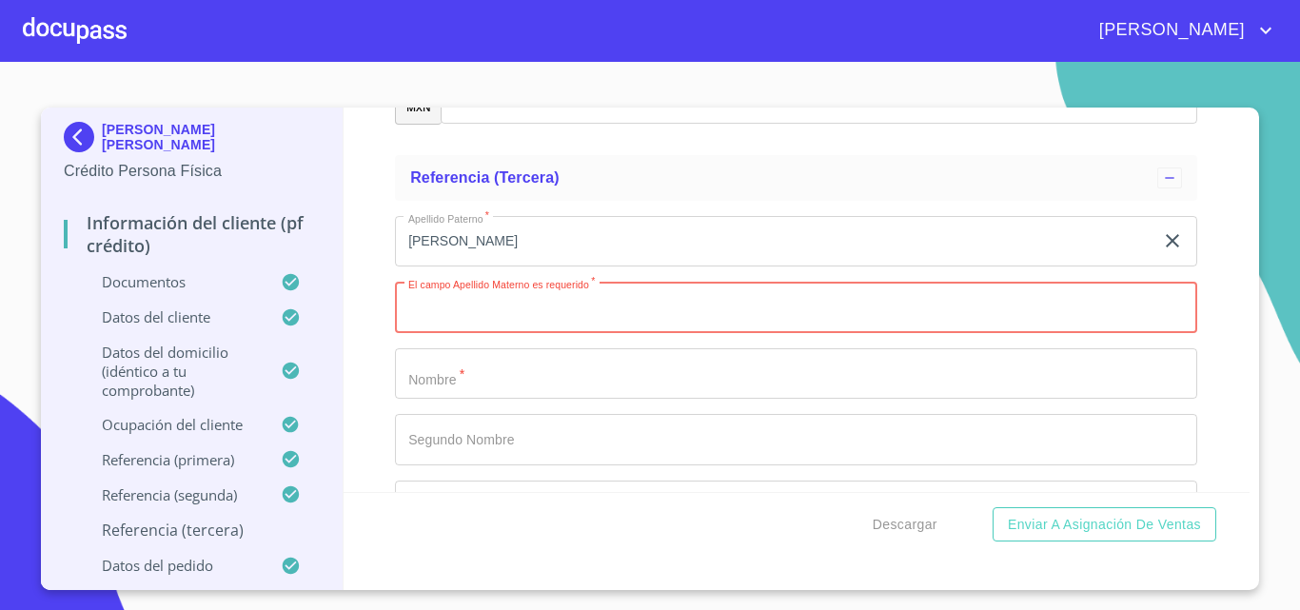
click at [512, 333] on input "Documento de identificación.   *" at bounding box center [796, 307] width 802 height 51
type input "MURILLO"
click at [473, 400] on input "Documento de identificación.   *" at bounding box center [796, 373] width 802 height 51
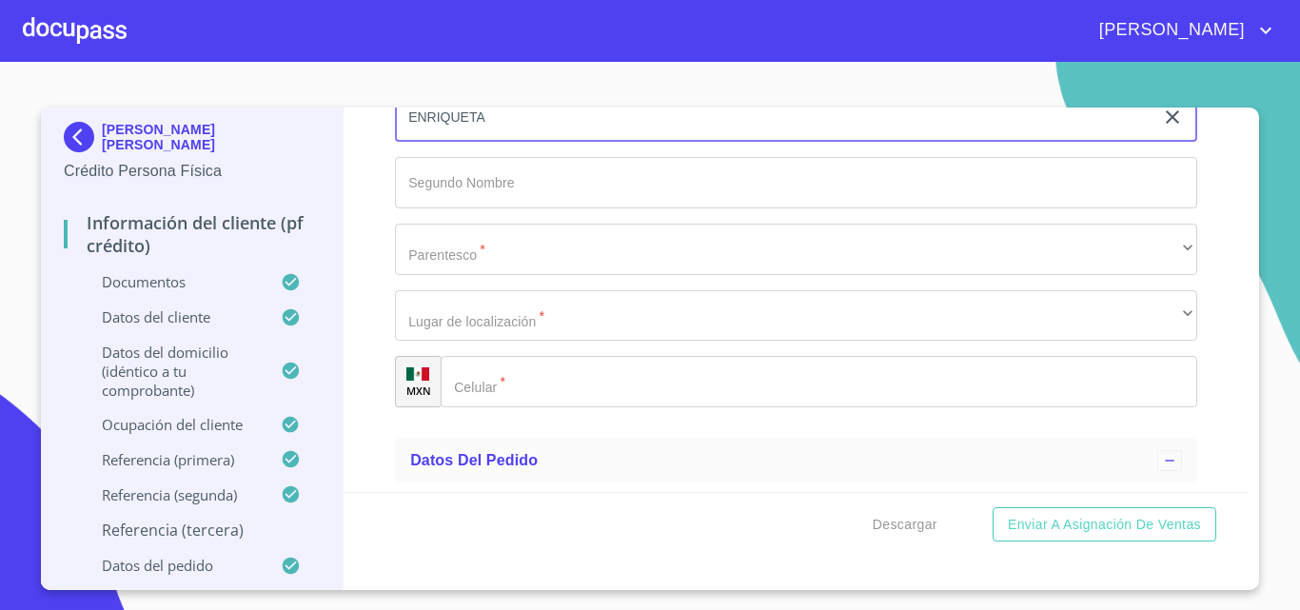
scroll to position [9230, 0]
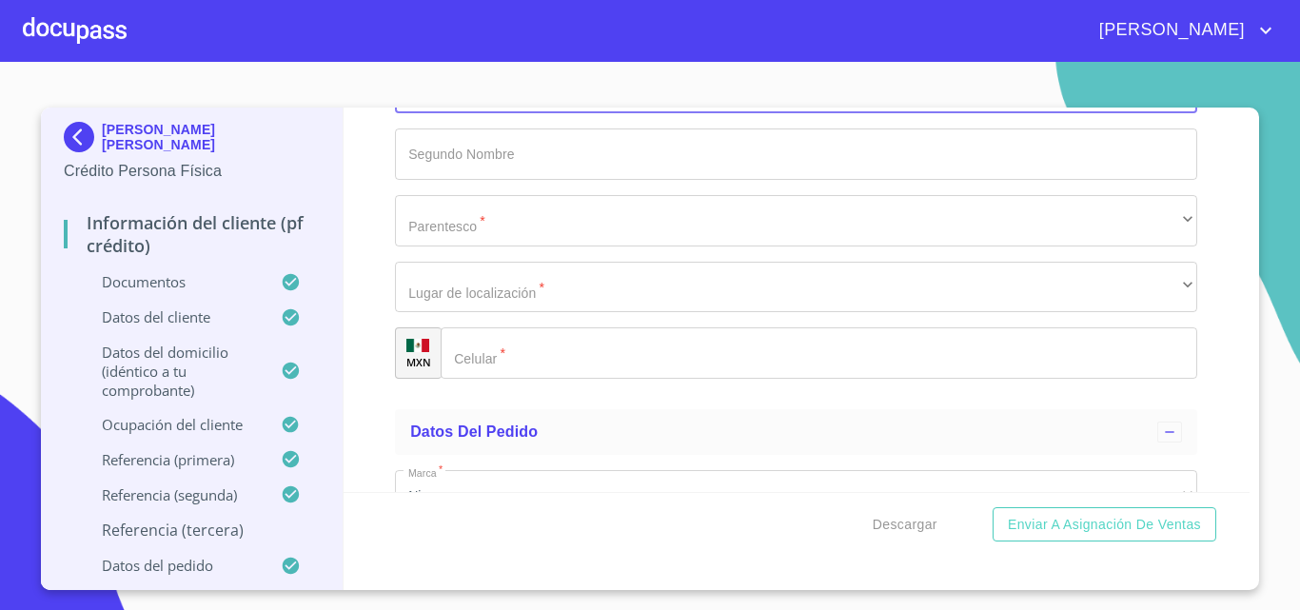
type input "ENRIQUETA"
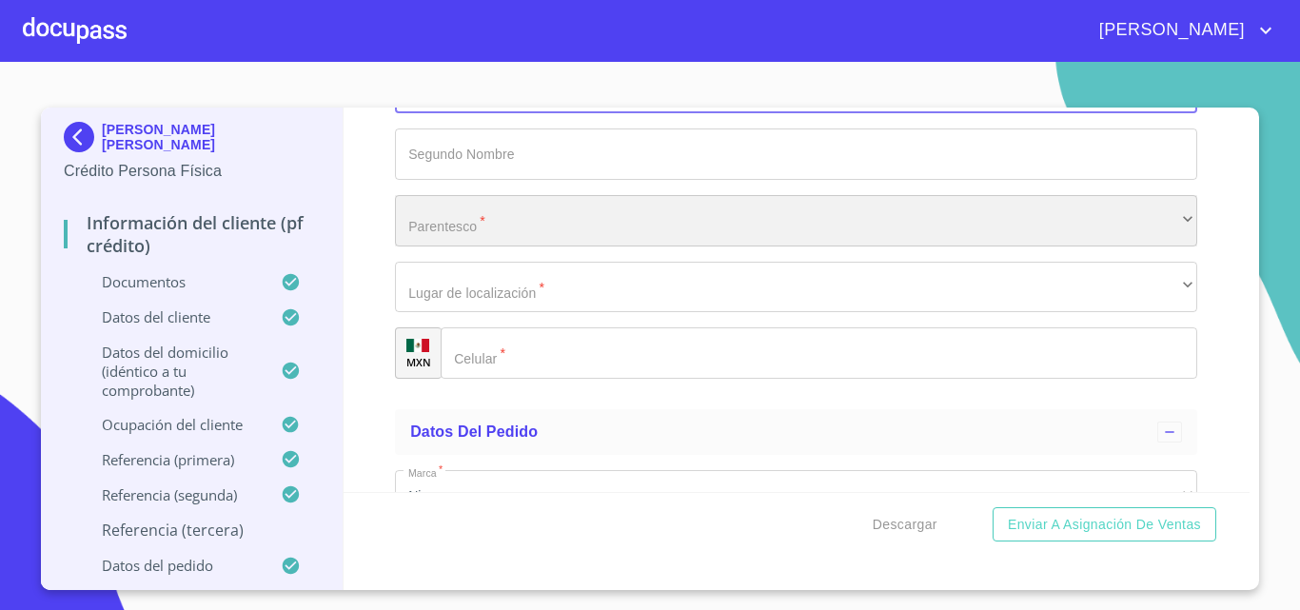
click at [498, 245] on div "​" at bounding box center [796, 220] width 802 height 51
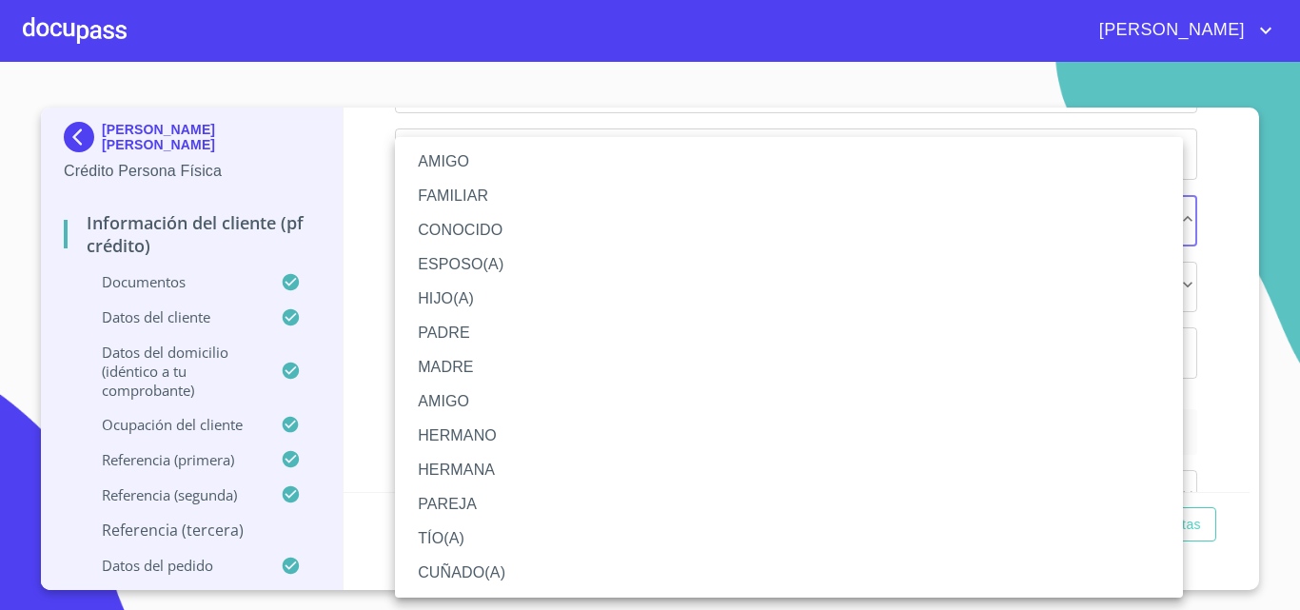
click at [487, 236] on li "CONOCIDO" at bounding box center [789, 230] width 788 height 34
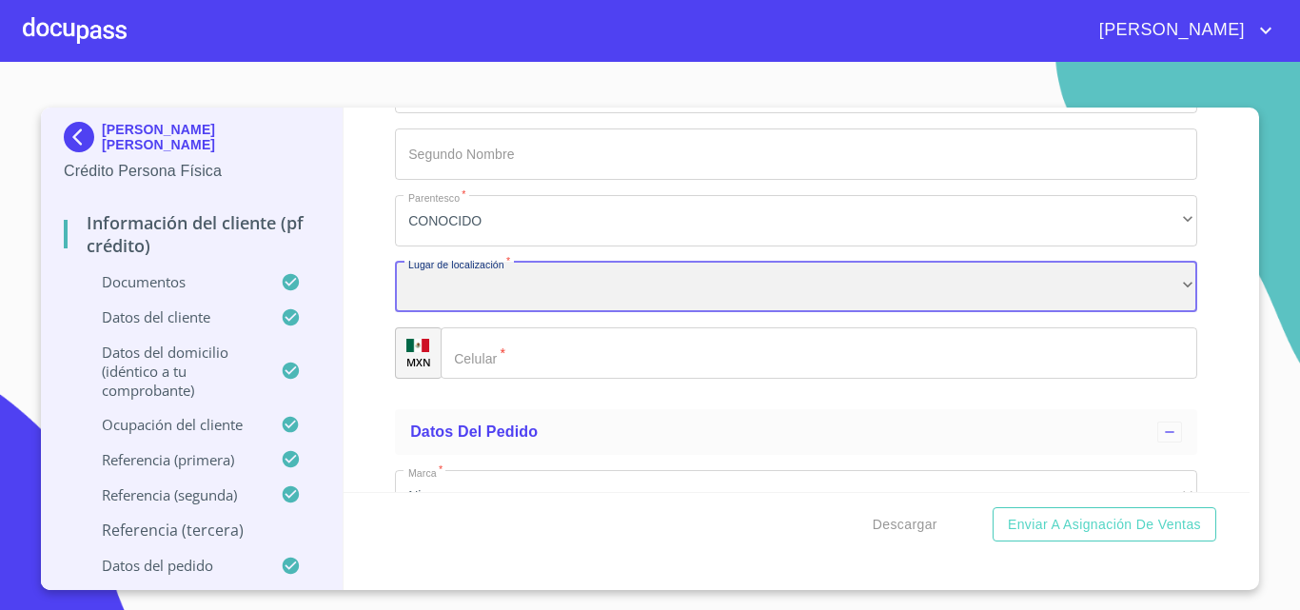
click at [477, 313] on div "​" at bounding box center [796, 287] width 802 height 51
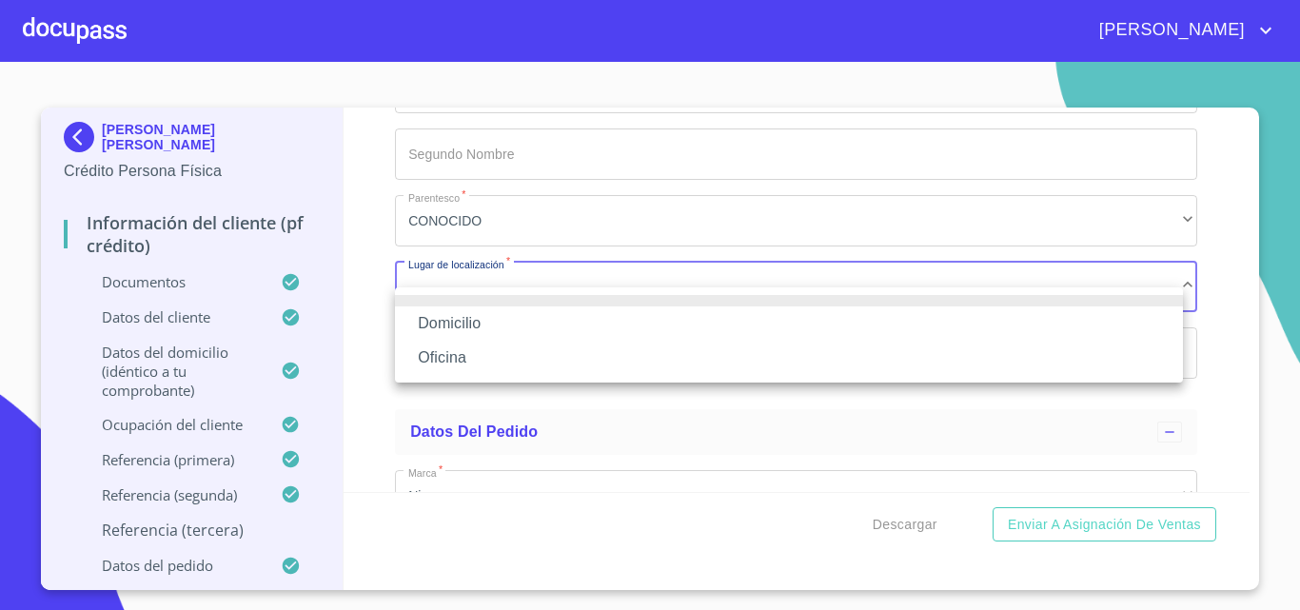
click at [477, 322] on li "Domicilio" at bounding box center [789, 323] width 788 height 34
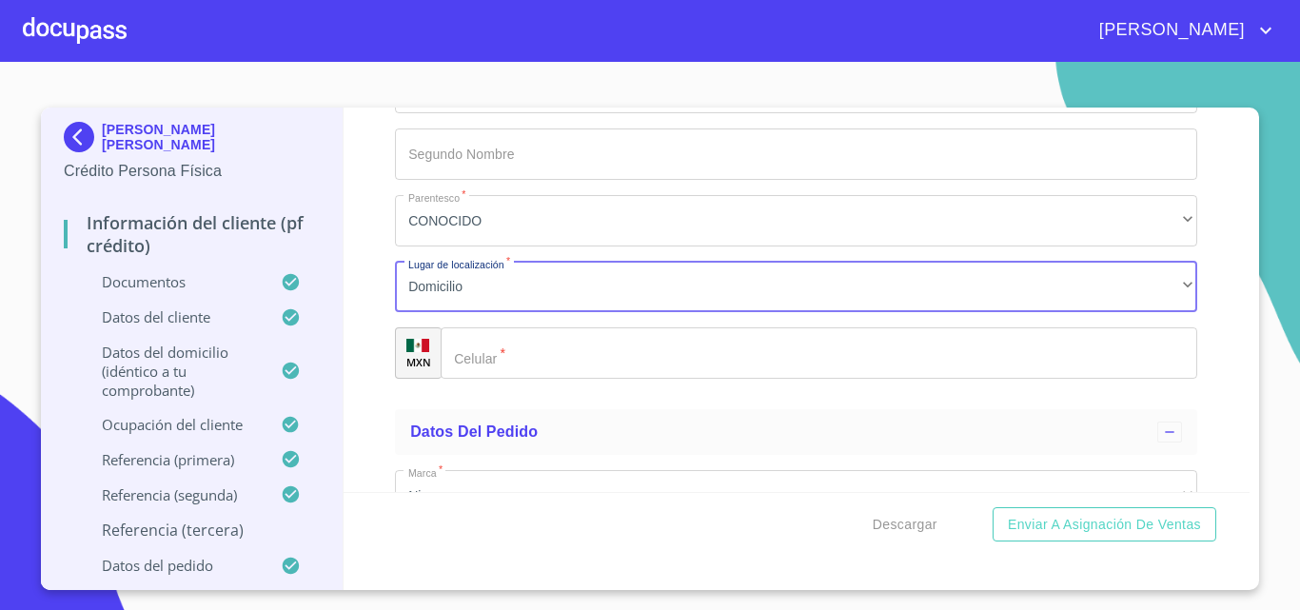
drag, startPoint x: 486, startPoint y: 390, endPoint x: 491, endPoint y: 382, distance: 9.8
click at [491, 379] on input "Documento de identificación.   *" at bounding box center [819, 352] width 756 height 51
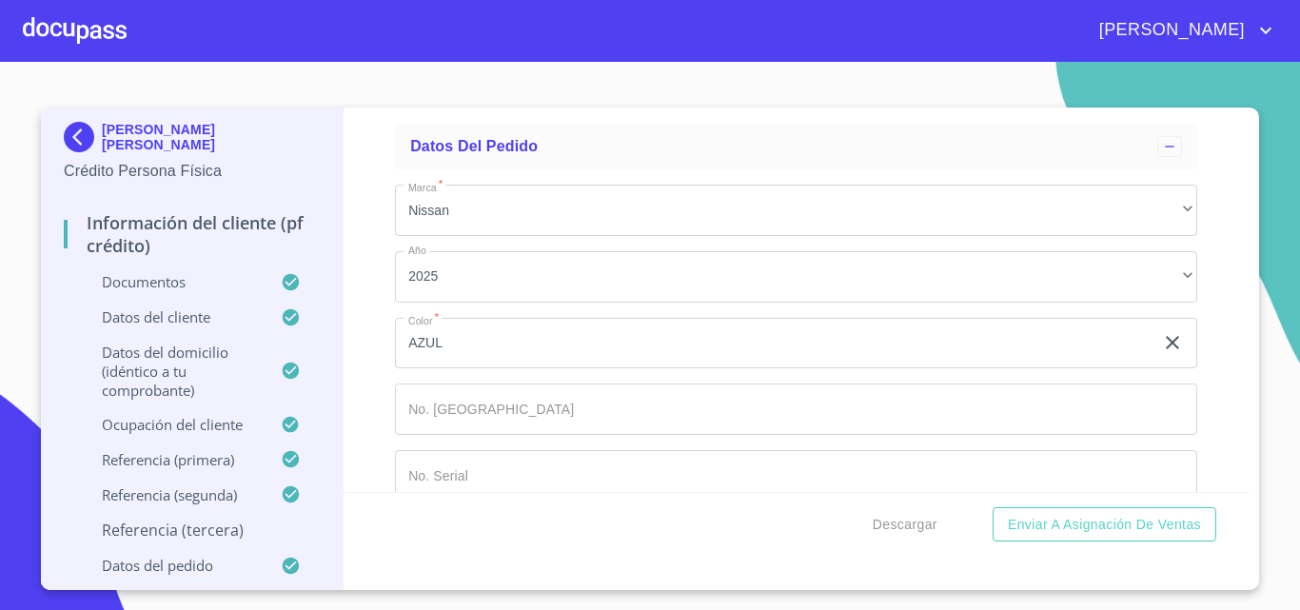
scroll to position [9570, 0]
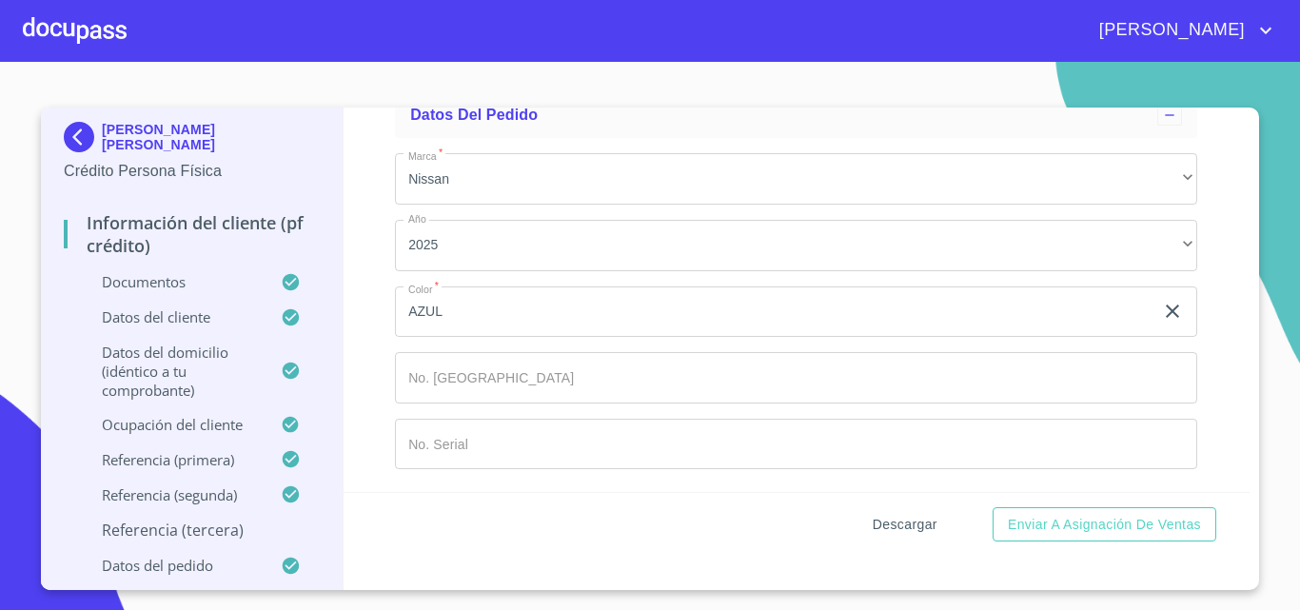
type input "[PHONE_NUMBER]"
click at [882, 521] on span "Descargar" at bounding box center [905, 525] width 65 height 24
click at [923, 529] on span "Descargar" at bounding box center [905, 525] width 65 height 24
